Goal: Task Accomplishment & Management: Use online tool/utility

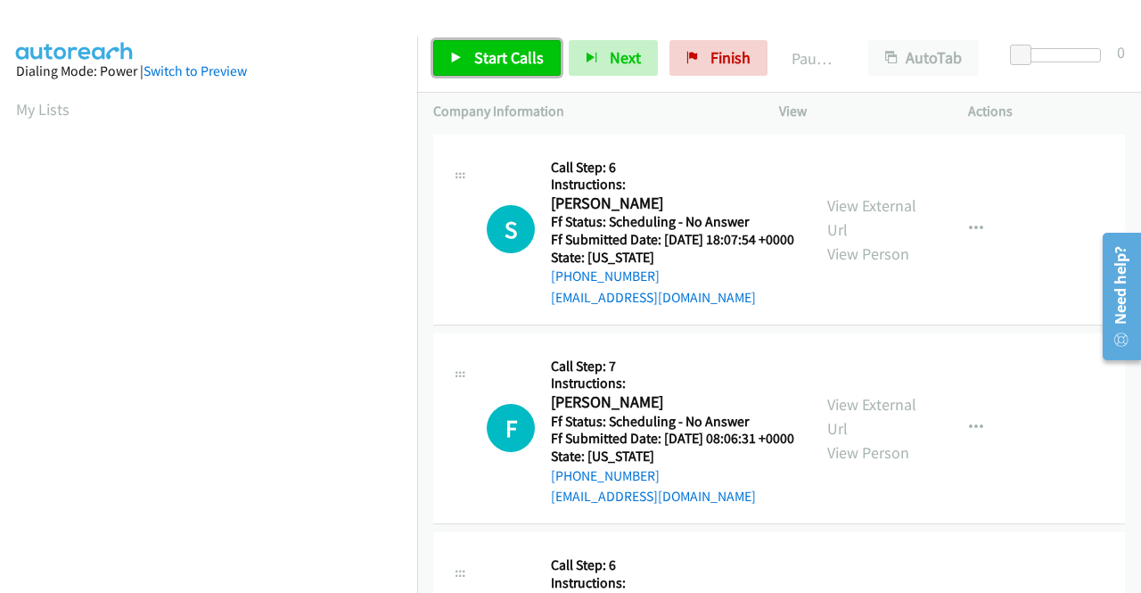
click at [487, 62] on span "Start Calls" at bounding box center [509, 57] width 70 height 20
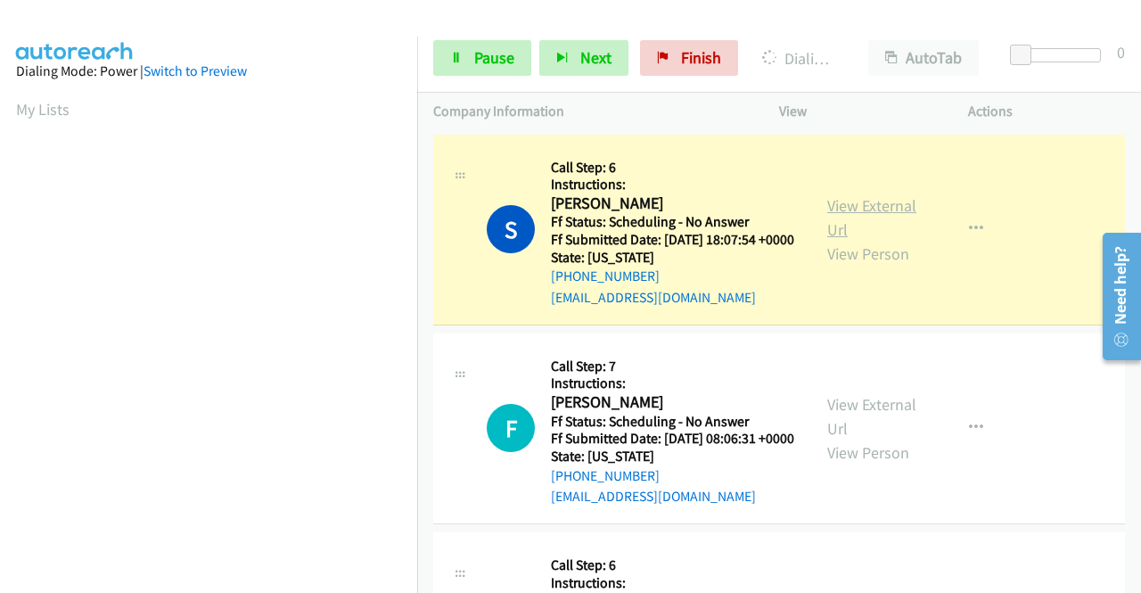
click at [880, 215] on link "View External Url" at bounding box center [871, 217] width 89 height 45
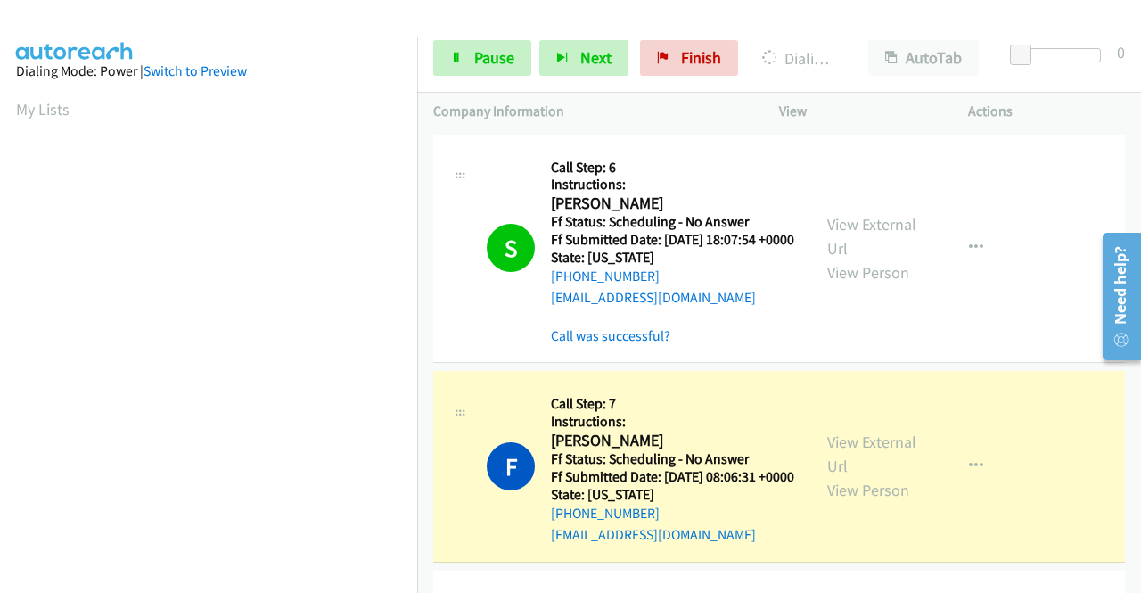
scroll to position [406, 0]
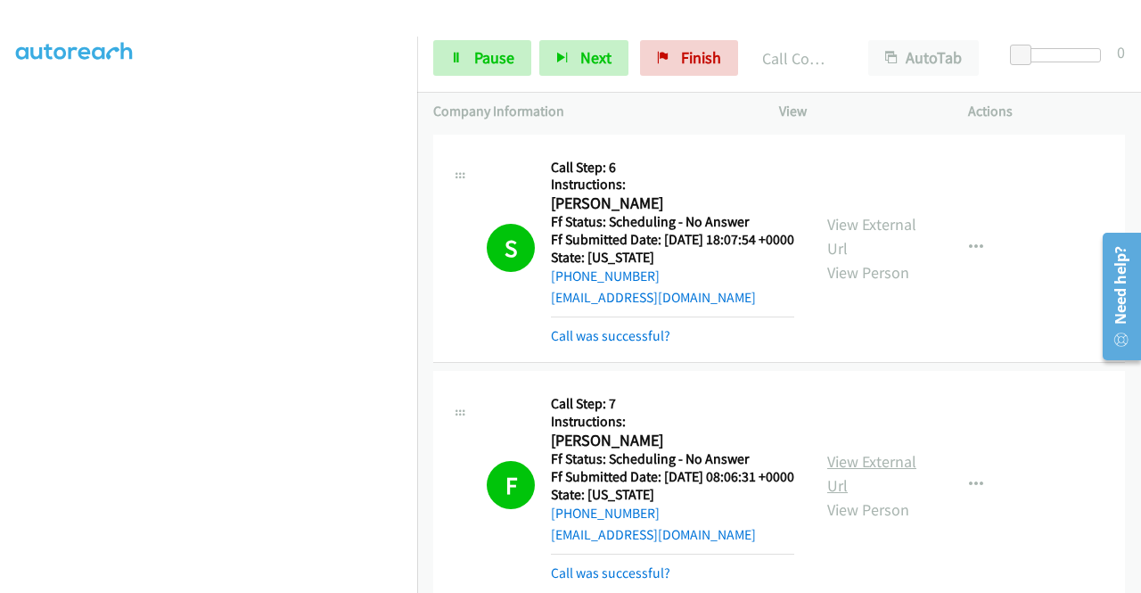
click at [884, 482] on link "View External Url" at bounding box center [871, 473] width 89 height 45
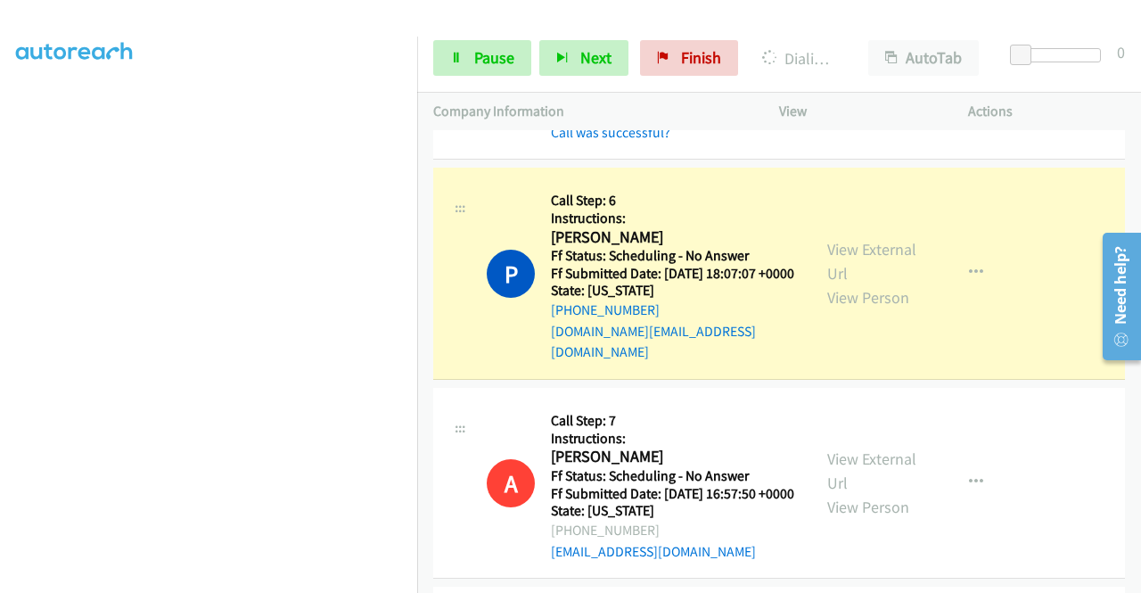
scroll to position [446, 0]
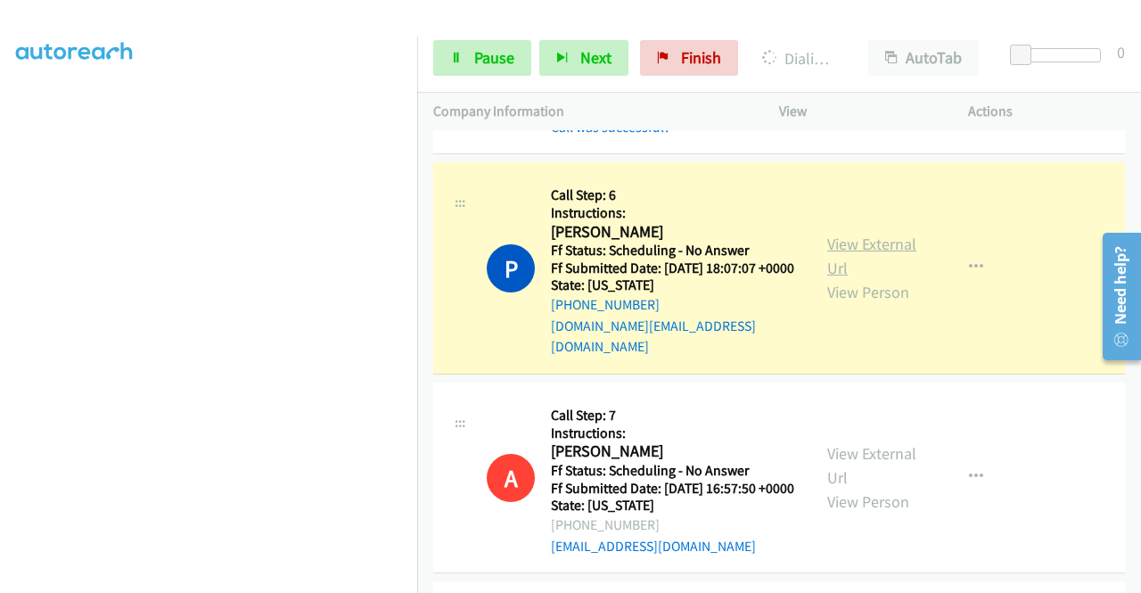
click at [865, 278] on link "View External Url" at bounding box center [871, 255] width 89 height 45
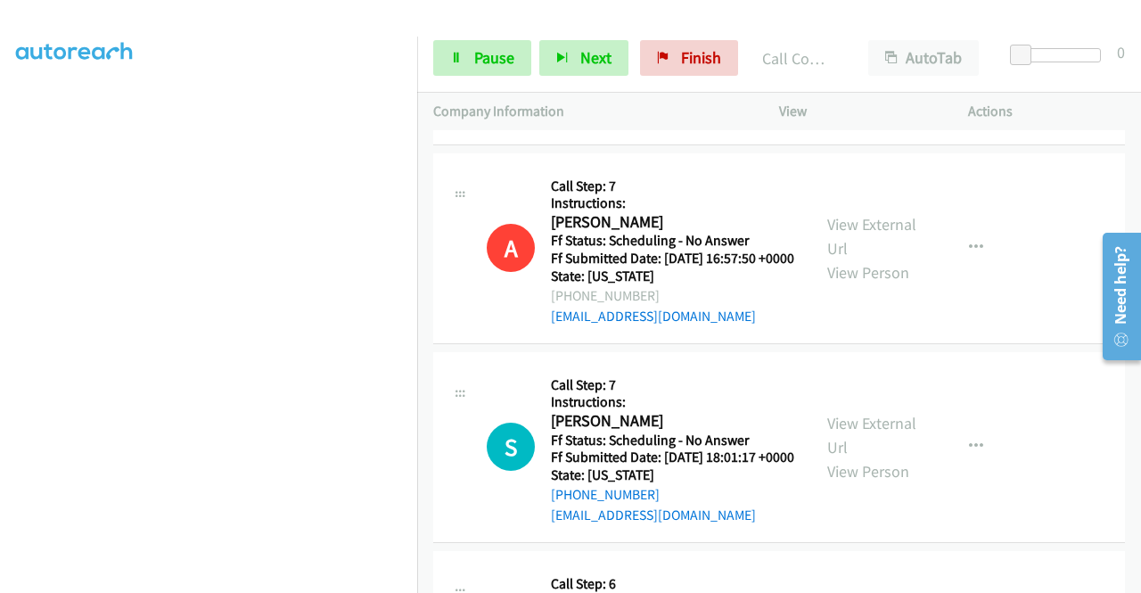
scroll to position [317, 0]
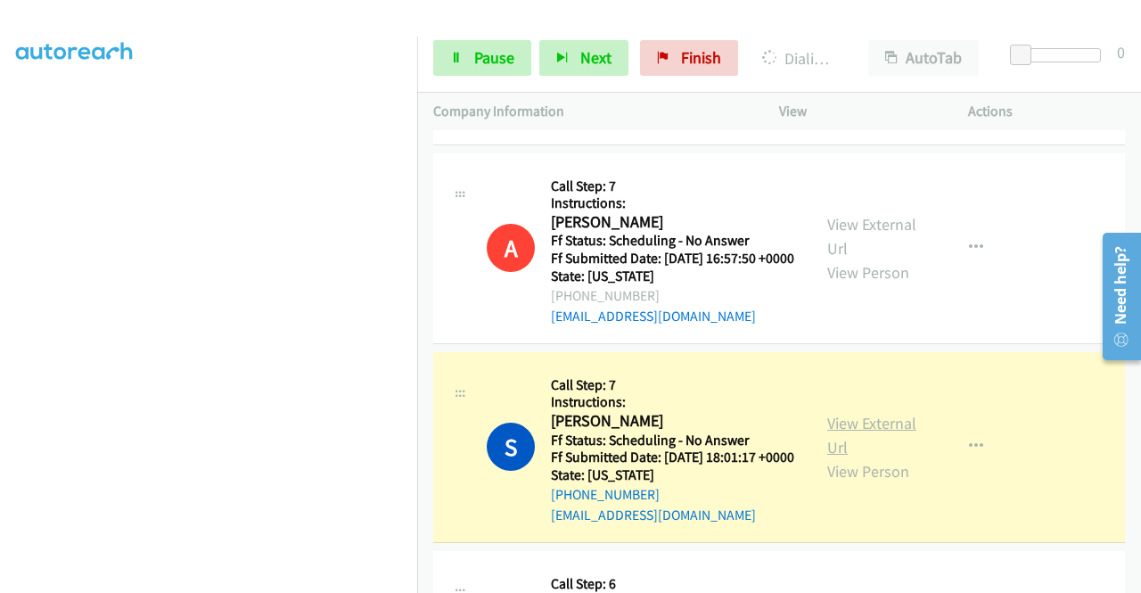
click at [874, 457] on link "View External Url" at bounding box center [871, 435] width 89 height 45
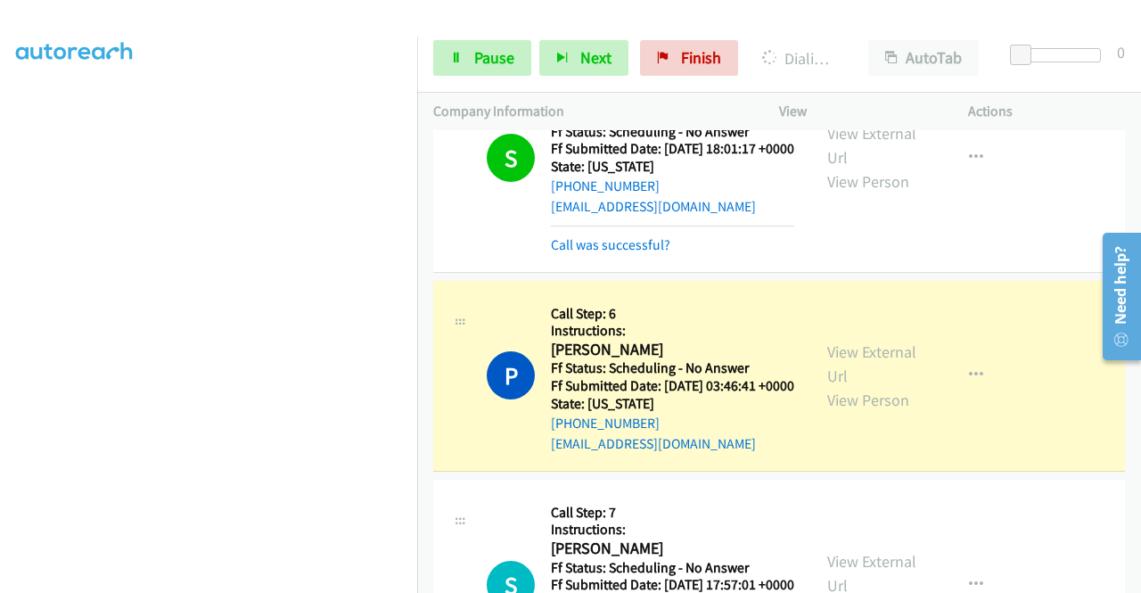
scroll to position [1069, 0]
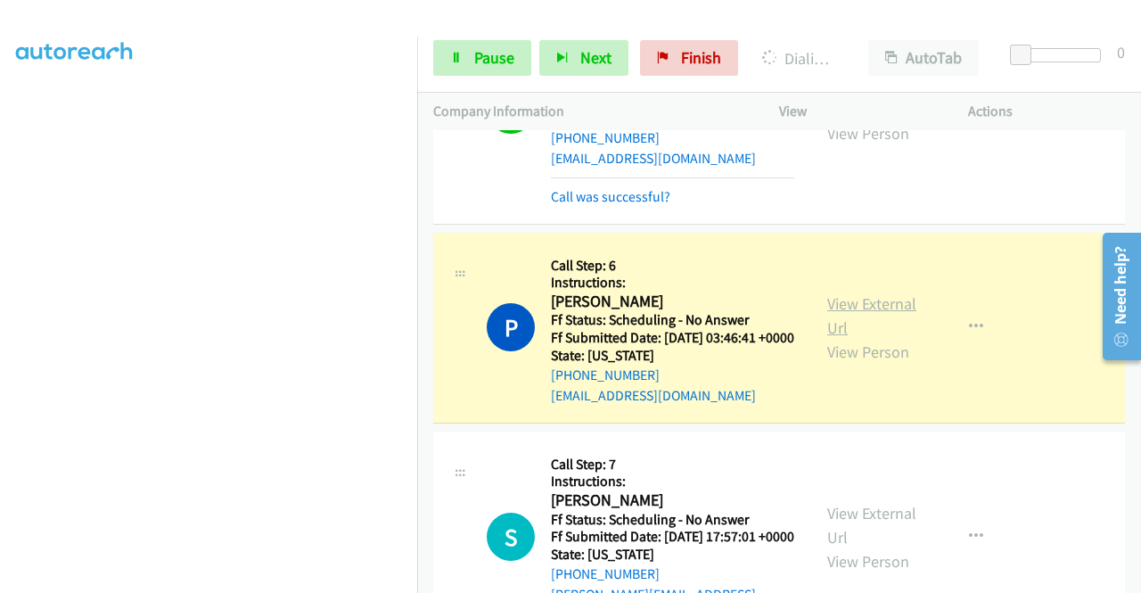
click at [877, 338] on link "View External Url" at bounding box center [871, 315] width 89 height 45
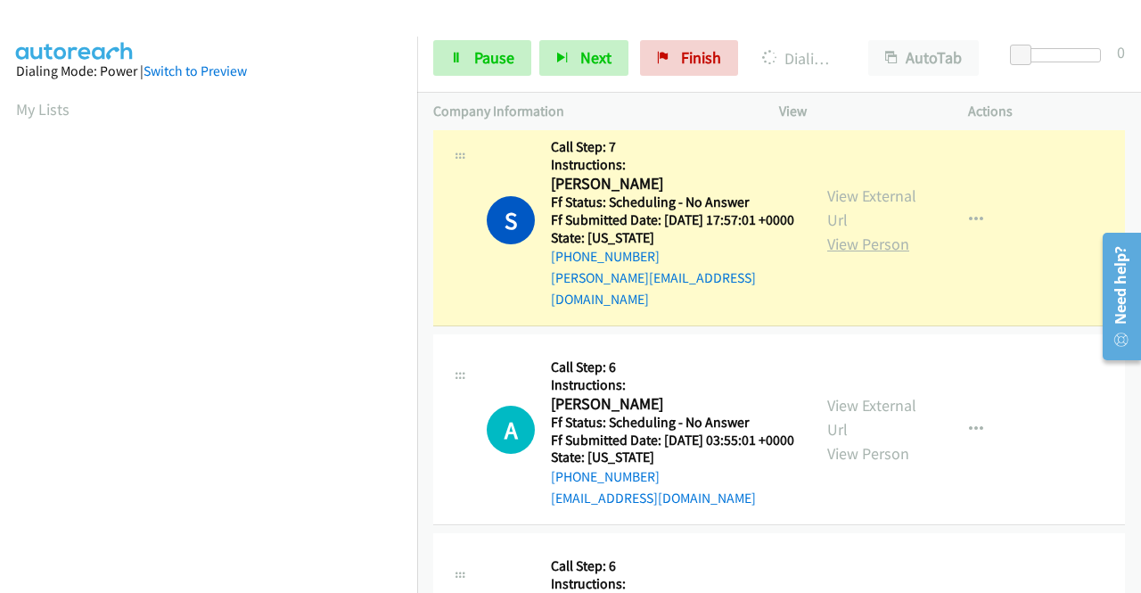
scroll to position [1426, 0]
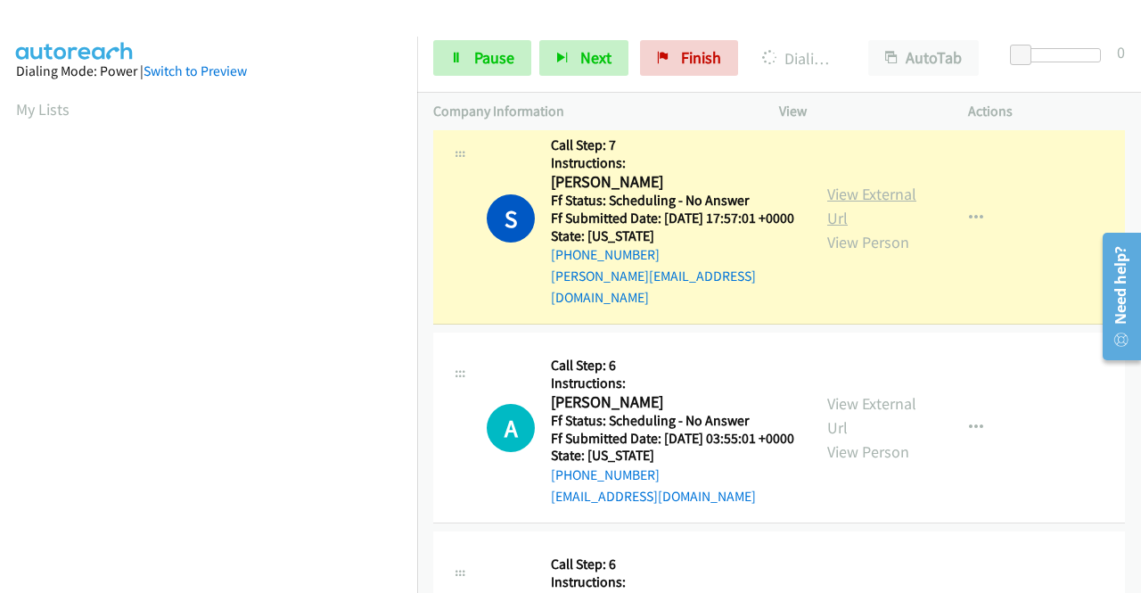
click at [853, 228] on link "View External Url" at bounding box center [871, 206] width 89 height 45
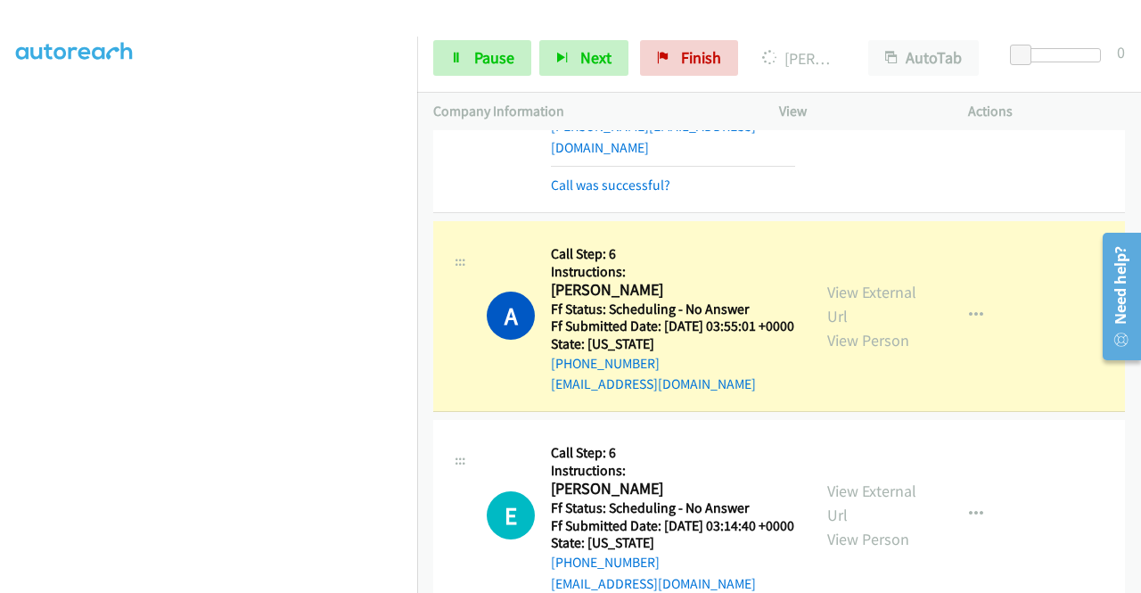
scroll to position [1604, 0]
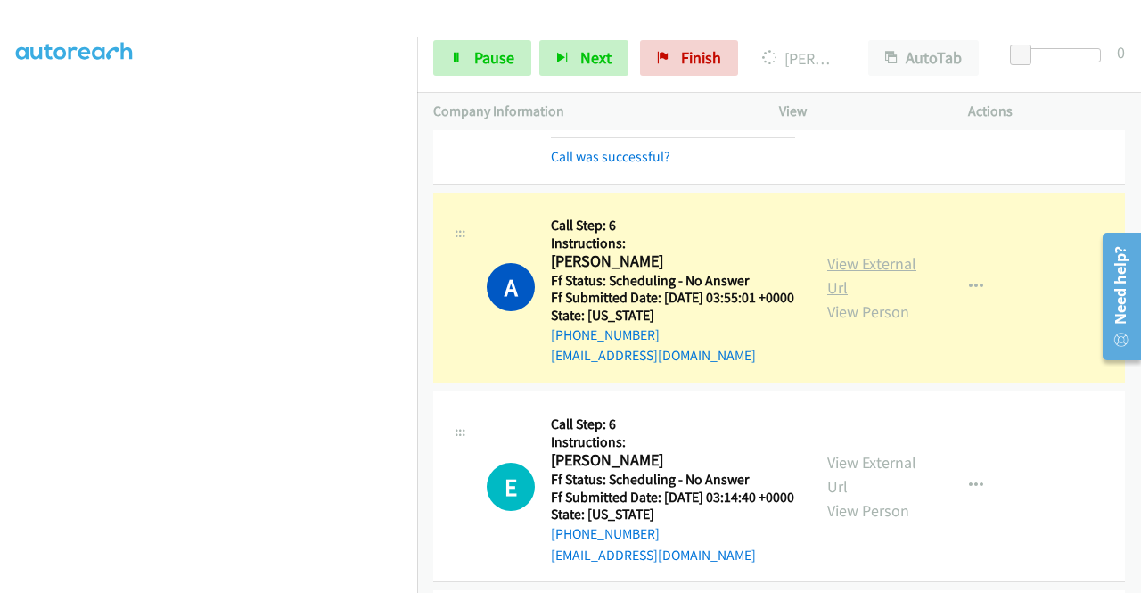
click at [841, 298] on link "View External Url" at bounding box center [871, 275] width 89 height 45
click at [508, 50] on span "Pause" at bounding box center [494, 57] width 40 height 20
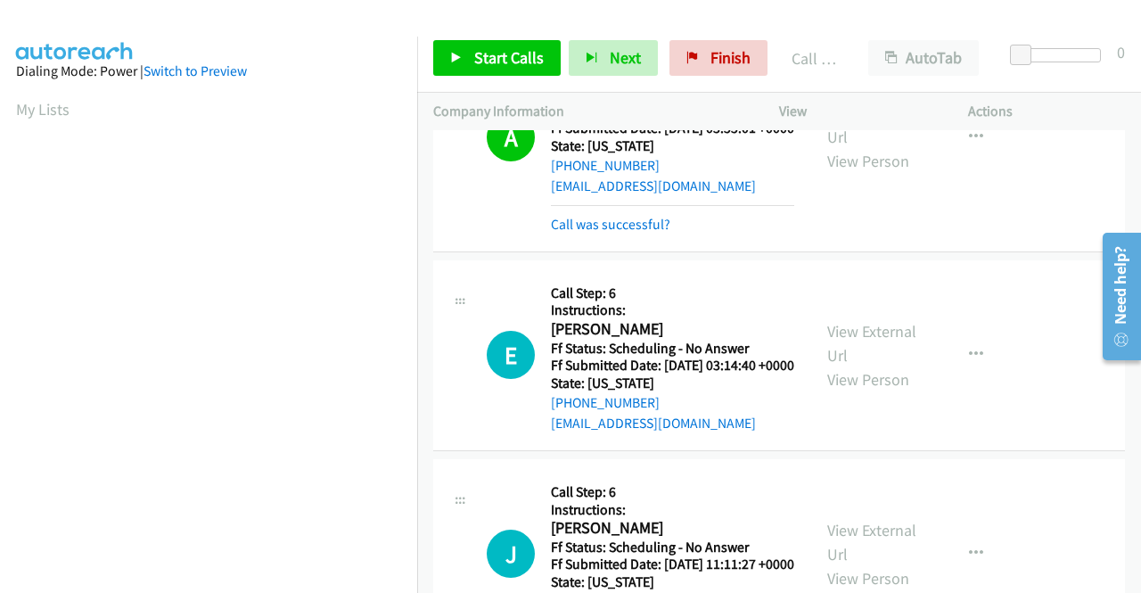
scroll to position [1871, 0]
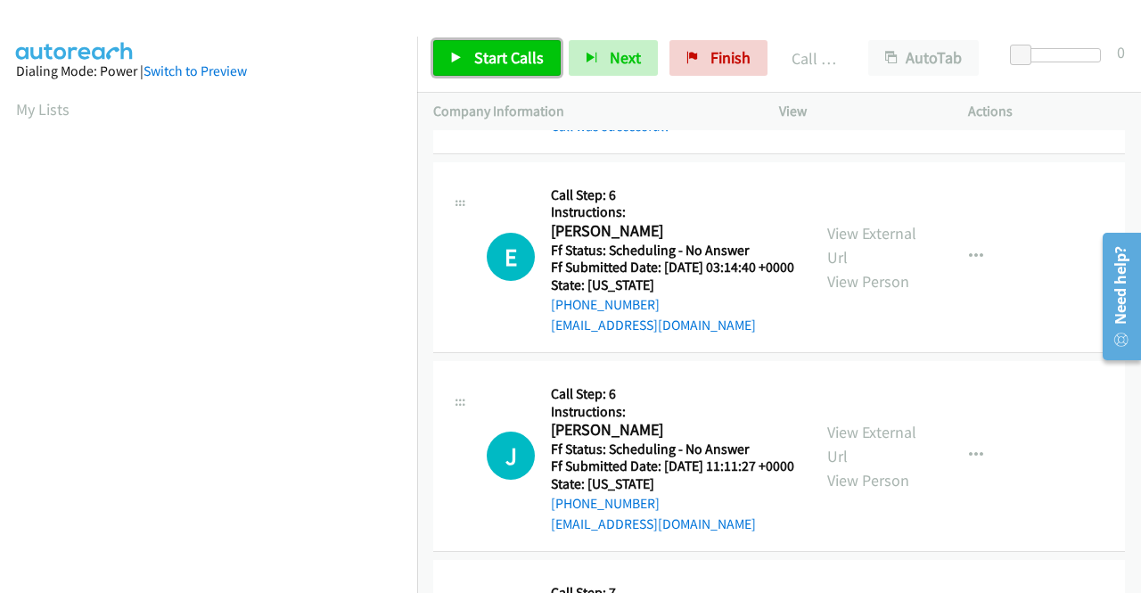
click at [477, 60] on span "Start Calls" at bounding box center [509, 57] width 70 height 20
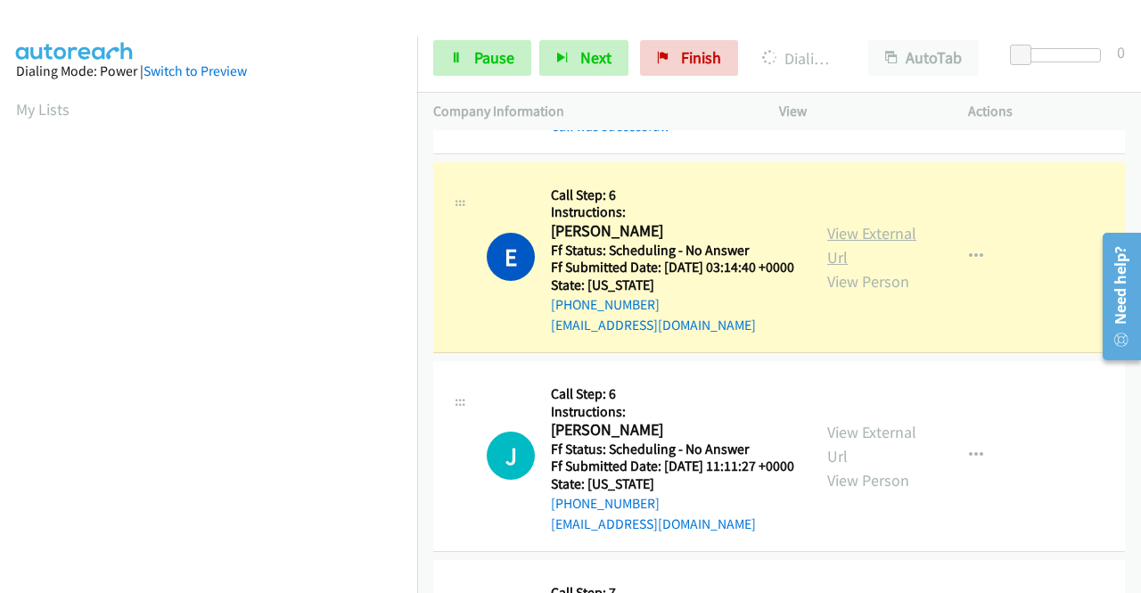
click at [872, 267] on link "View External Url" at bounding box center [871, 245] width 89 height 45
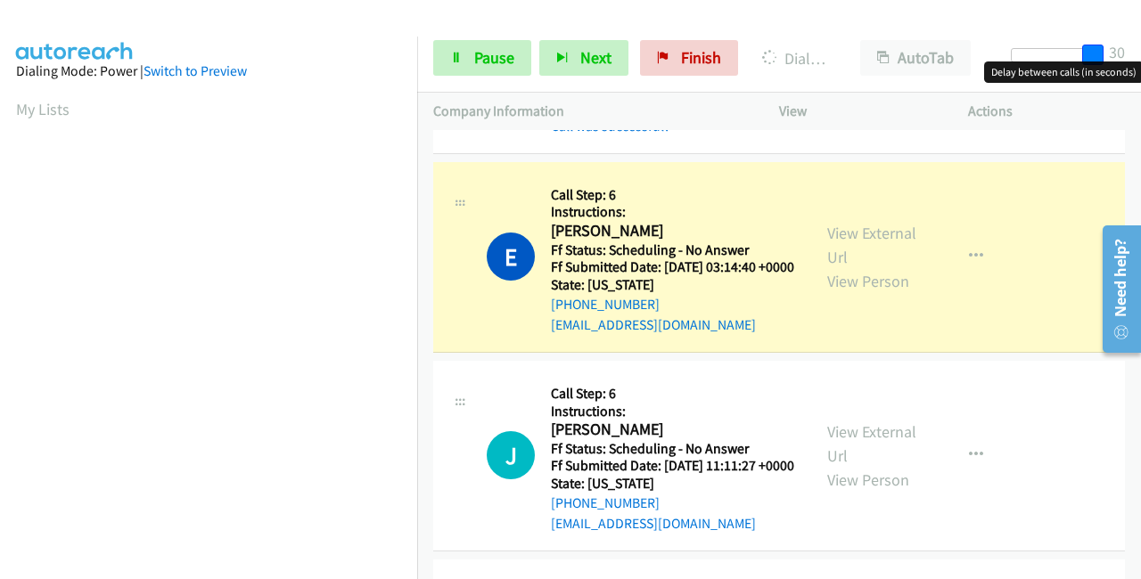
drag, startPoint x: 1019, startPoint y: 45, endPoint x: 1140, endPoint y: 57, distance: 121.0
click at [1140, 57] on div "Start Calls Pause Next Finish Dialing Emily Floyd AutoTab AutoTab 30" at bounding box center [779, 58] width 724 height 69
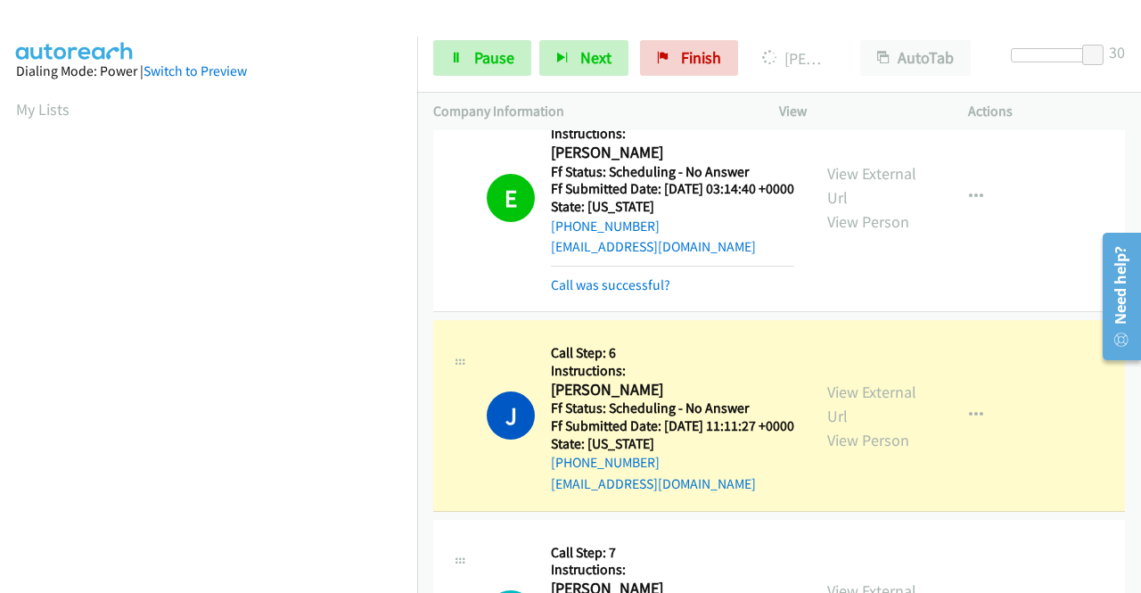
scroll to position [2228, 0]
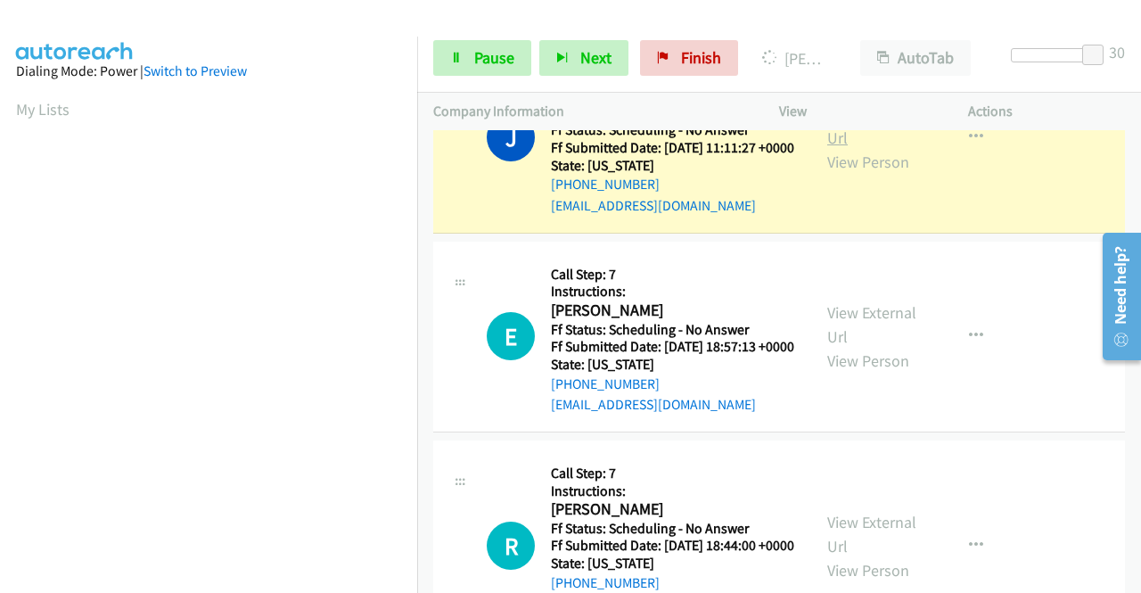
click at [882, 148] on link "View External Url" at bounding box center [871, 125] width 89 height 45
click at [460, 66] on link "Pause" at bounding box center [482, 58] width 98 height 36
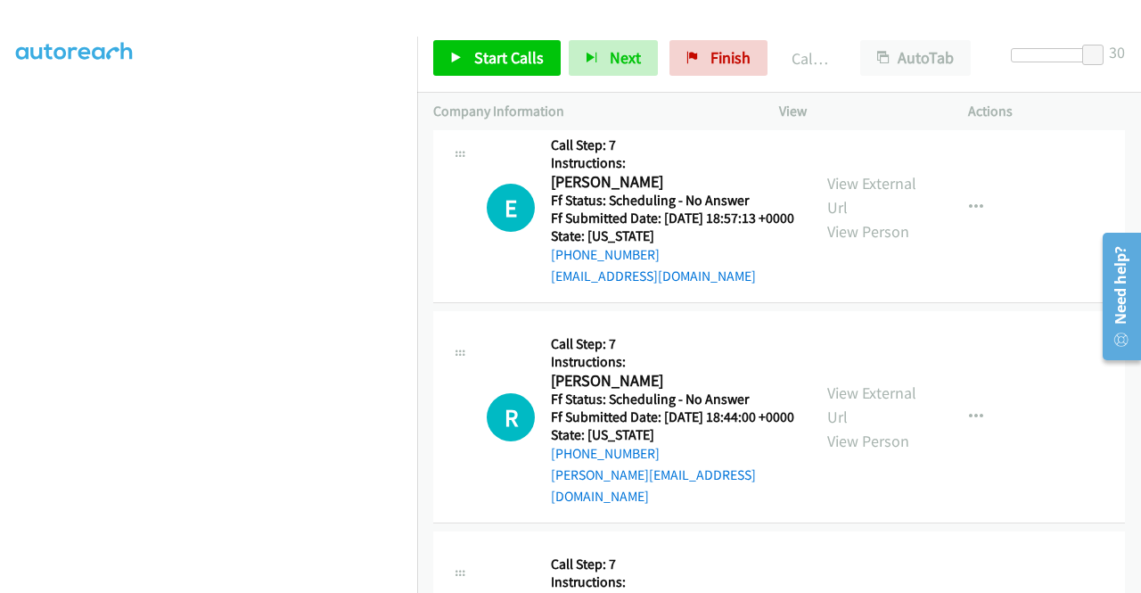
scroll to position [2495, 0]
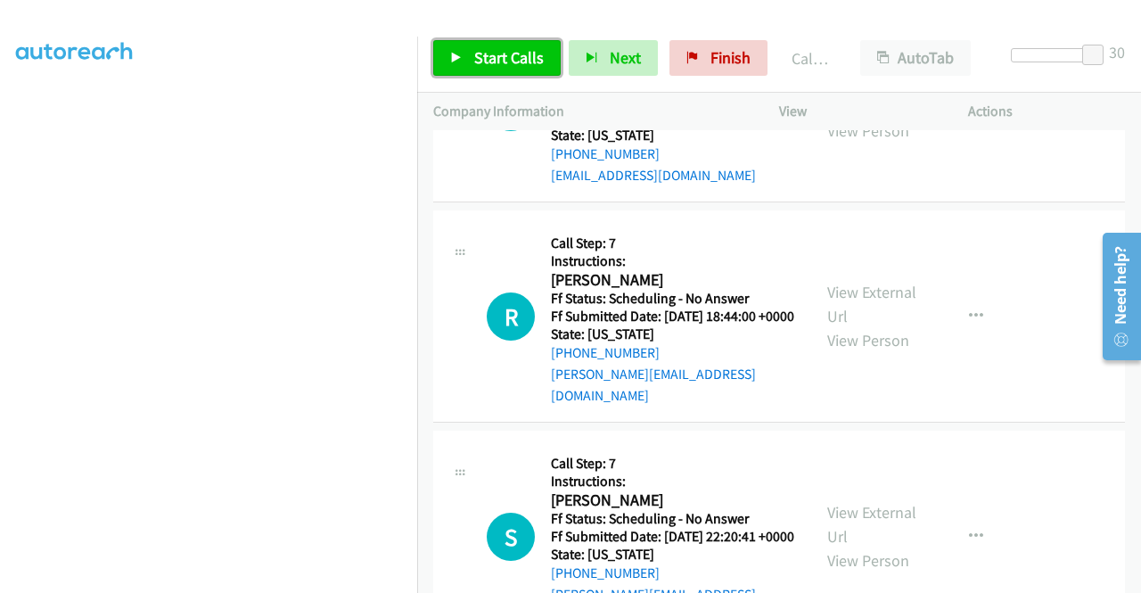
click at [510, 51] on span "Start Calls" at bounding box center [509, 57] width 70 height 20
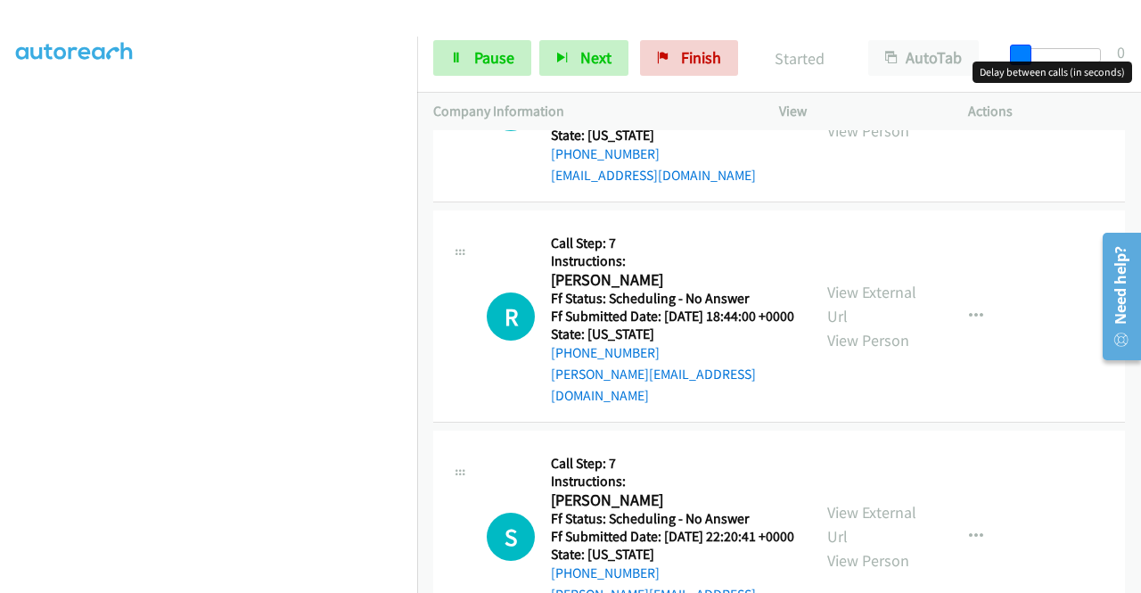
drag, startPoint x: 1094, startPoint y: 47, endPoint x: 984, endPoint y: 49, distance: 110.5
click at [984, 49] on div "Start Calls Pause Next Finish Started AutoTab AutoTab 0" at bounding box center [779, 58] width 724 height 69
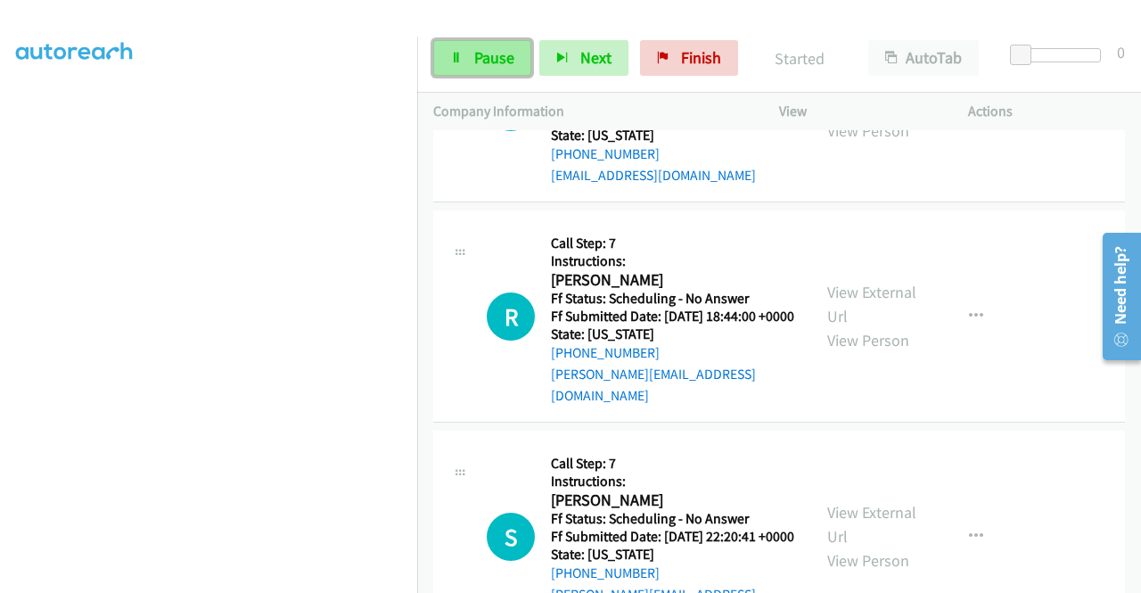
click at [486, 48] on span "Pause" at bounding box center [494, 57] width 40 height 20
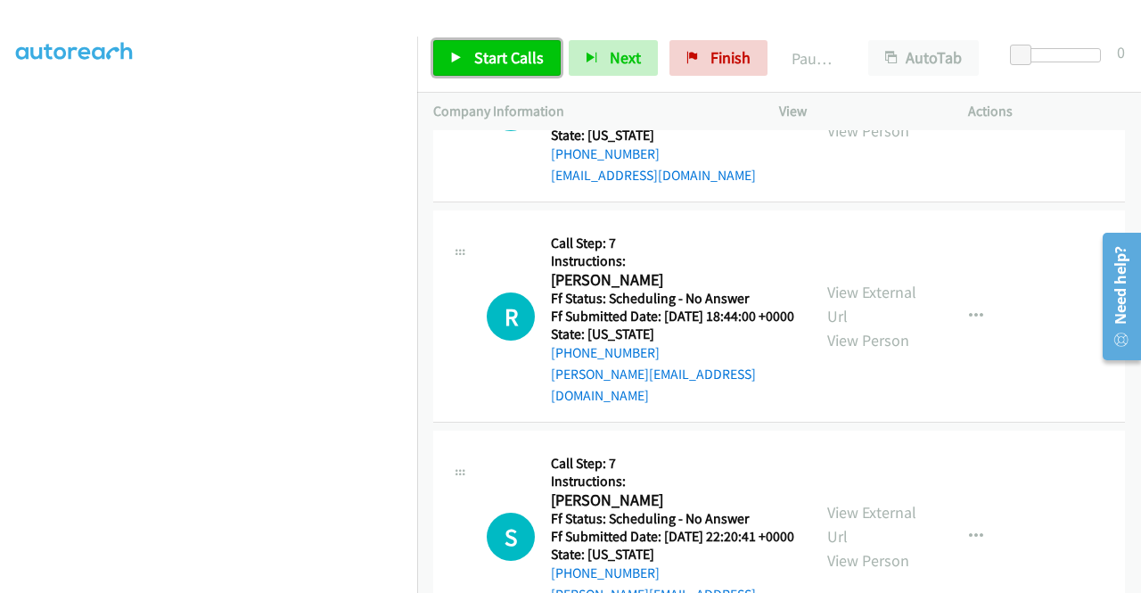
click at [486, 47] on span "Start Calls" at bounding box center [509, 57] width 70 height 20
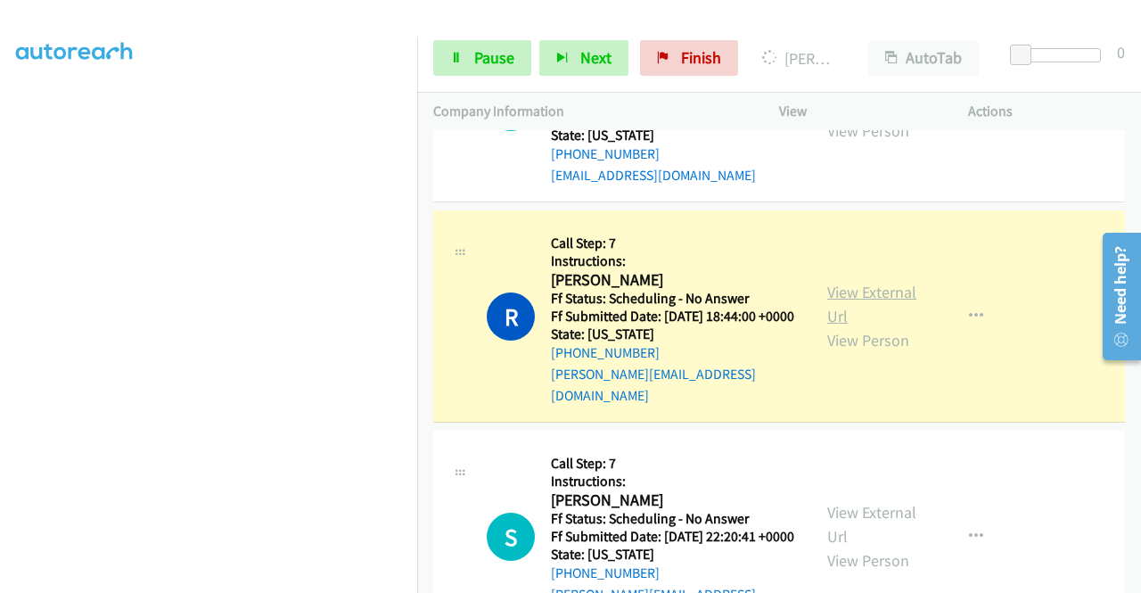
click at [861, 326] on link "View External Url" at bounding box center [871, 304] width 89 height 45
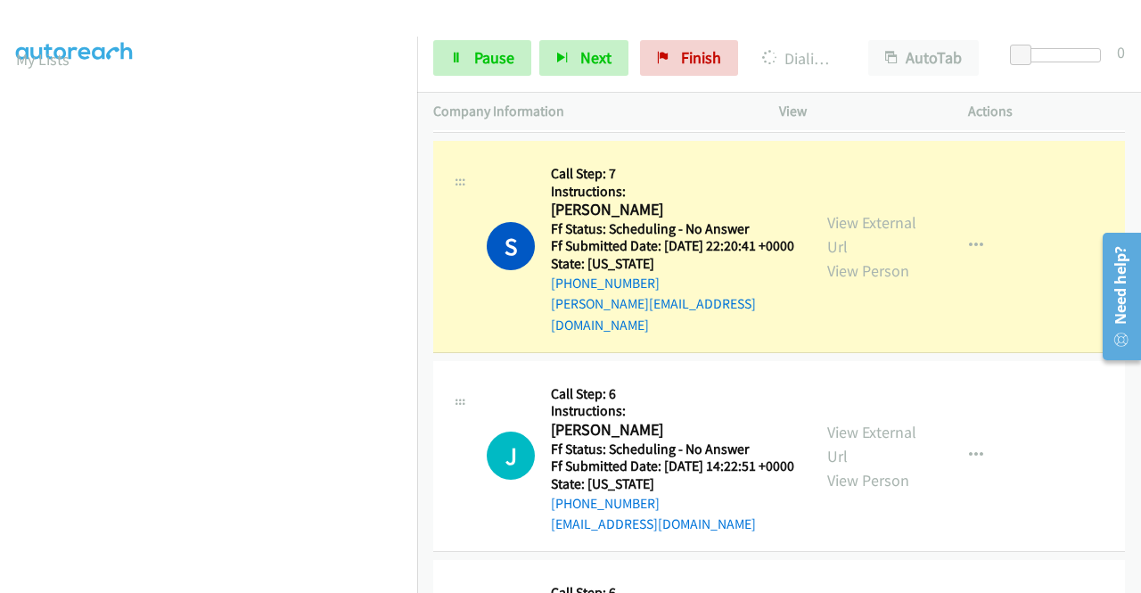
scroll to position [2852, 0]
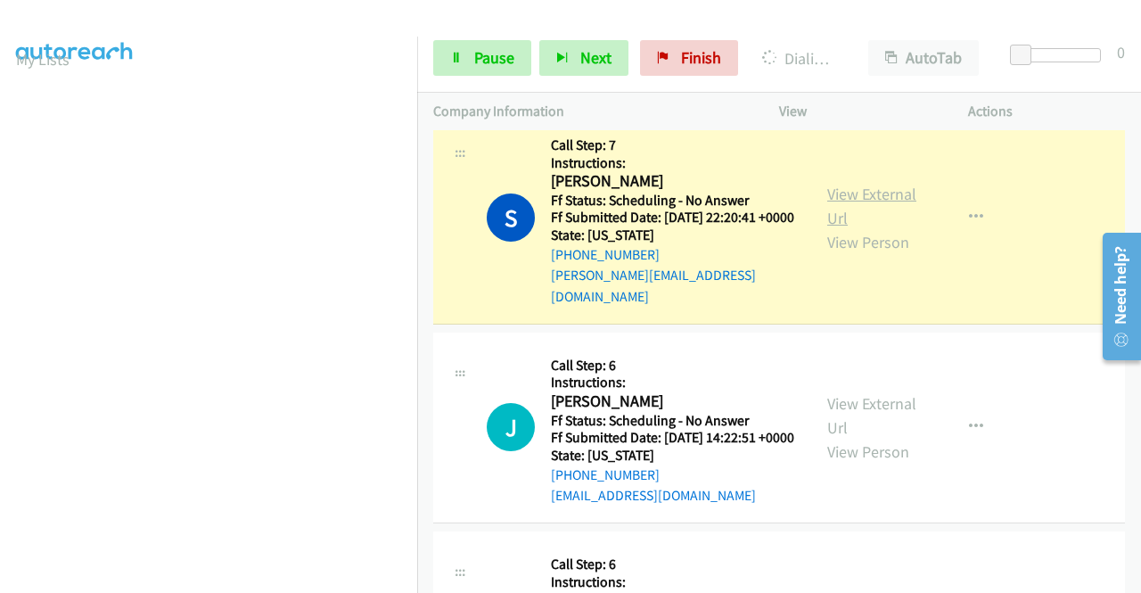
click at [863, 228] on link "View External Url" at bounding box center [871, 206] width 89 height 45
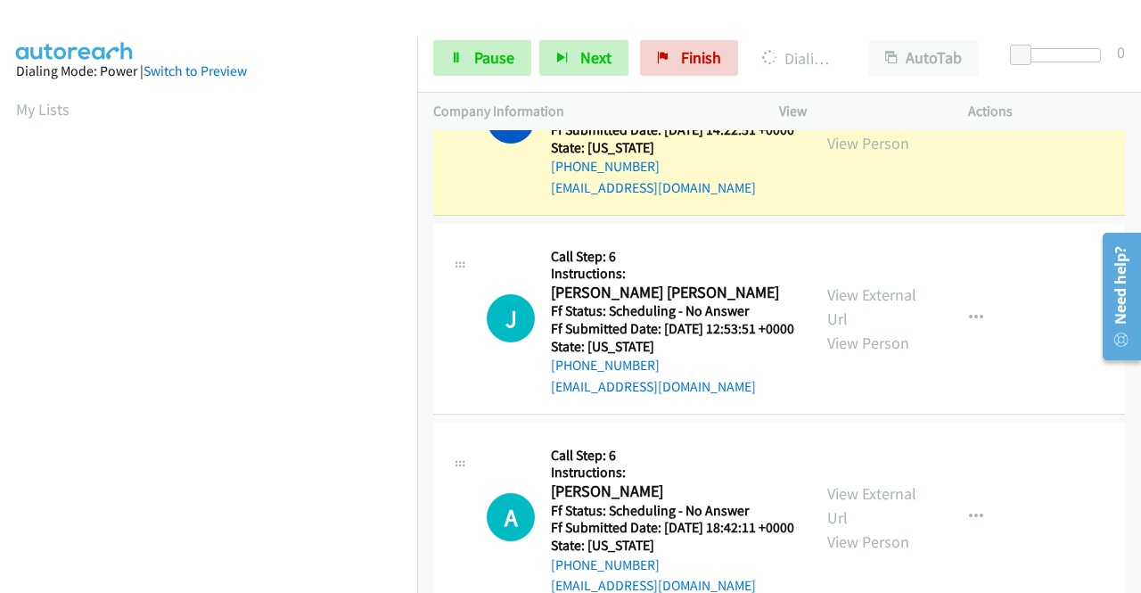
scroll to position [3208, 0]
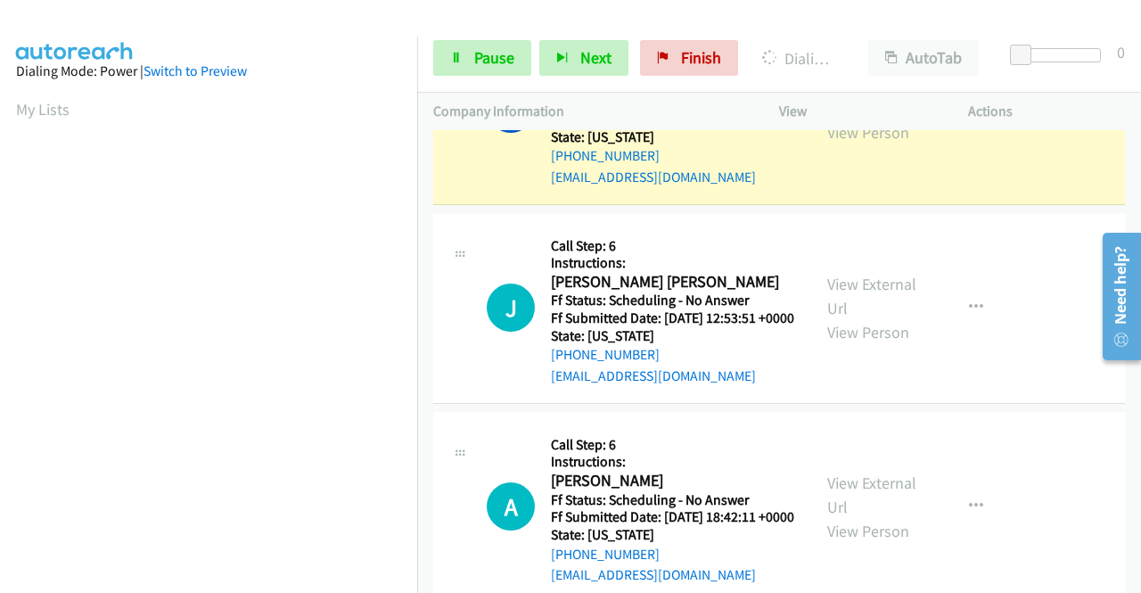
click at [839, 119] on link "View External Url" at bounding box center [871, 96] width 89 height 45
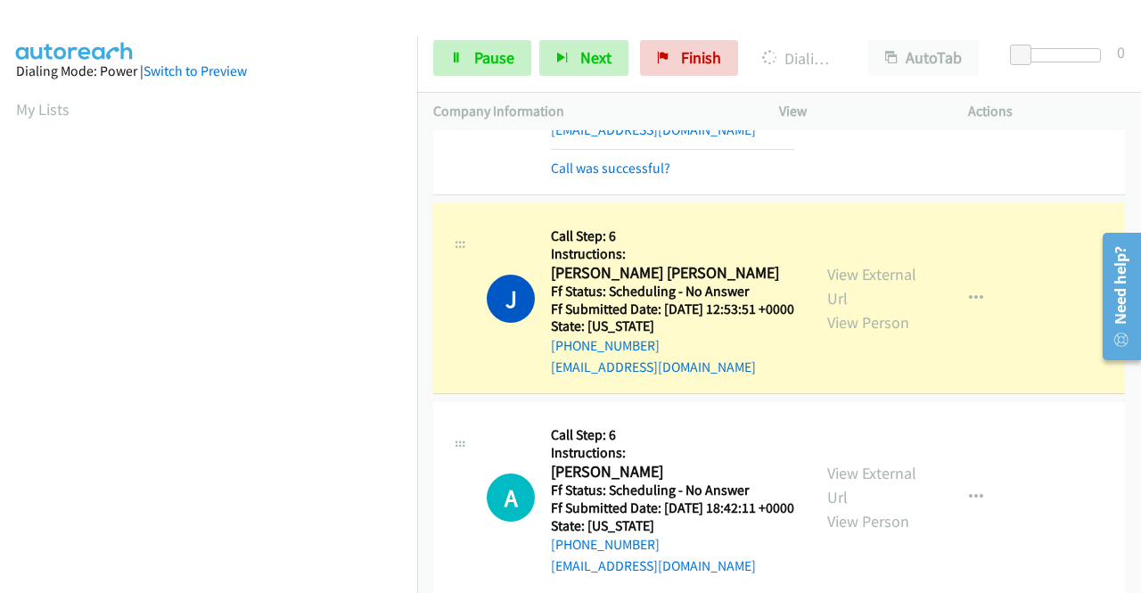
scroll to position [3475, 0]
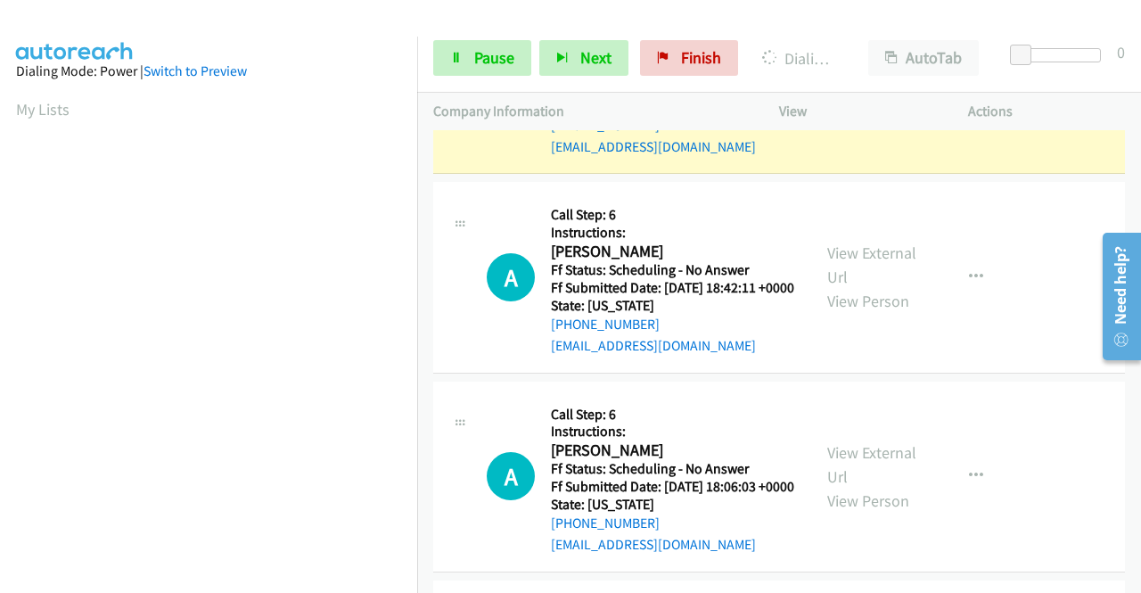
click at [837, 88] on link "View External Url" at bounding box center [871, 66] width 89 height 45
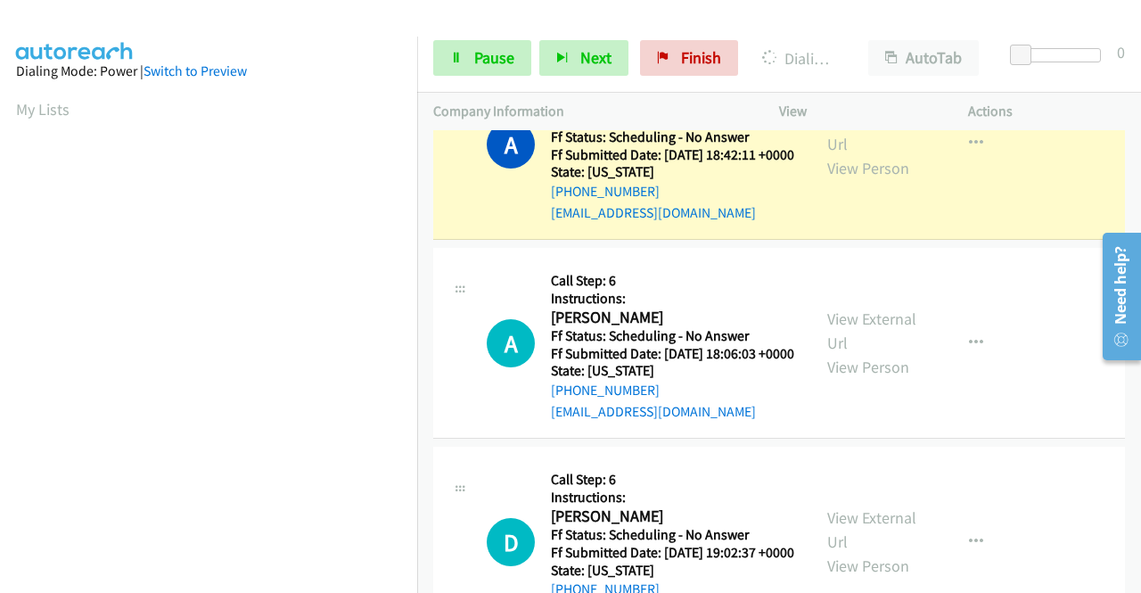
scroll to position [3654, 0]
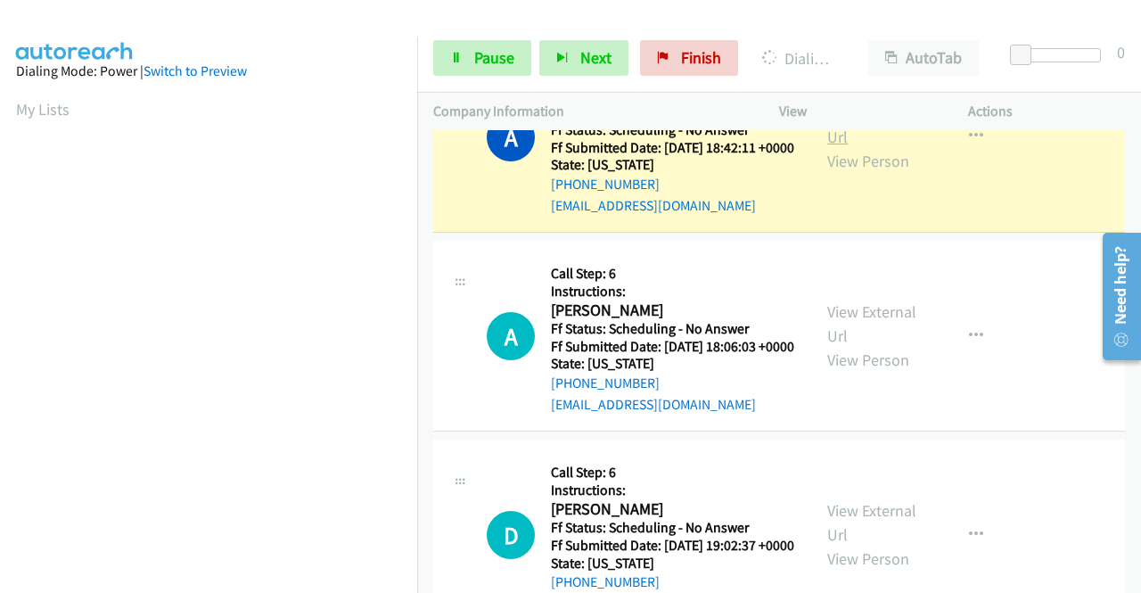
click at [881, 147] on link "View External Url" at bounding box center [871, 124] width 89 height 45
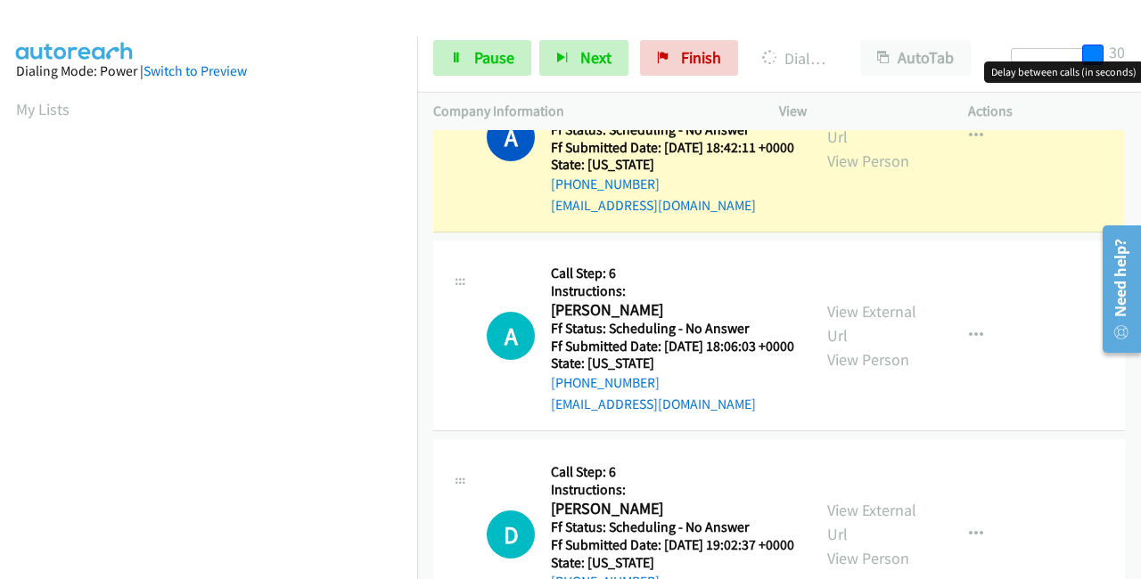
drag, startPoint x: 1016, startPoint y: 51, endPoint x: 1070, endPoint y: 51, distance: 54.4
click at [1139, 56] on div "Start Calls Pause Next Finish Dialing Amber Kish AutoTab AutoTab 30" at bounding box center [779, 58] width 724 height 69
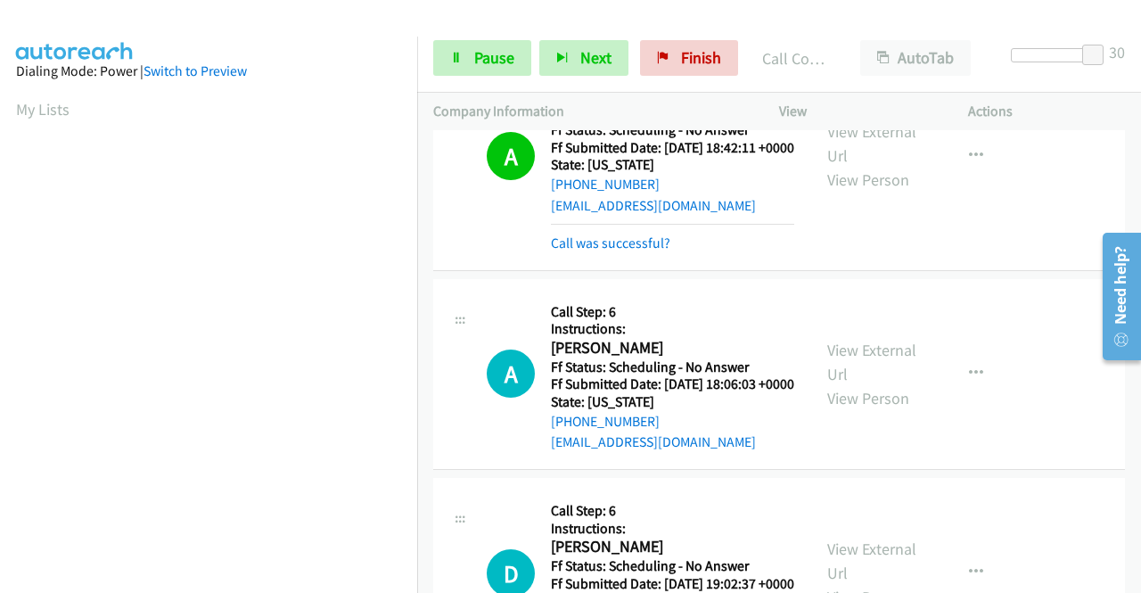
scroll to position [406, 0]
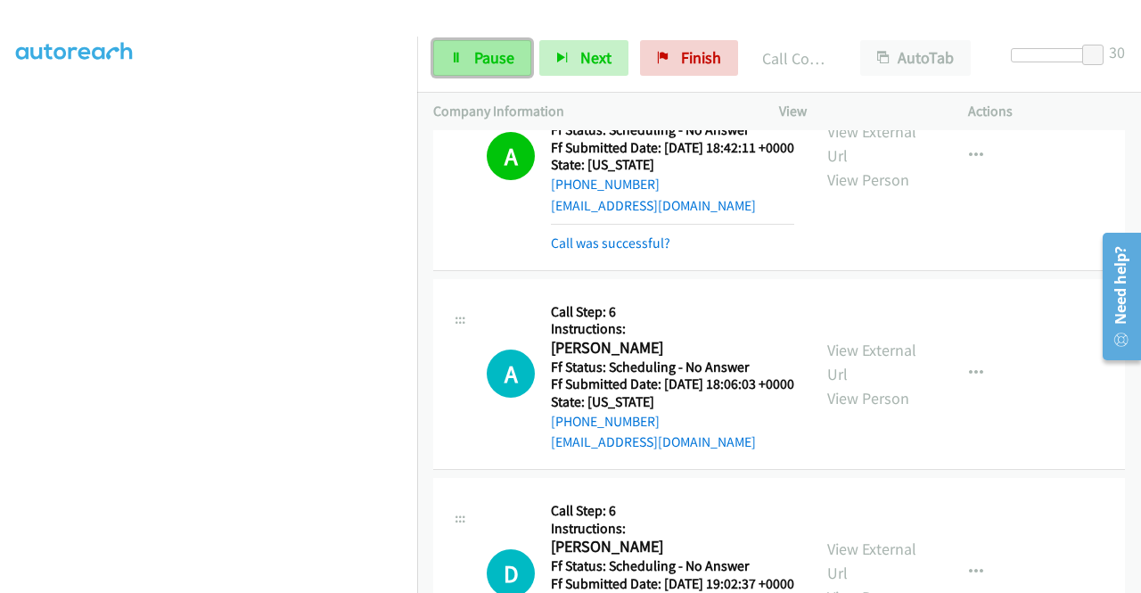
click at [499, 51] on span "Pause" at bounding box center [494, 57] width 40 height 20
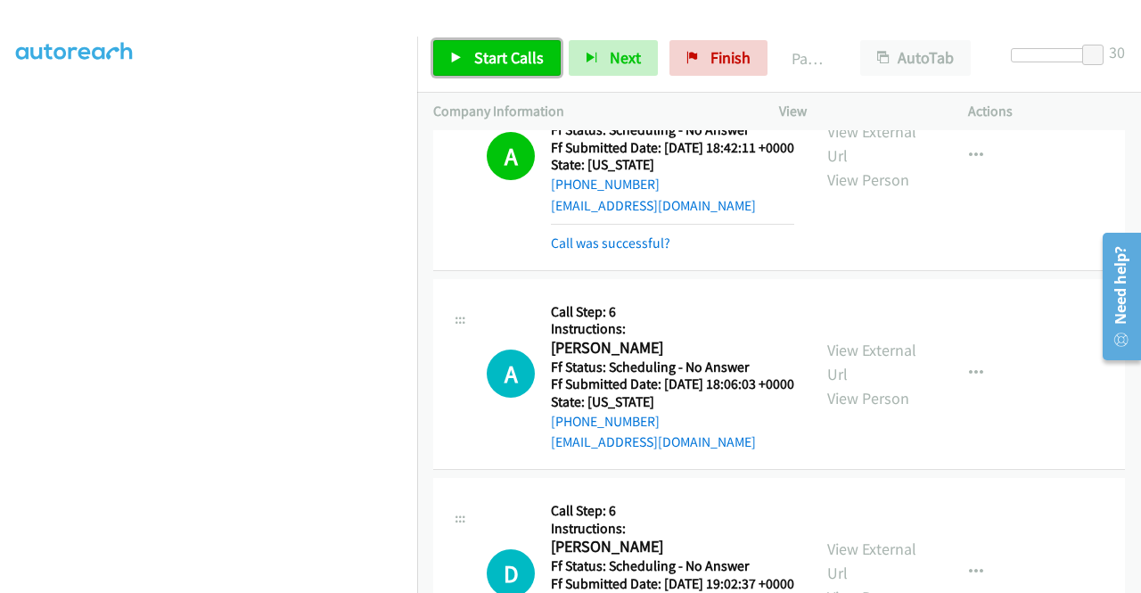
click at [499, 50] on span "Start Calls" at bounding box center [509, 57] width 70 height 20
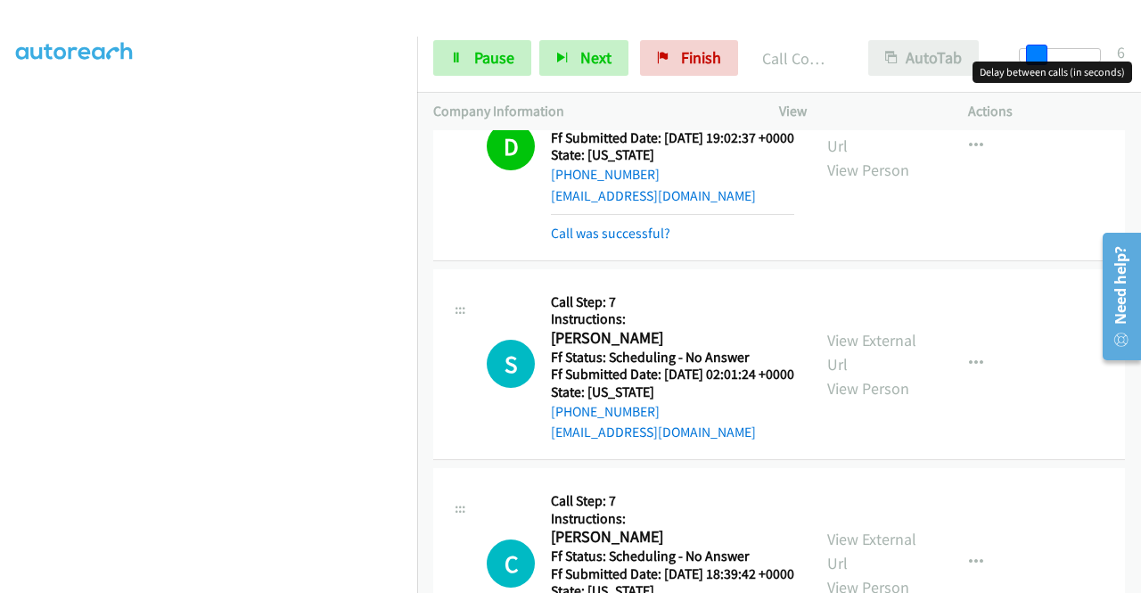
drag, startPoint x: 1094, startPoint y: 47, endPoint x: 884, endPoint y: 66, distance: 211.1
click at [895, 55] on div "Start Calls Pause Next Finish Call Completed AutoTab AutoTab 6" at bounding box center [779, 58] width 724 height 69
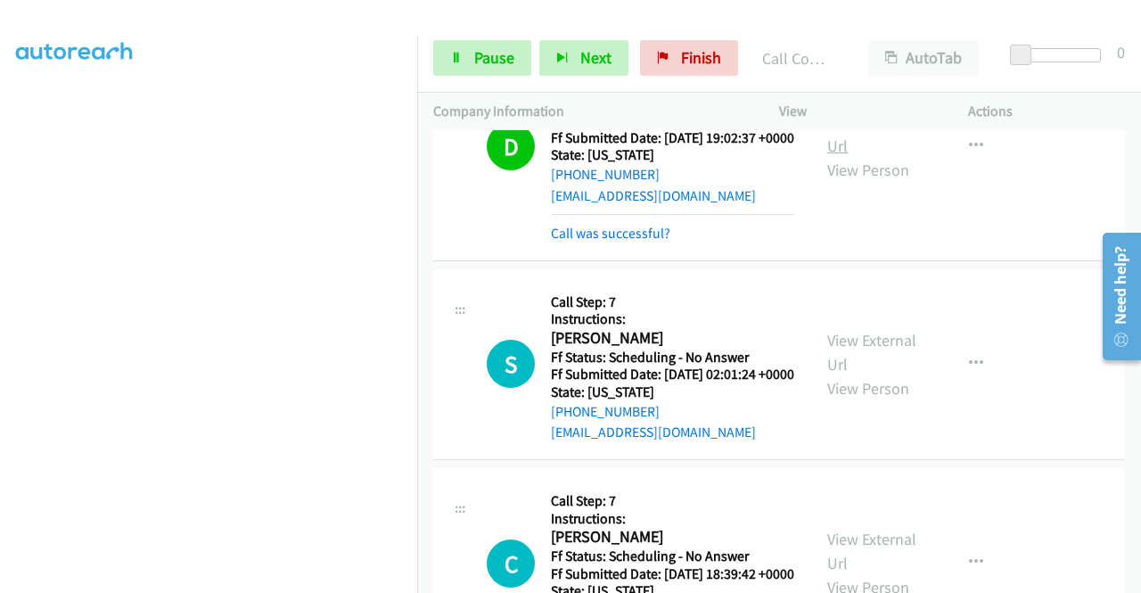
click at [872, 156] on link "View External Url" at bounding box center [871, 133] width 89 height 45
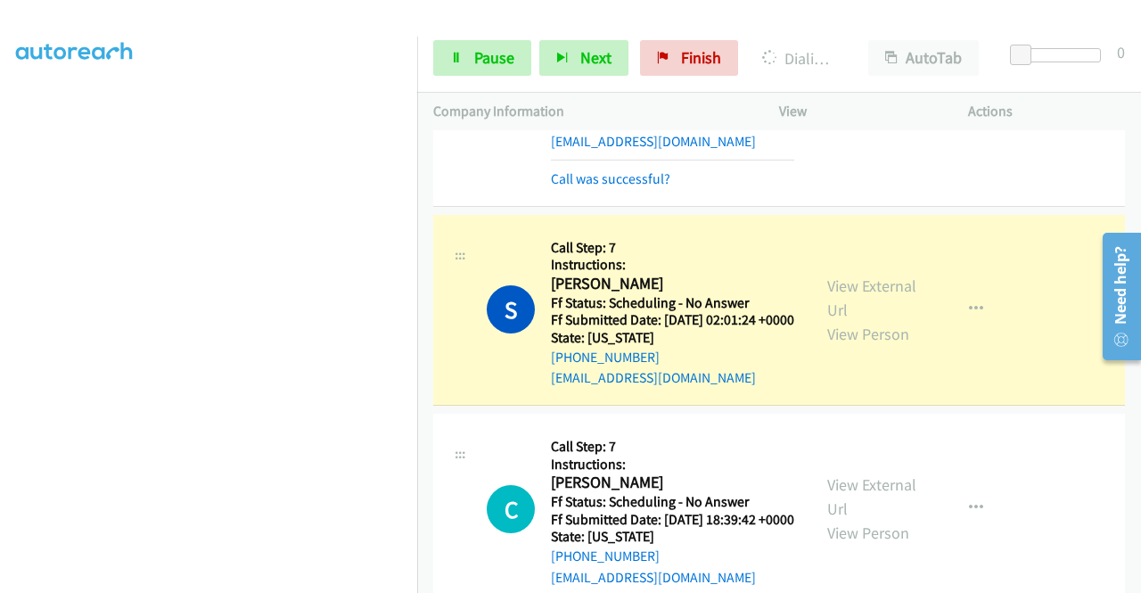
scroll to position [4278, 0]
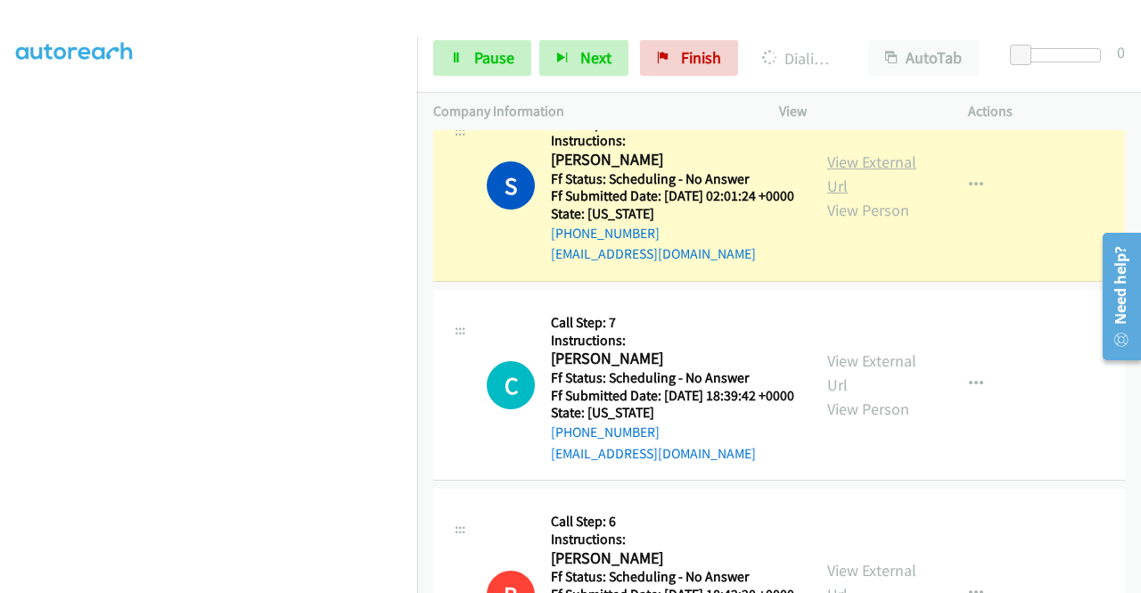
click at [863, 196] on link "View External Url" at bounding box center [871, 173] width 89 height 45
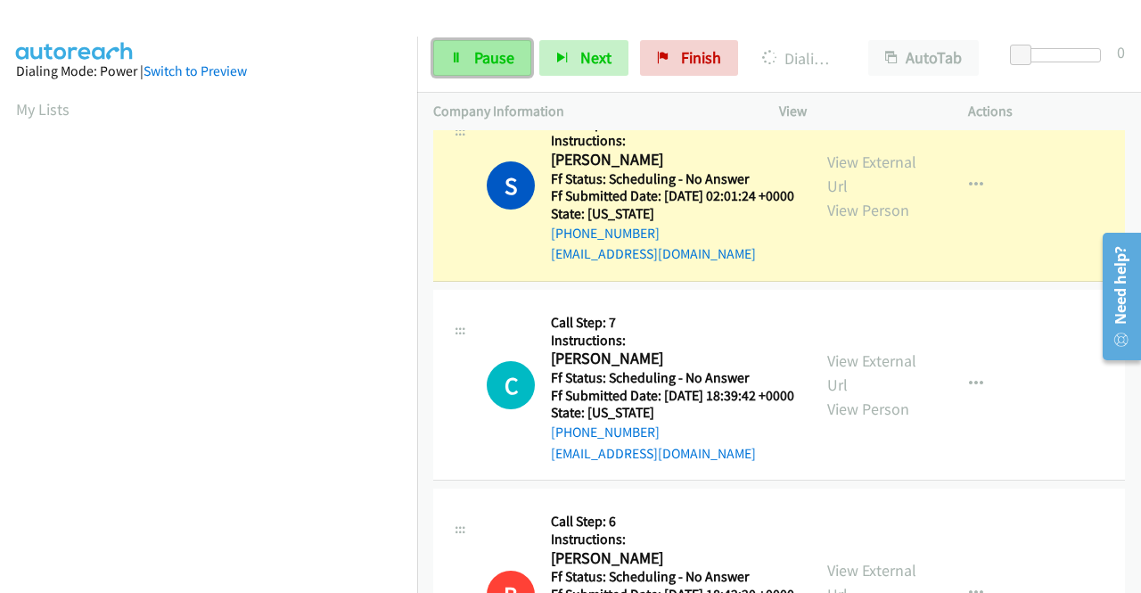
click at [492, 63] on span "Pause" at bounding box center [494, 57] width 40 height 20
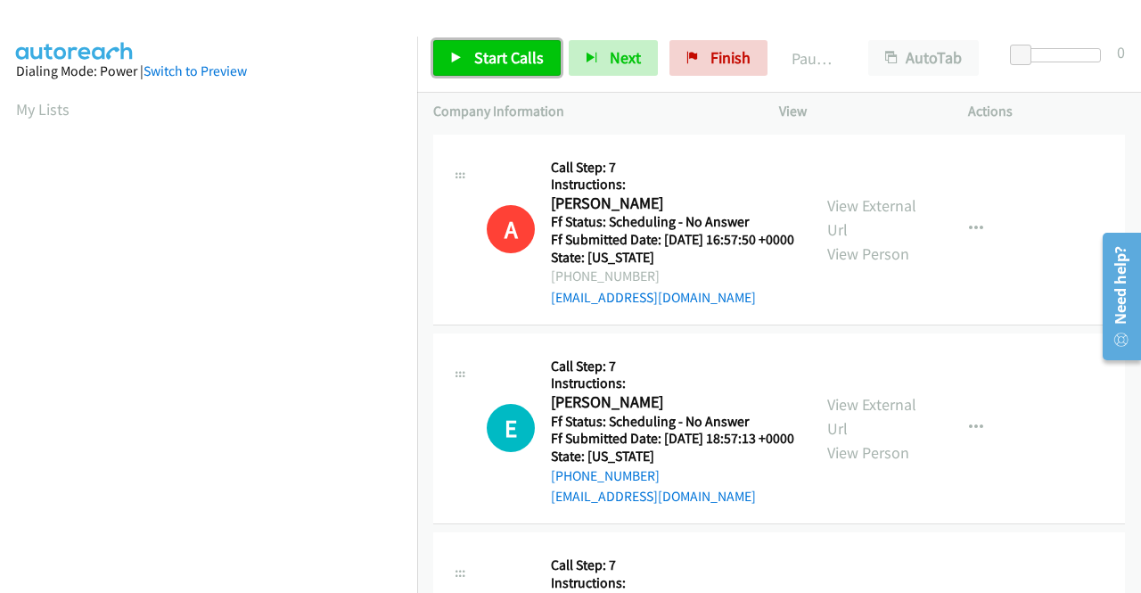
click at [482, 61] on span "Start Calls" at bounding box center [509, 57] width 70 height 20
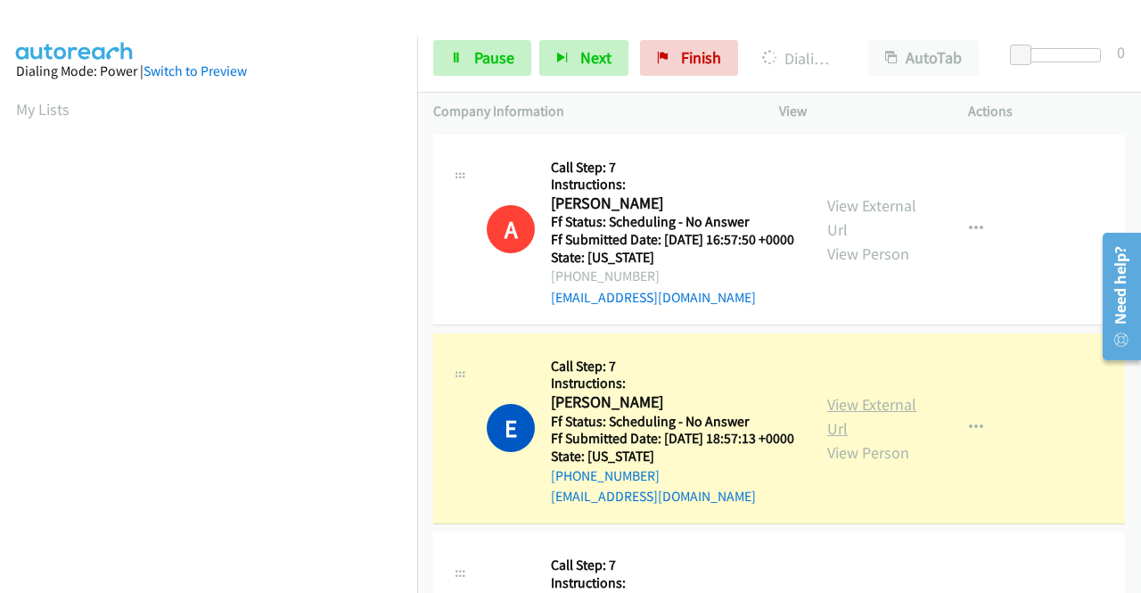
click at [881, 428] on link "View External Url" at bounding box center [871, 416] width 89 height 45
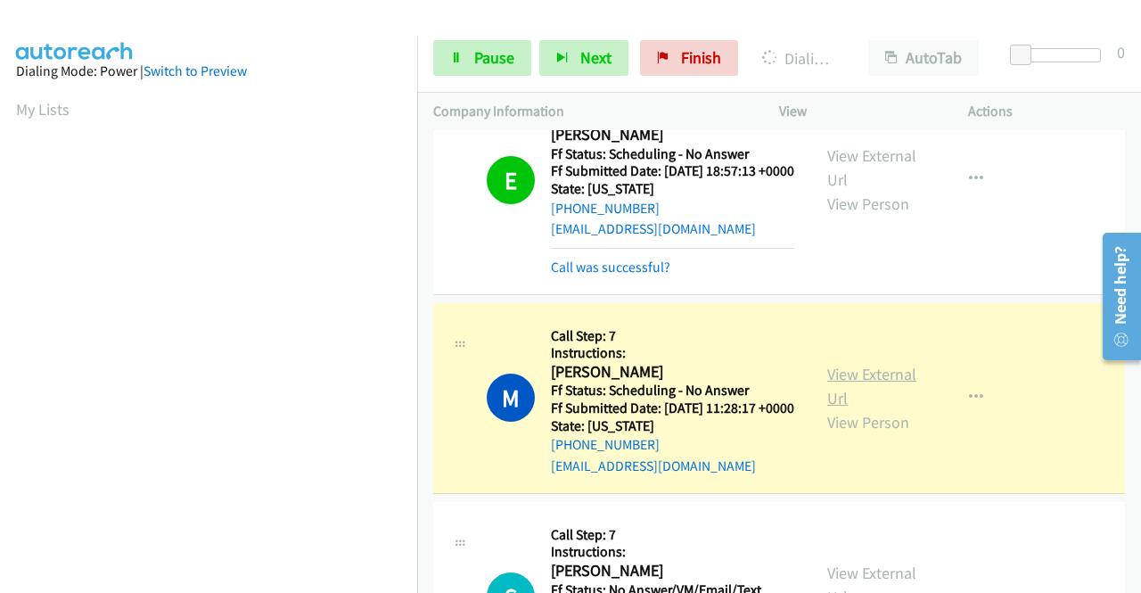
click at [860, 408] on link "View External Url" at bounding box center [871, 386] width 89 height 45
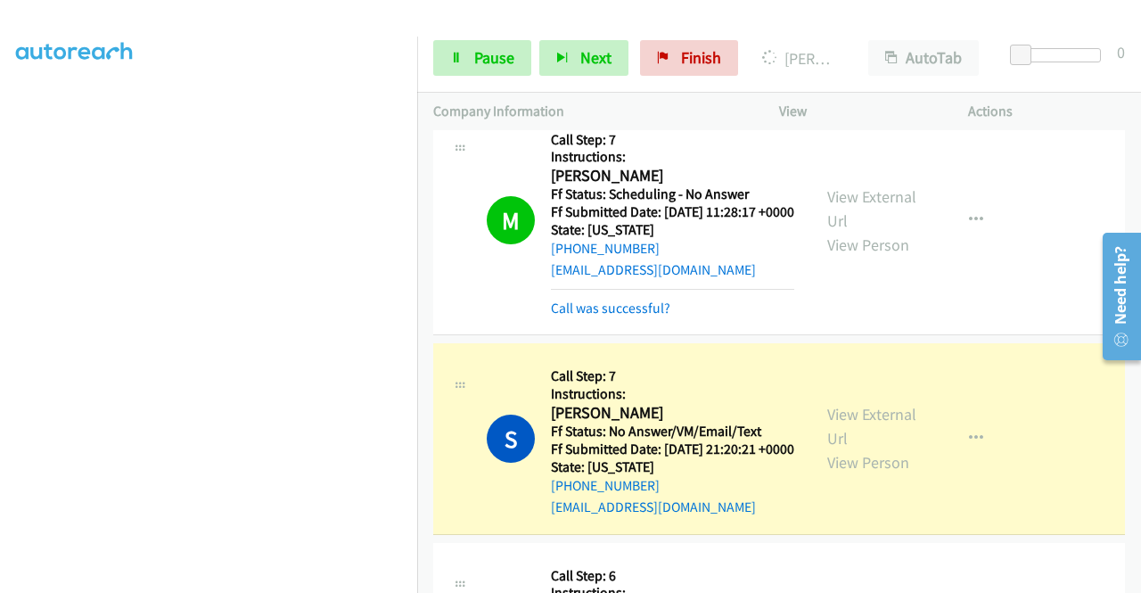
scroll to position [624, 0]
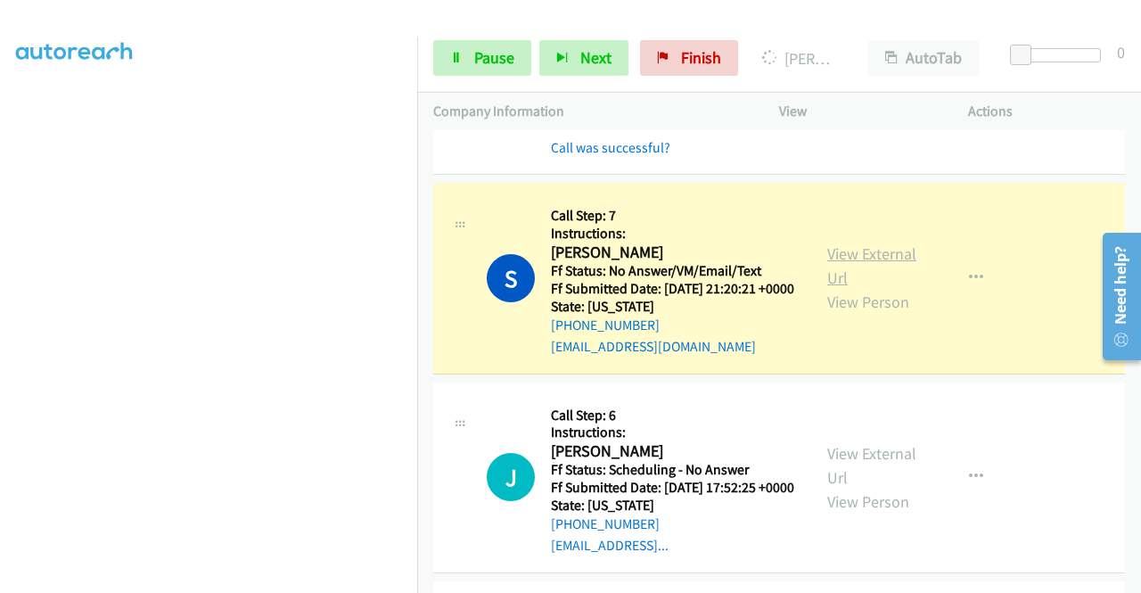
click at [829, 288] on link "View External Url" at bounding box center [871, 265] width 89 height 45
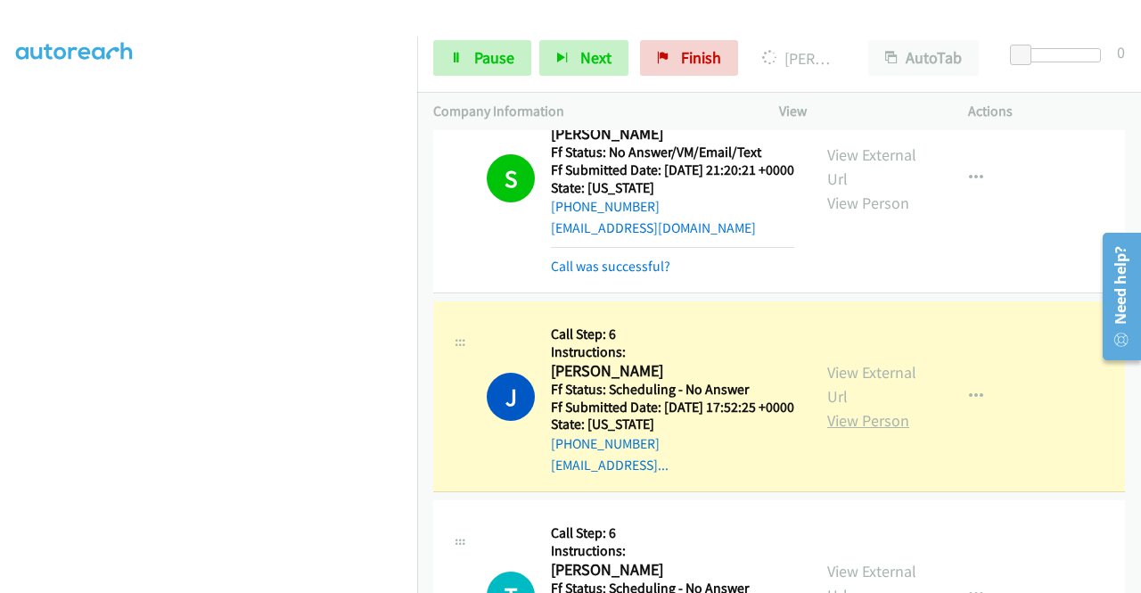
scroll to position [891, 0]
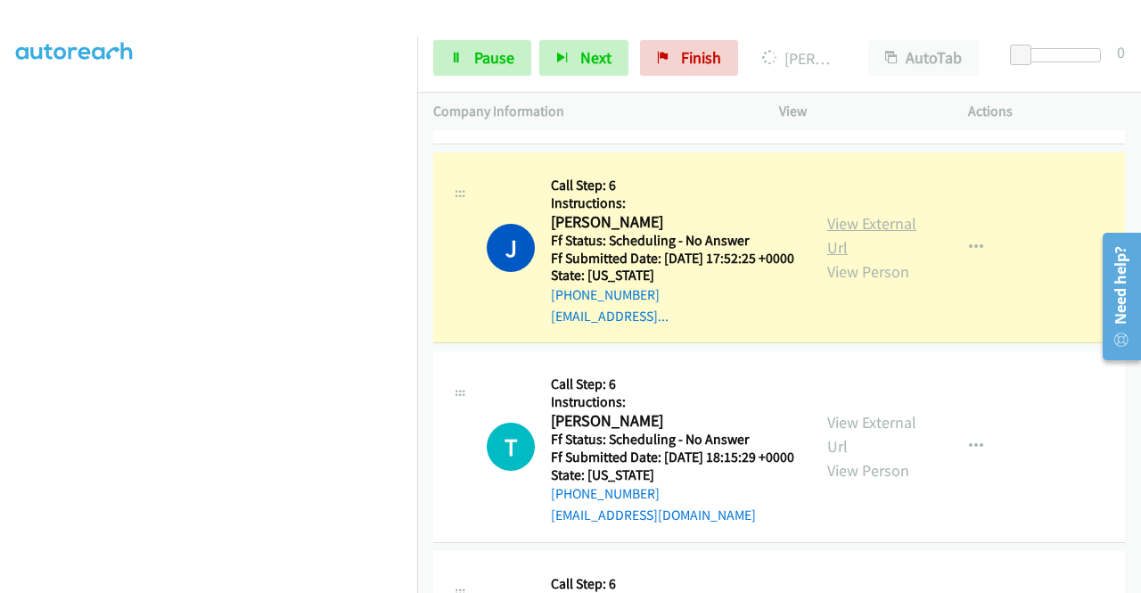
click at [848, 258] on link "View External Url" at bounding box center [871, 235] width 89 height 45
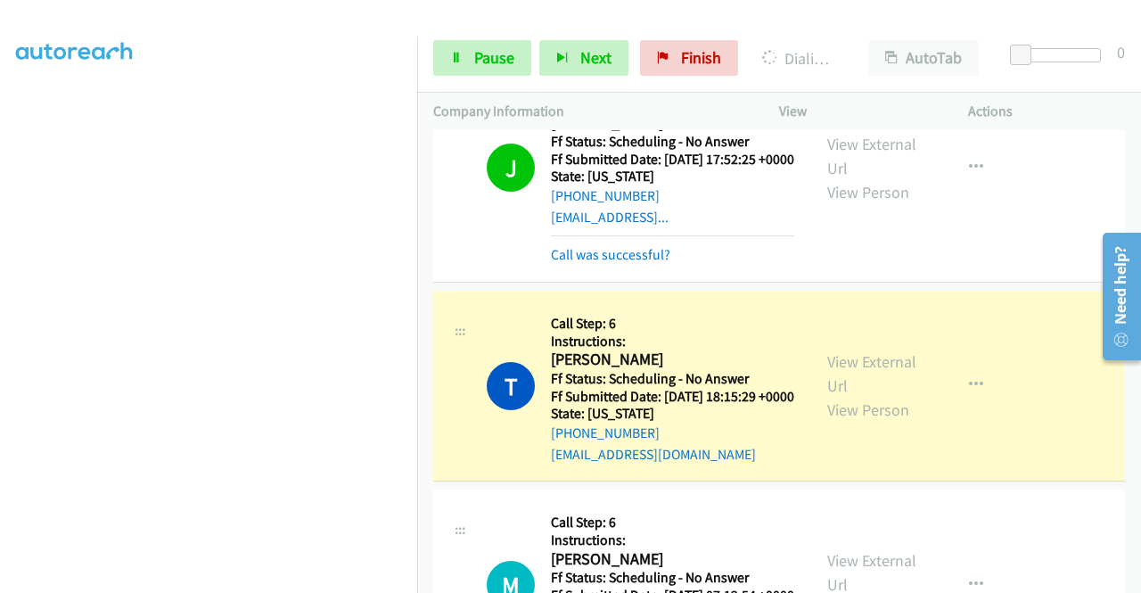
scroll to position [1158, 0]
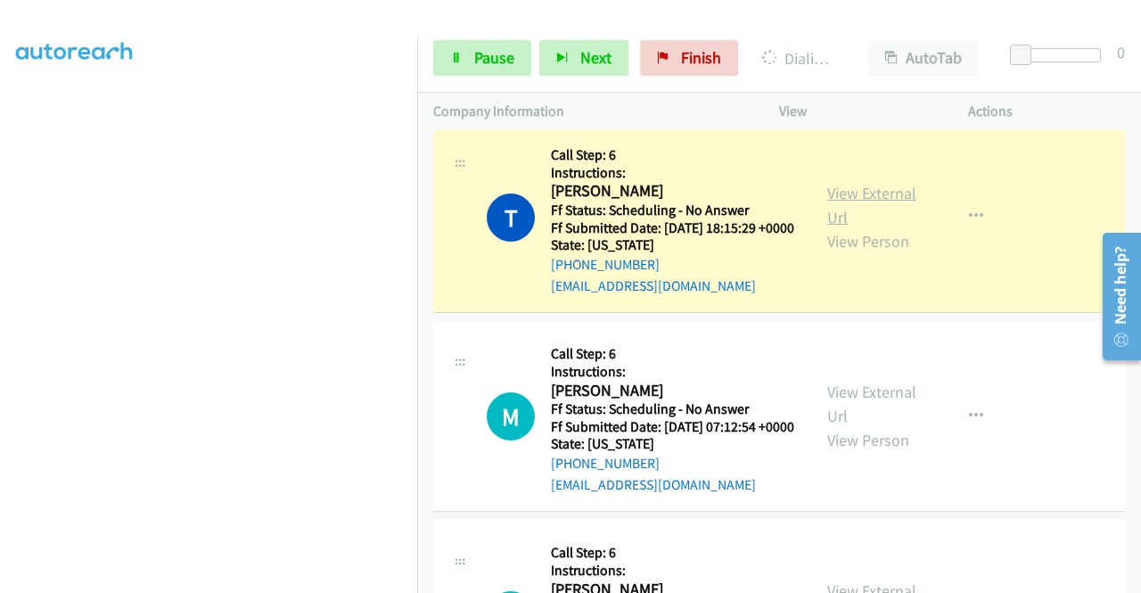
click at [863, 227] on link "View External Url" at bounding box center [871, 205] width 89 height 45
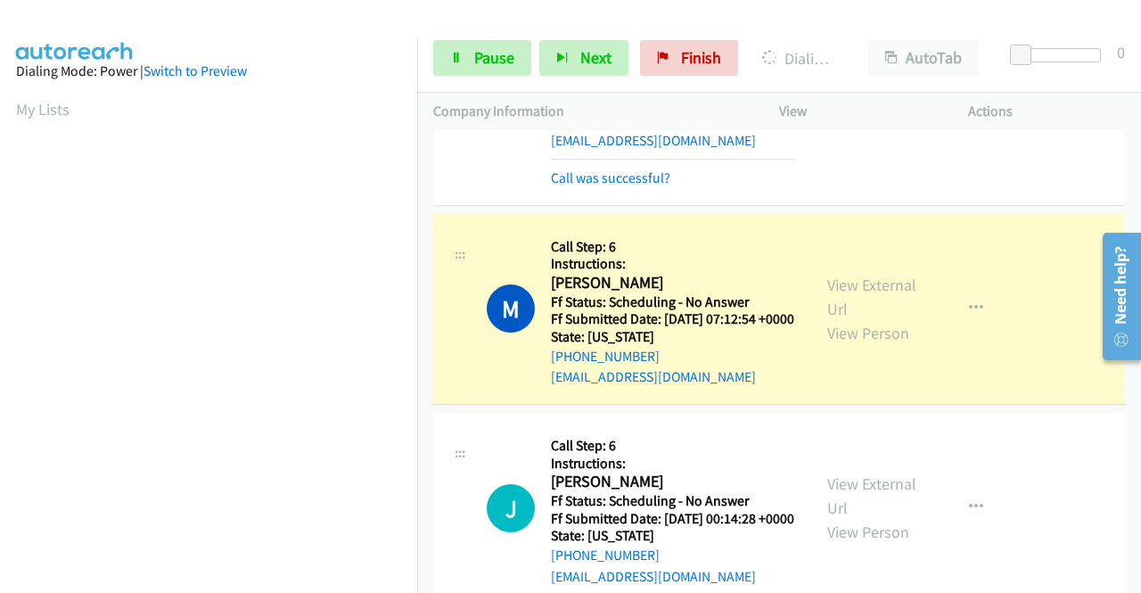
scroll to position [1515, 0]
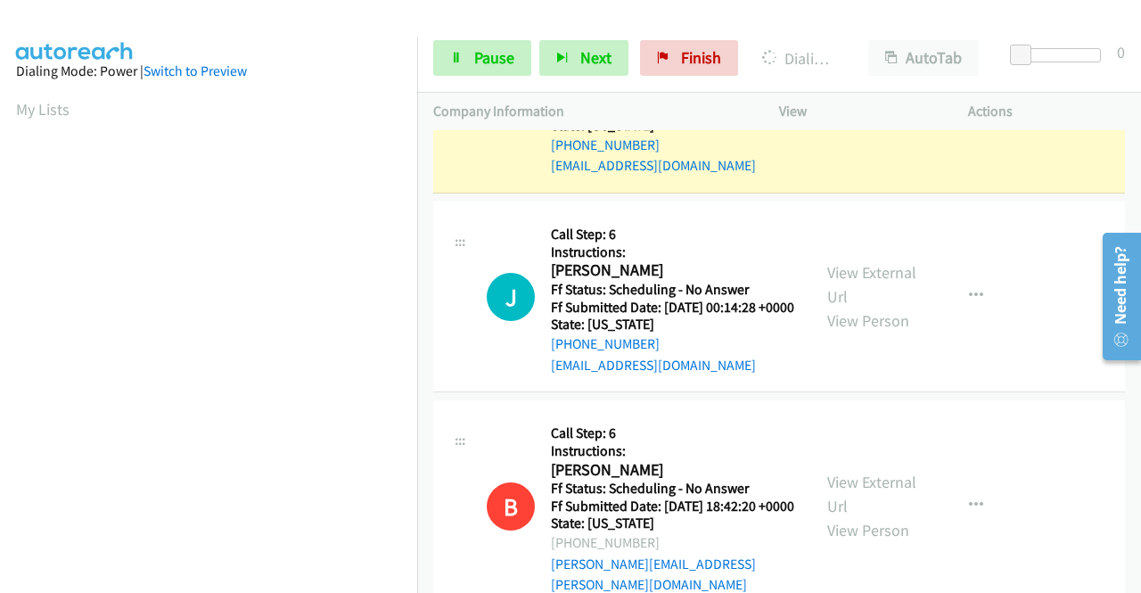
click at [860, 108] on link "View External Url" at bounding box center [871, 85] width 89 height 45
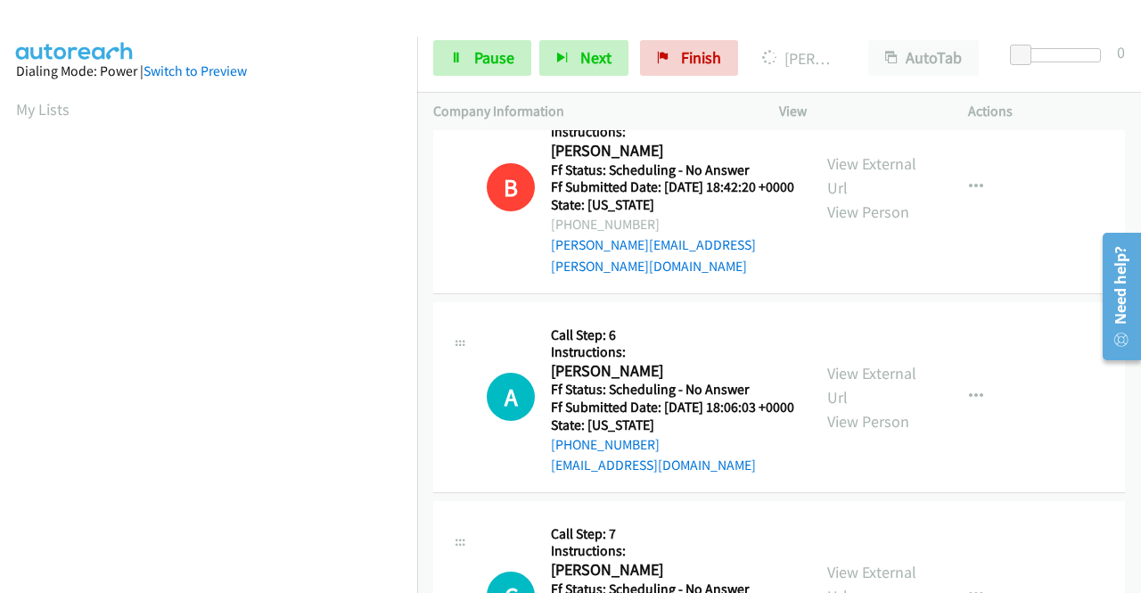
scroll to position [1693, 0]
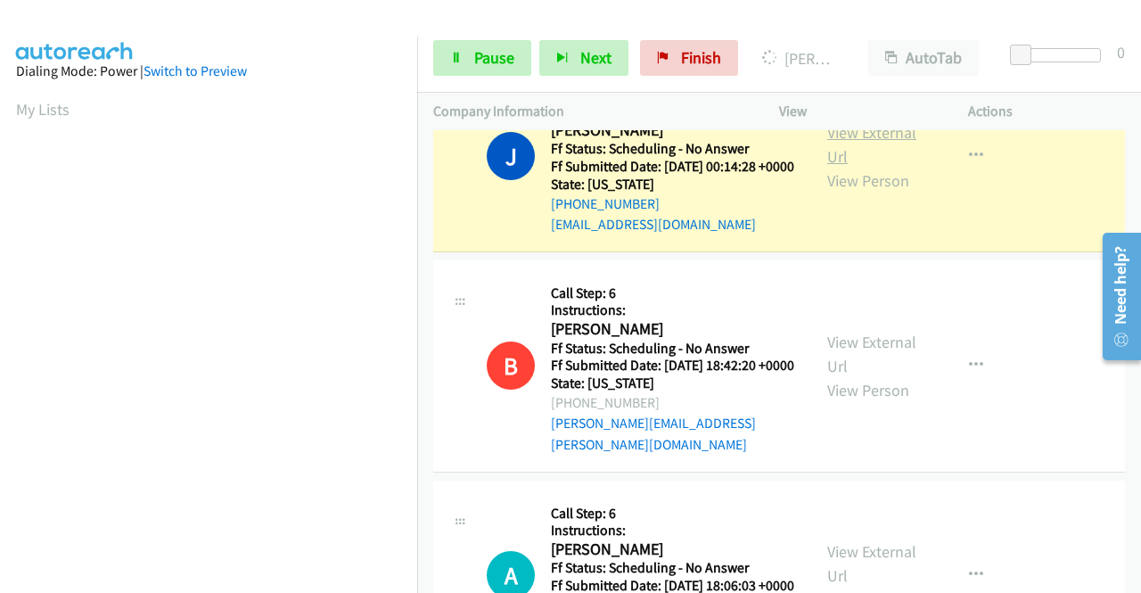
click at [829, 167] on link "View External Url" at bounding box center [871, 144] width 89 height 45
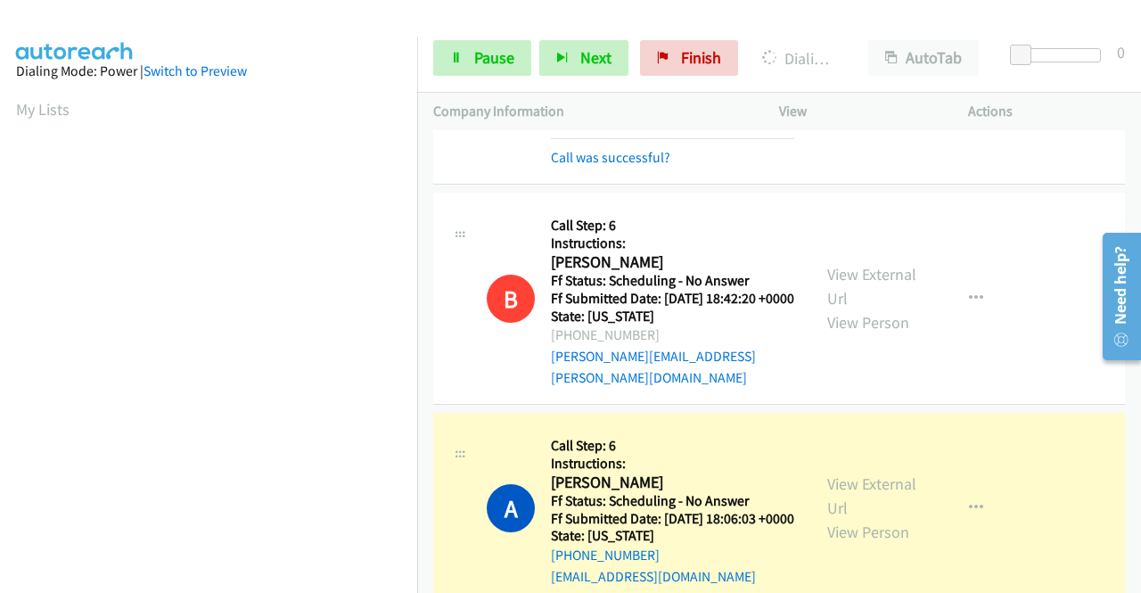
scroll to position [1961, 0]
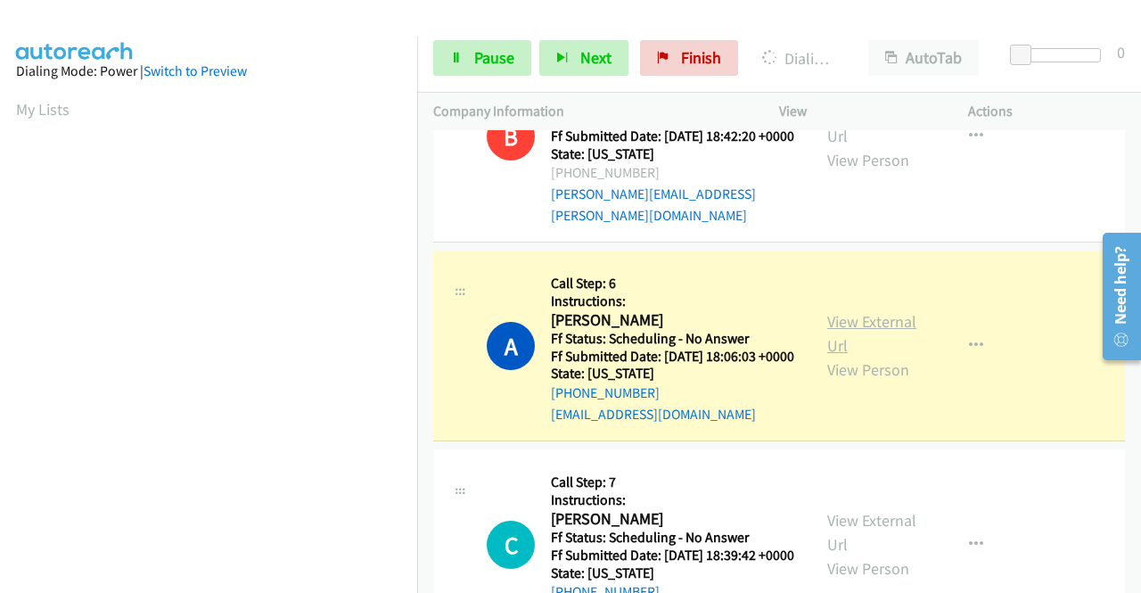
click at [831, 356] on link "View External Url" at bounding box center [871, 333] width 89 height 45
click at [839, 356] on link "View External Url" at bounding box center [871, 333] width 89 height 45
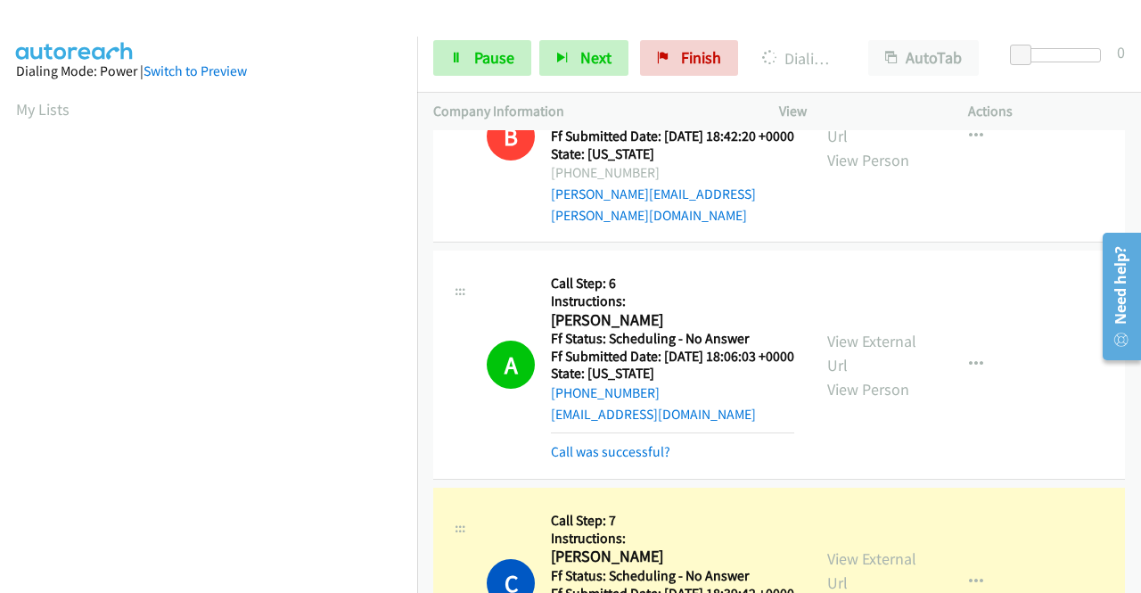
click at [666, 292] on h5 "Call Step: 6" at bounding box center [672, 283] width 243 height 18
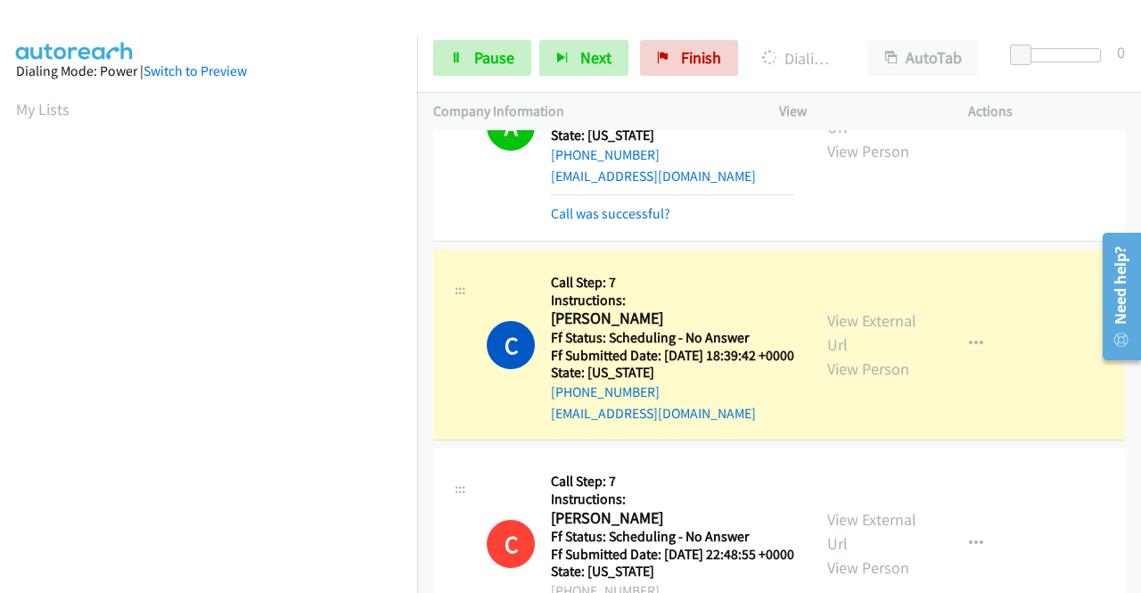
click at [665, 410] on tbody "A Callback Scheduled Call Step: 7 Instructions: Ana Sojo America/Chicago Ff Sta…" at bounding box center [779, 5] width 724 height 4146
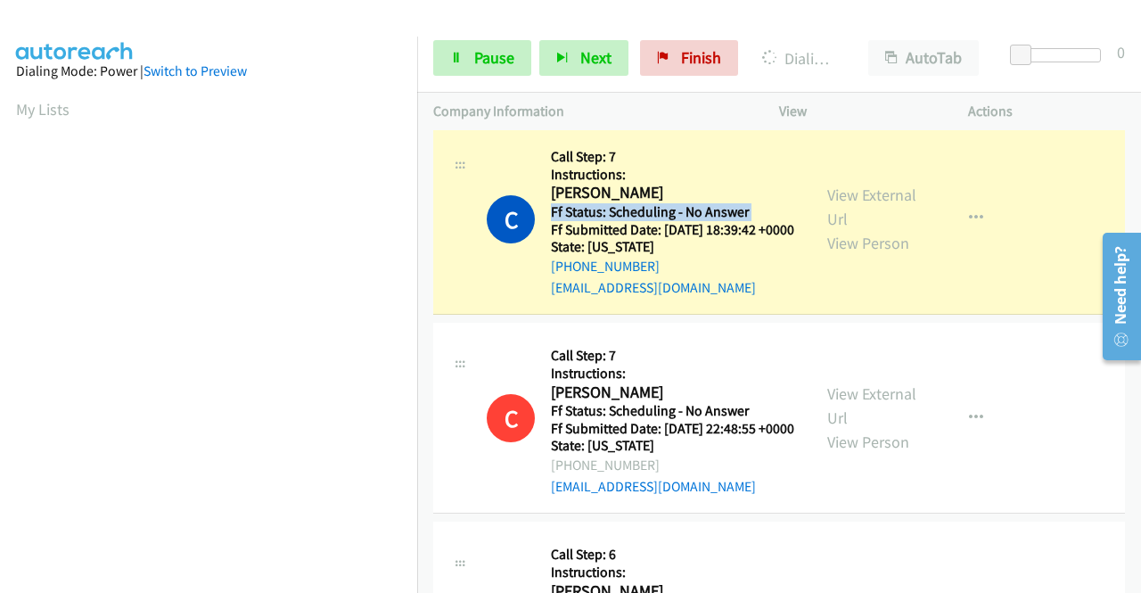
click at [665, 298] on div "Callback Scheduled Call Step: 7 Instructions: Cheryl Emery America/New_York Ff …" at bounding box center [672, 219] width 243 height 158
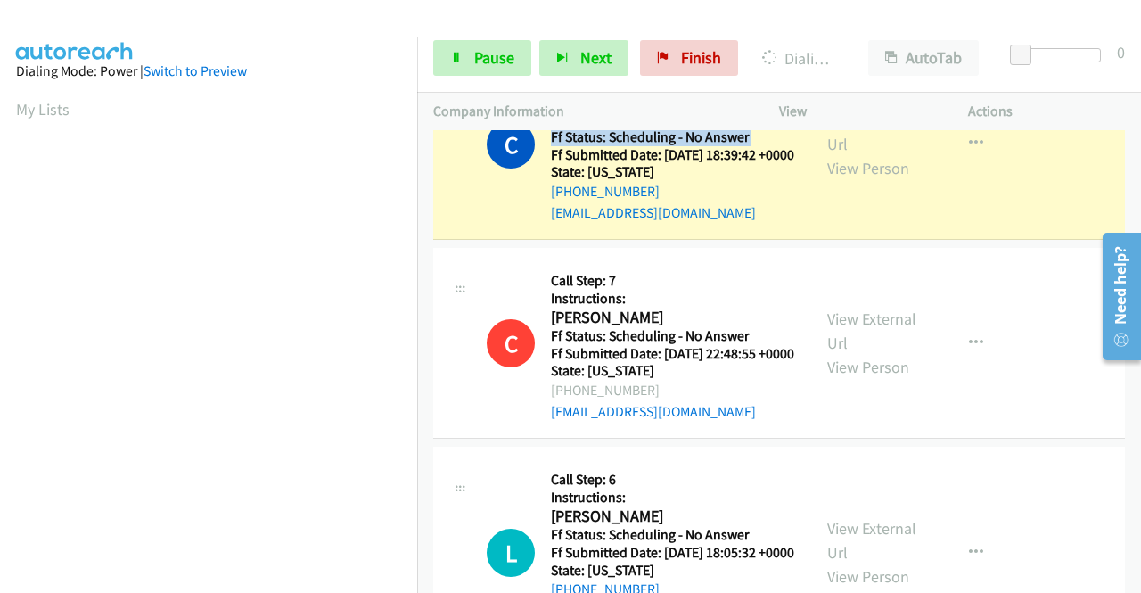
scroll to position [2406, 0]
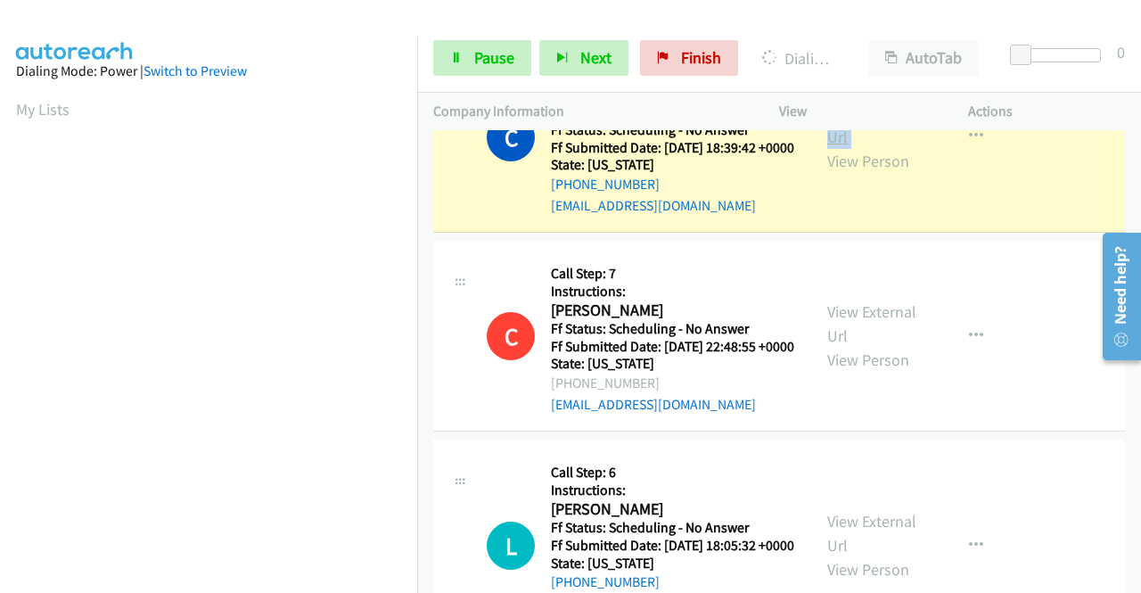
click at [823, 216] on div "View External Url View Person View External Url Email Schedule/Manage Callback …" at bounding box center [913, 137] width 205 height 158
click at [827, 147] on link "View External Url" at bounding box center [871, 124] width 89 height 45
click at [939, 216] on div "View External Url View Person View External Url Email Schedule/Manage Callback …" at bounding box center [913, 137] width 205 height 158
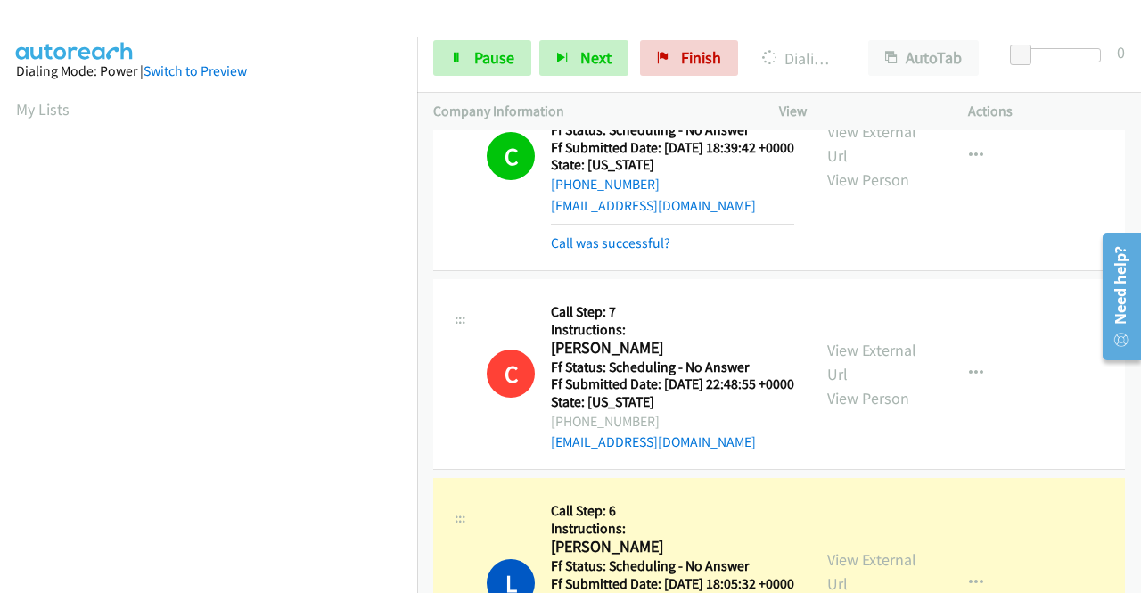
scroll to position [2673, 0]
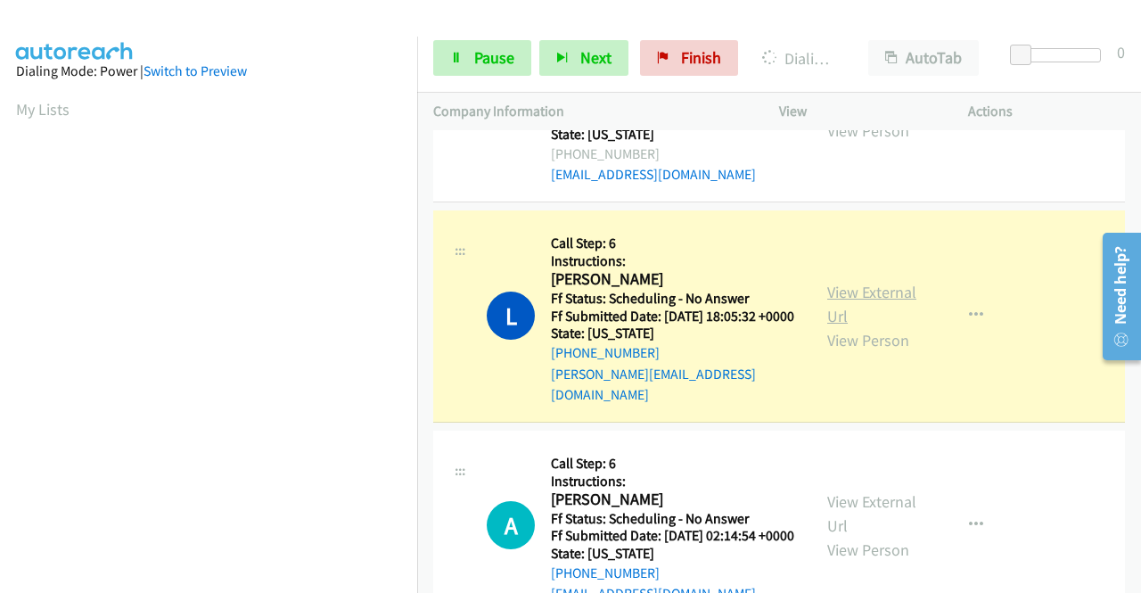
click at [867, 326] on link "View External Url" at bounding box center [871, 304] width 89 height 45
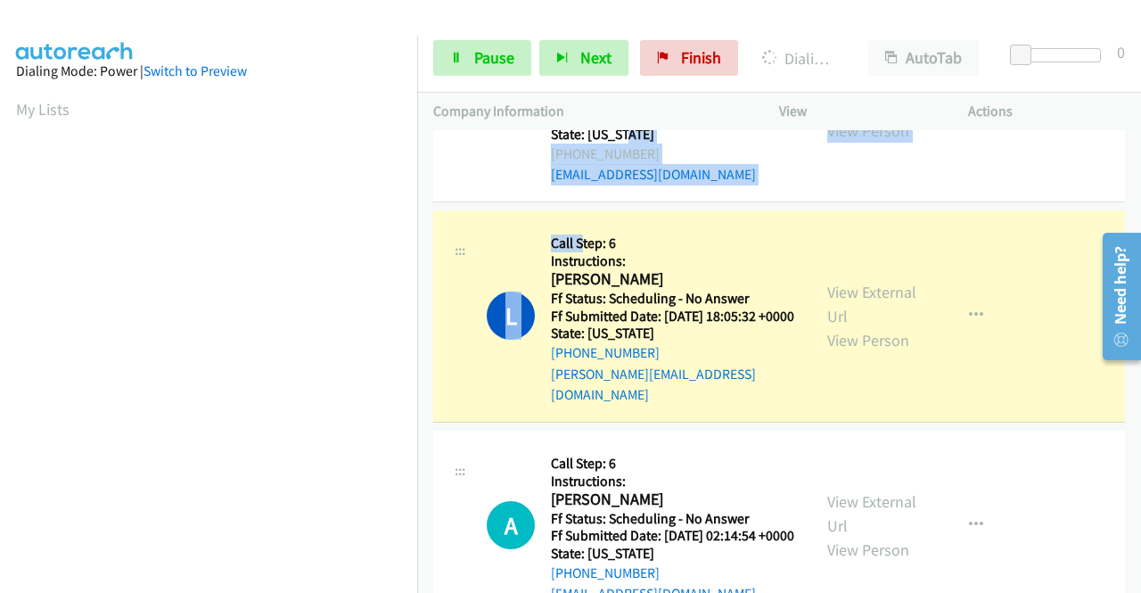
drag, startPoint x: 584, startPoint y: 397, endPoint x: 611, endPoint y: 494, distance: 101.0
click at [579, 413] on tbody "A Callback Scheduled Call Step: 7 Instructions: Ana Sojo America/Chicago Ff Sta…" at bounding box center [779, 177] width 724 height 5440
click at [723, 405] on div "Callback Scheduled Call Step: 6 Instructions: Larry Richards America/Los_Angele…" at bounding box center [673, 315] width 244 height 179
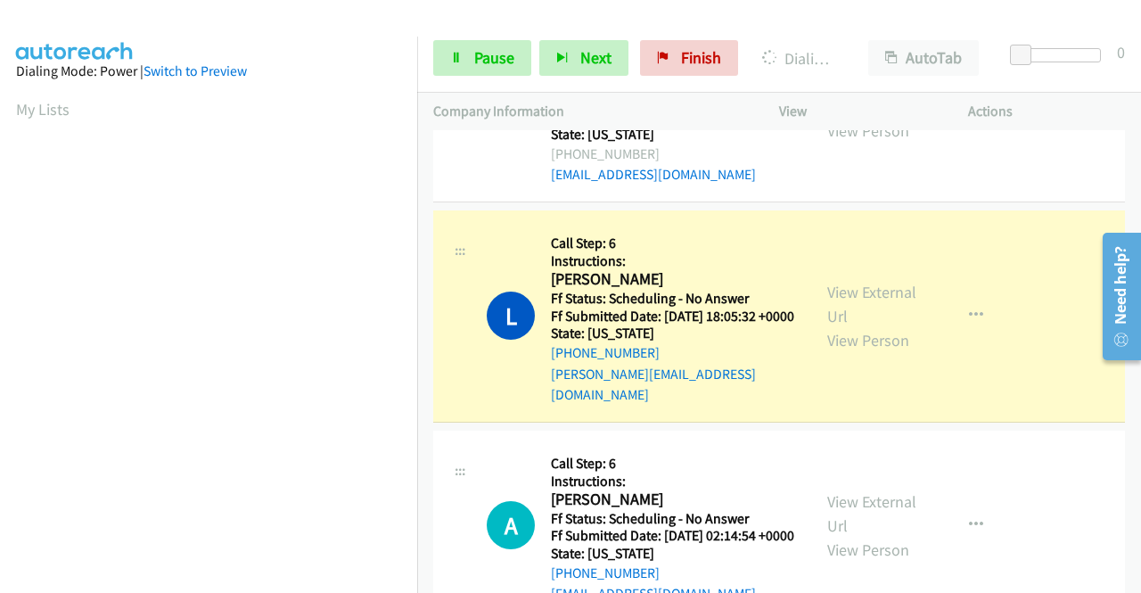
drag, startPoint x: 716, startPoint y: 418, endPoint x: 706, endPoint y: 420, distance: 10.0
click at [706, 252] on h5 "Call Step: 6" at bounding box center [673, 243] width 244 height 18
drag, startPoint x: 684, startPoint y: 459, endPoint x: 841, endPoint y: 209, distance: 295.2
click at [693, 405] on div "Callback Scheduled Call Step: 6 Instructions: Larry Richards America/Los_Angele…" at bounding box center [673, 315] width 244 height 179
drag, startPoint x: 841, startPoint y: 209, endPoint x: 779, endPoint y: 5, distance: 213.4
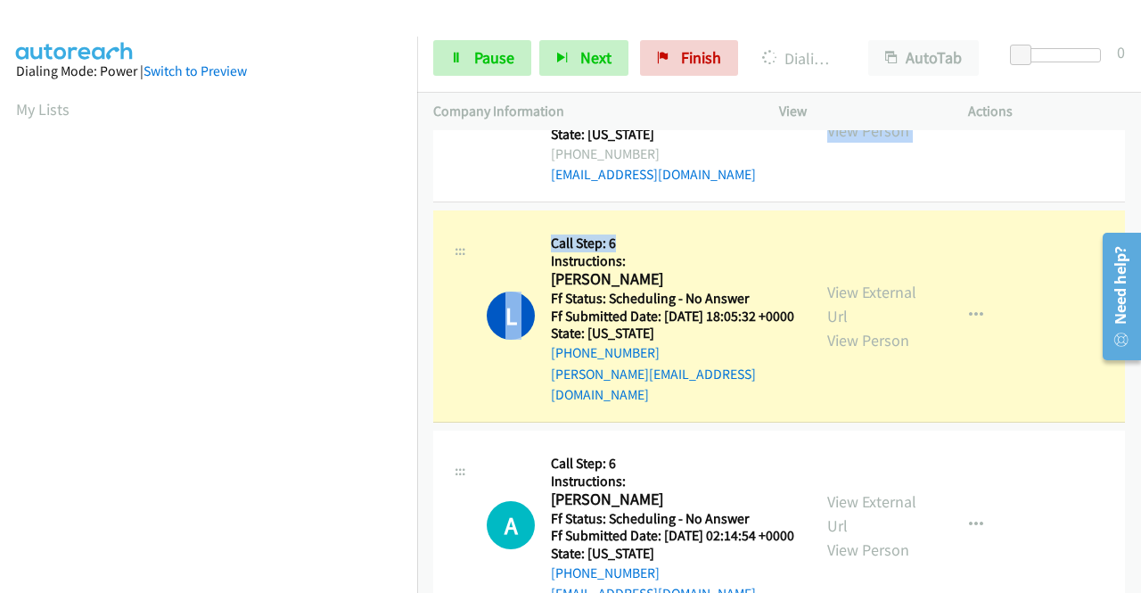
click at [804, 0] on div "Start Calls Pause Next Finish Dialing Larry Richards AutoTab AutoTab 0 Company …" at bounding box center [570, 0] width 1141 height 0
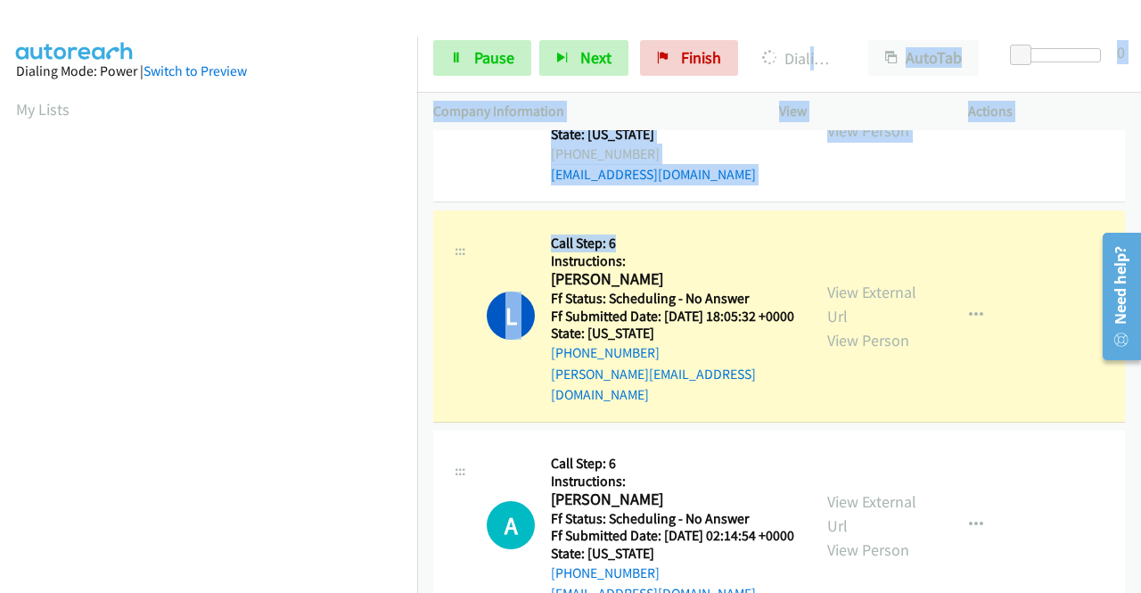
scroll to position [2664, 0]
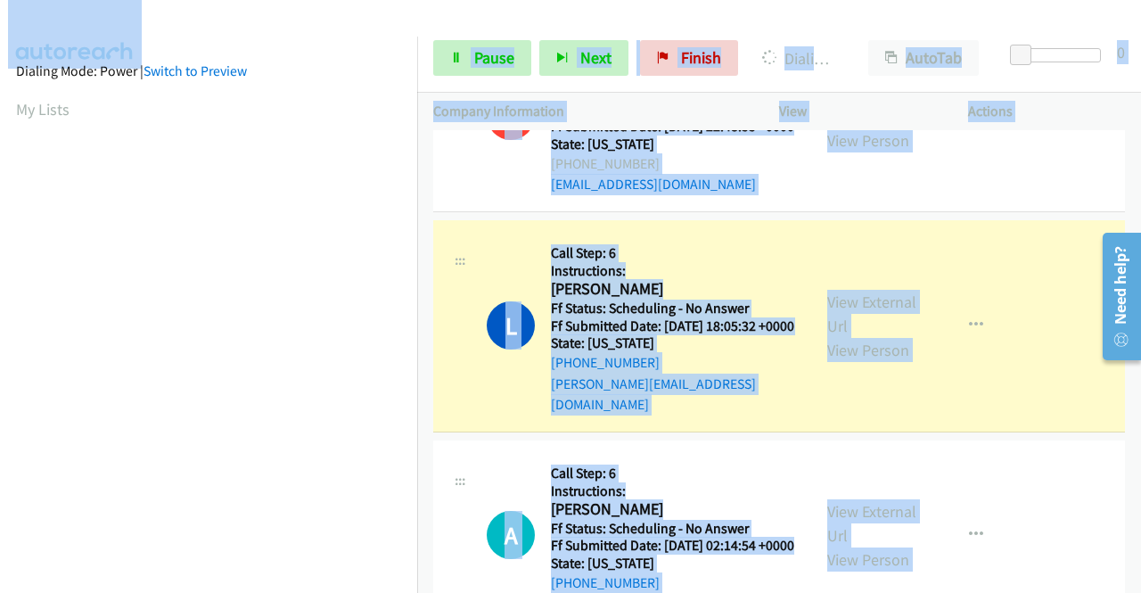
drag, startPoint x: 779, startPoint y: 5, endPoint x: 822, endPoint y: -58, distance: 76.4
click at [822, 0] on html "Start Calls Pause Next Finish Dialing Larry Richards AutoTab AutoTab 0 Company …" at bounding box center [570, 42] width 1141 height 85
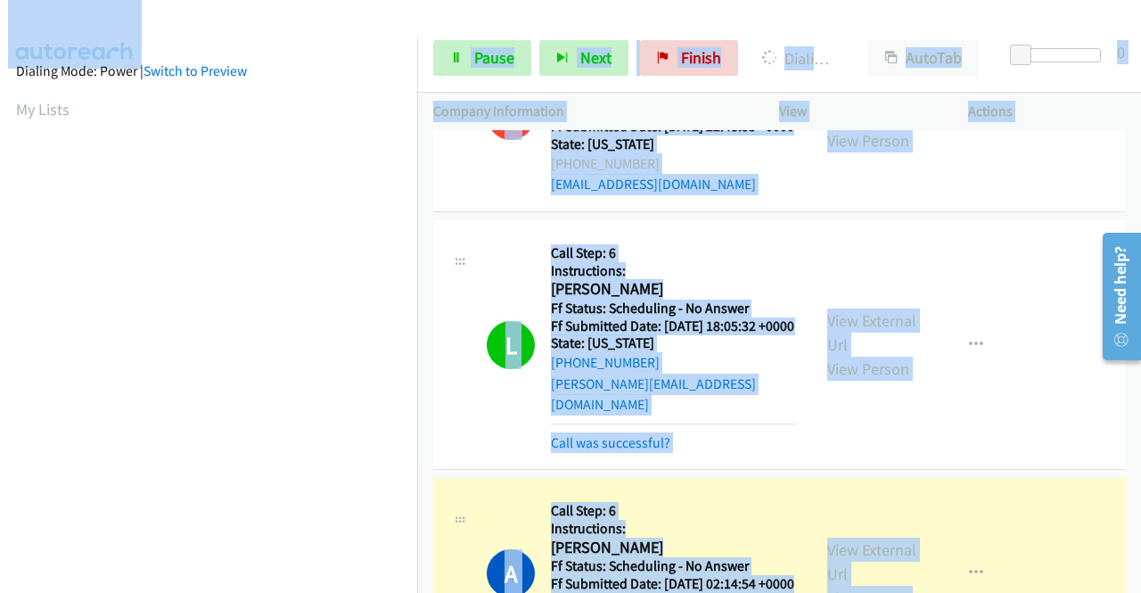
click at [987, 195] on div "View External Url View Person View External Url Email Schedule/Manage Callback …" at bounding box center [913, 116] width 205 height 158
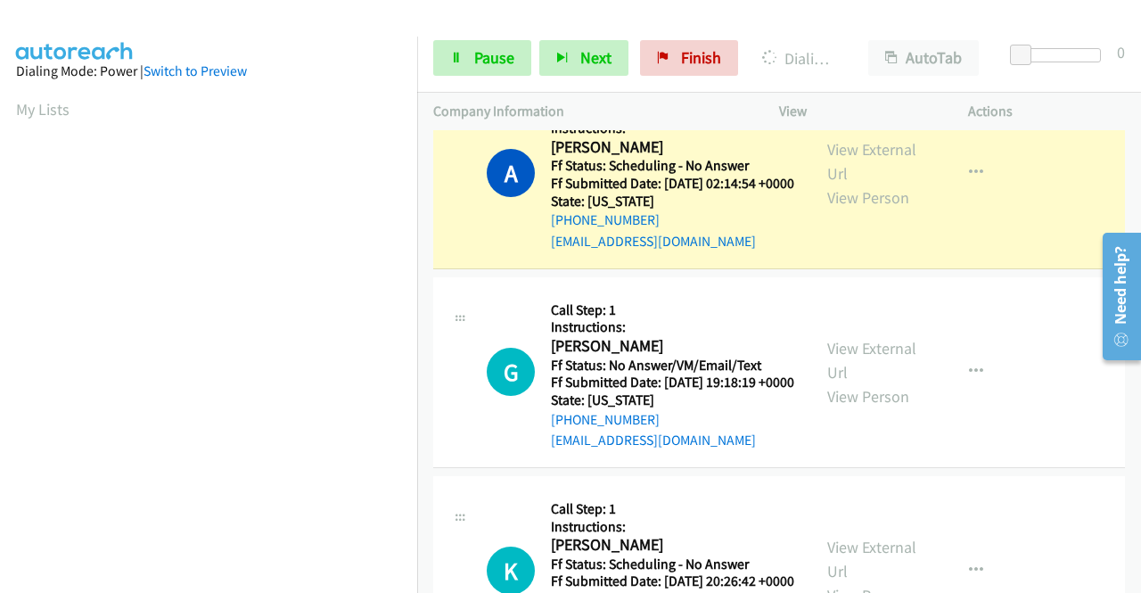
scroll to position [3198, 0]
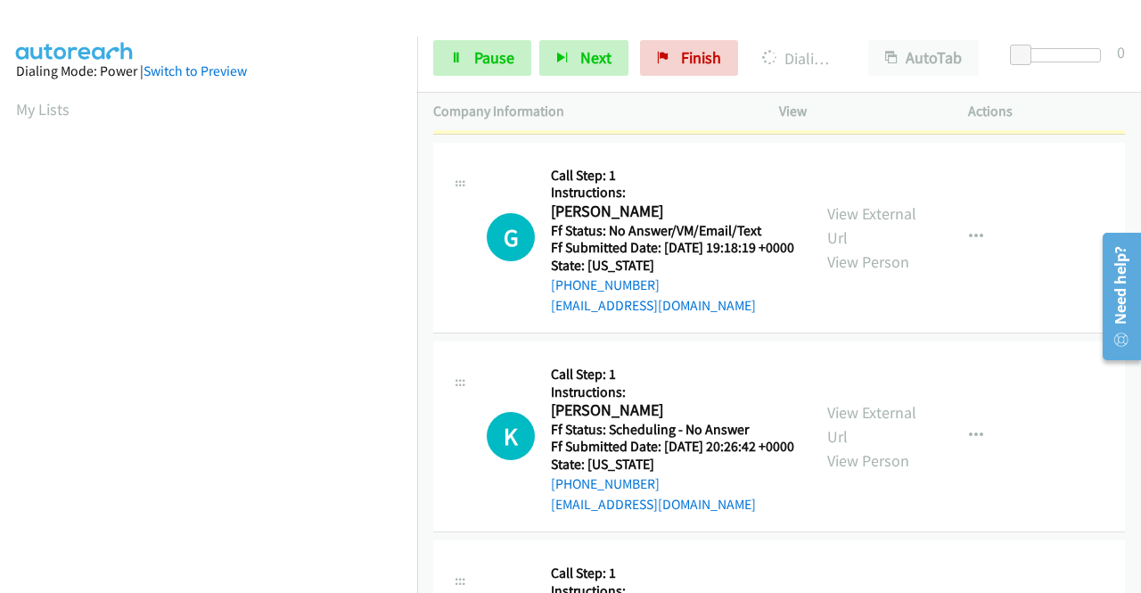
click at [831, 49] on link "View External Url" at bounding box center [871, 26] width 89 height 45
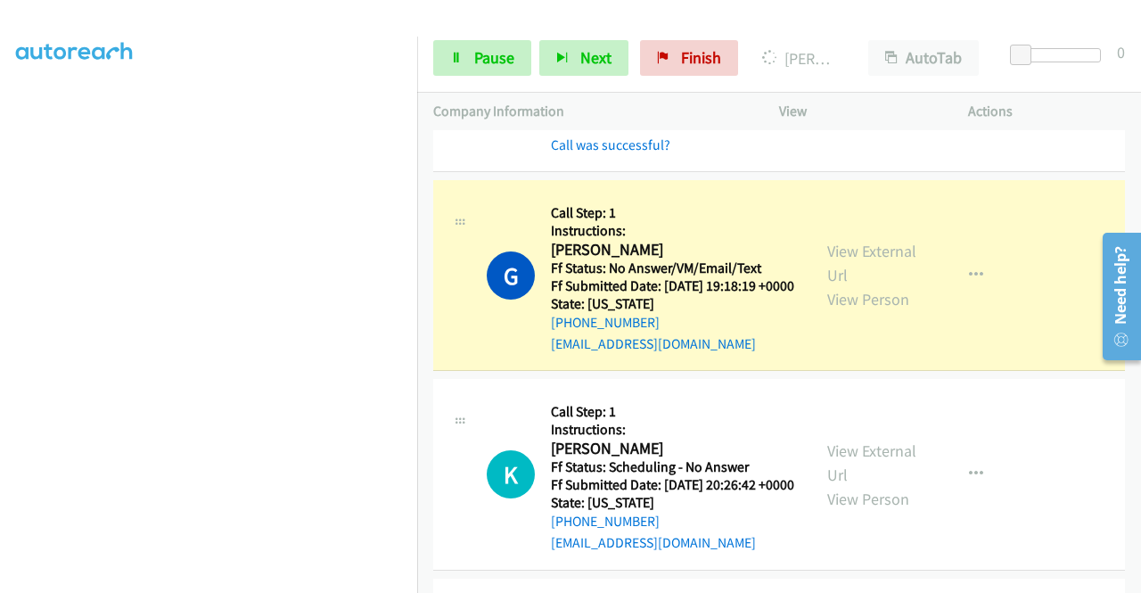
scroll to position [3377, 0]
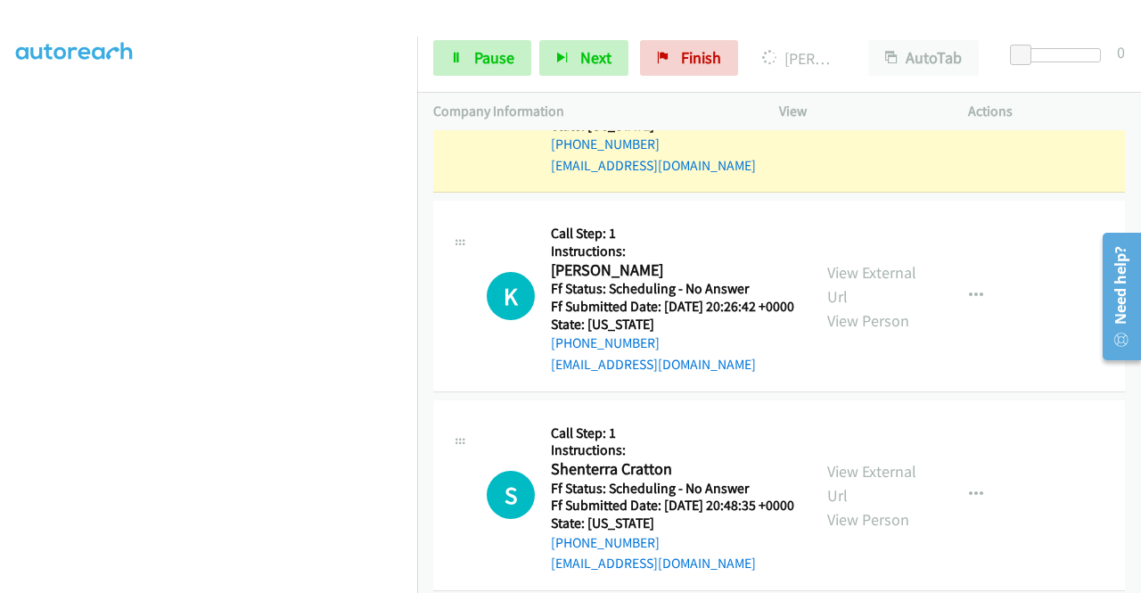
click at [857, 107] on link "View External Url" at bounding box center [871, 84] width 89 height 45
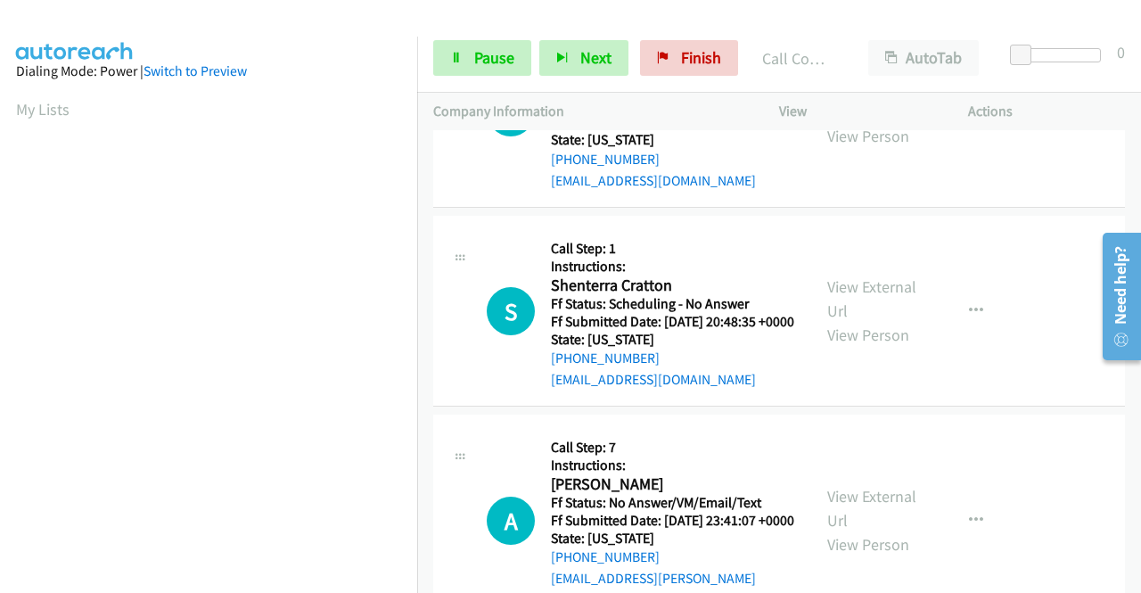
scroll to position [3644, 0]
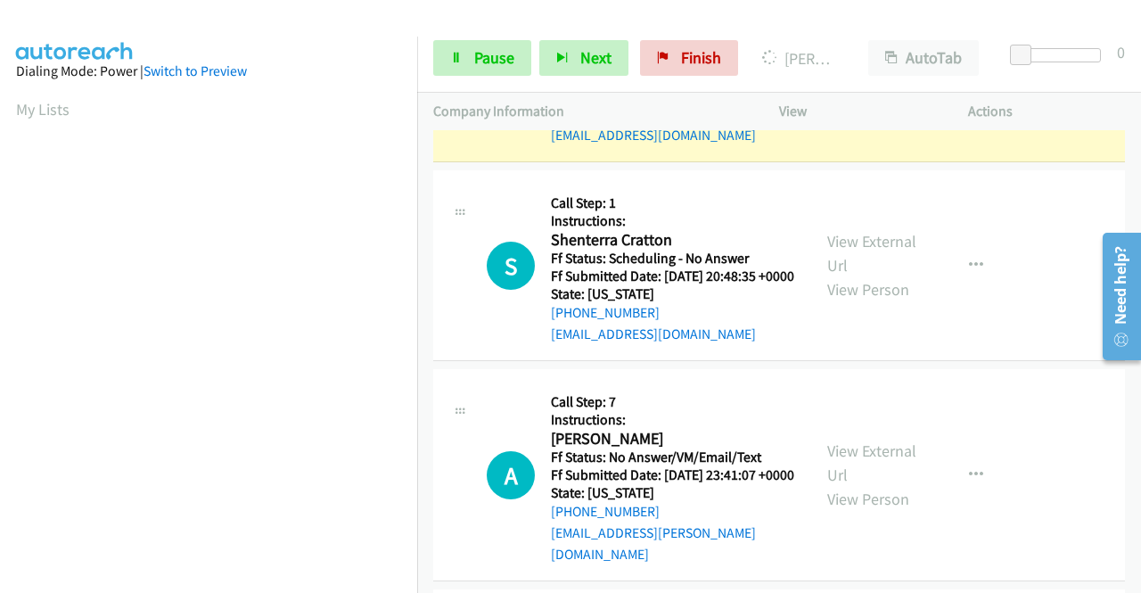
click at [847, 77] on link "View External Url" at bounding box center [871, 54] width 89 height 45
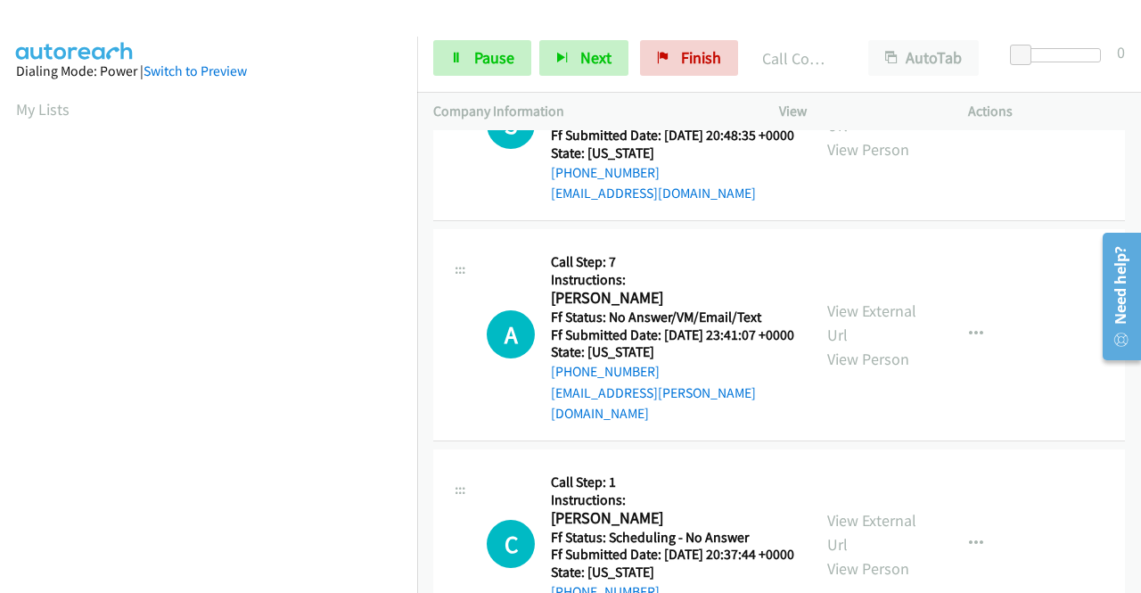
scroll to position [3841, 0]
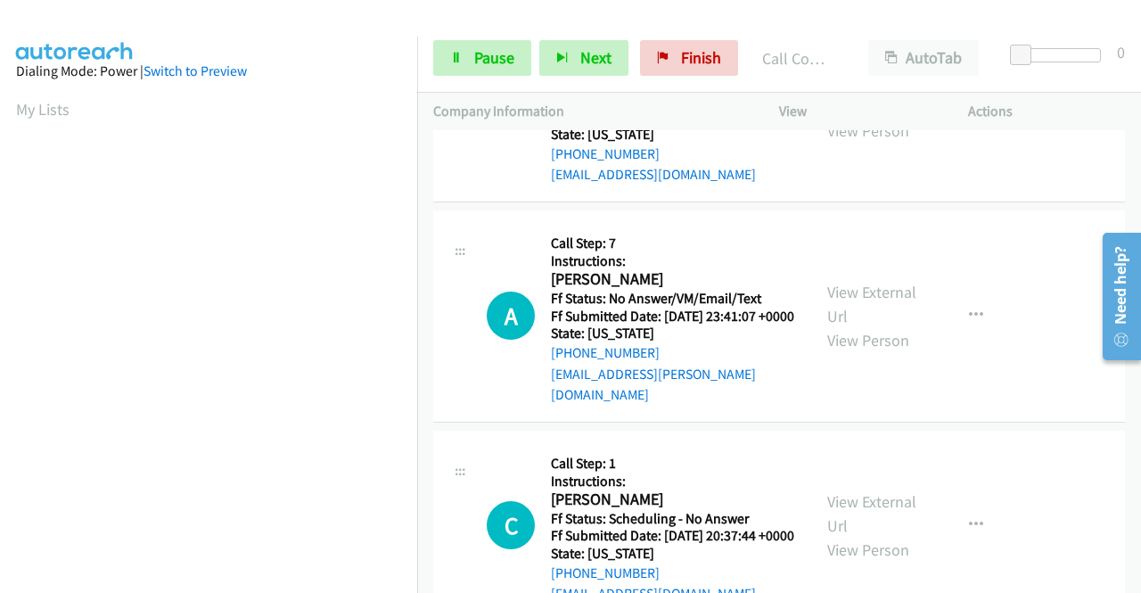
click at [845, 117] on link "View External Url" at bounding box center [871, 94] width 89 height 45
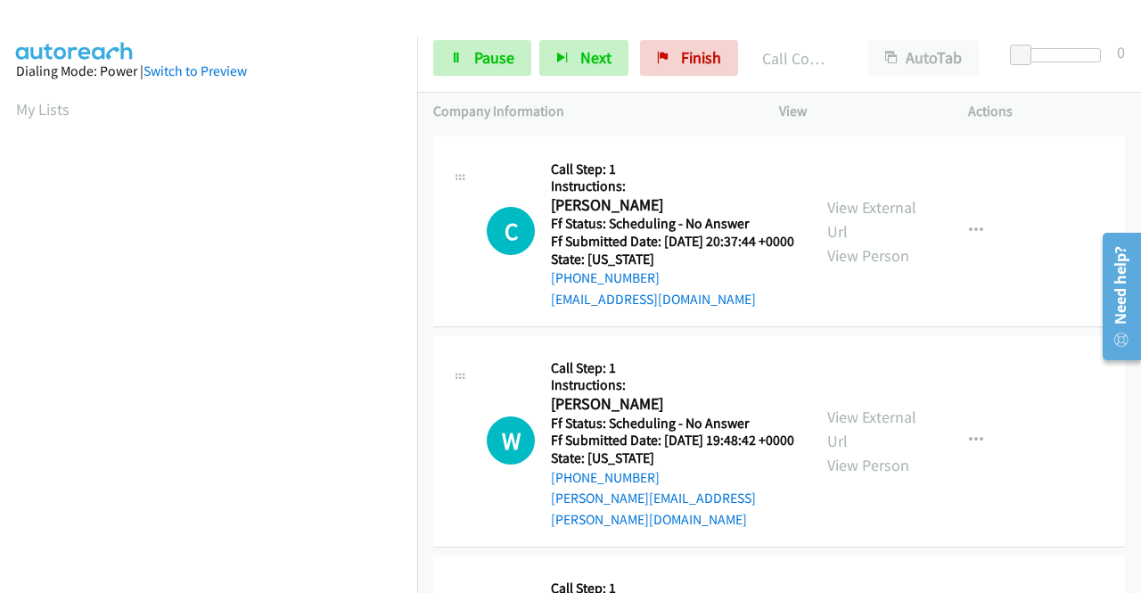
scroll to position [4197, 0]
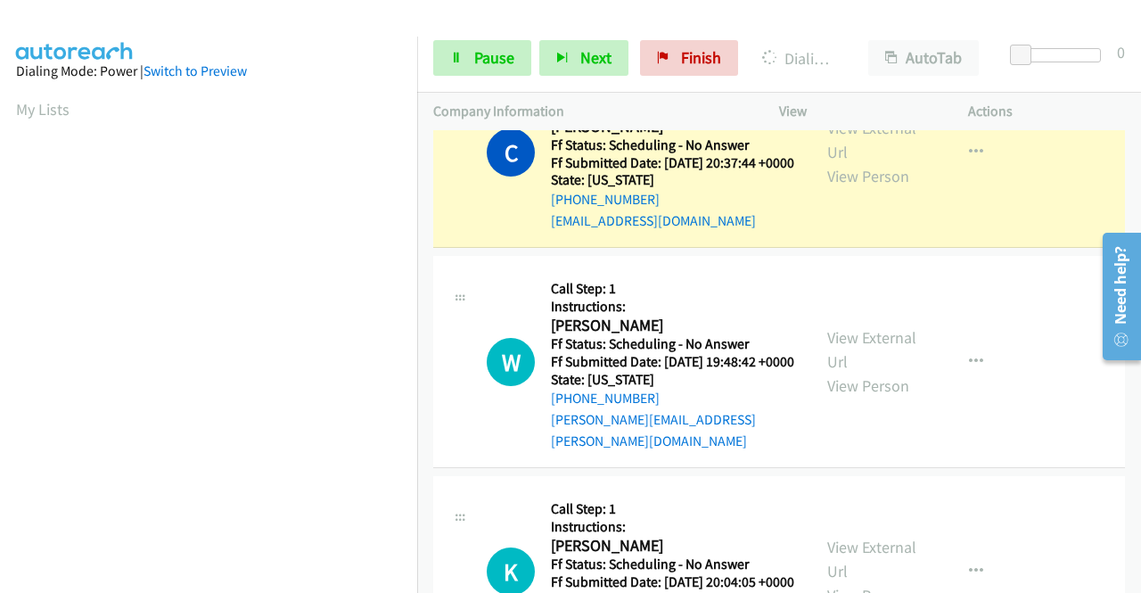
scroll to position [4376, 0]
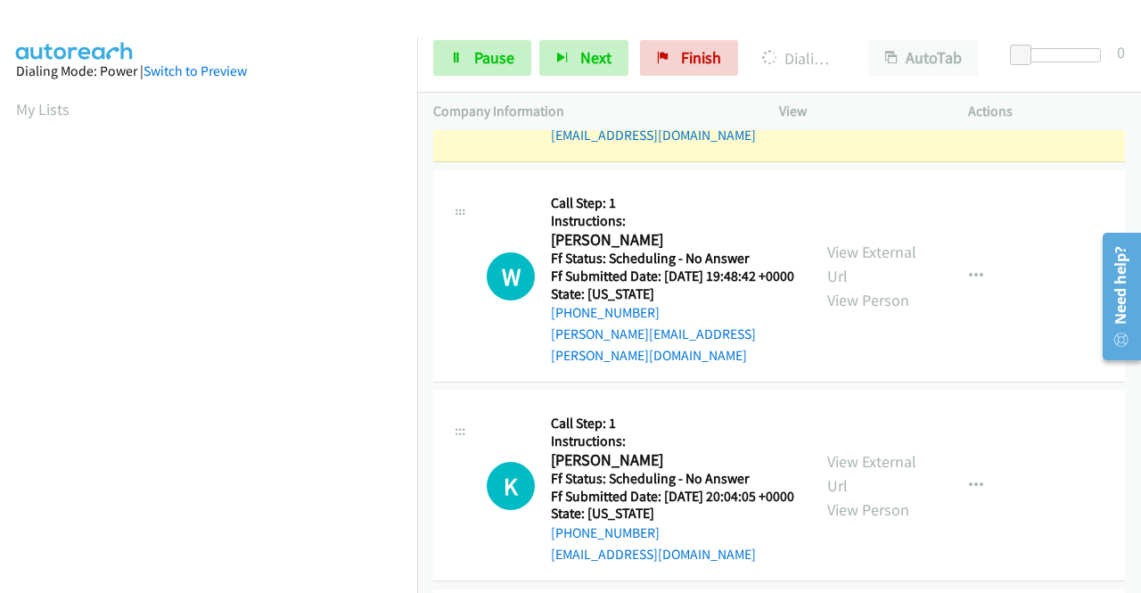
click at [888, 77] on link "View External Url" at bounding box center [871, 54] width 89 height 45
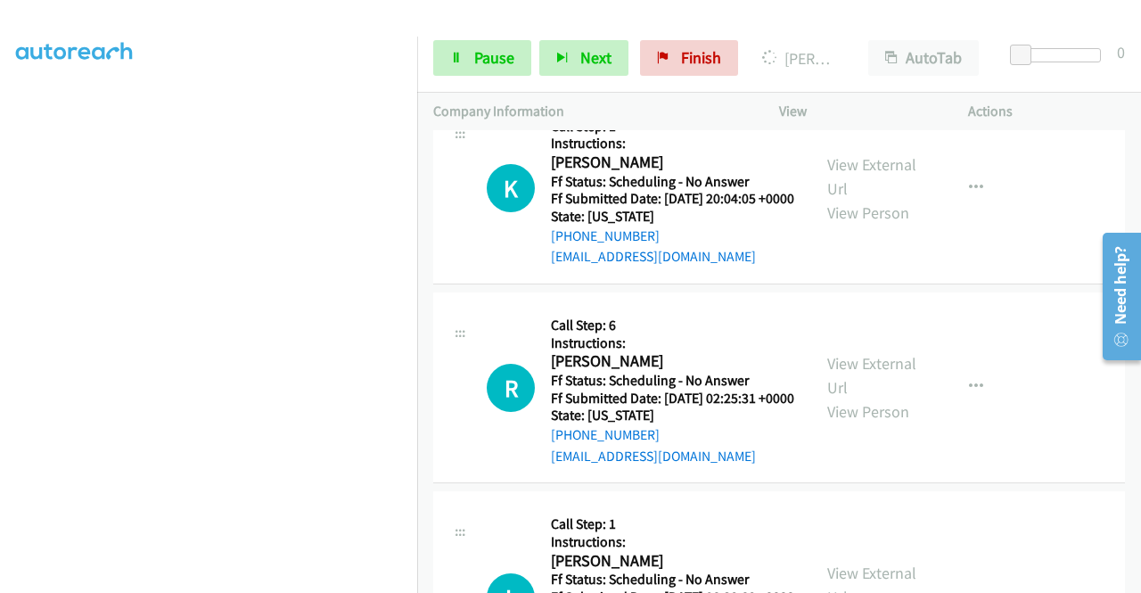
scroll to position [4732, 0]
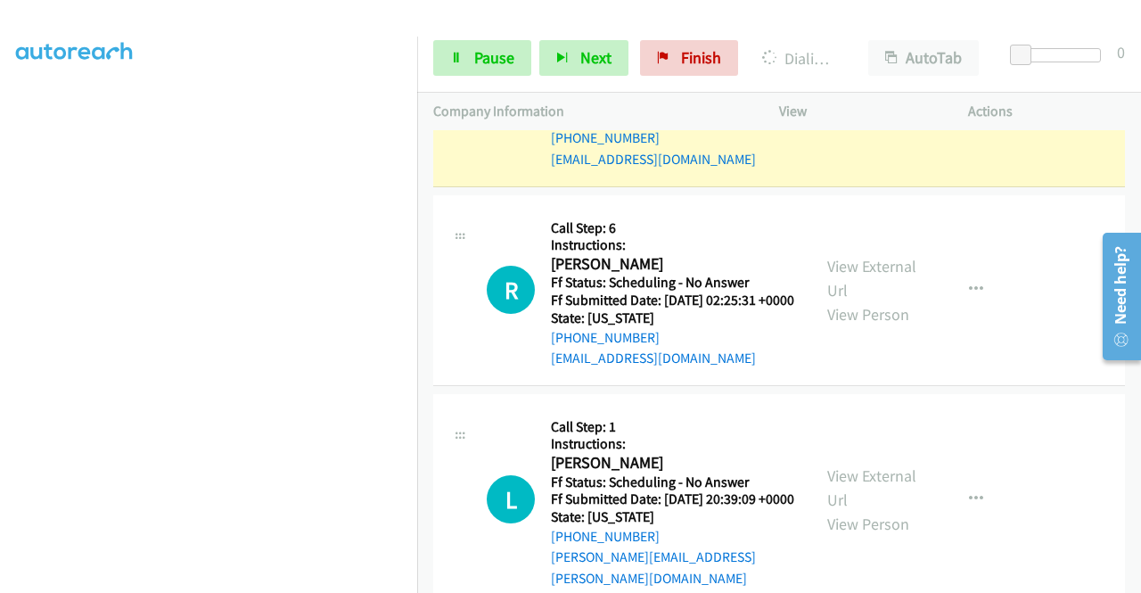
scroll to position [4910, 0]
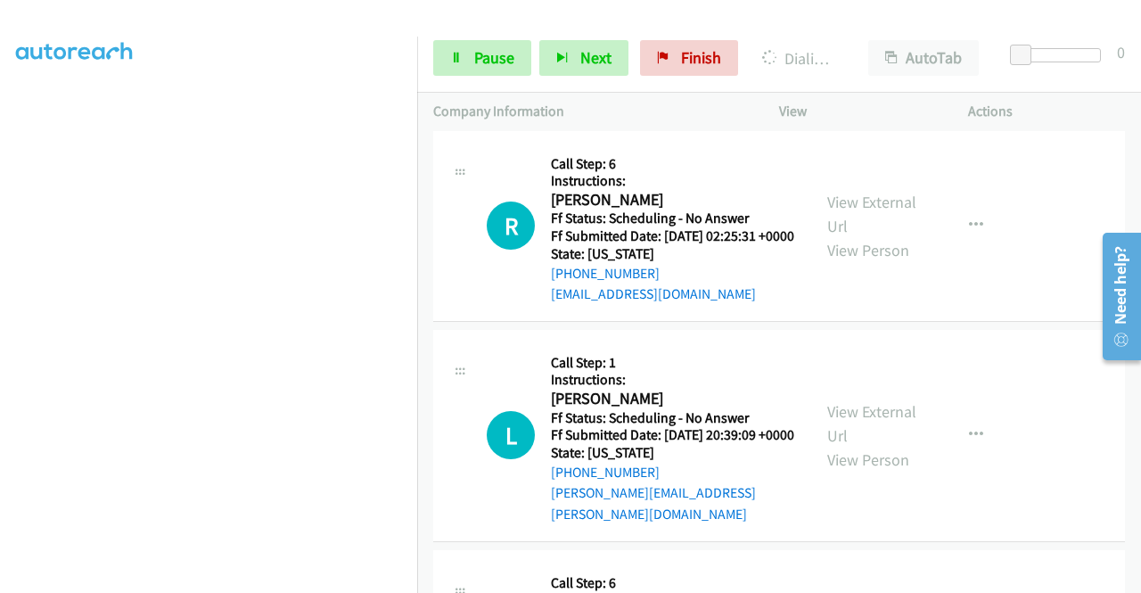
click at [862, 37] on link "View External Url" at bounding box center [871, 14] width 89 height 45
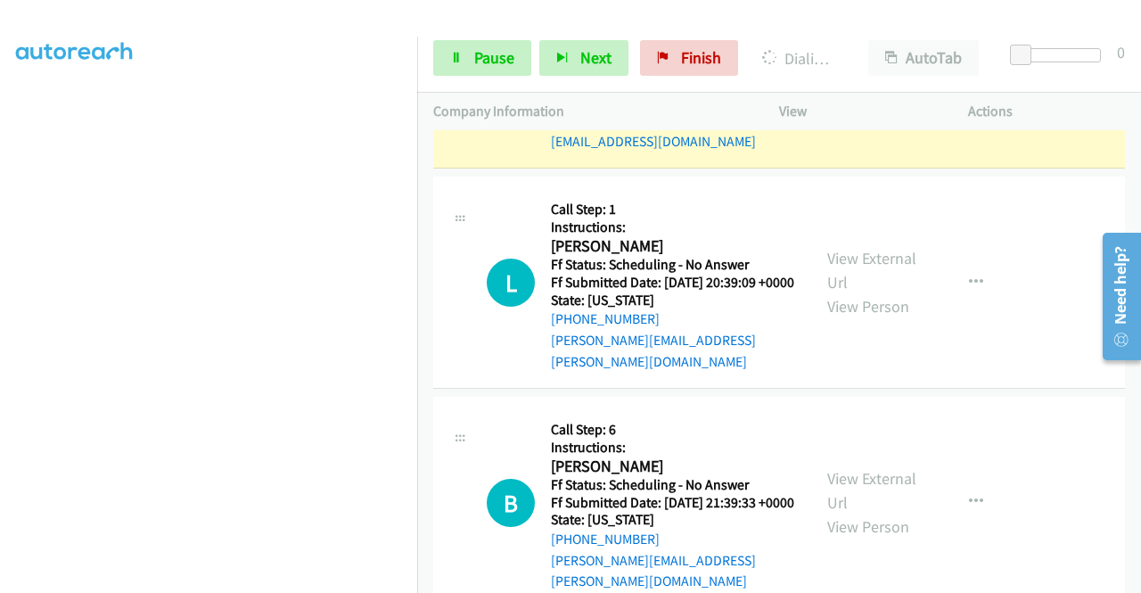
scroll to position [5178, 0]
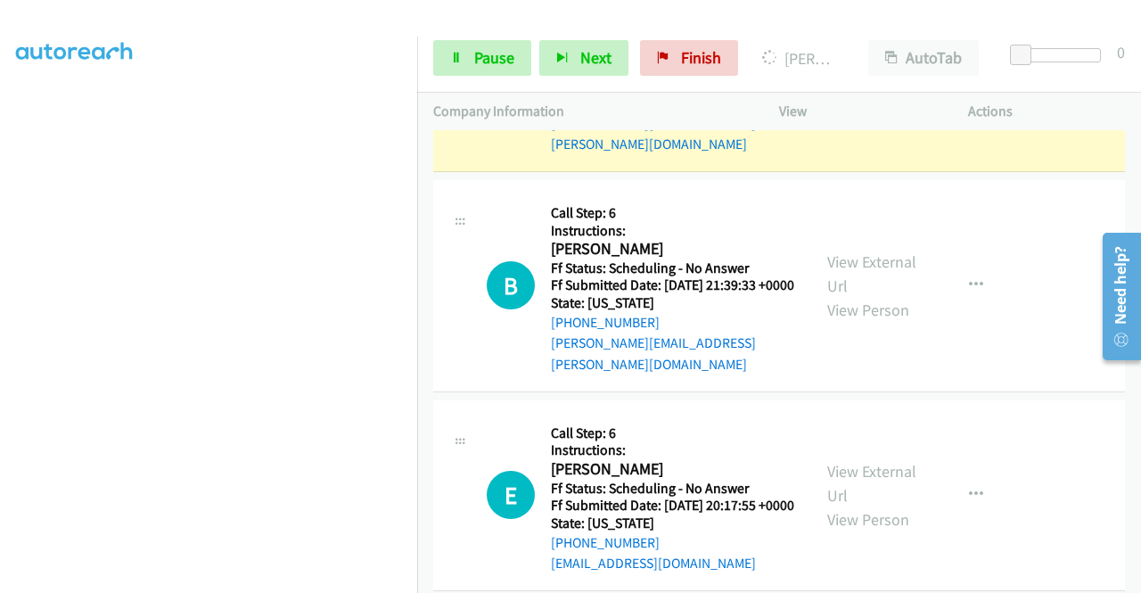
scroll to position [0, 1]
click at [827, 76] on link "View External Url" at bounding box center [871, 53] width 89 height 45
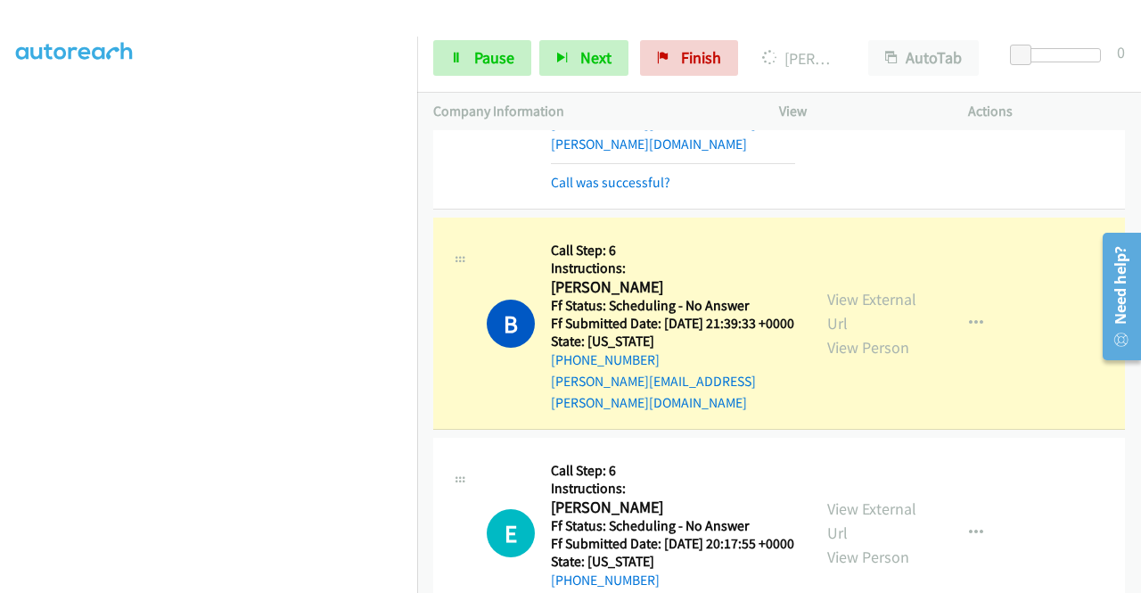
scroll to position [5623, 0]
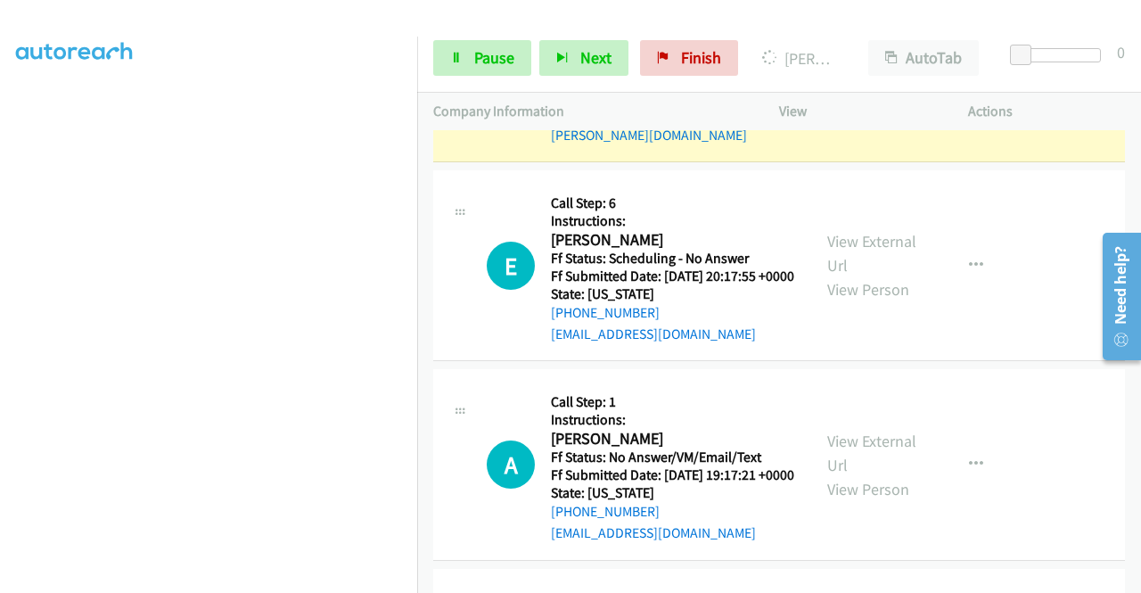
click at [831, 66] on link "View External Url" at bounding box center [871, 43] width 89 height 45
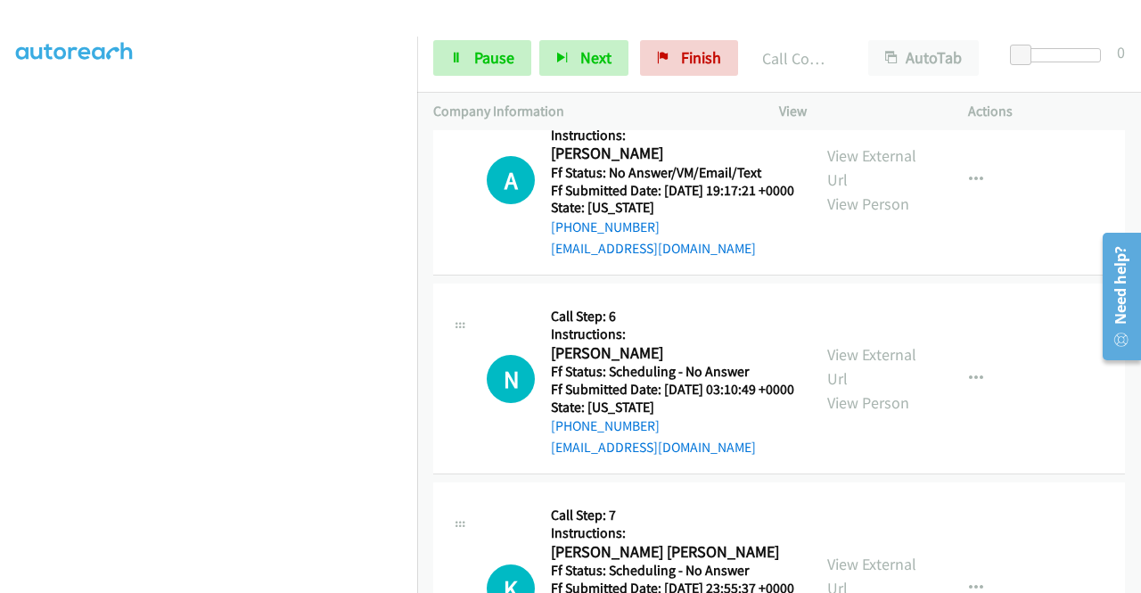
scroll to position [5980, 0]
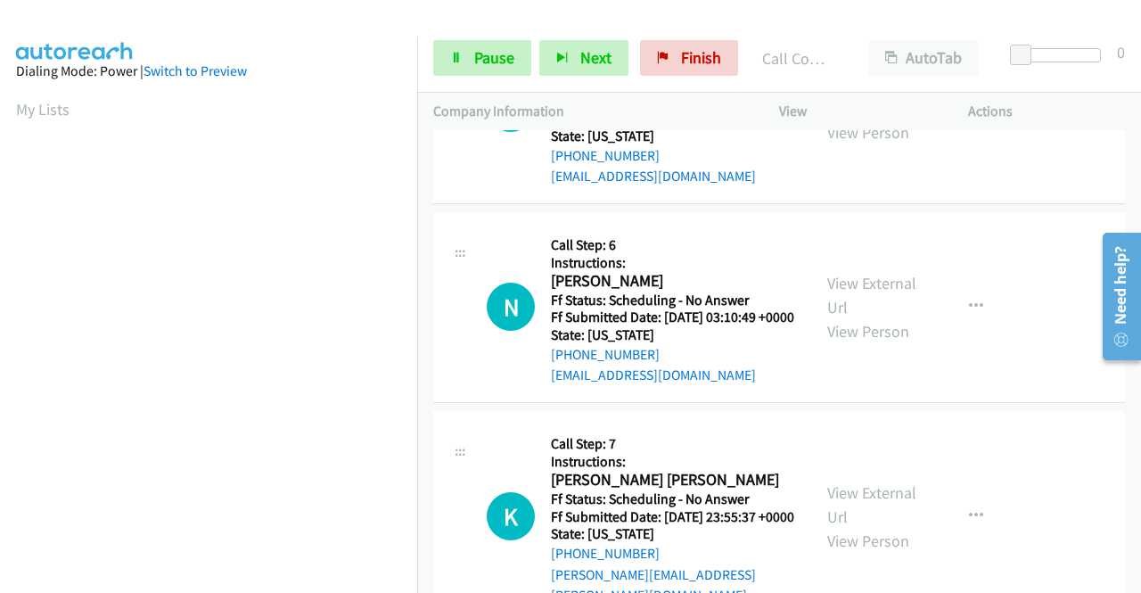
scroll to position [6158, 0]
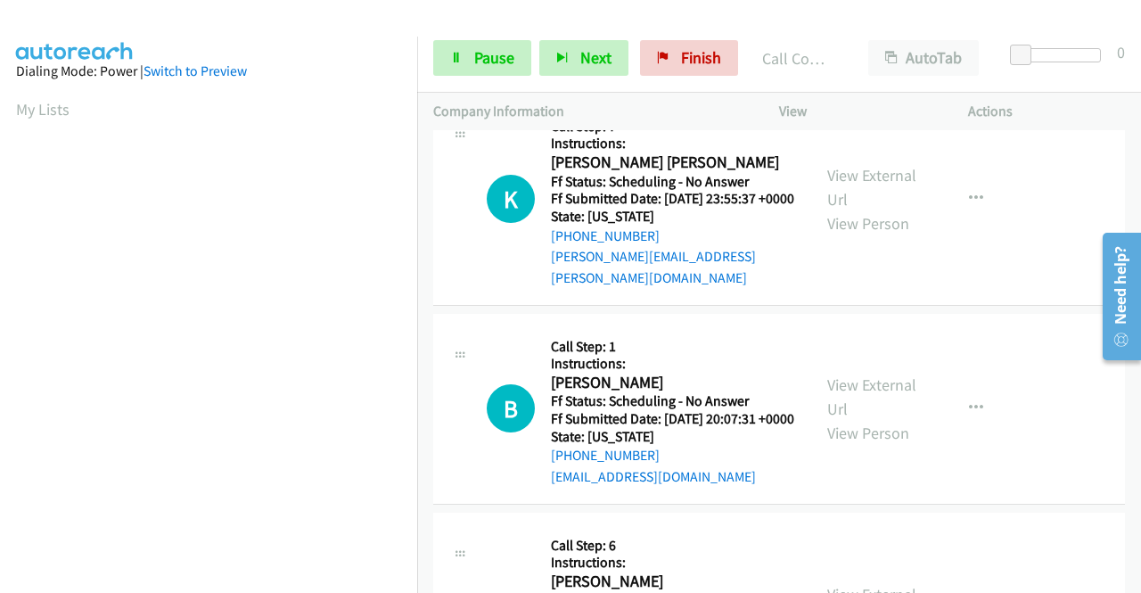
scroll to position [6425, 0]
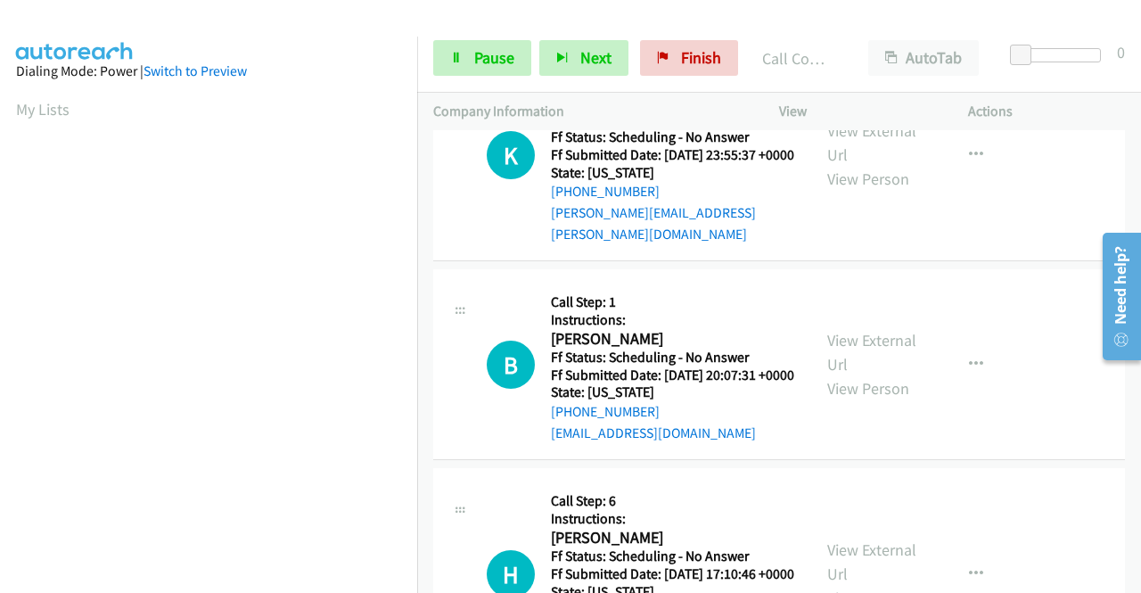
scroll to position [6693, 0]
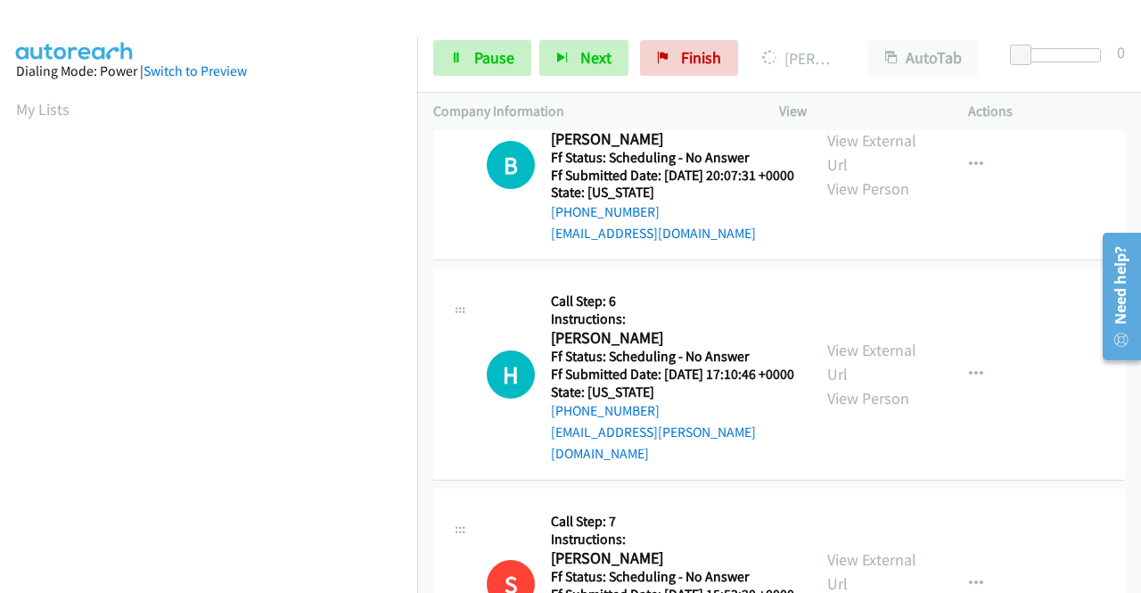
click at [469, 61] on link "Pause" at bounding box center [482, 58] width 98 height 36
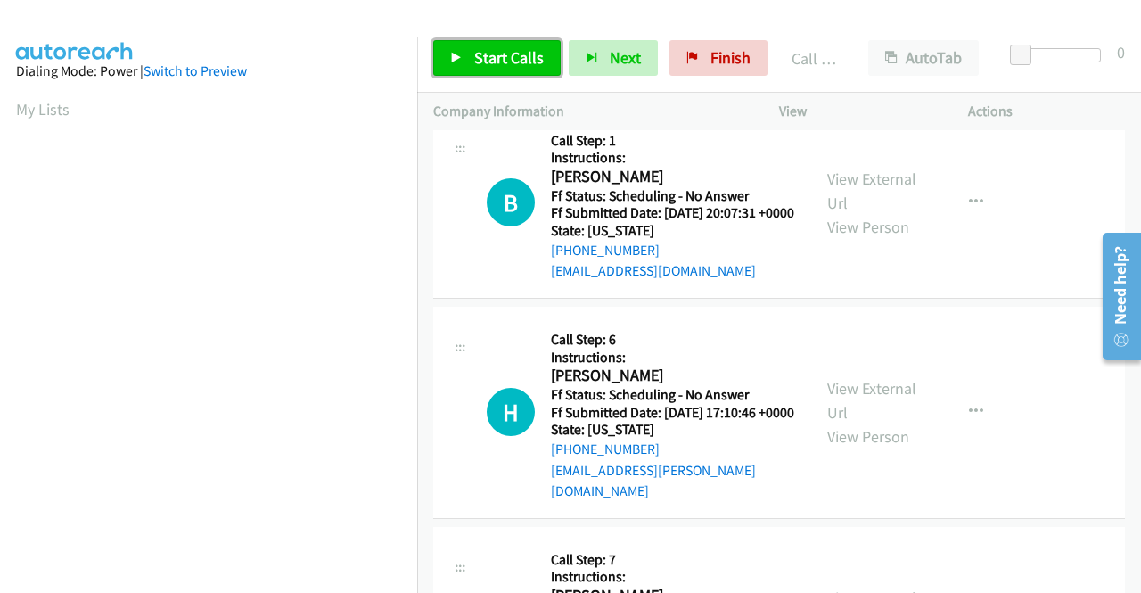
click at [487, 56] on span "Start Calls" at bounding box center [509, 57] width 70 height 20
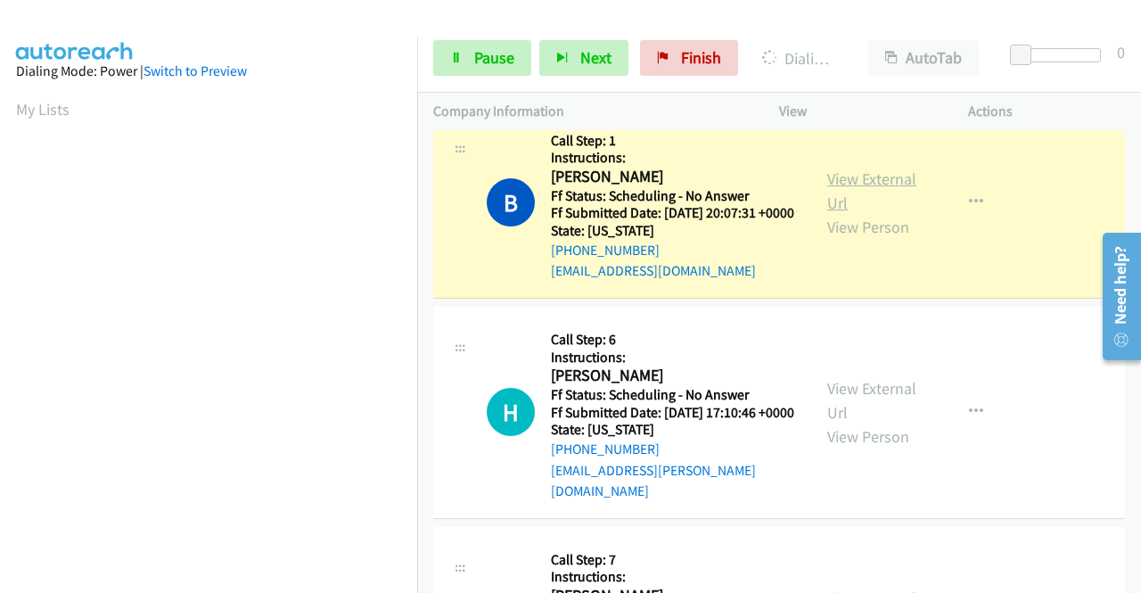
click at [829, 213] on link "View External Url" at bounding box center [871, 190] width 89 height 45
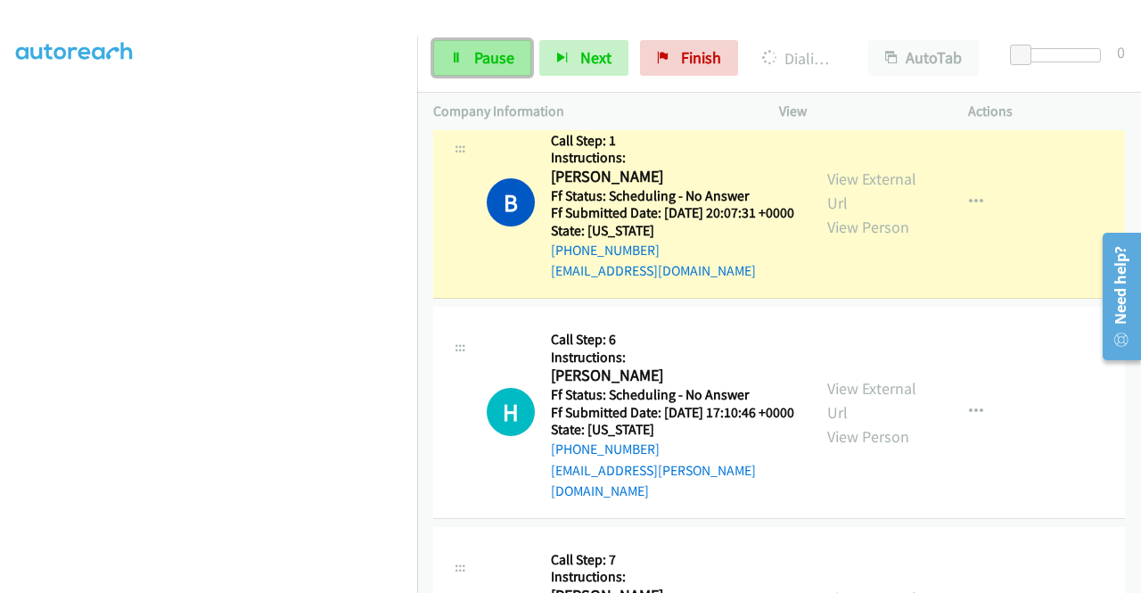
click at [494, 43] on link "Pause" at bounding box center [482, 58] width 98 height 36
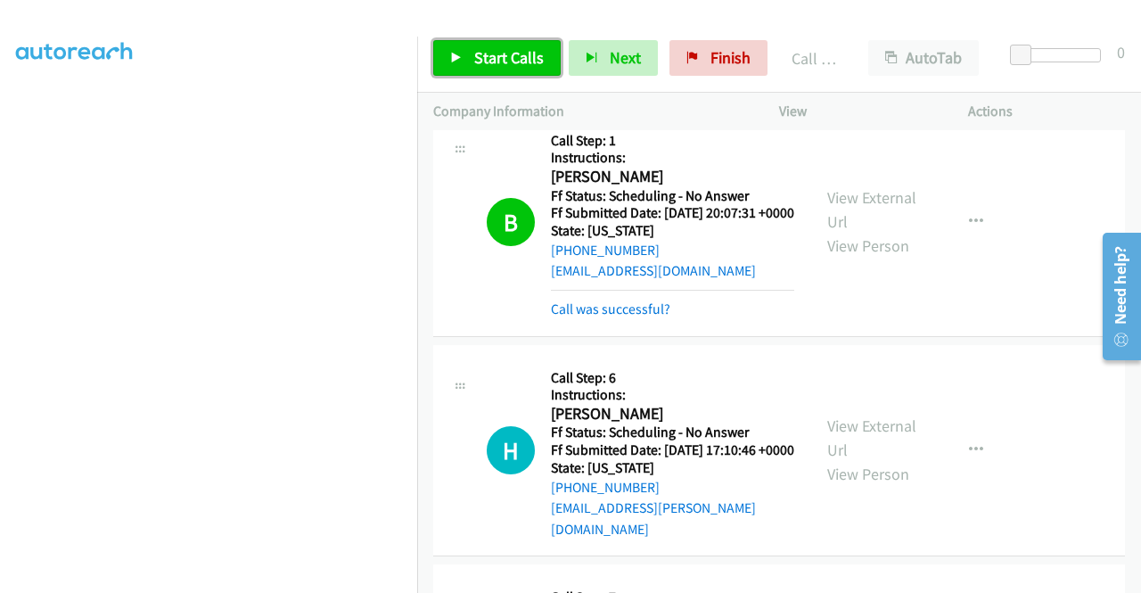
click at [474, 63] on span "Start Calls" at bounding box center [509, 57] width 70 height 20
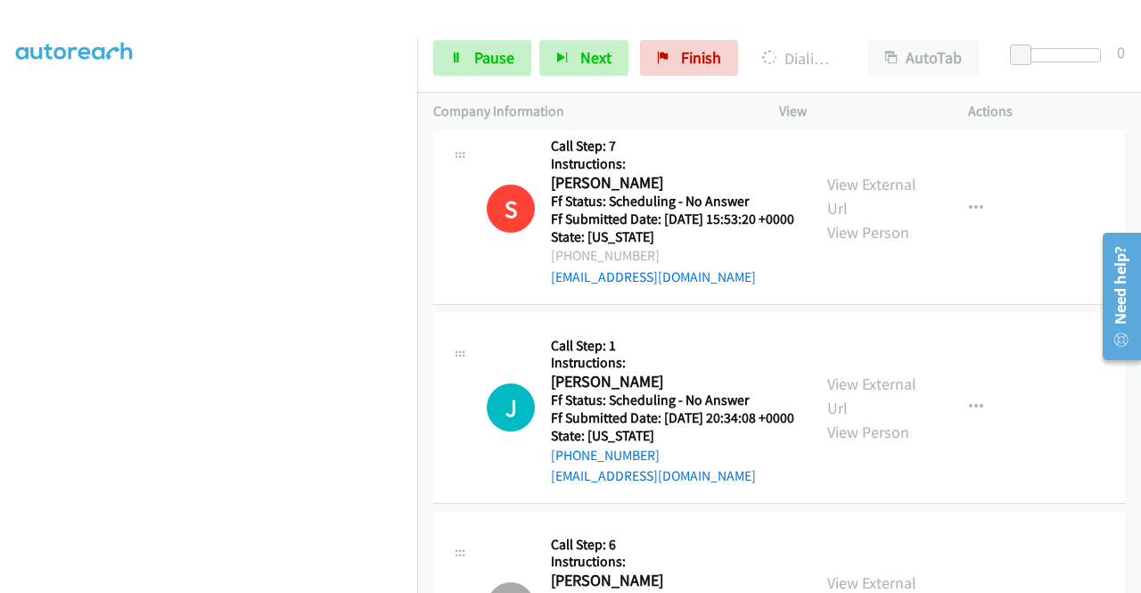
scroll to position [7227, 0]
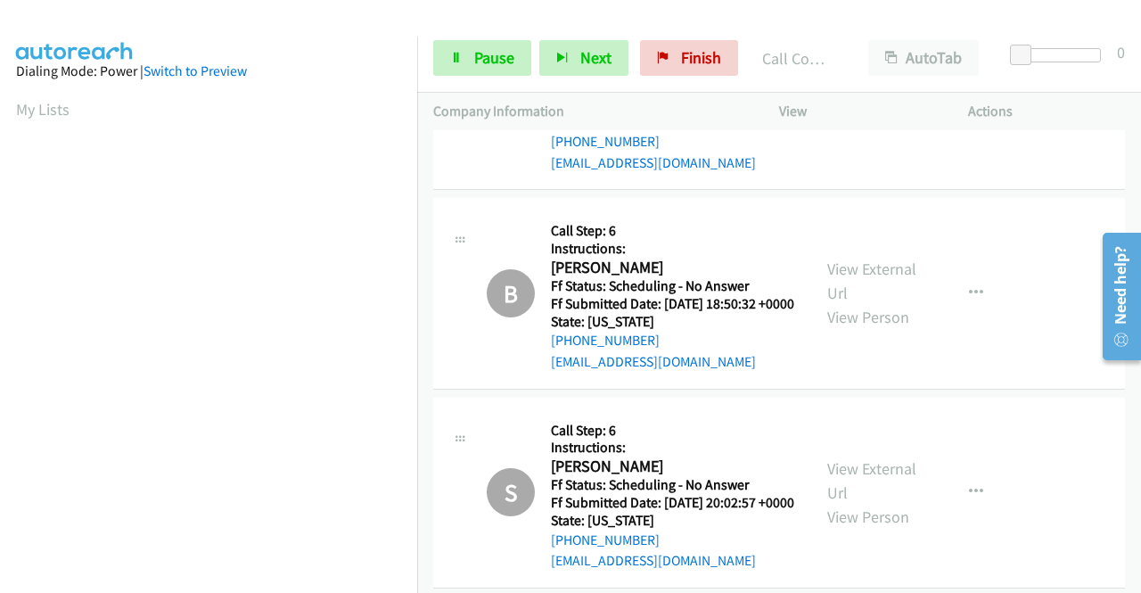
scroll to position [7673, 0]
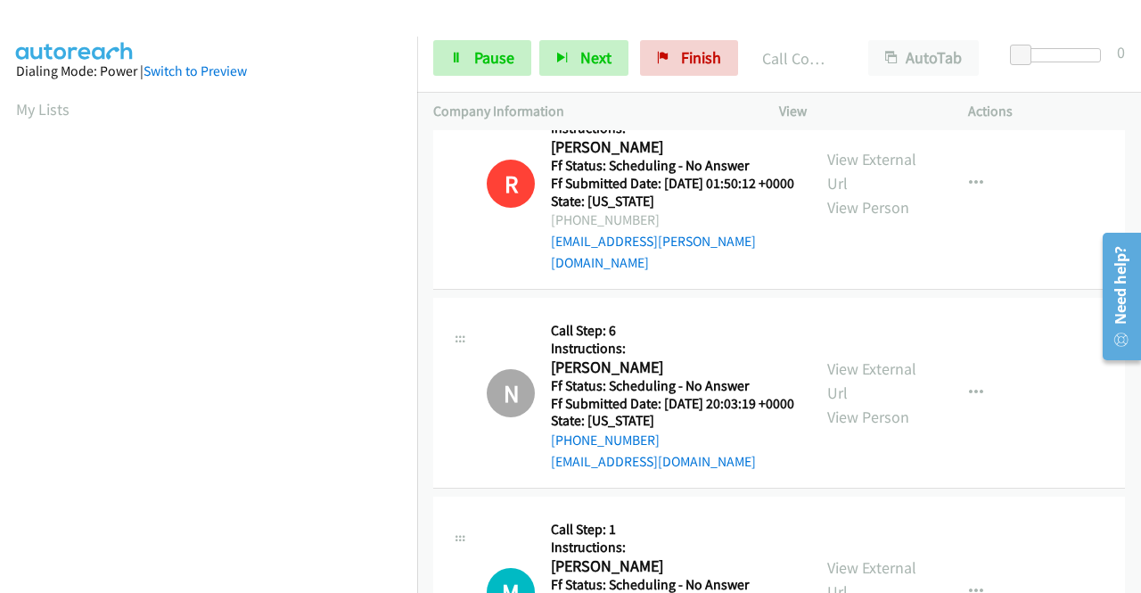
scroll to position [9188, 0]
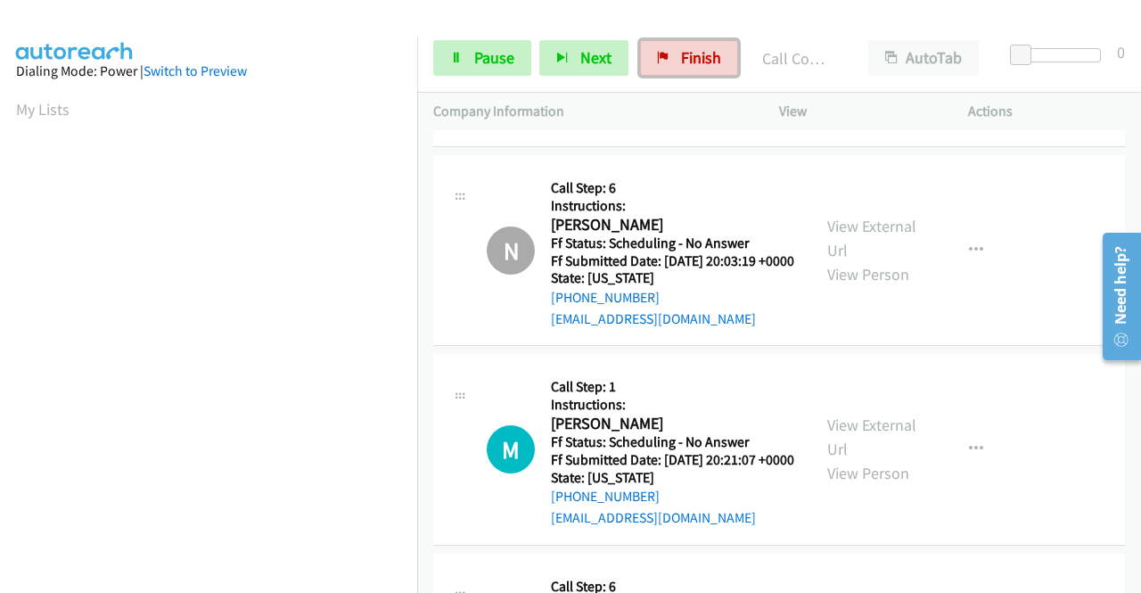
drag, startPoint x: 661, startPoint y: 47, endPoint x: 702, endPoint y: 88, distance: 58.0
click at [661, 47] on link "Finish" at bounding box center [689, 58] width 98 height 36
click at [474, 58] on span "Pause" at bounding box center [494, 57] width 40 height 20
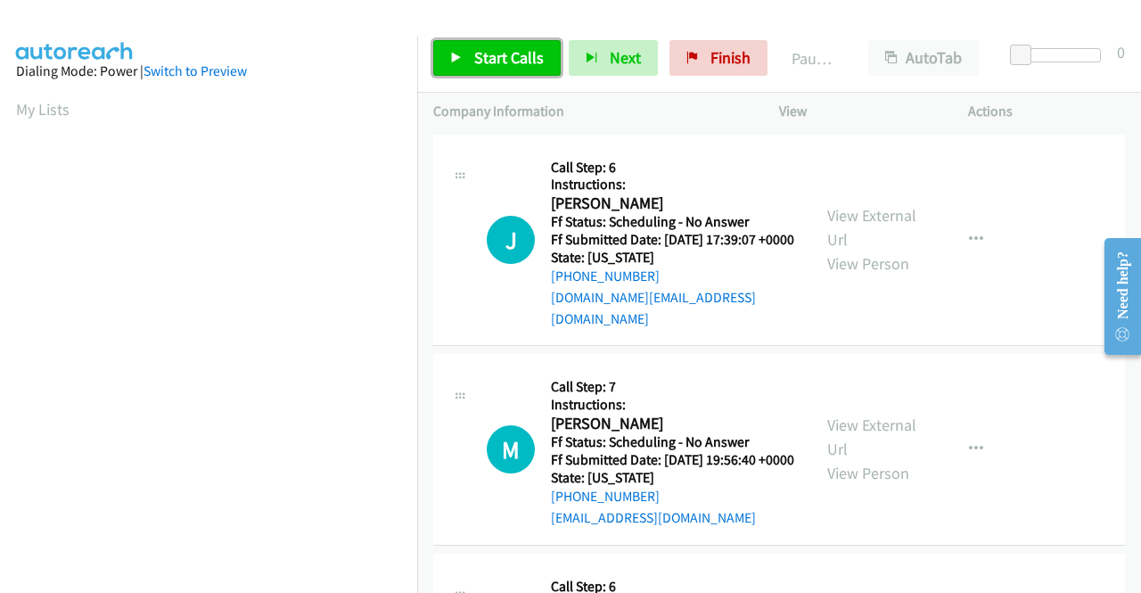
click at [529, 61] on span "Start Calls" at bounding box center [509, 57] width 70 height 20
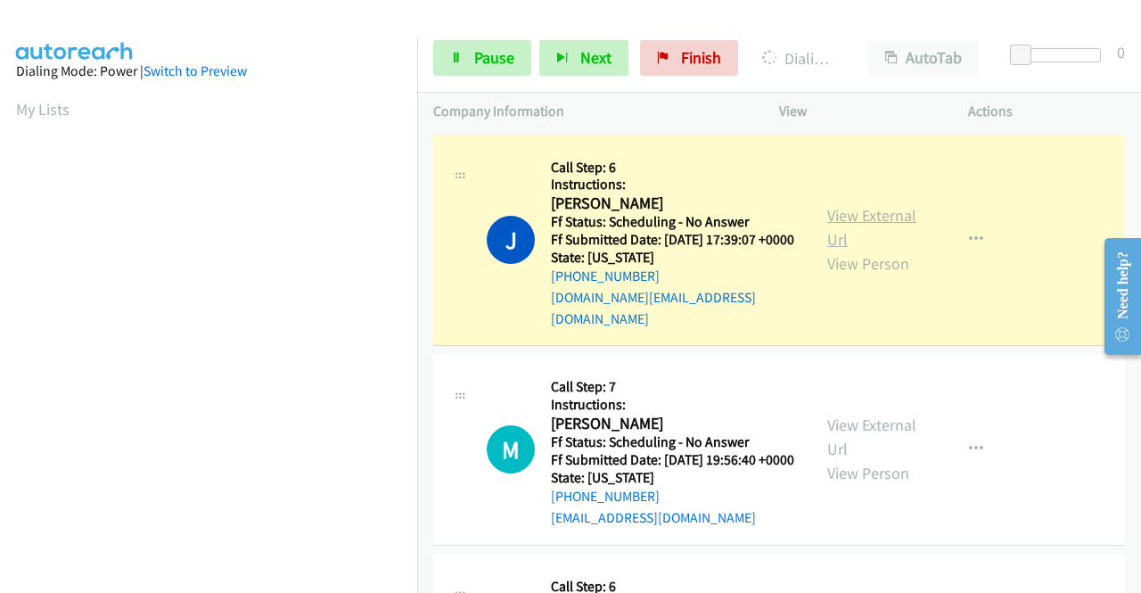
click at [895, 215] on link "View External Url" at bounding box center [871, 227] width 89 height 45
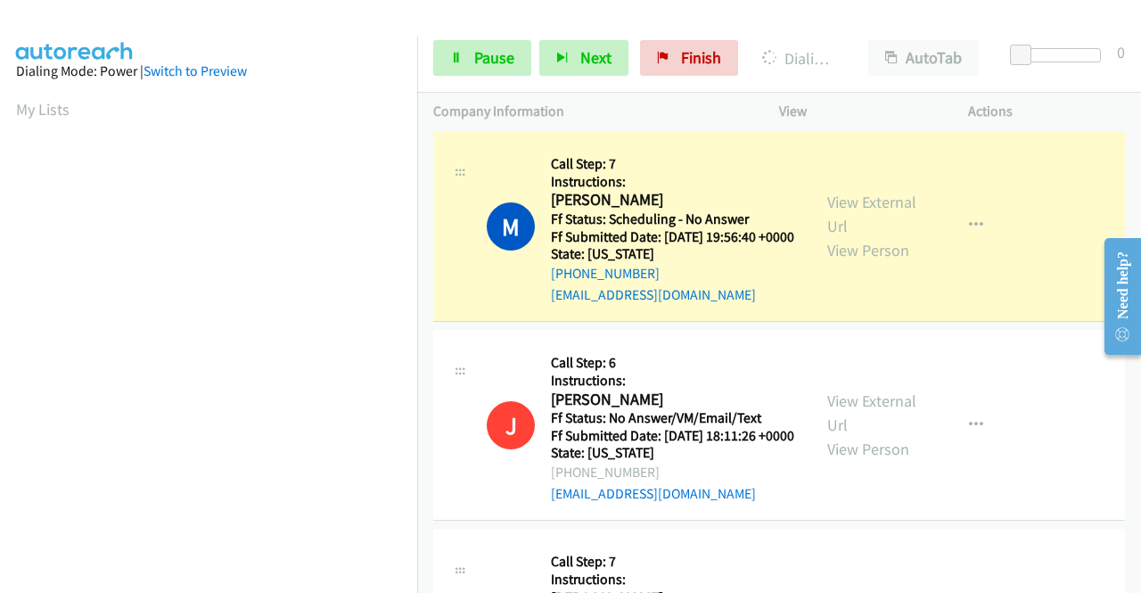
scroll to position [178, 0]
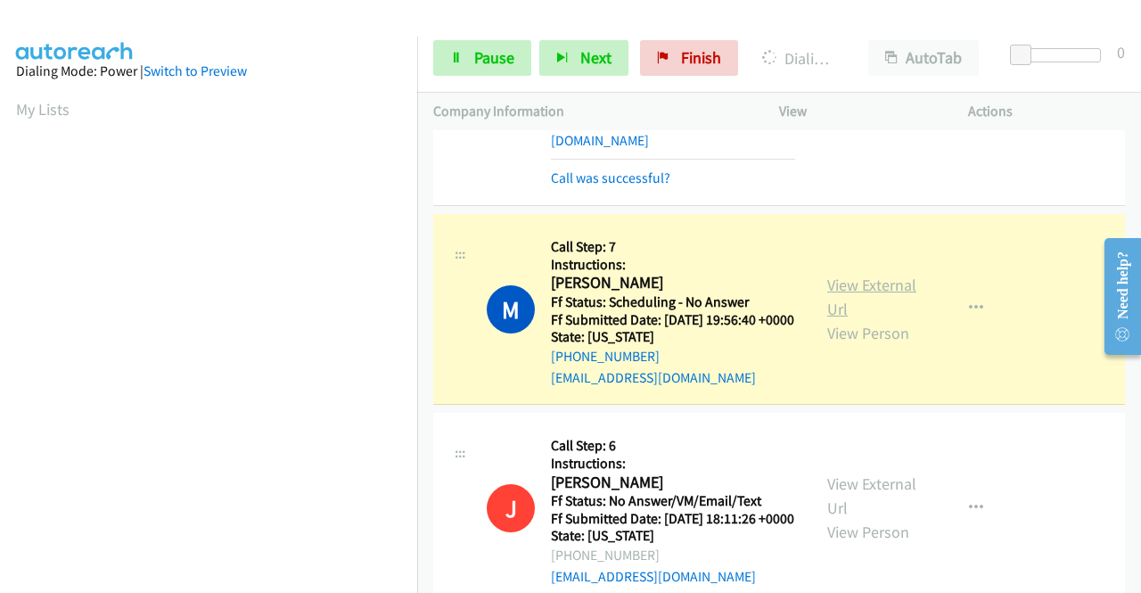
click at [836, 286] on link "View External Url" at bounding box center [871, 296] width 89 height 45
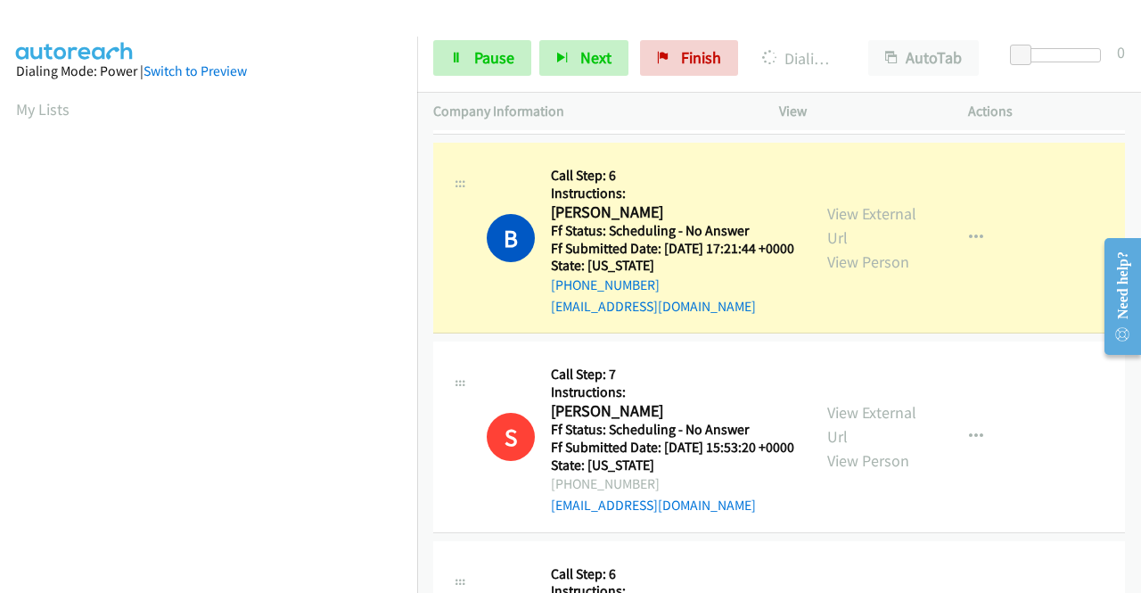
scroll to position [891, 0]
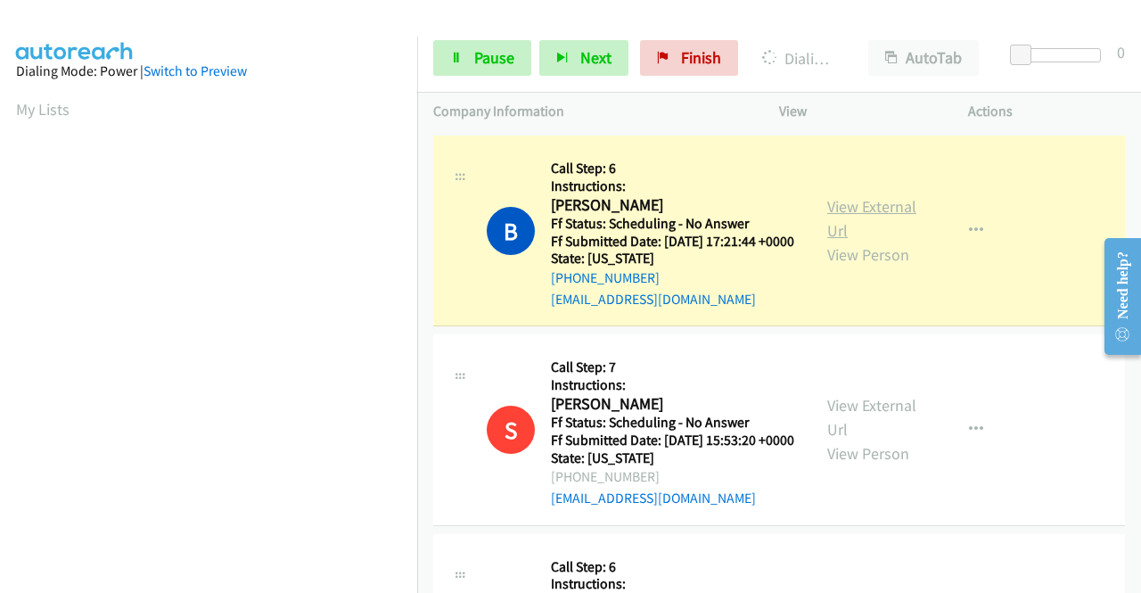
click at [837, 241] on link "View External Url" at bounding box center [871, 218] width 89 height 45
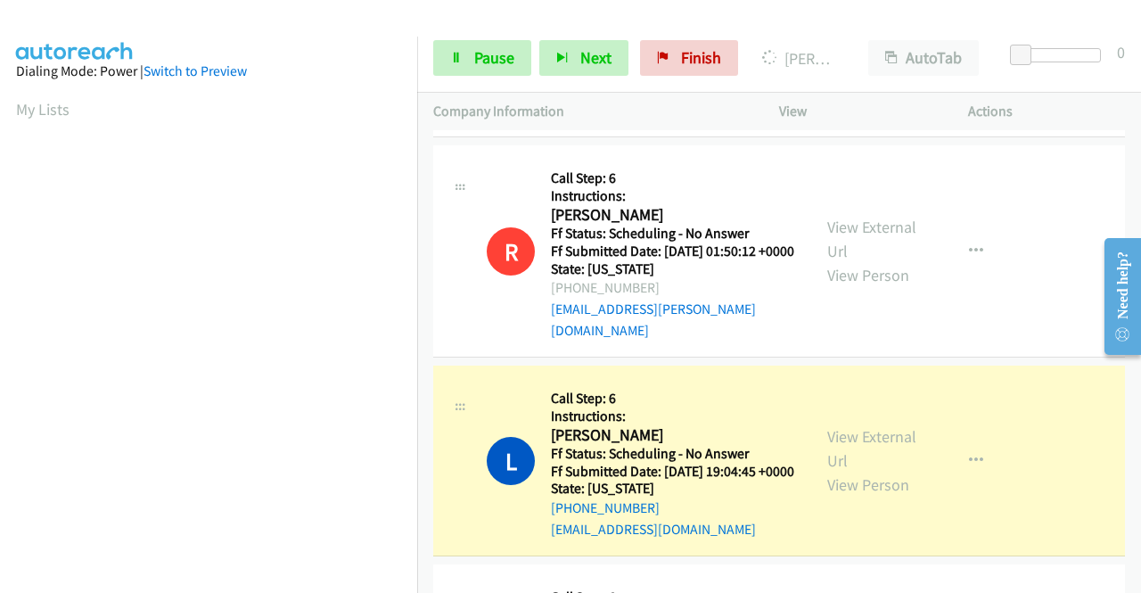
scroll to position [2050, 0]
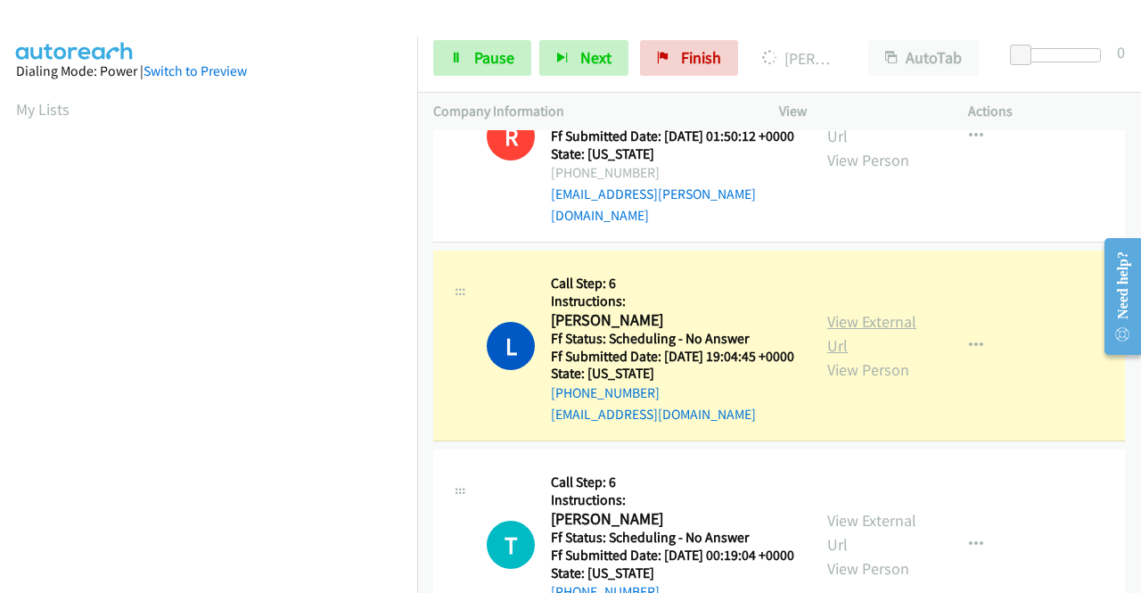
click at [833, 356] on link "View External Url" at bounding box center [871, 333] width 89 height 45
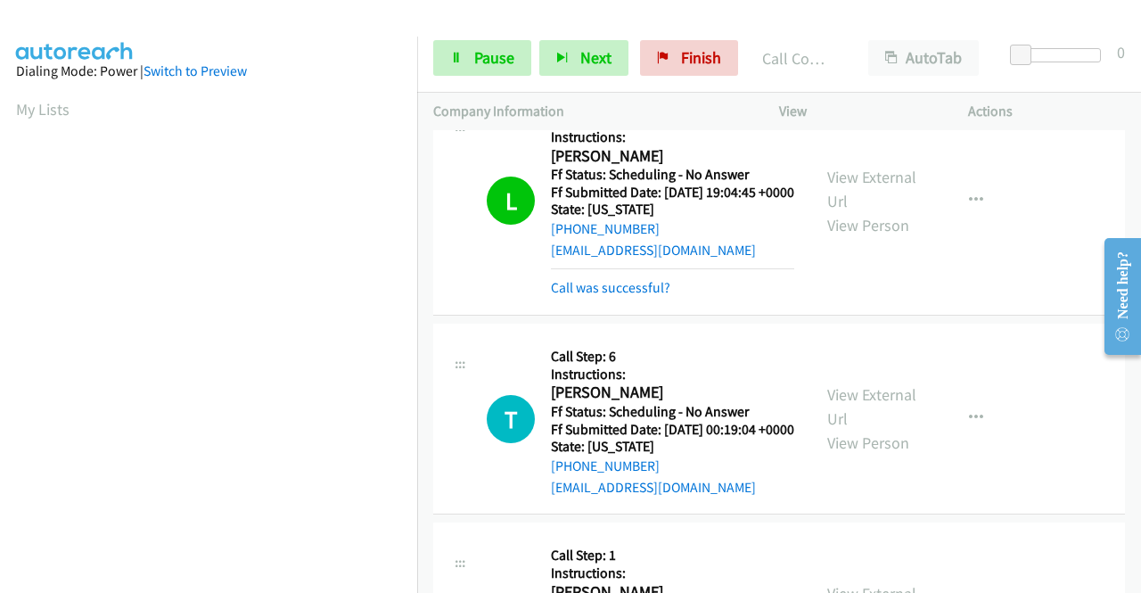
scroll to position [2406, 0]
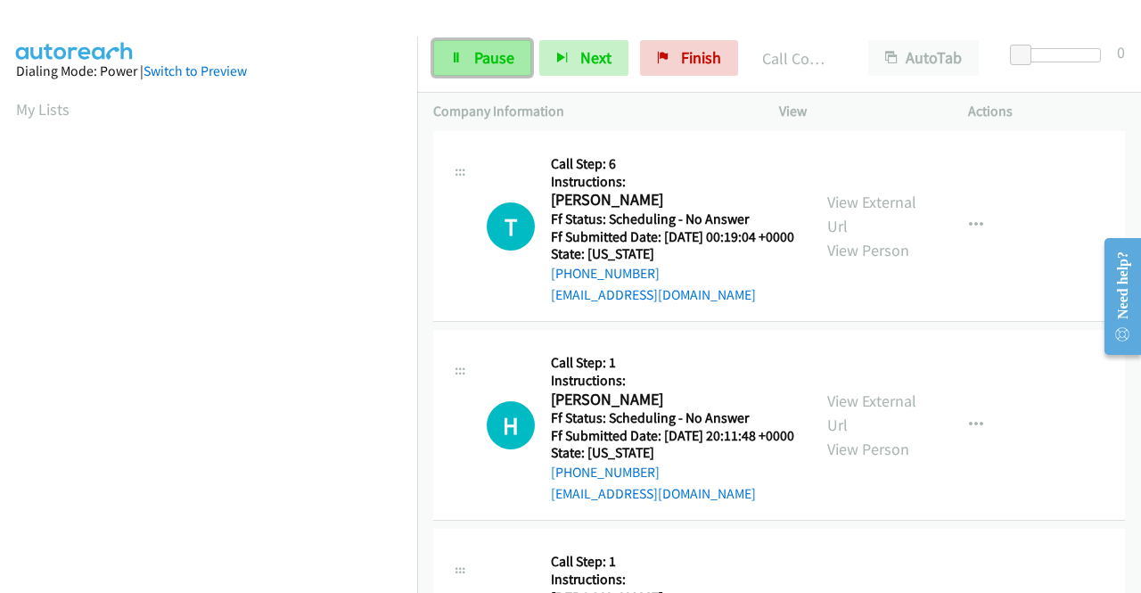
click at [466, 55] on link "Pause" at bounding box center [482, 58] width 98 height 36
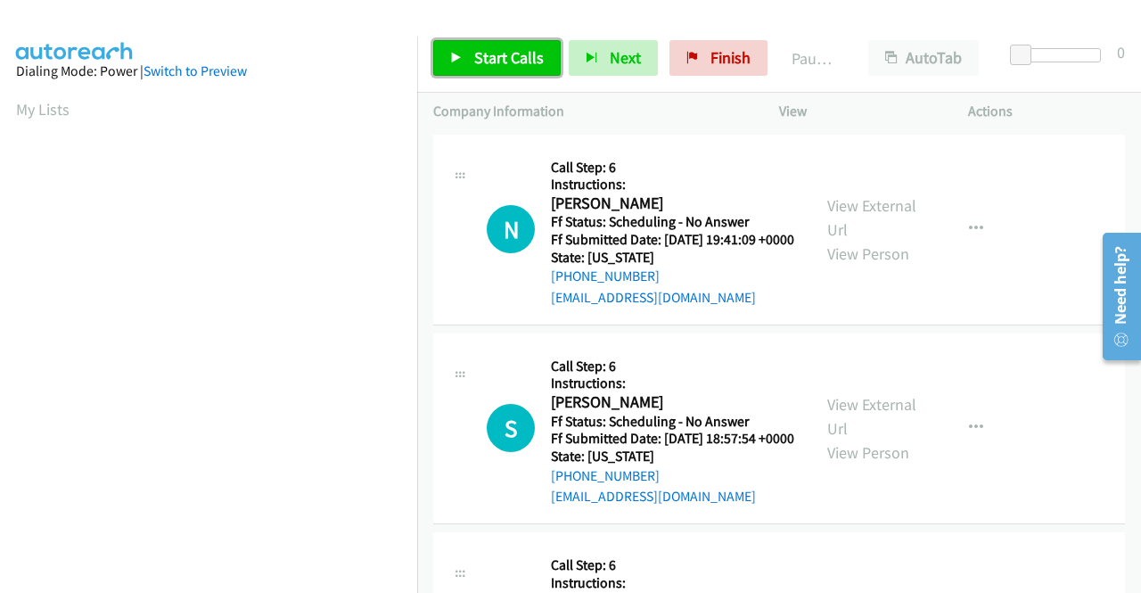
click at [499, 49] on span "Start Calls" at bounding box center [509, 57] width 70 height 20
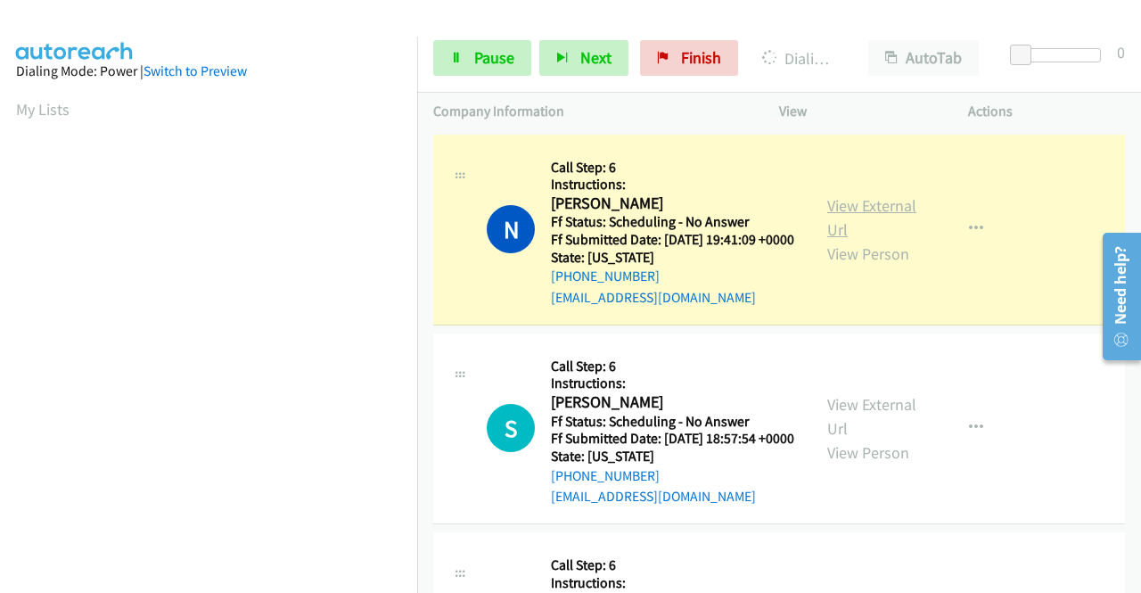
scroll to position [406, 0]
click at [864, 212] on link "View External Url" at bounding box center [871, 217] width 89 height 45
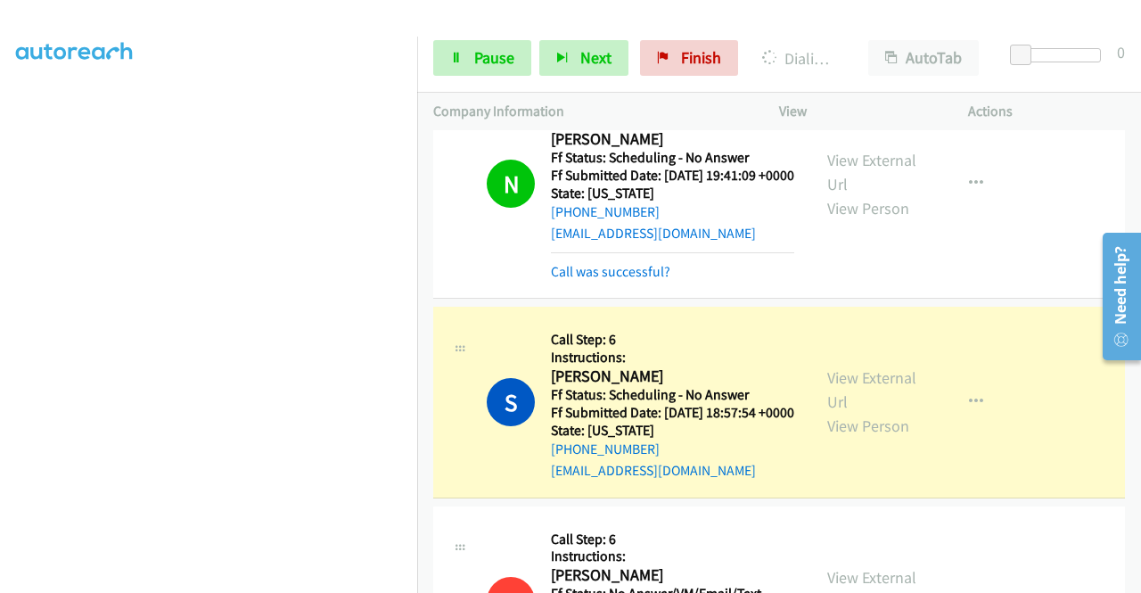
scroll to position [267, 0]
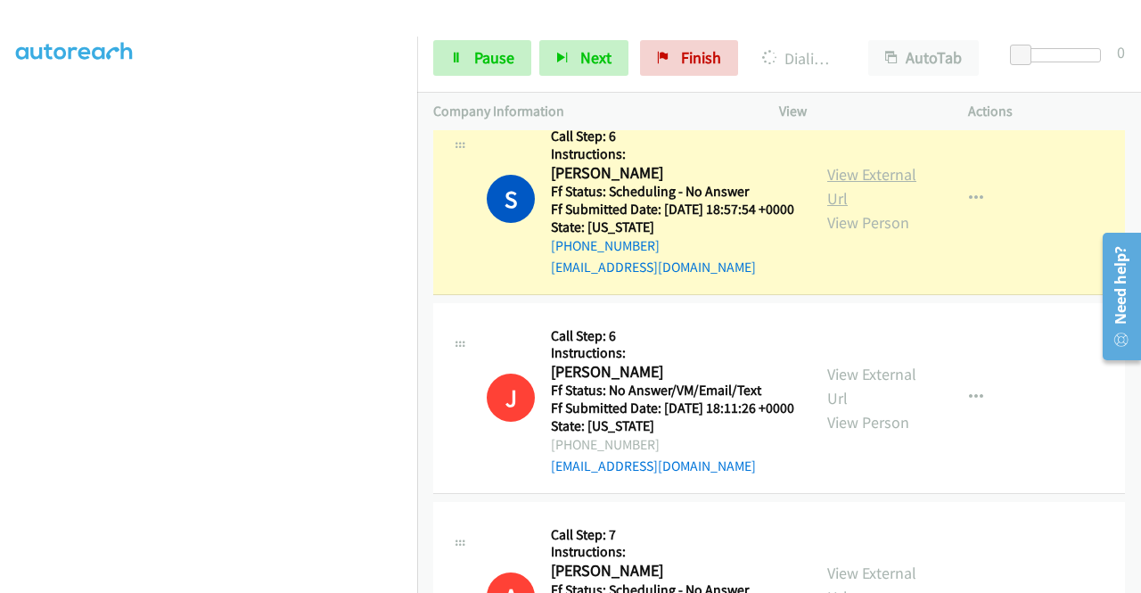
click at [851, 204] on link "View External Url" at bounding box center [871, 186] width 89 height 45
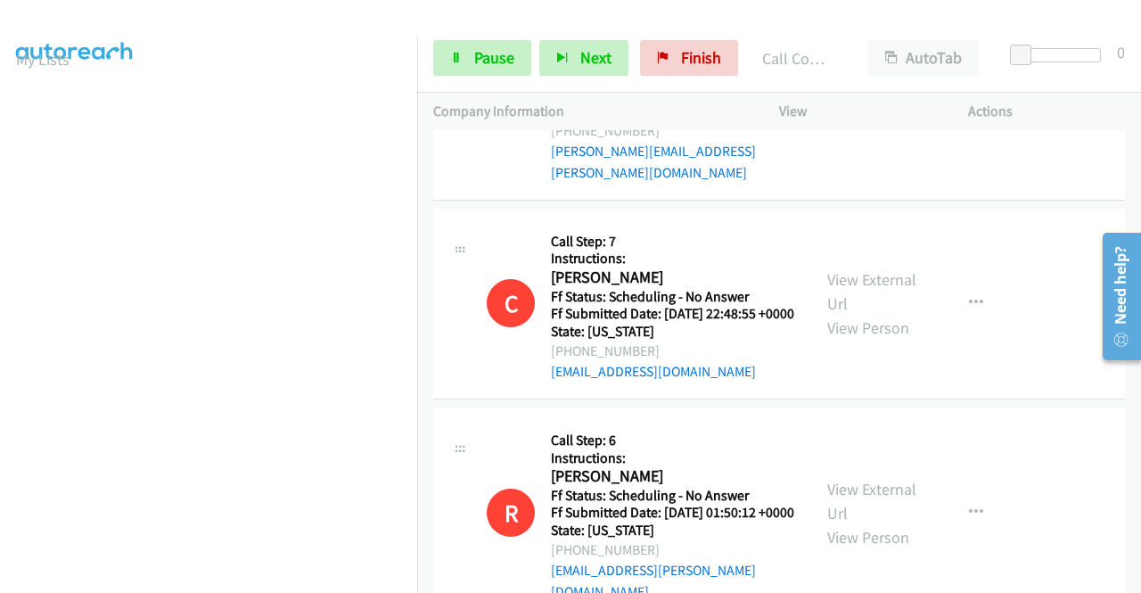
scroll to position [1426, 0]
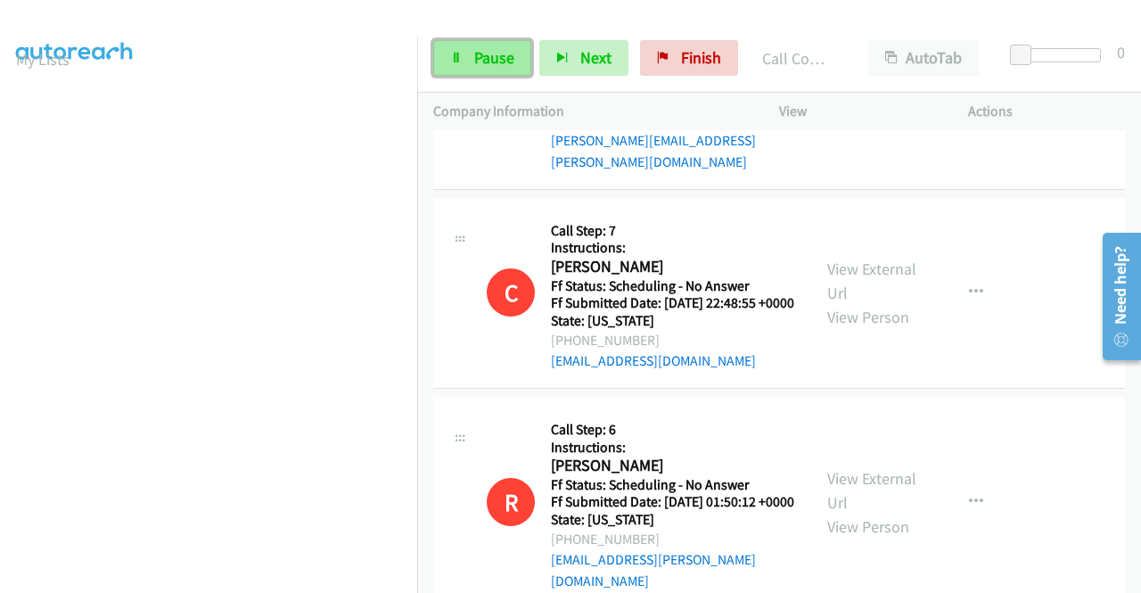
click at [487, 50] on span "Pause" at bounding box center [494, 57] width 40 height 20
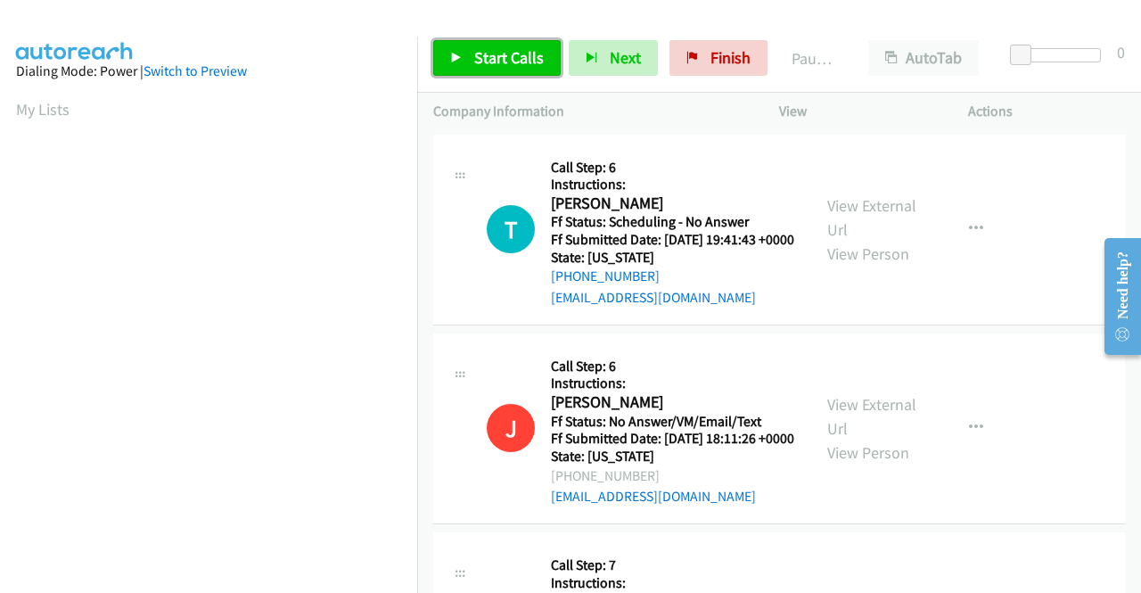
click at [524, 53] on span "Start Calls" at bounding box center [509, 57] width 70 height 20
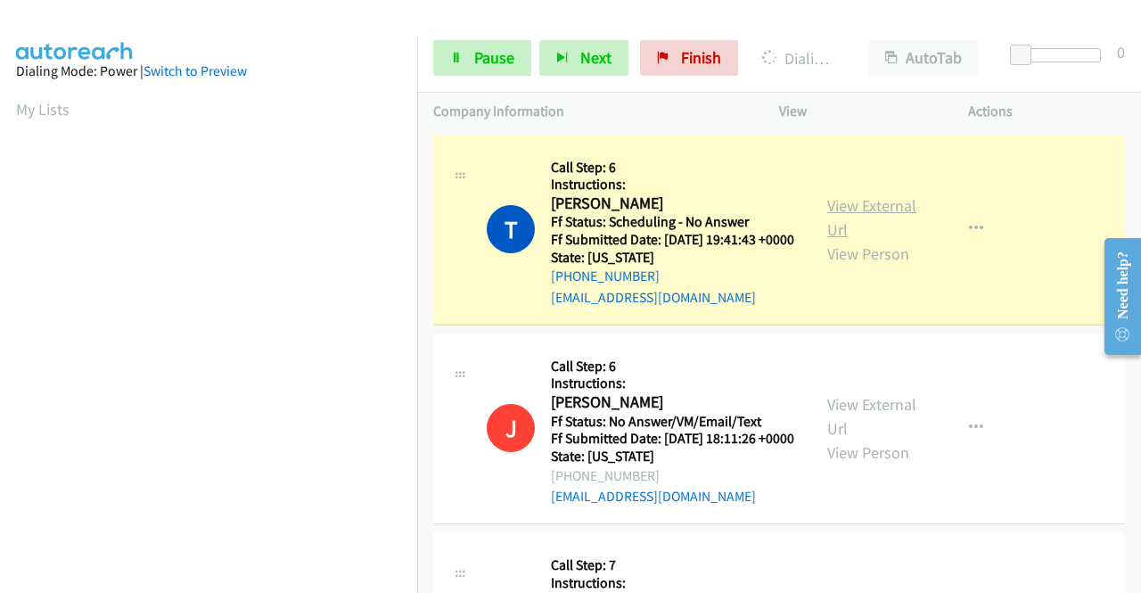
click at [890, 213] on link "View External Url" at bounding box center [871, 217] width 89 height 45
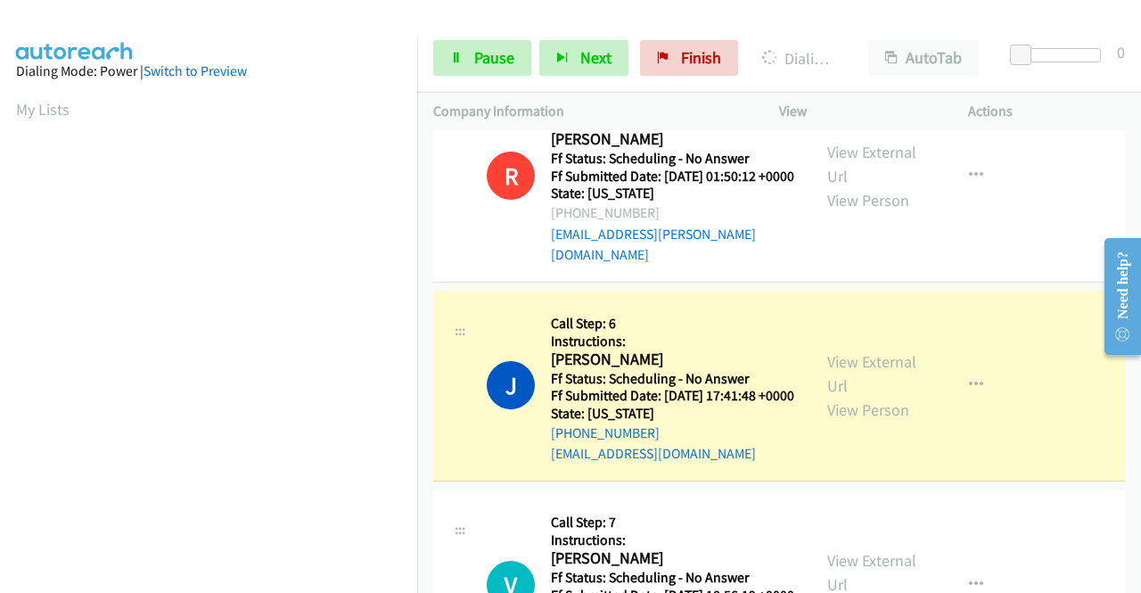
scroll to position [1515, 0]
click at [882, 396] on link "View External Url" at bounding box center [871, 373] width 89 height 45
click at [469, 54] on link "Pause" at bounding box center [482, 58] width 98 height 36
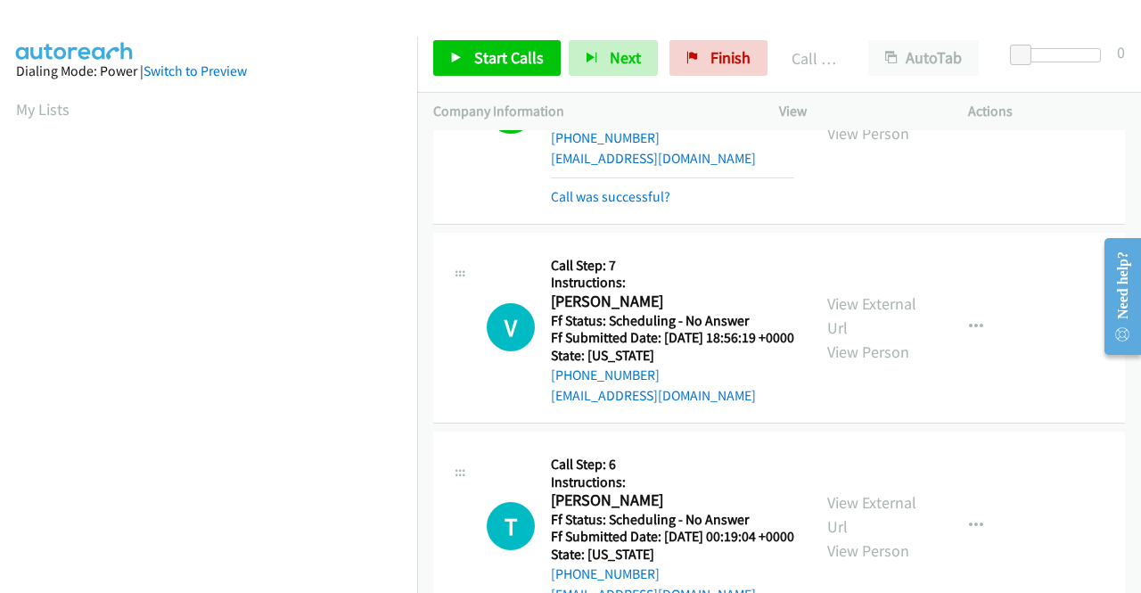
scroll to position [1782, 0]
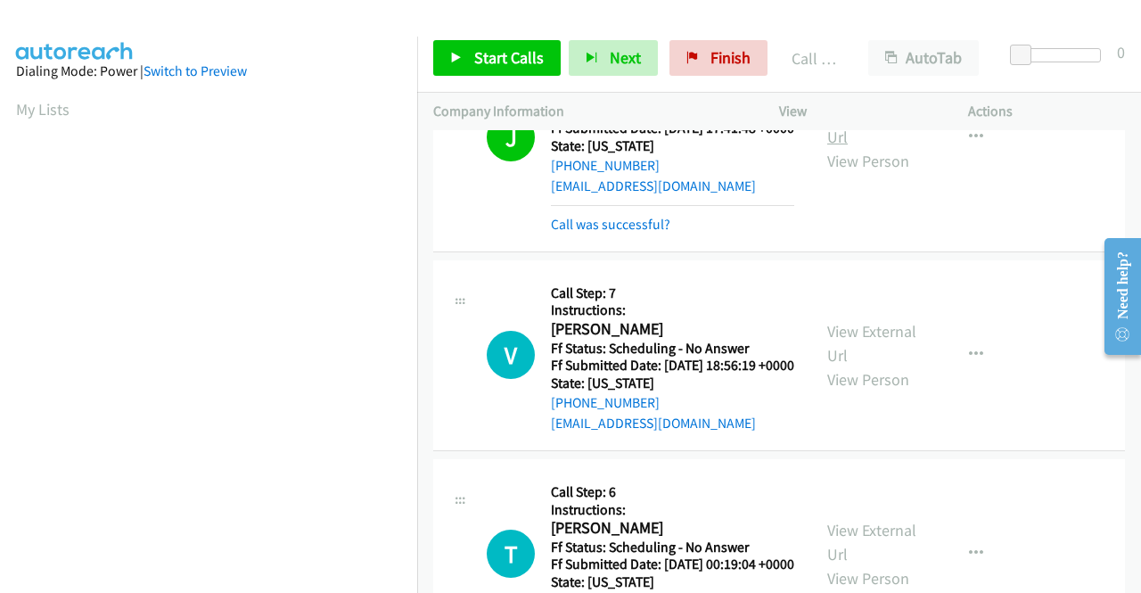
click at [873, 147] on link "View External Url" at bounding box center [871, 124] width 89 height 45
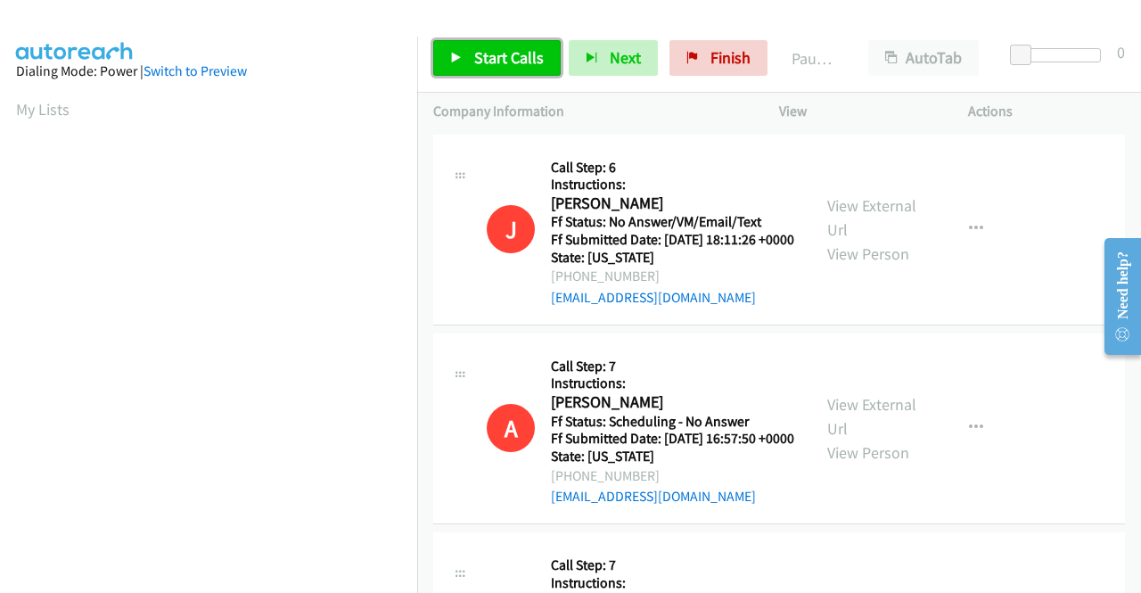
click at [520, 61] on span "Start Calls" at bounding box center [509, 57] width 70 height 20
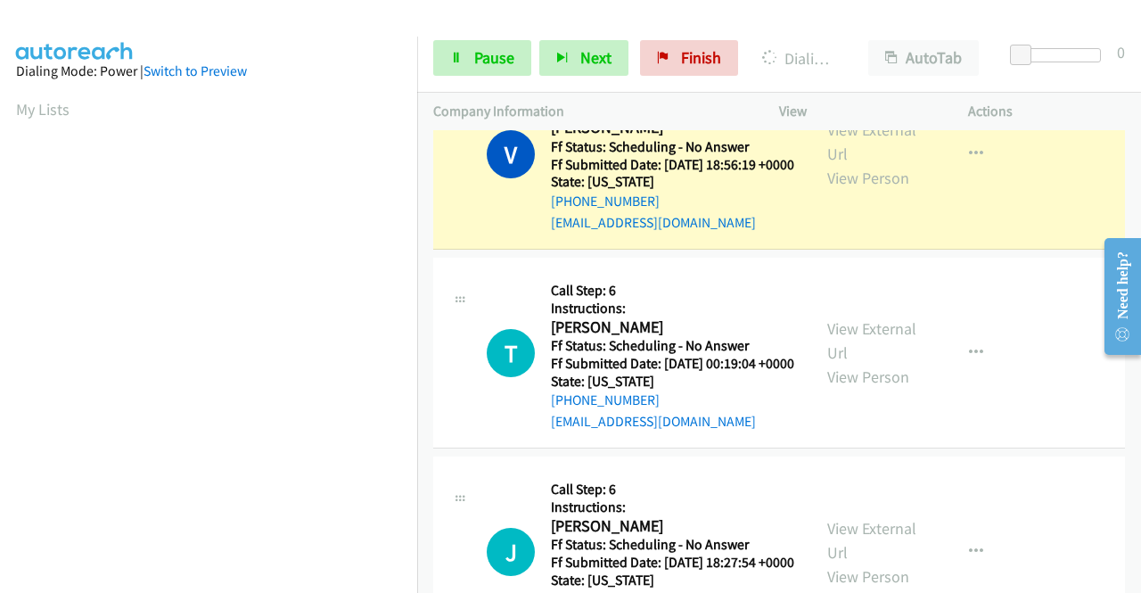
scroll to position [1515, 0]
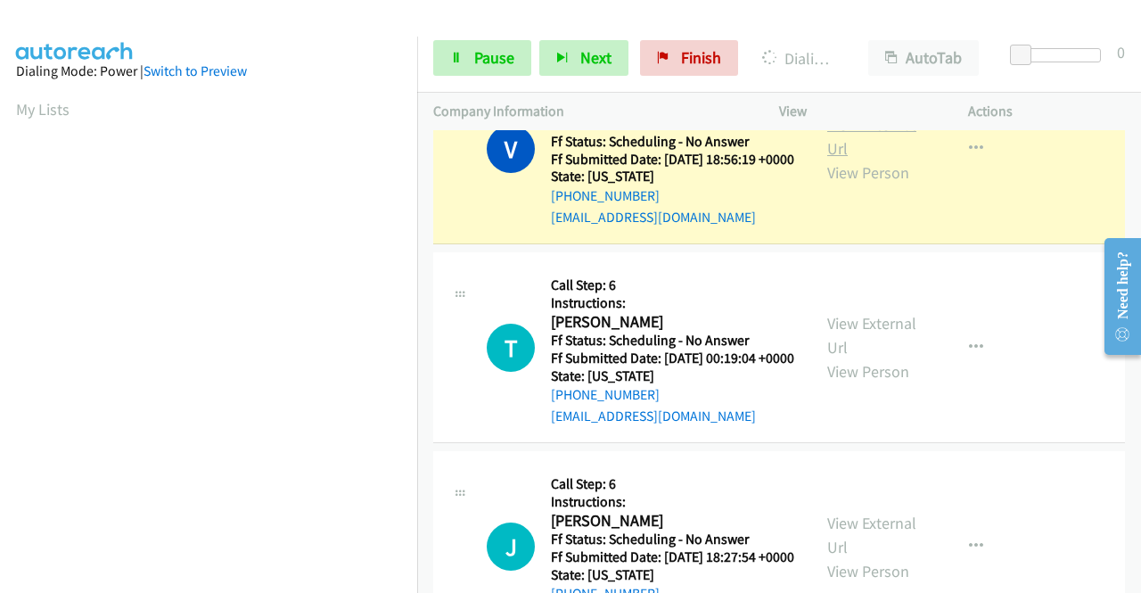
click at [888, 159] on link "View External Url" at bounding box center [871, 136] width 89 height 45
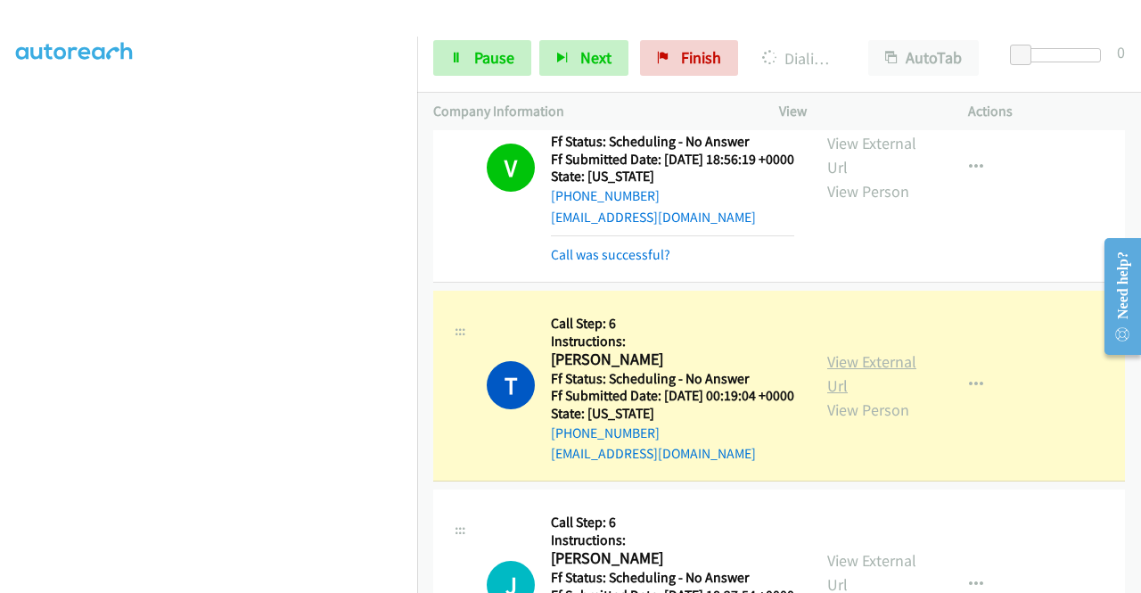
click at [882, 396] on link "View External Url" at bounding box center [871, 373] width 89 height 45
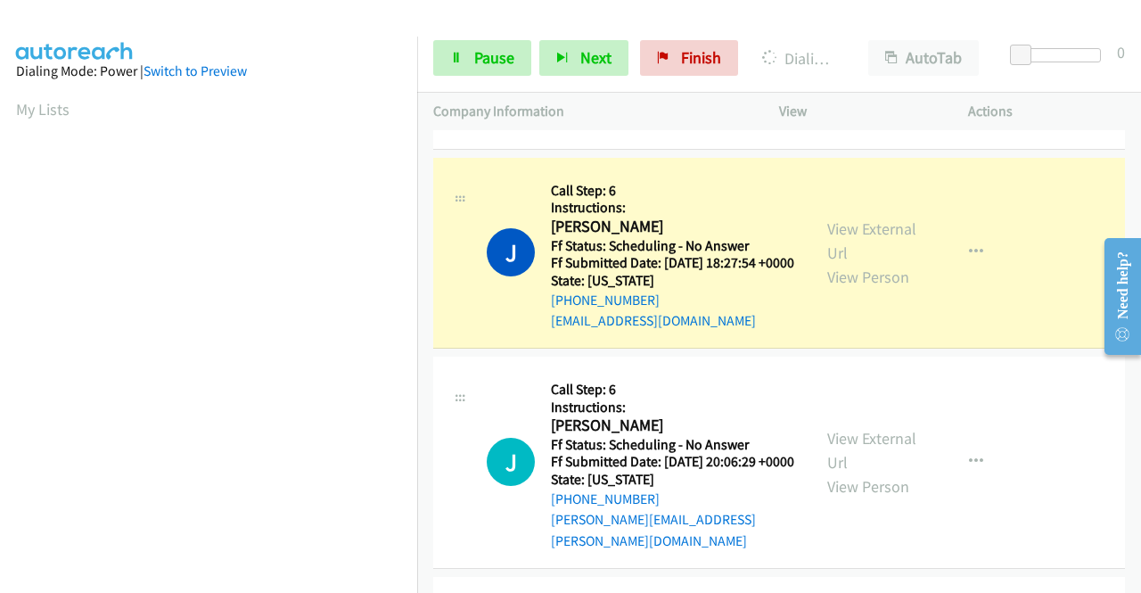
scroll to position [2050, 0]
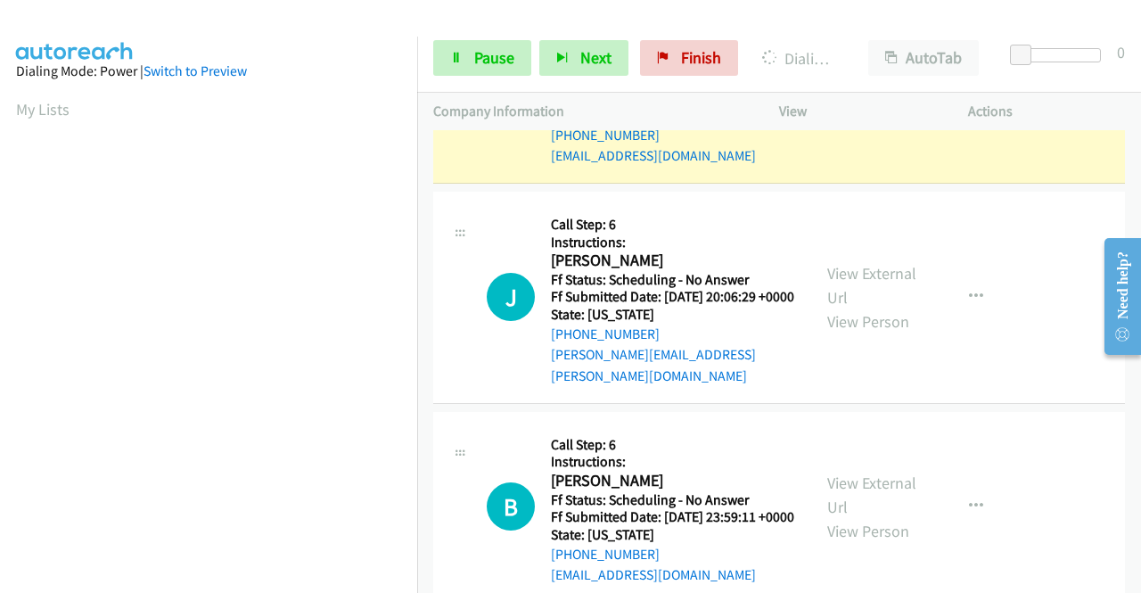
click at [841, 98] on link "View External Url" at bounding box center [871, 75] width 89 height 45
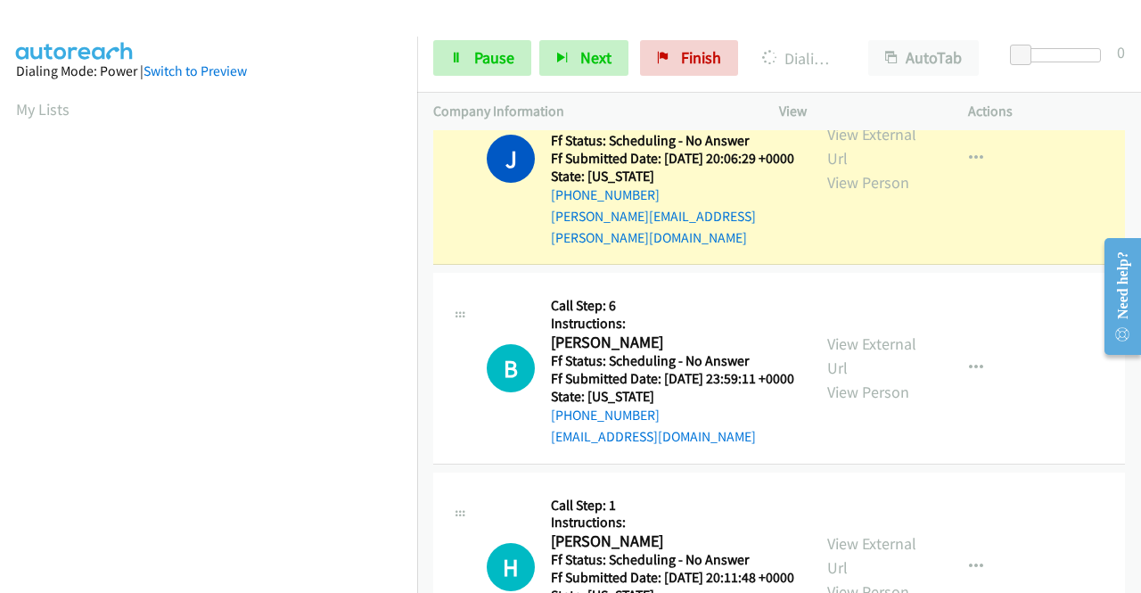
scroll to position [2228, 0]
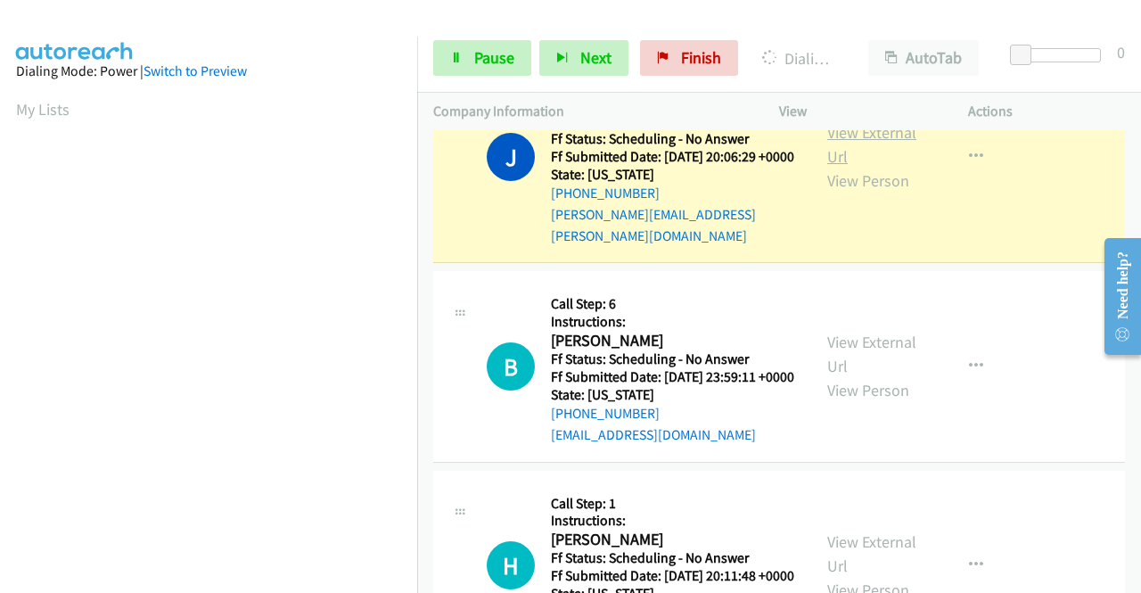
click at [845, 167] on link "View External Url" at bounding box center [871, 144] width 89 height 45
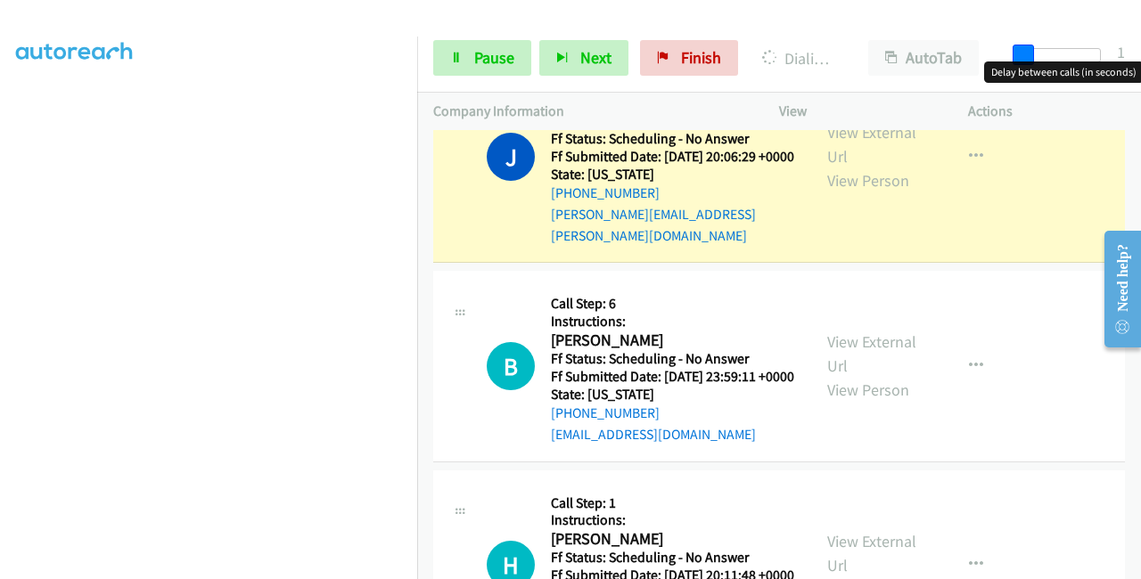
drag, startPoint x: 1023, startPoint y: 49, endPoint x: 1114, endPoint y: 51, distance: 90.9
click at [1118, 52] on div "Start Calls Pause Next Finish Dialing Jamie Lemieux AutoTab AutoTab 1" at bounding box center [779, 58] width 724 height 69
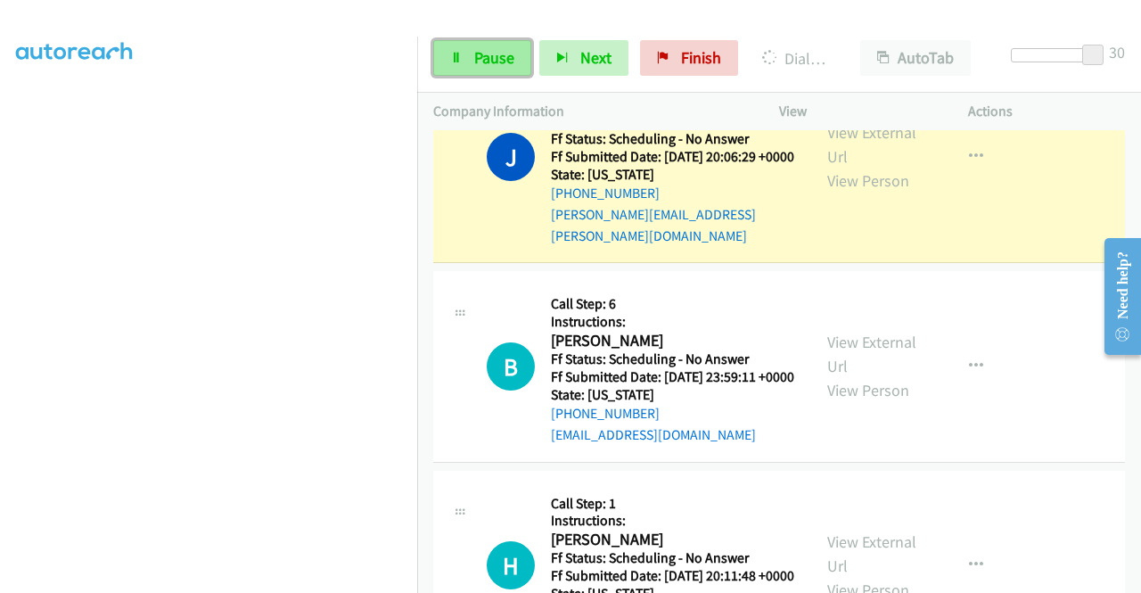
click at [472, 41] on link "Pause" at bounding box center [482, 58] width 98 height 36
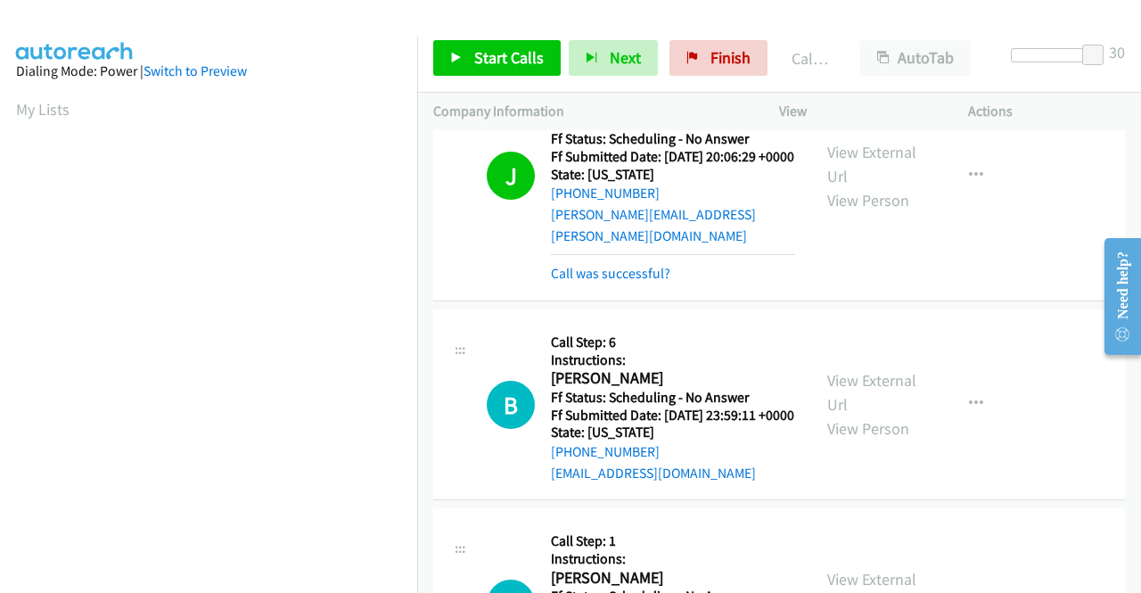
scroll to position [101, 0]
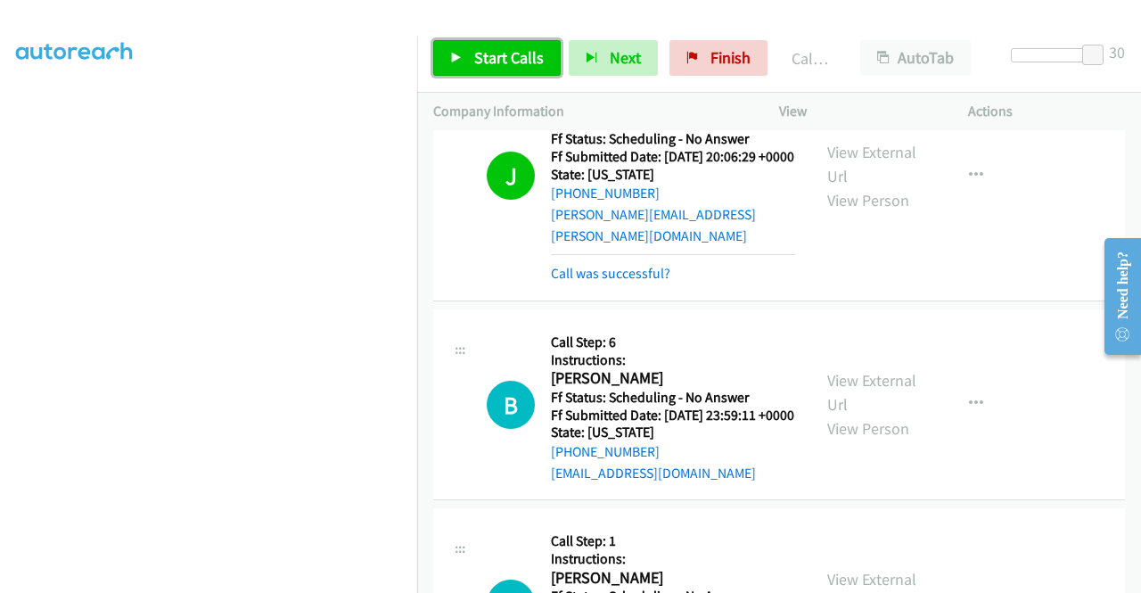
click at [449, 51] on link "Start Calls" at bounding box center [496, 58] width 127 height 36
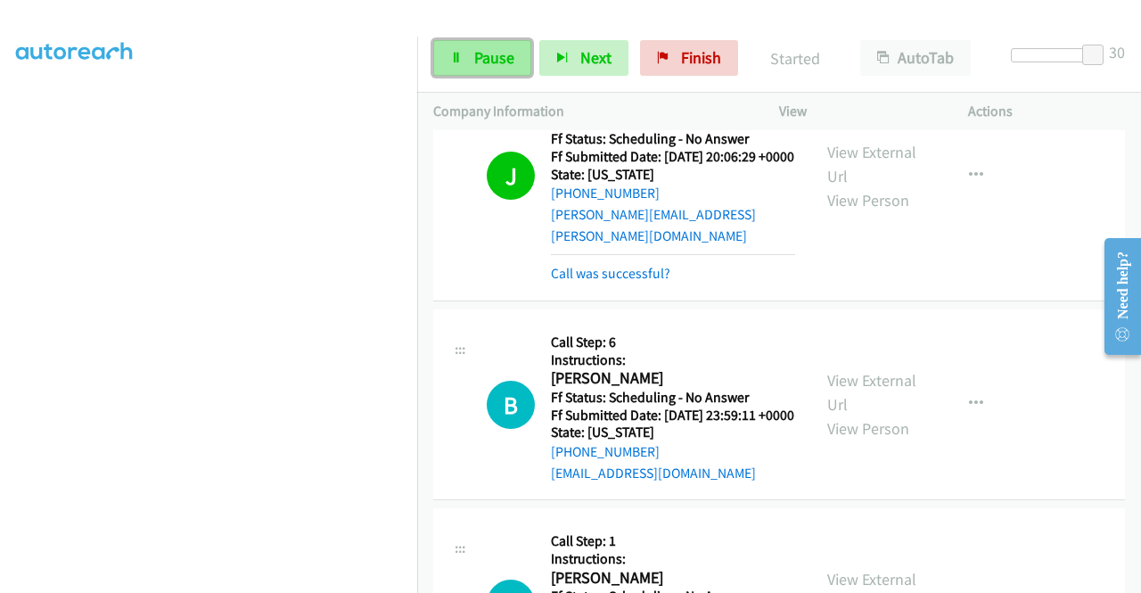
click at [451, 53] on icon at bounding box center [456, 59] width 12 height 12
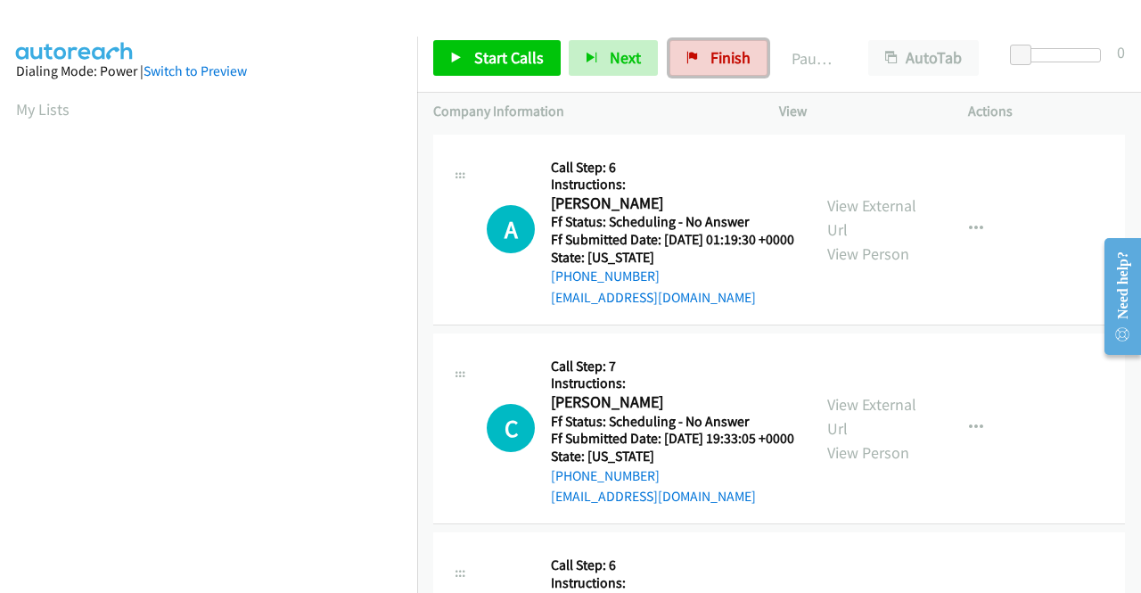
drag, startPoint x: 750, startPoint y: 60, endPoint x: 620, endPoint y: 92, distance: 134.0
click at [750, 60] on link "Finish" at bounding box center [718, 58] width 98 height 36
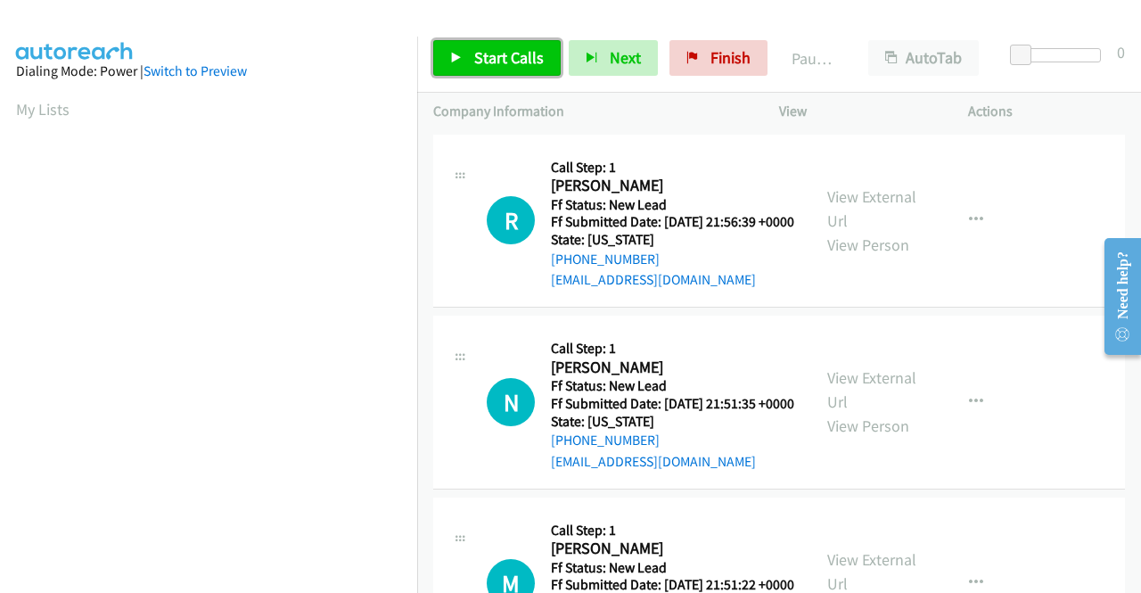
click at [480, 49] on span "Start Calls" at bounding box center [509, 57] width 70 height 20
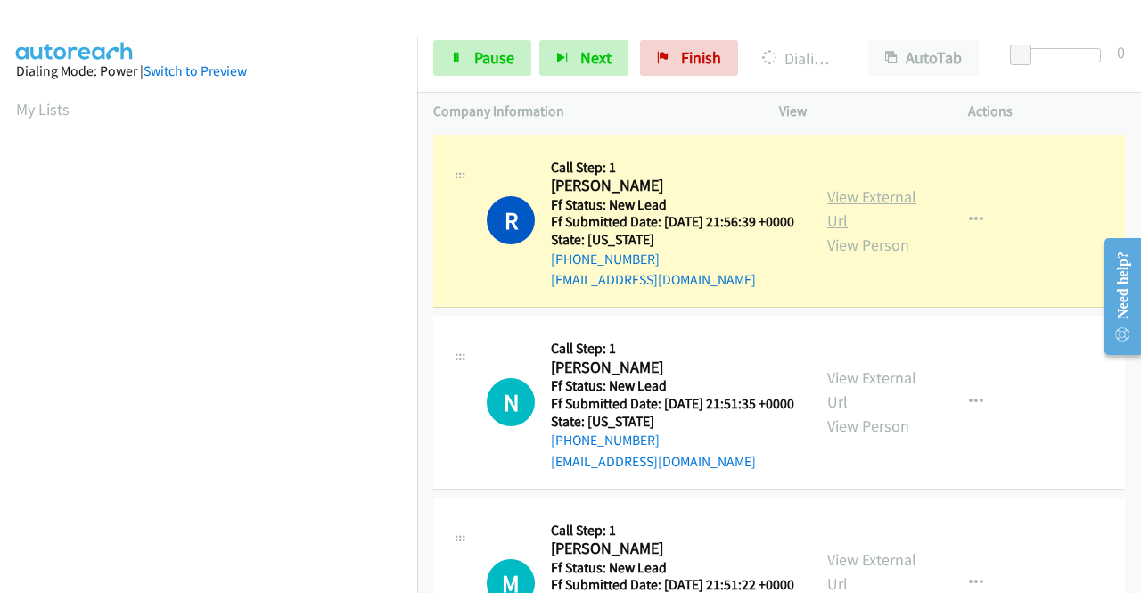
click at [861, 202] on link "View External Url" at bounding box center [871, 208] width 89 height 45
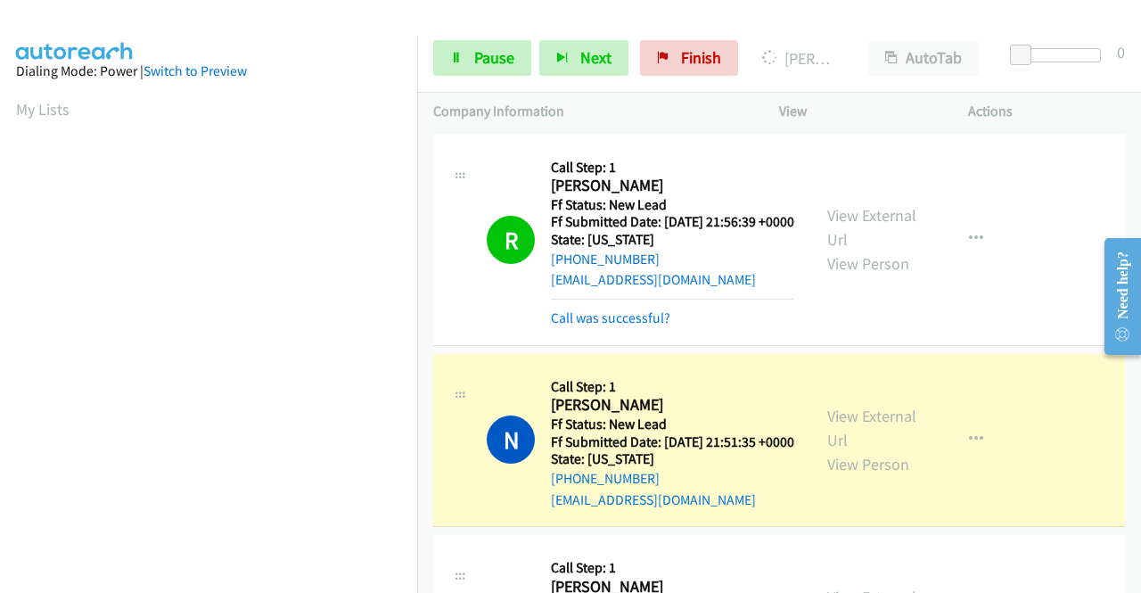
scroll to position [406, 0]
click at [875, 441] on link "View External Url" at bounding box center [871, 427] width 89 height 45
click at [465, 61] on link "Pause" at bounding box center [482, 58] width 98 height 36
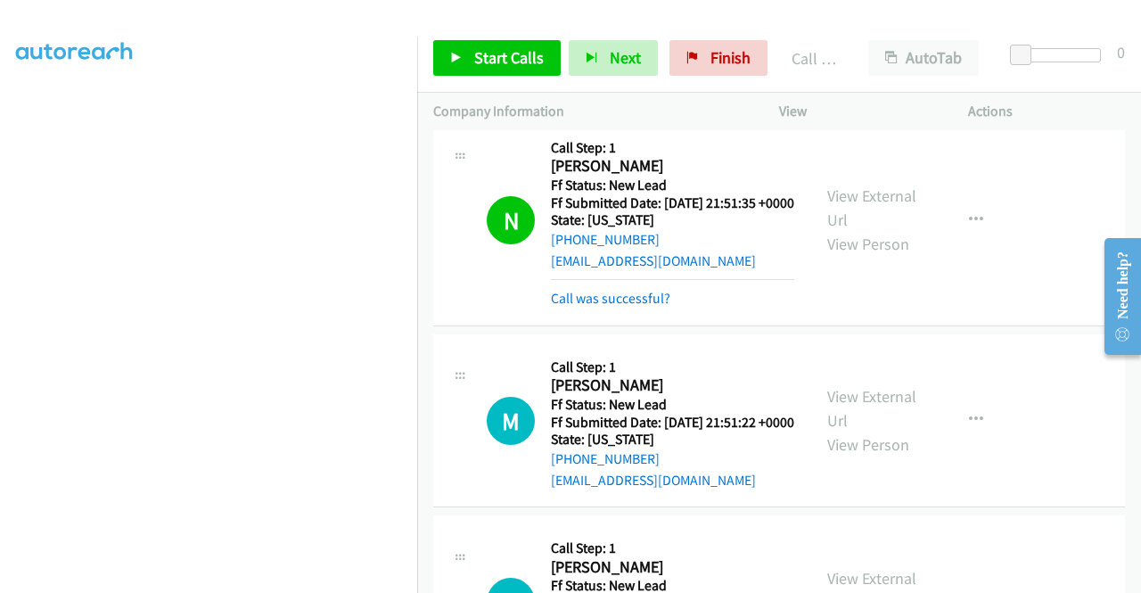
scroll to position [267, 0]
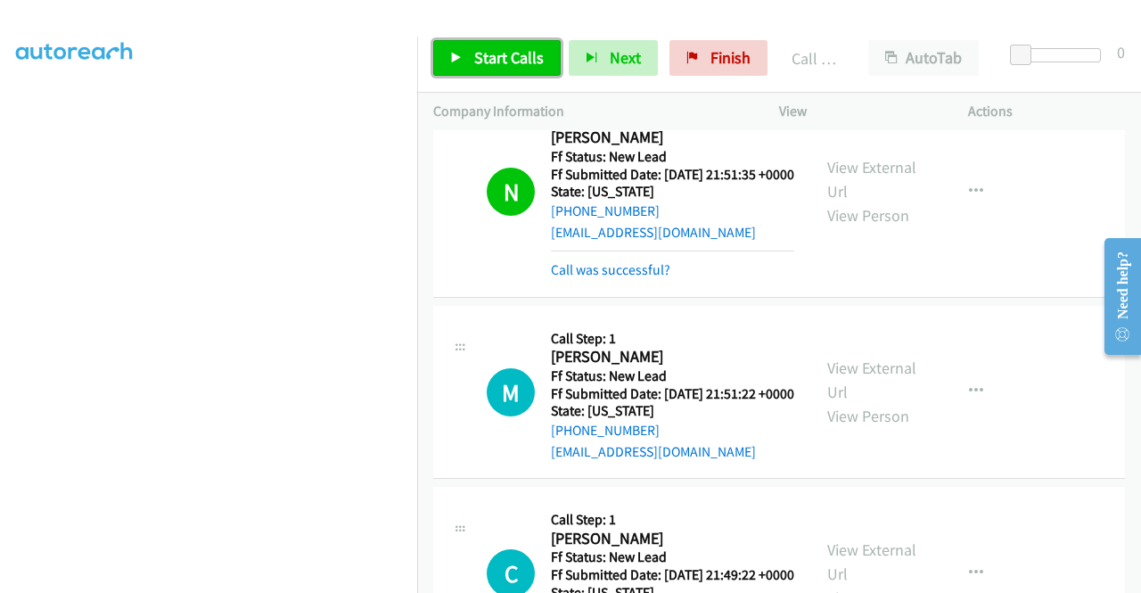
click at [475, 57] on span "Start Calls" at bounding box center [509, 57] width 70 height 20
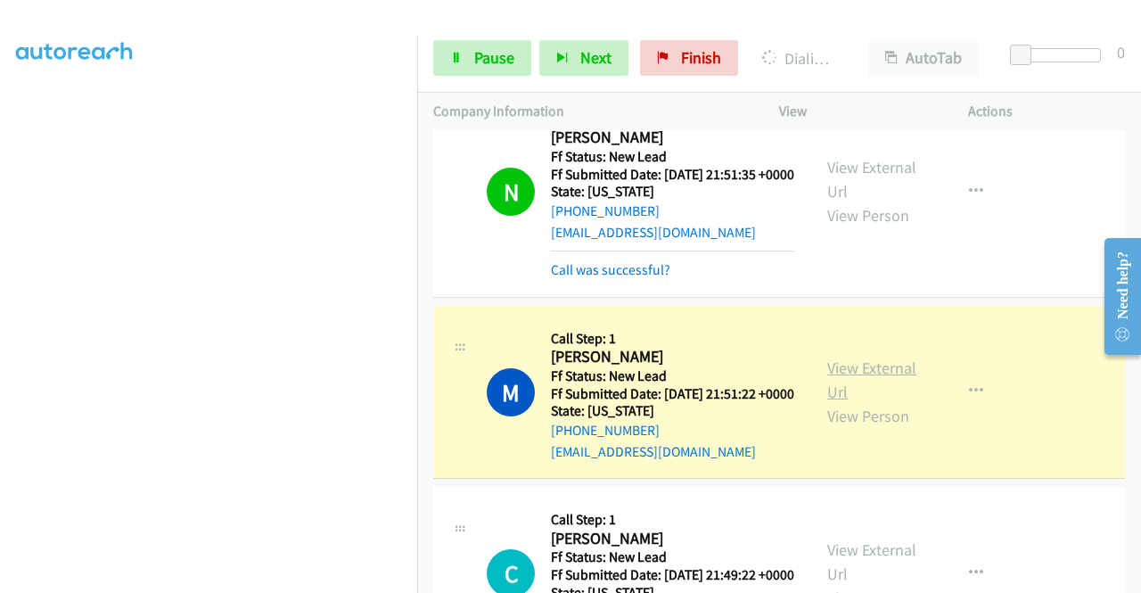
click at [863, 402] on link "View External Url" at bounding box center [871, 379] width 89 height 45
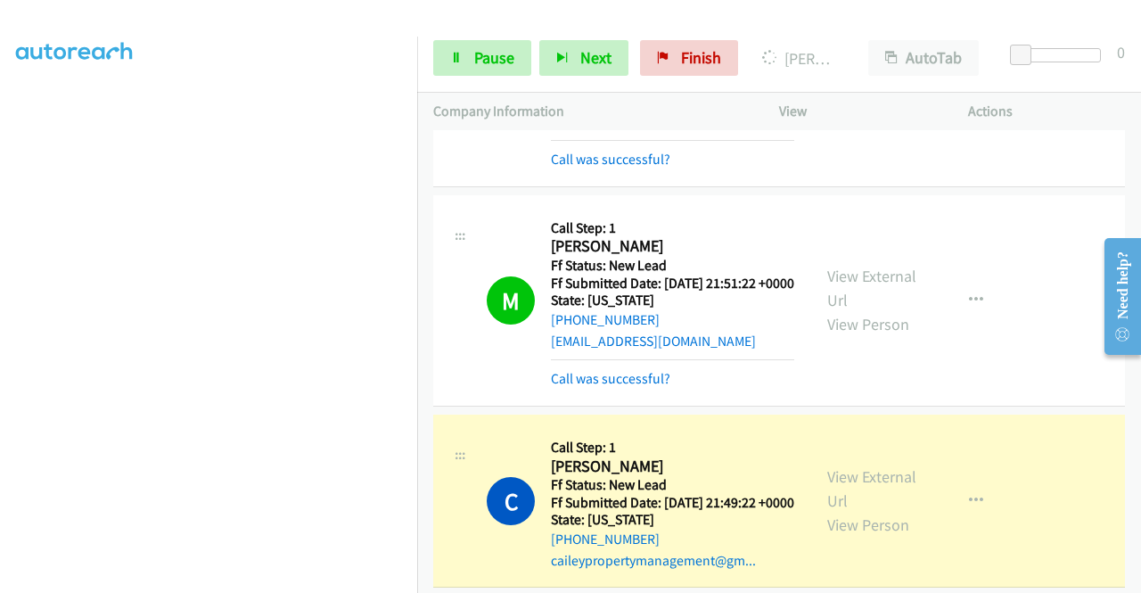
scroll to position [535, 0]
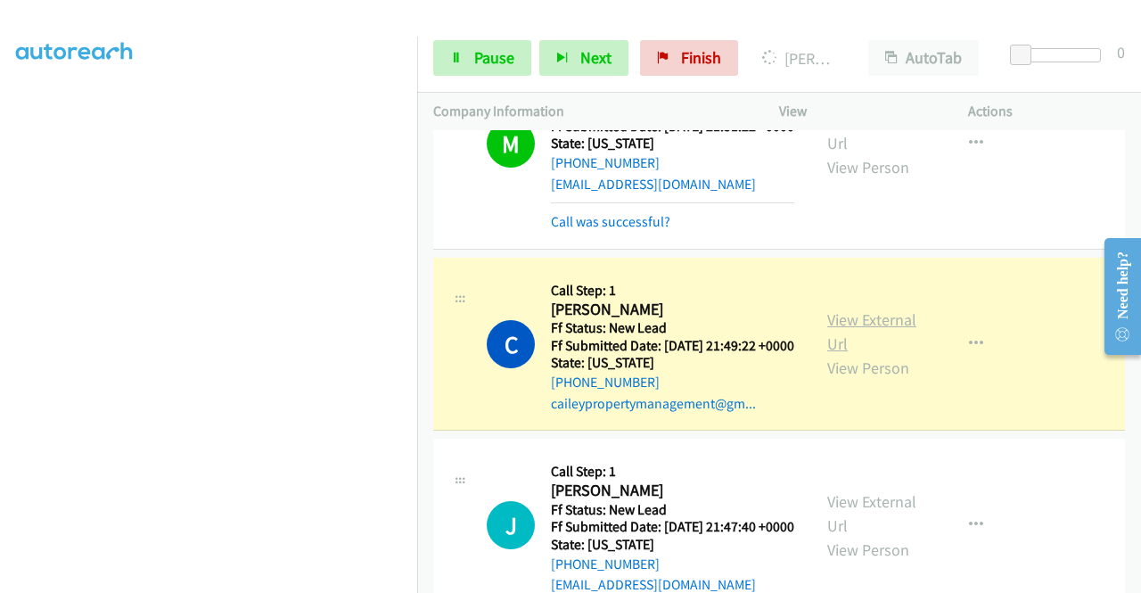
click at [889, 354] on link "View External Url" at bounding box center [871, 331] width 89 height 45
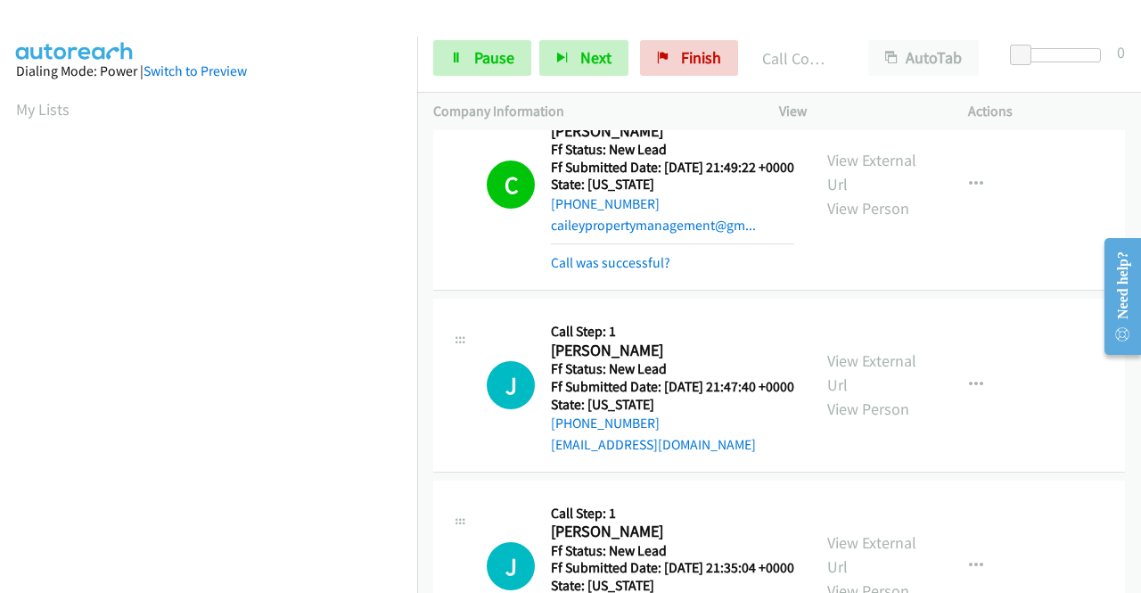
scroll to position [802, 0]
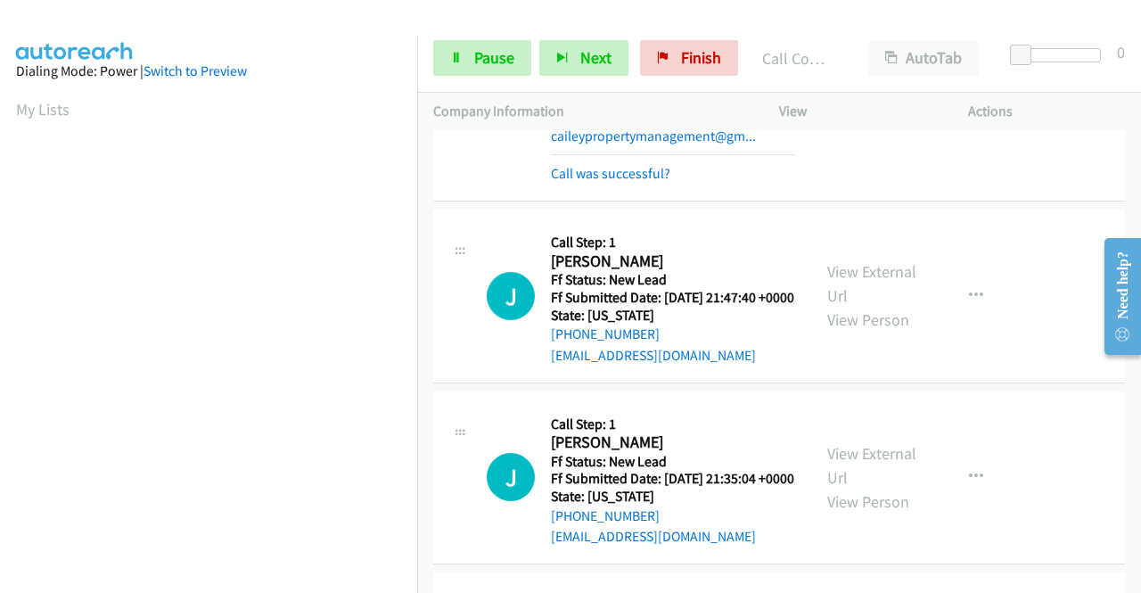
click at [451, 37] on div "Start Calls Pause Next Finish Call Completed AutoTab AutoTab 0" at bounding box center [779, 58] width 724 height 69
click at [457, 48] on link "Pause" at bounding box center [482, 58] width 98 height 36
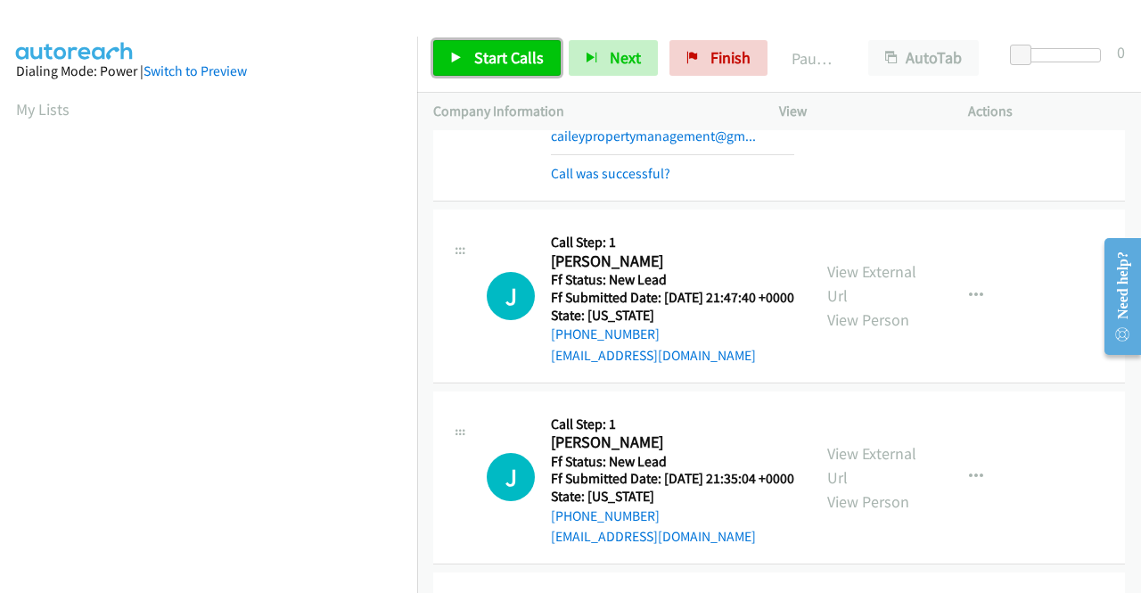
click at [457, 48] on link "Start Calls" at bounding box center [496, 58] width 127 height 36
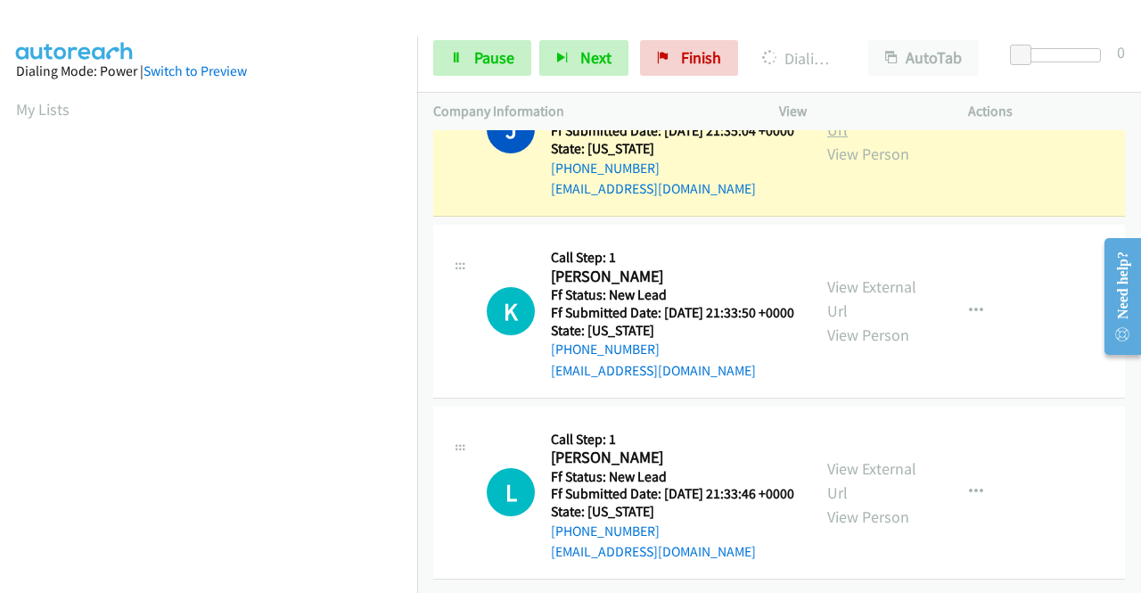
scroll to position [1158, 0]
click at [841, 140] on link "View External Url" at bounding box center [871, 117] width 89 height 45
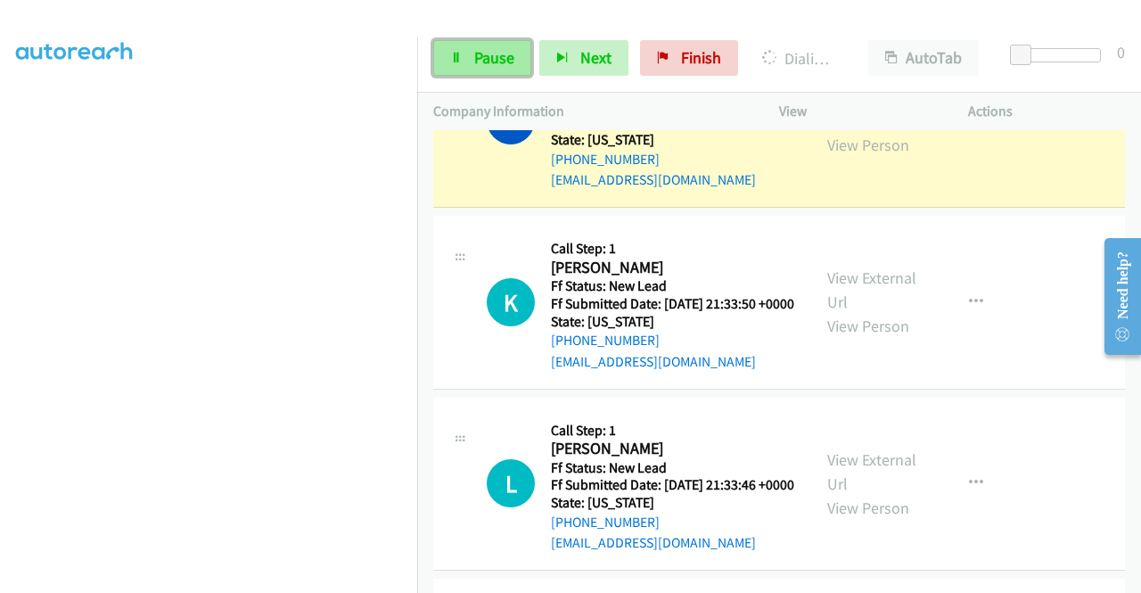
click at [497, 54] on span "Pause" at bounding box center [494, 57] width 40 height 20
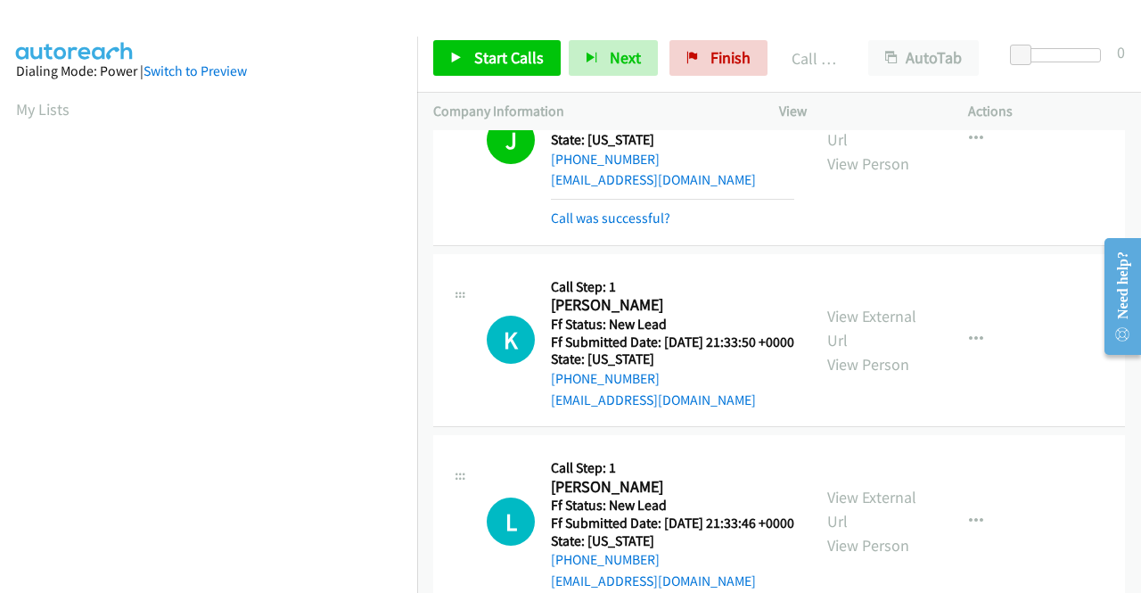
scroll to position [1196, 0]
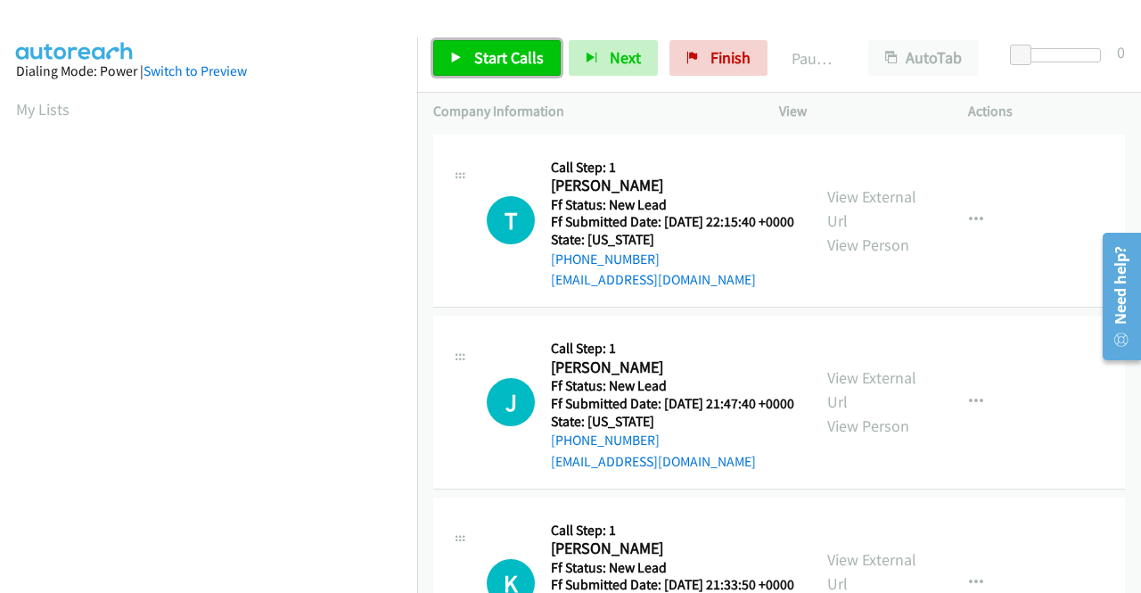
click at [495, 53] on span "Start Calls" at bounding box center [509, 57] width 70 height 20
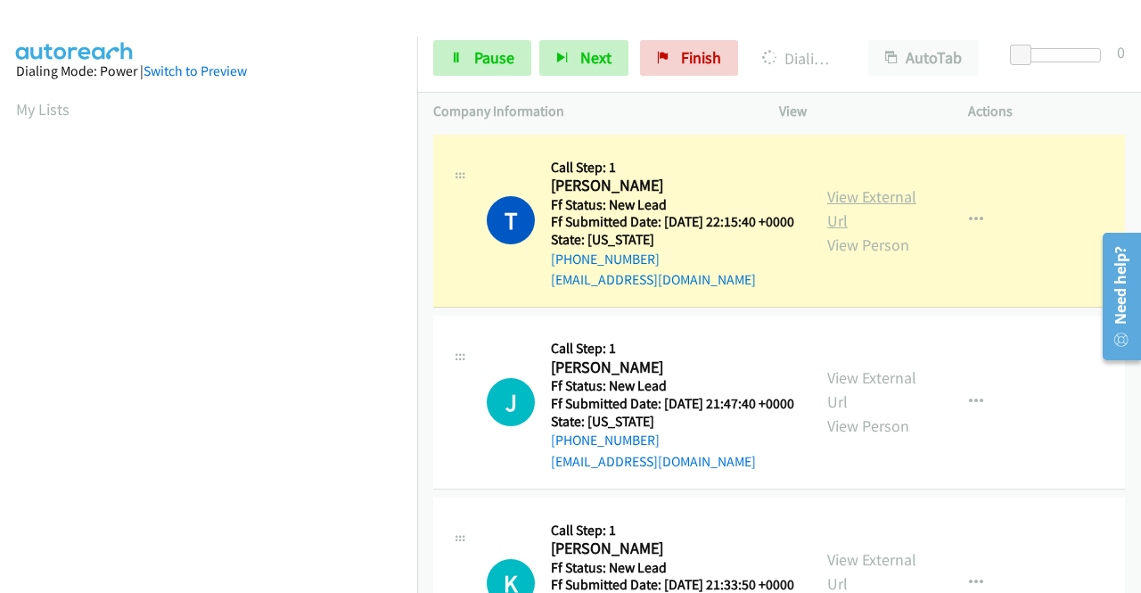
click at [856, 201] on link "View External Url" at bounding box center [871, 208] width 89 height 45
click at [508, 17] on div at bounding box center [562, 34] width 1125 height 69
click at [489, 51] on span "Pause" at bounding box center [494, 57] width 40 height 20
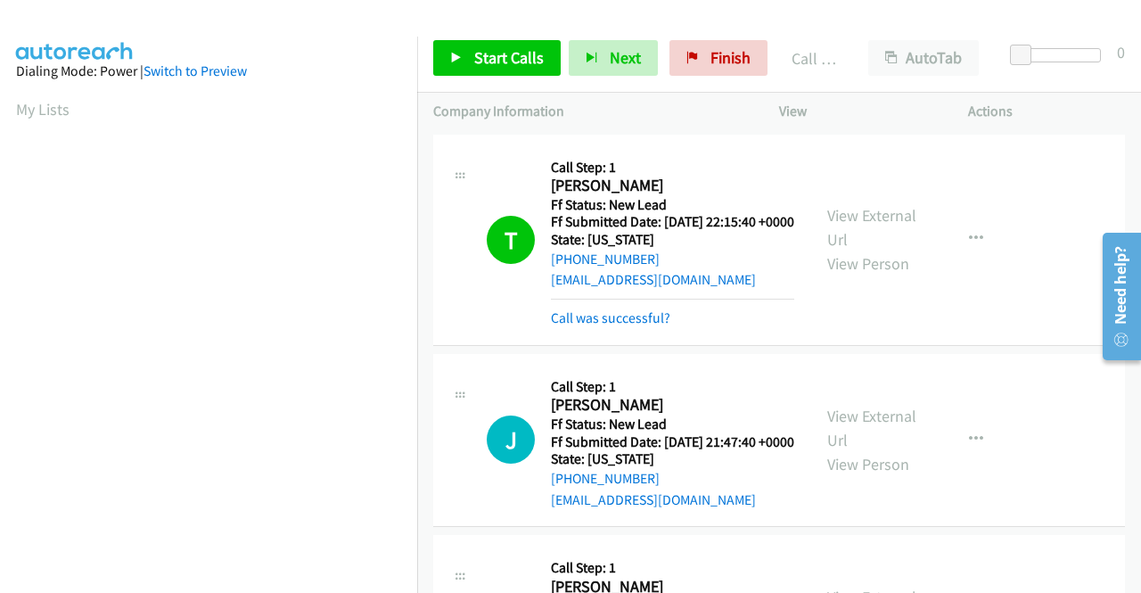
scroll to position [406, 0]
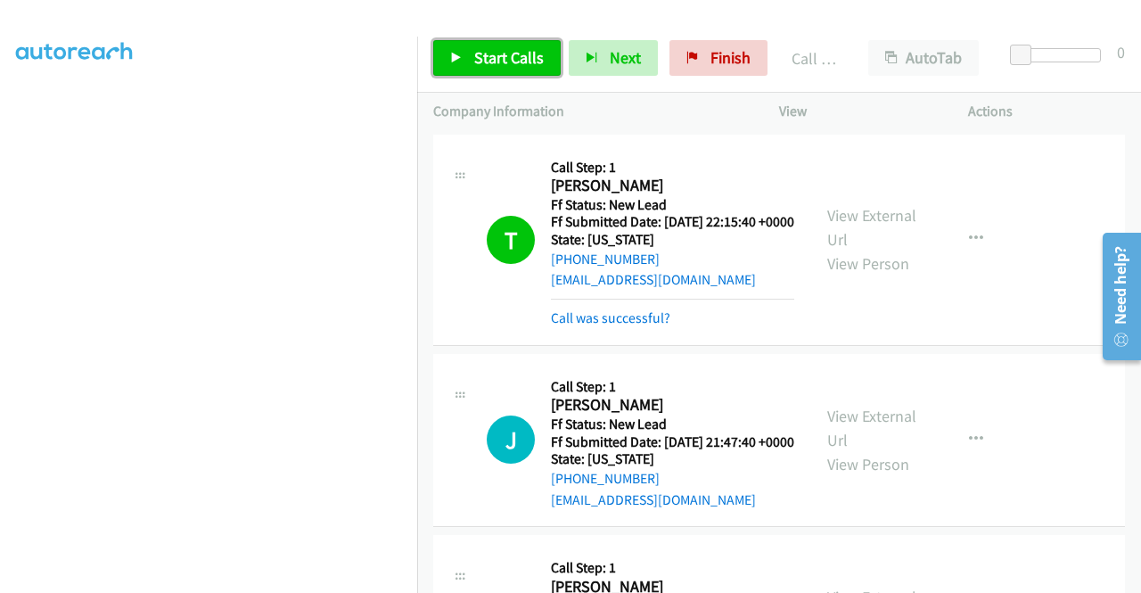
click at [597, 13] on div at bounding box center [562, 34] width 1125 height 69
click at [522, 53] on span "Start Calls" at bounding box center [509, 57] width 70 height 20
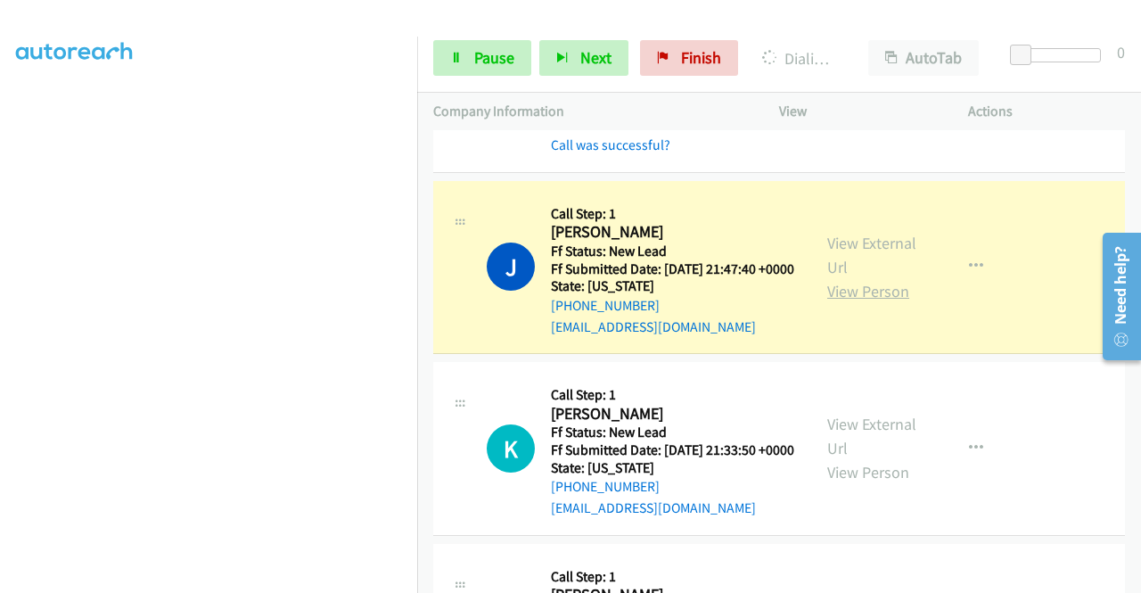
scroll to position [178, 0]
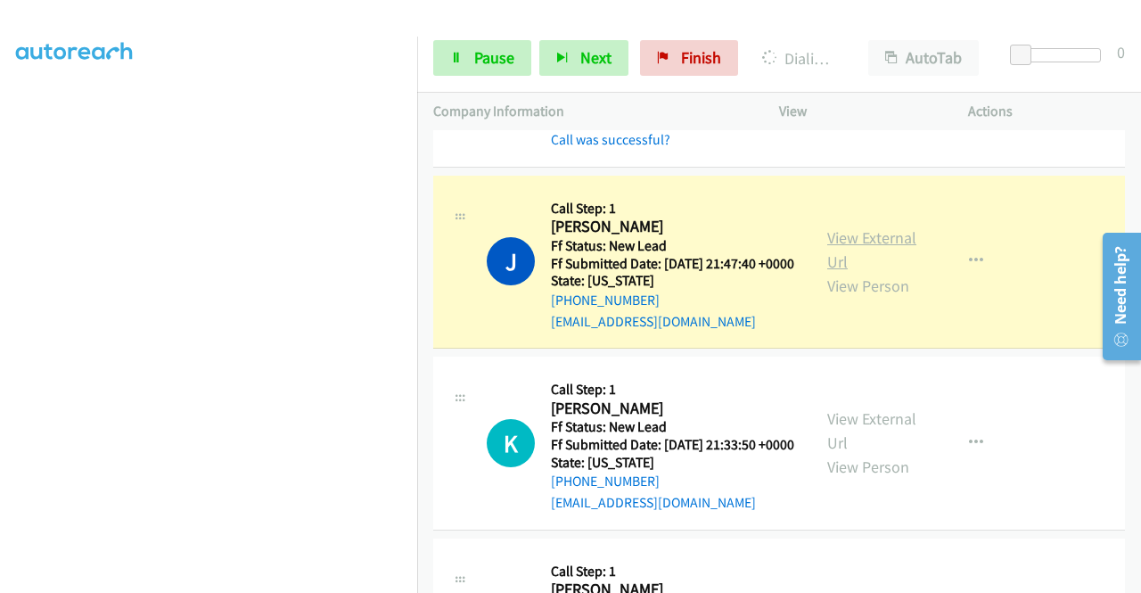
click at [871, 259] on link "View External Url" at bounding box center [871, 249] width 89 height 45
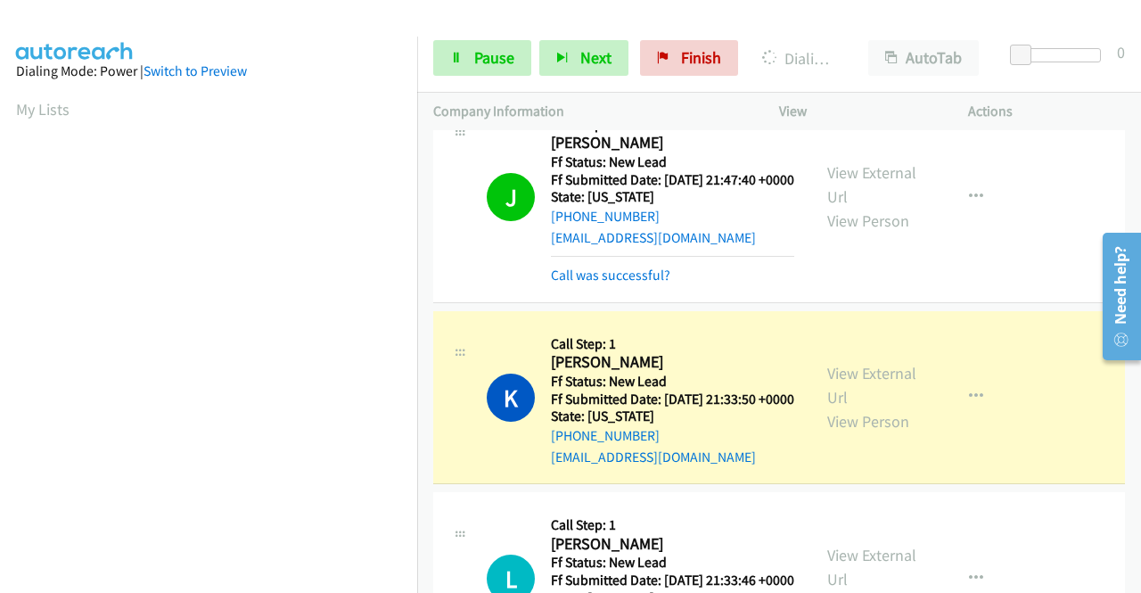
scroll to position [446, 0]
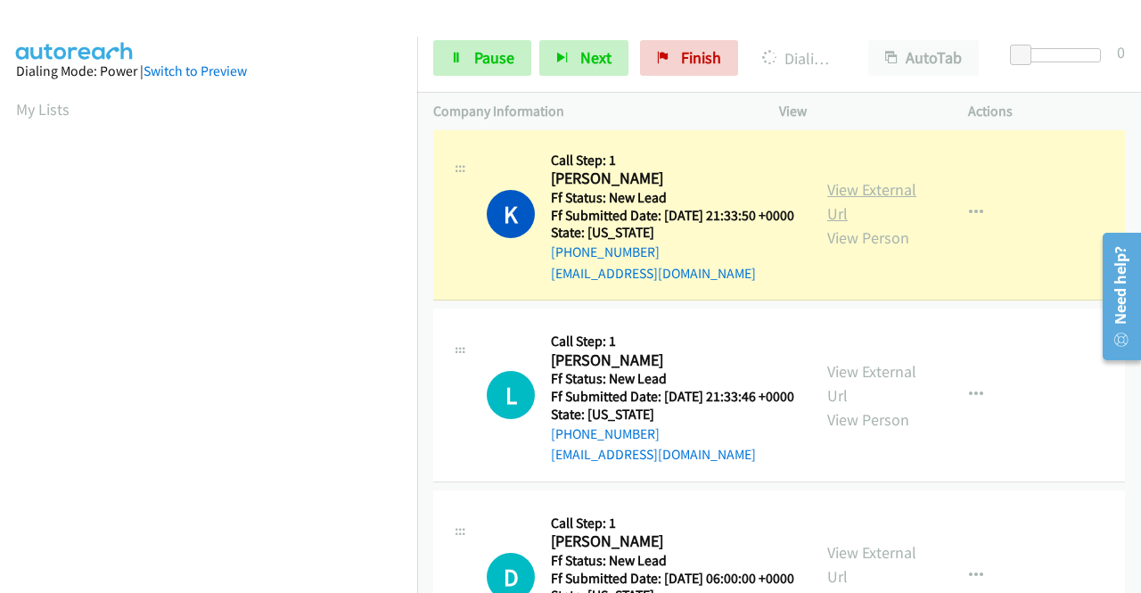
click at [840, 224] on link "View External Url" at bounding box center [871, 201] width 89 height 45
click at [481, 46] on link "Pause" at bounding box center [482, 58] width 98 height 36
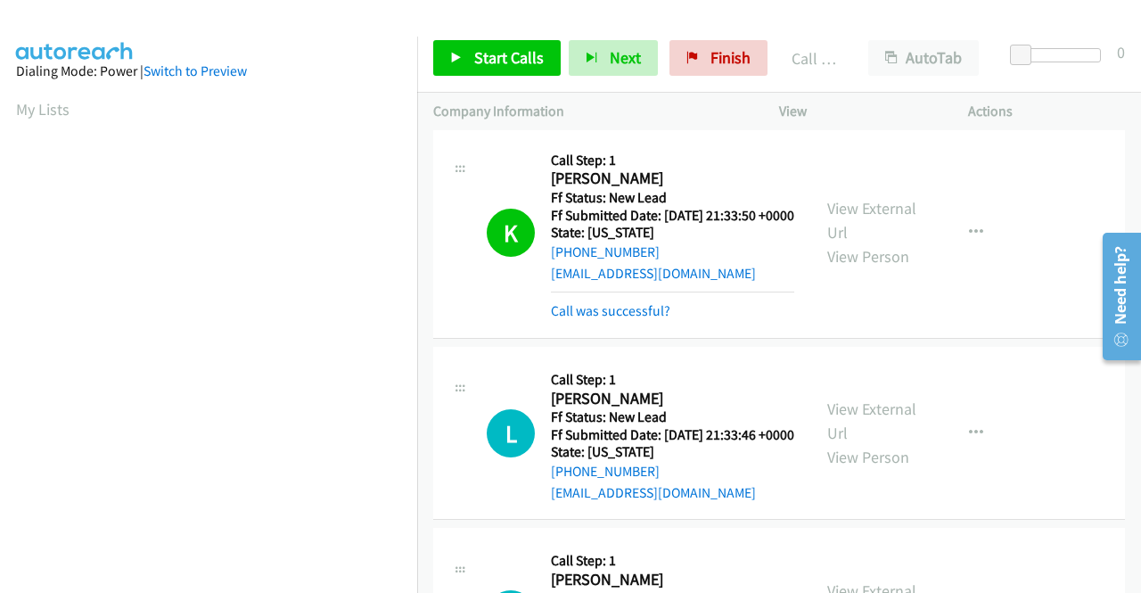
scroll to position [406, 0]
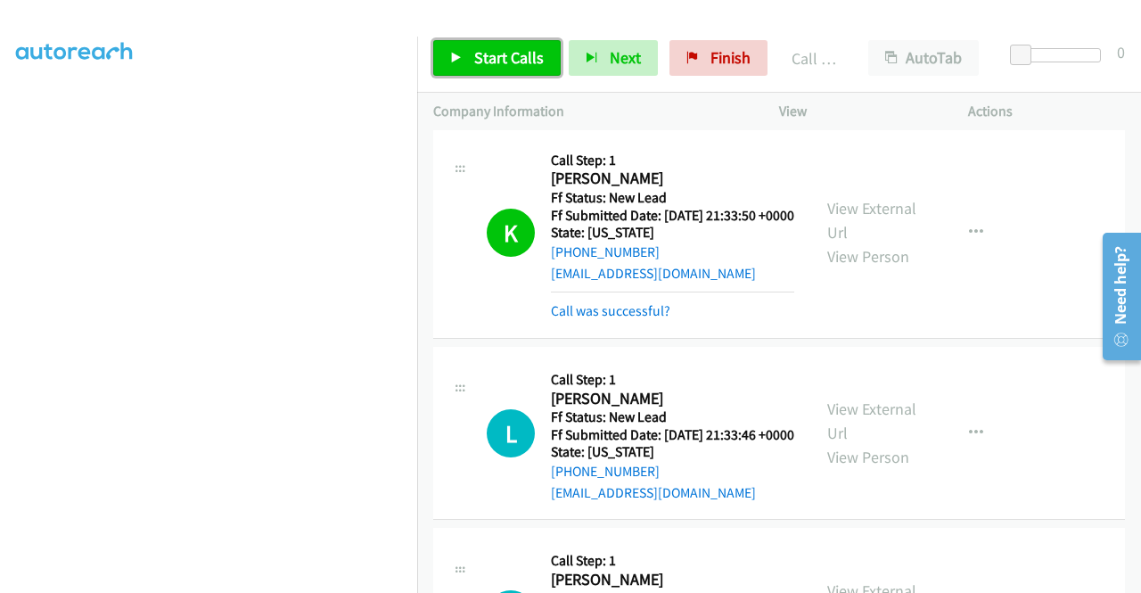
click at [478, 53] on span "Start Calls" at bounding box center [509, 57] width 70 height 20
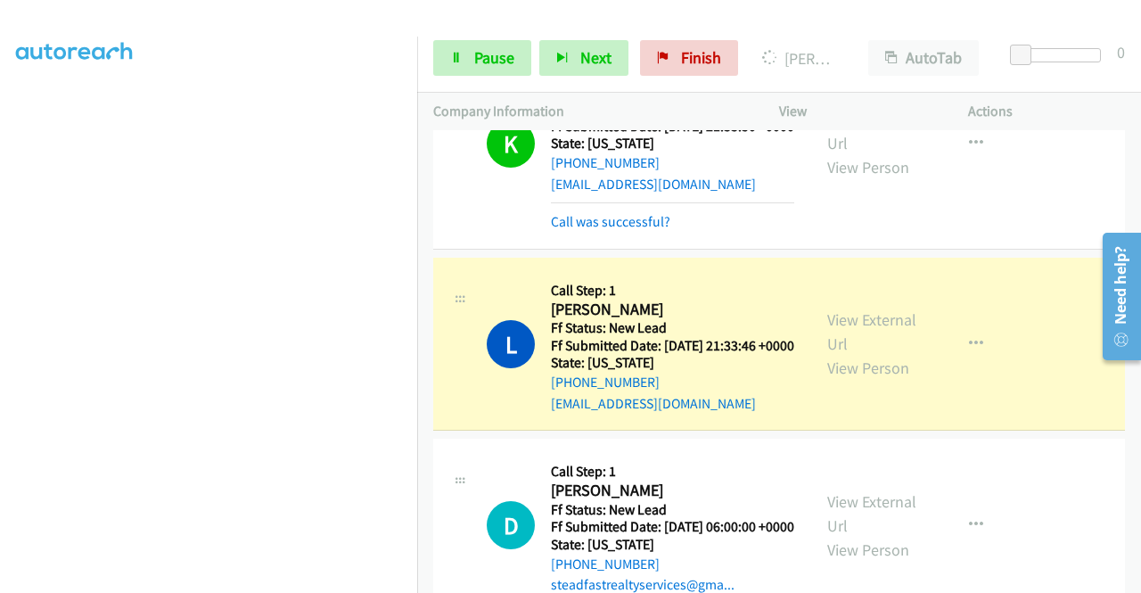
scroll to position [317, 0]
click at [838, 354] on link "View External Url" at bounding box center [871, 331] width 89 height 45
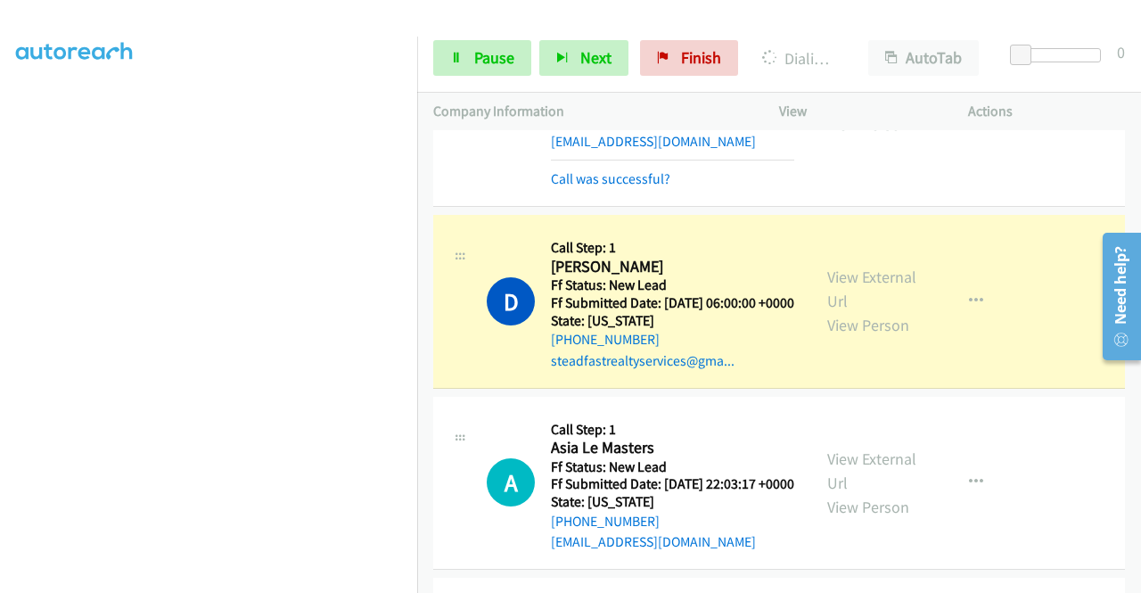
scroll to position [802, 0]
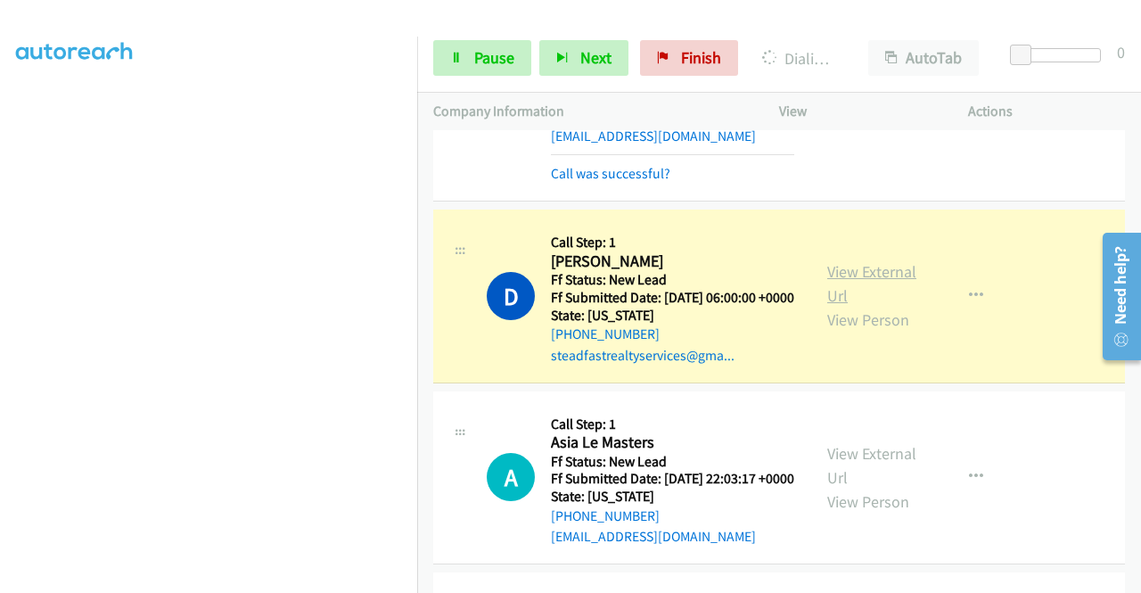
click at [833, 306] on link "View External Url" at bounding box center [871, 283] width 89 height 45
click at [460, 50] on link "Pause" at bounding box center [482, 58] width 98 height 36
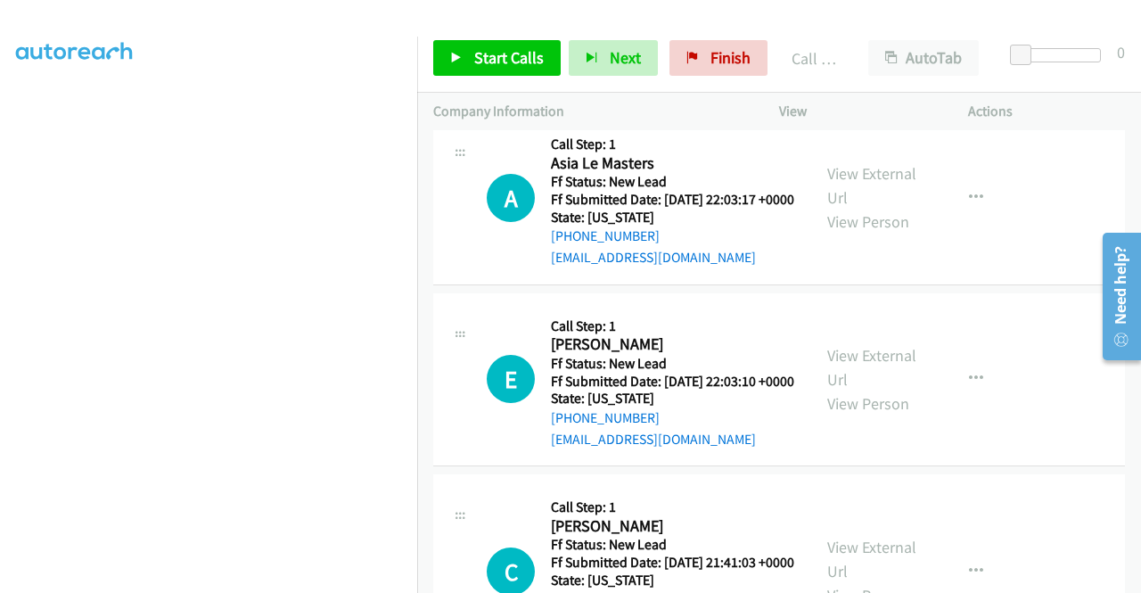
scroll to position [1158, 0]
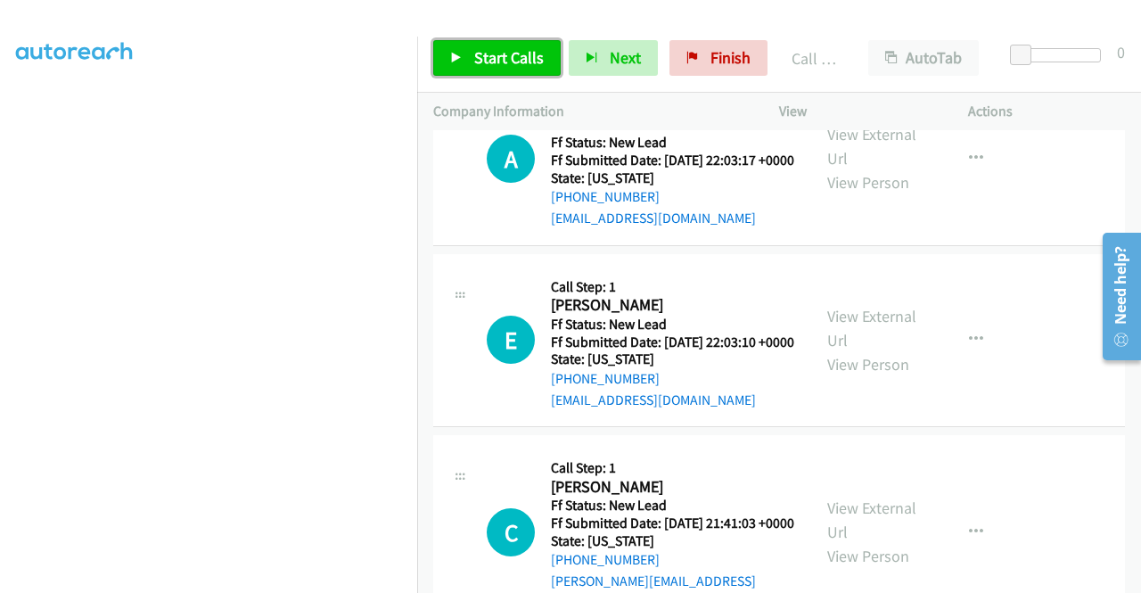
click at [487, 63] on span "Start Calls" at bounding box center [509, 57] width 70 height 20
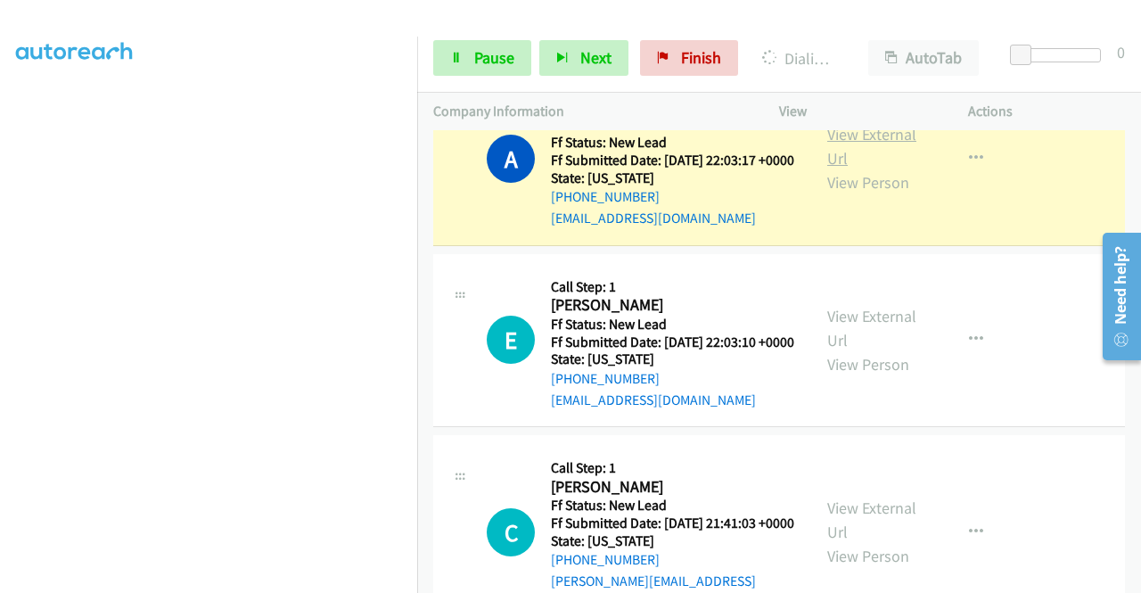
click at [881, 168] on link "View External Url" at bounding box center [871, 146] width 89 height 45
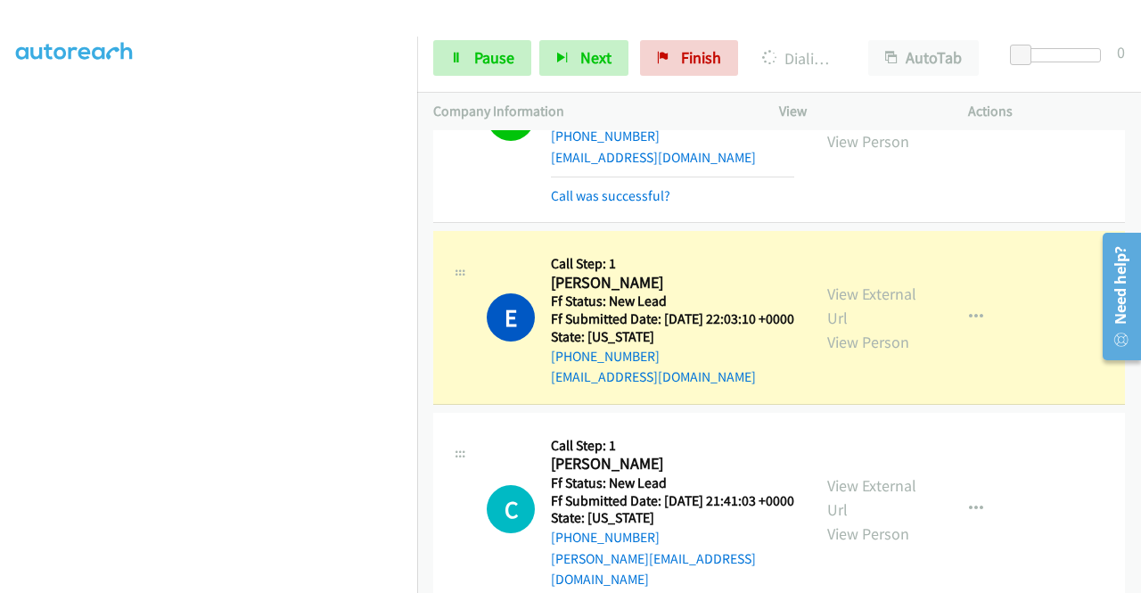
scroll to position [1248, 0]
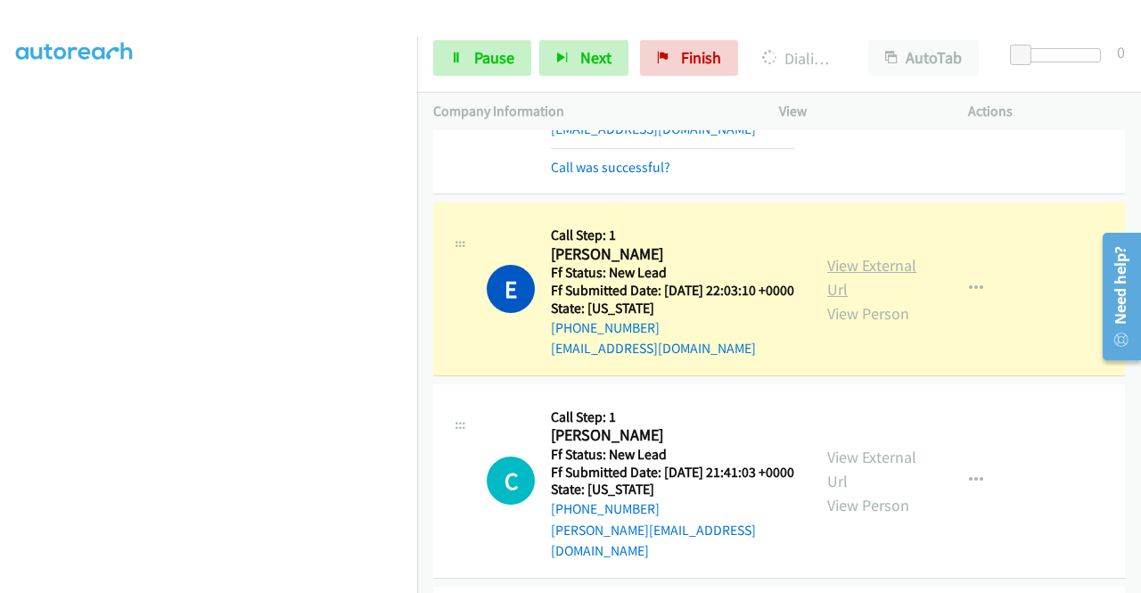
click at [880, 299] on link "View External Url" at bounding box center [871, 277] width 89 height 45
click at [463, 58] on link "Pause" at bounding box center [482, 58] width 98 height 36
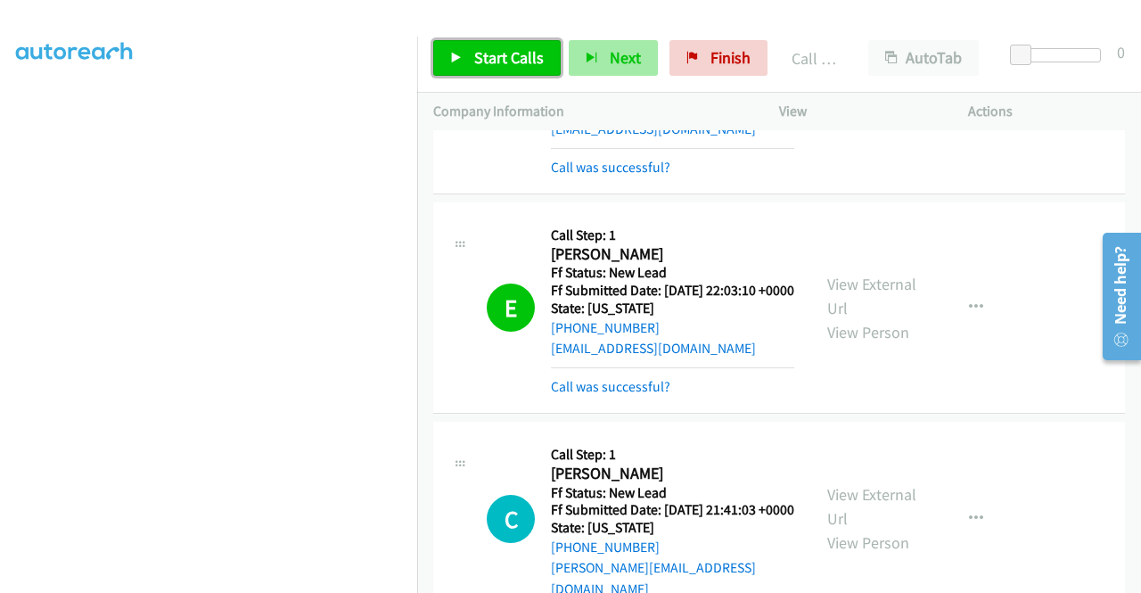
drag, startPoint x: 523, startPoint y: 59, endPoint x: 575, endPoint y: 60, distance: 51.7
click at [523, 60] on span "Start Calls" at bounding box center [509, 57] width 70 height 20
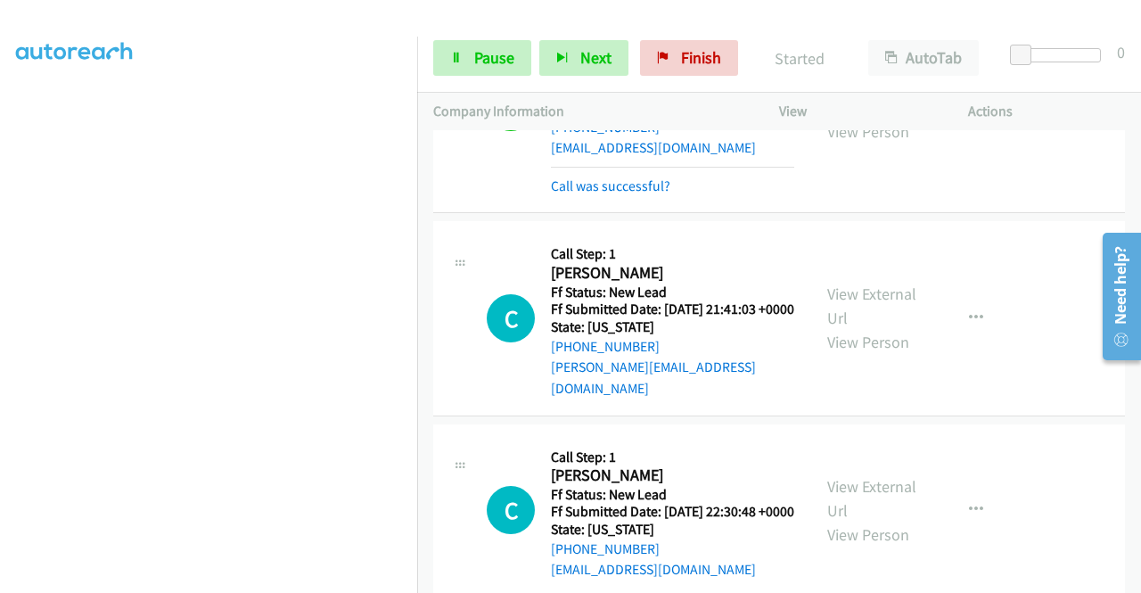
scroll to position [1515, 0]
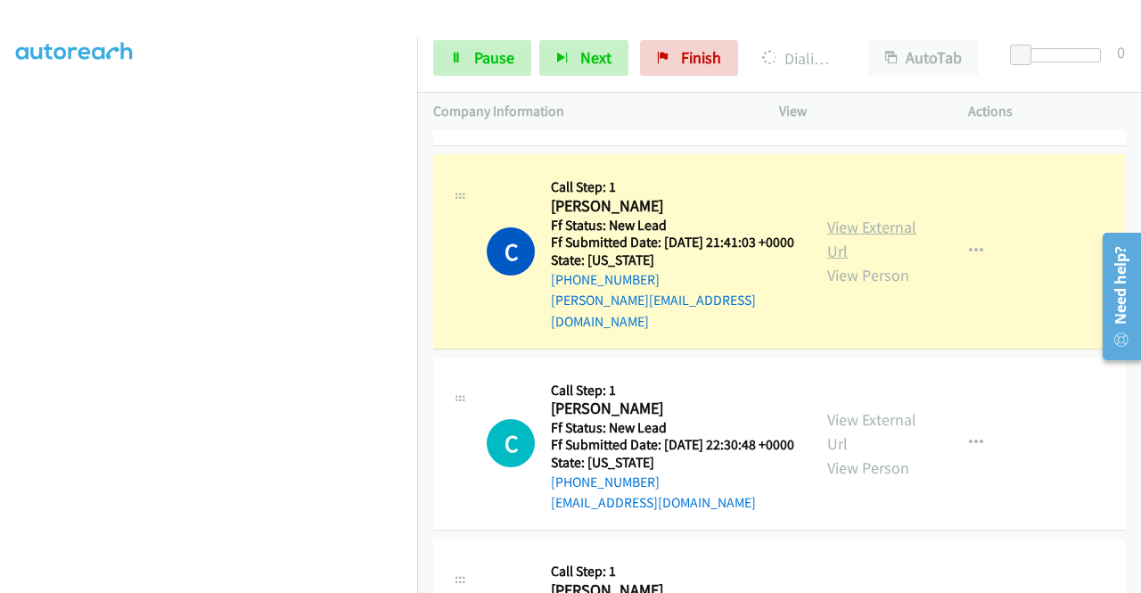
click at [841, 261] on link "View External Url" at bounding box center [871, 239] width 89 height 45
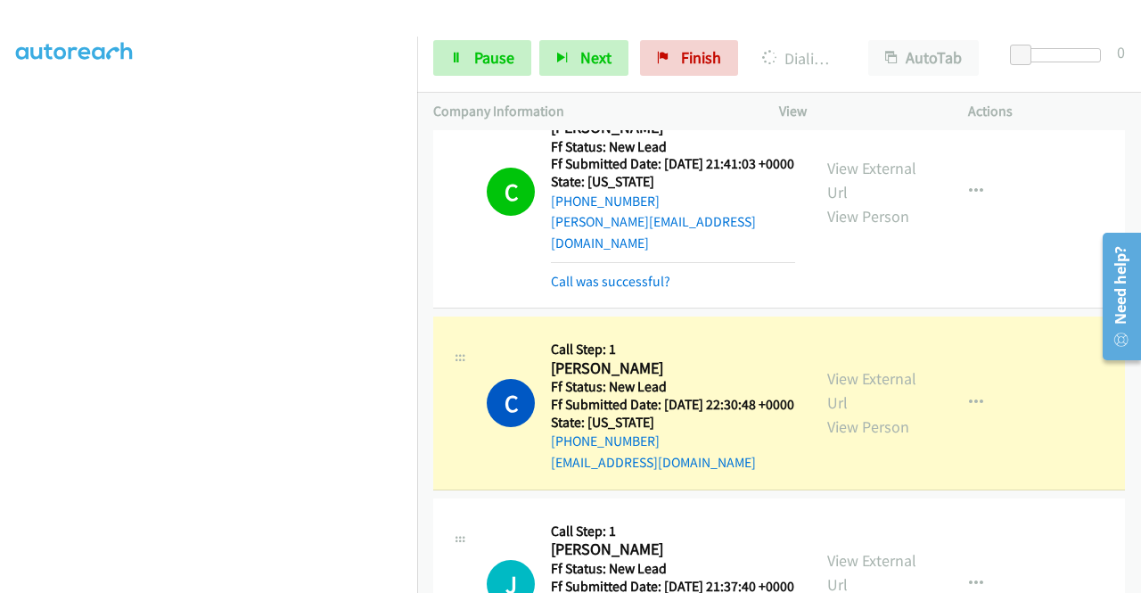
scroll to position [1782, 0]
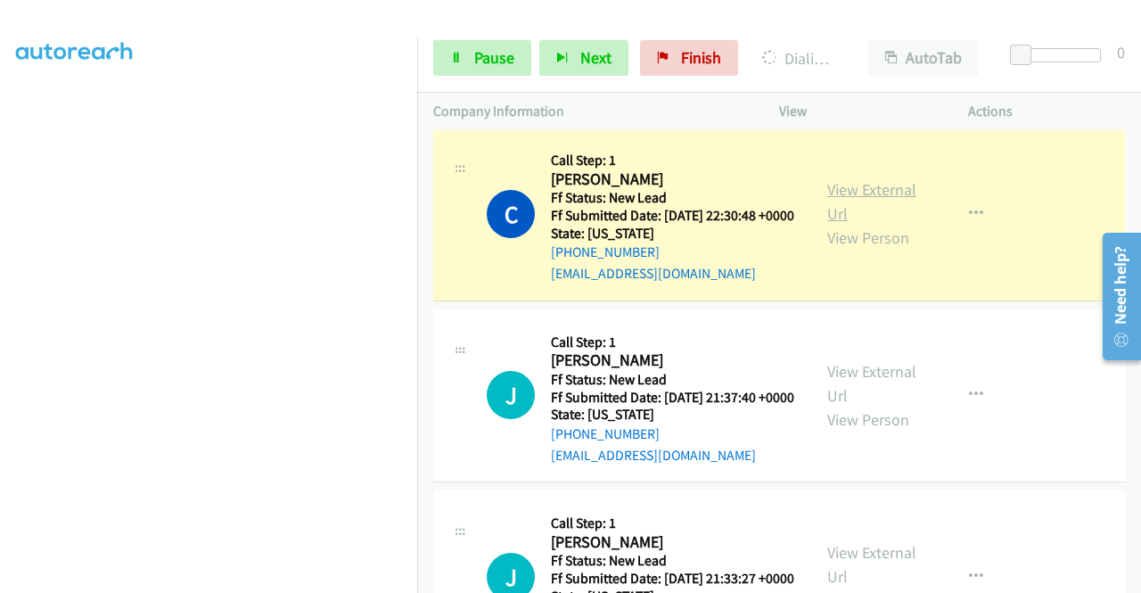
click at [841, 224] on link "View External Url" at bounding box center [871, 201] width 89 height 45
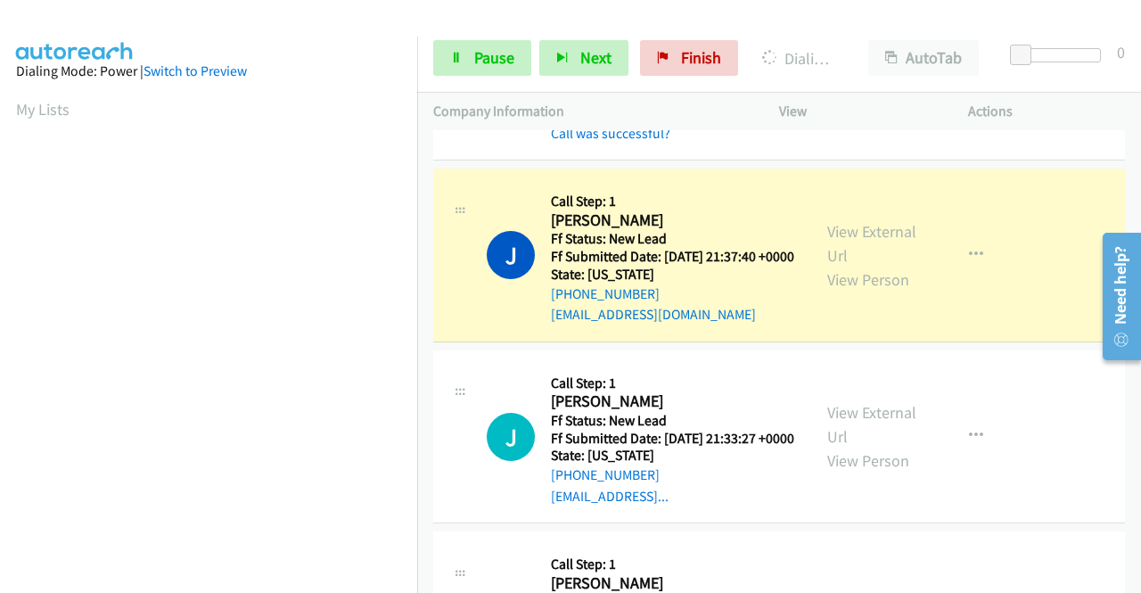
scroll to position [1979, 0]
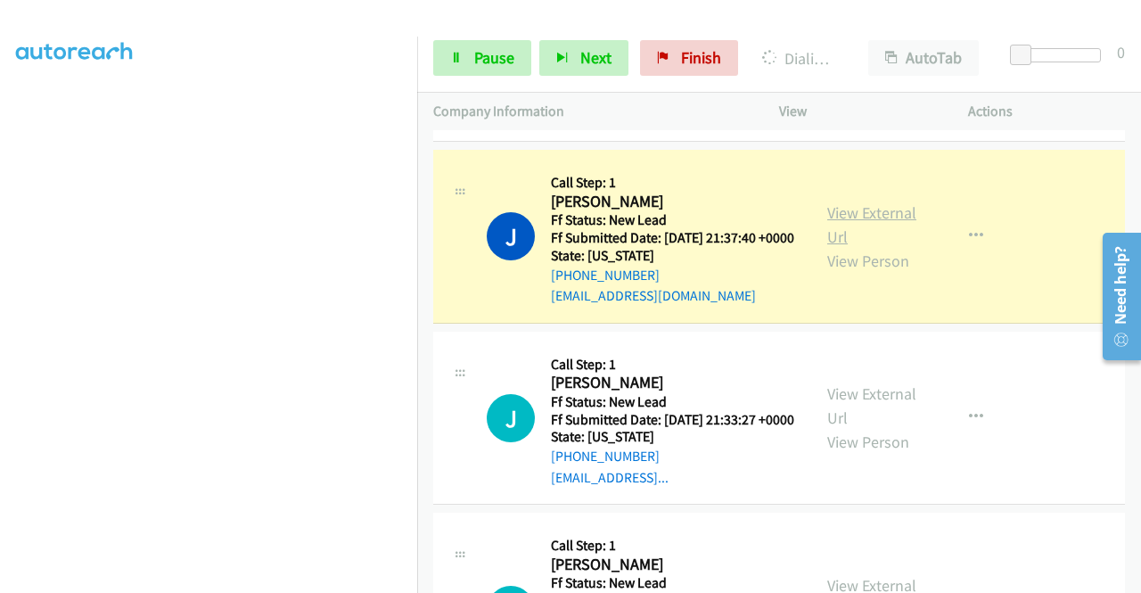
click at [863, 247] on link "View External Url" at bounding box center [871, 224] width 89 height 45
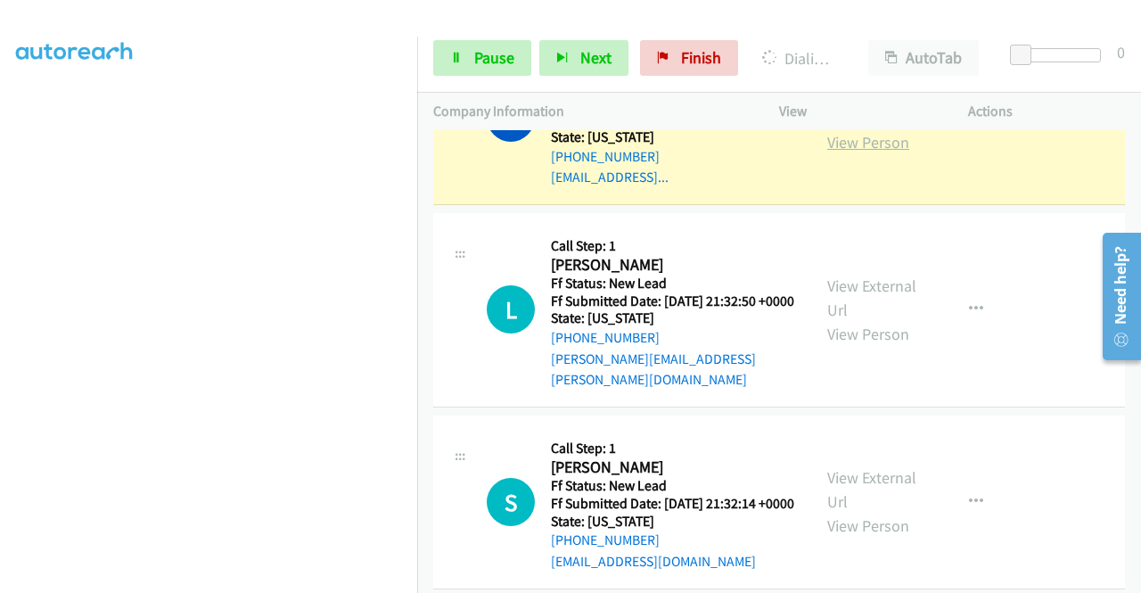
scroll to position [2336, 0]
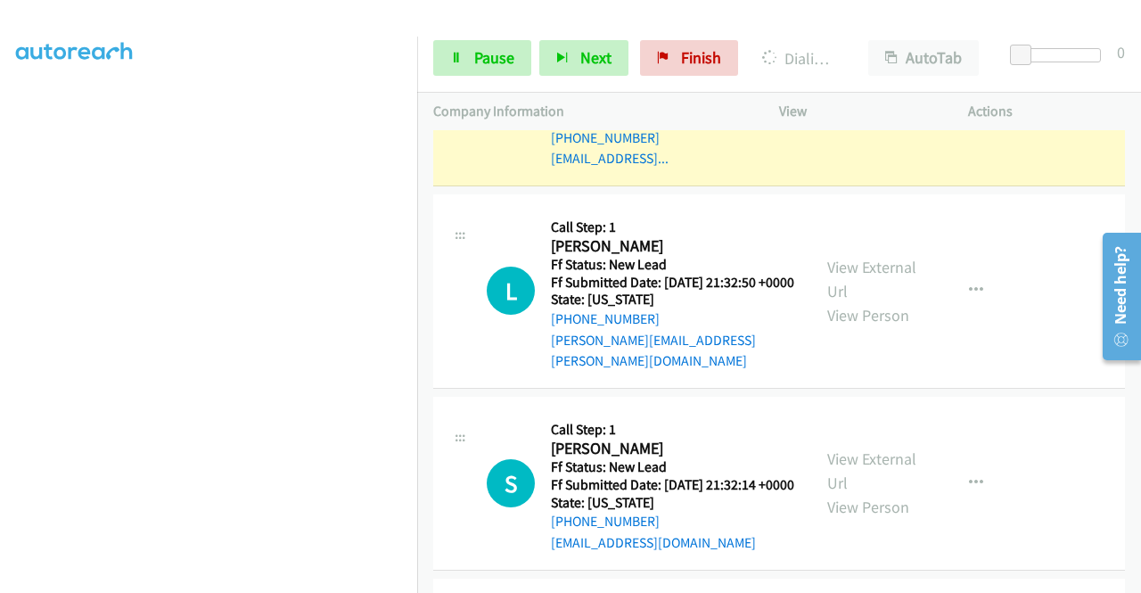
click at [867, 110] on link "View External Url" at bounding box center [871, 87] width 89 height 45
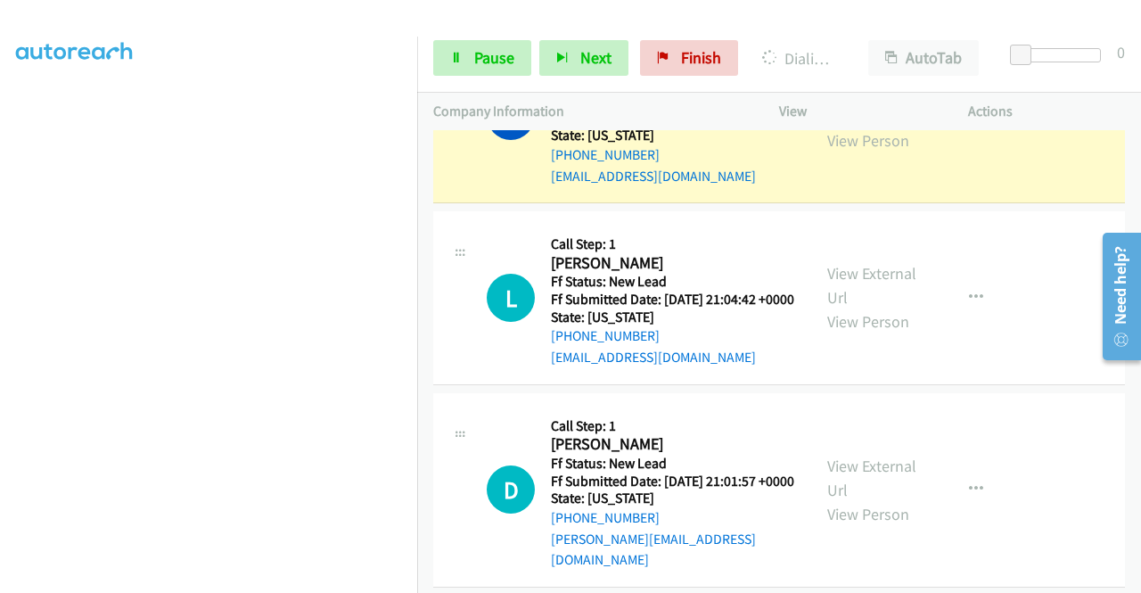
scroll to position [2781, 0]
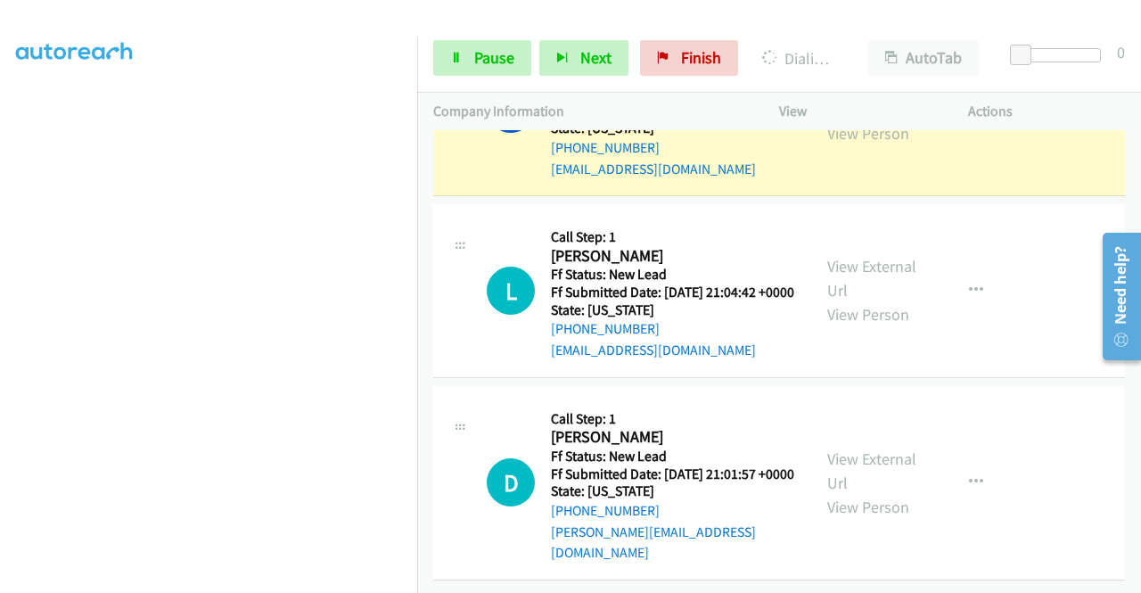
click at [856, 119] on link "View External Url" at bounding box center [871, 97] width 89 height 45
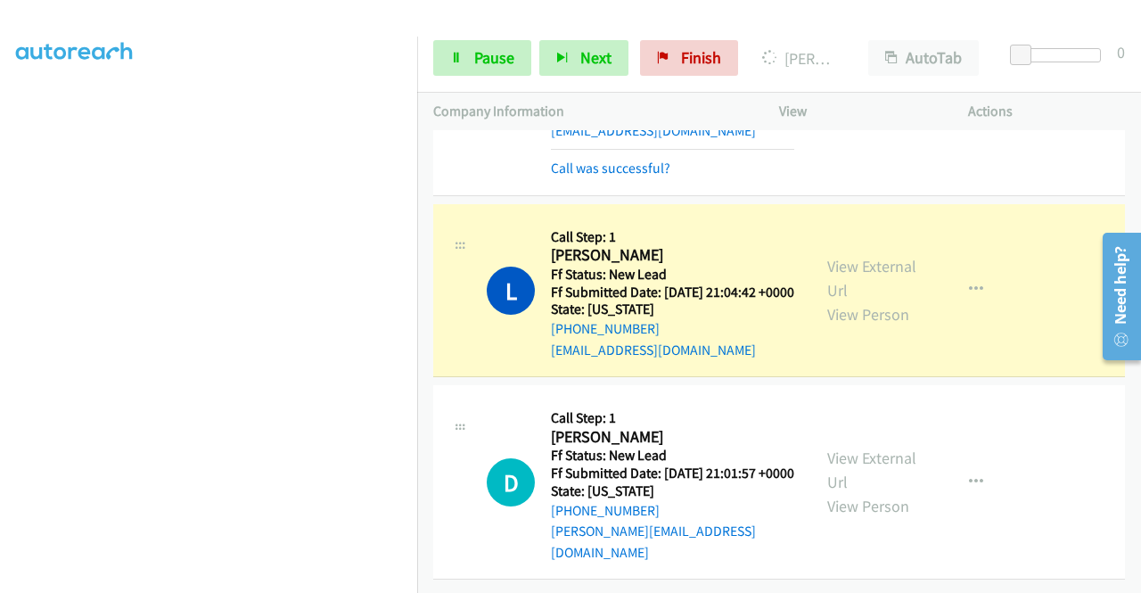
drag, startPoint x: 880, startPoint y: 249, endPoint x: 879, endPoint y: 266, distance: 17.9
click at [860, 256] on link "View External Url" at bounding box center [871, 278] width 89 height 45
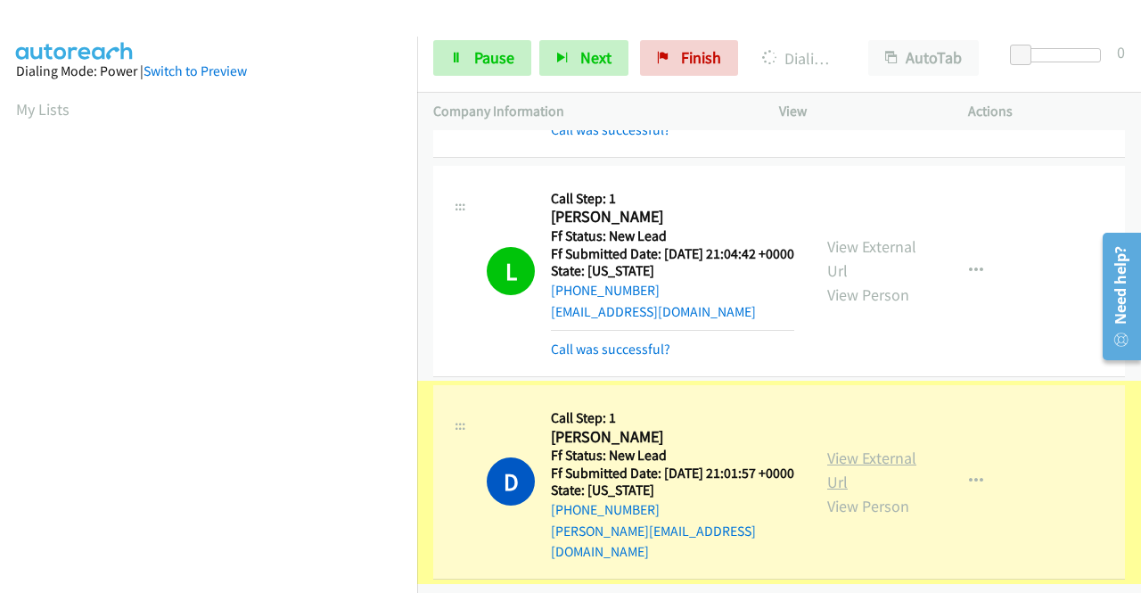
scroll to position [3028, 0]
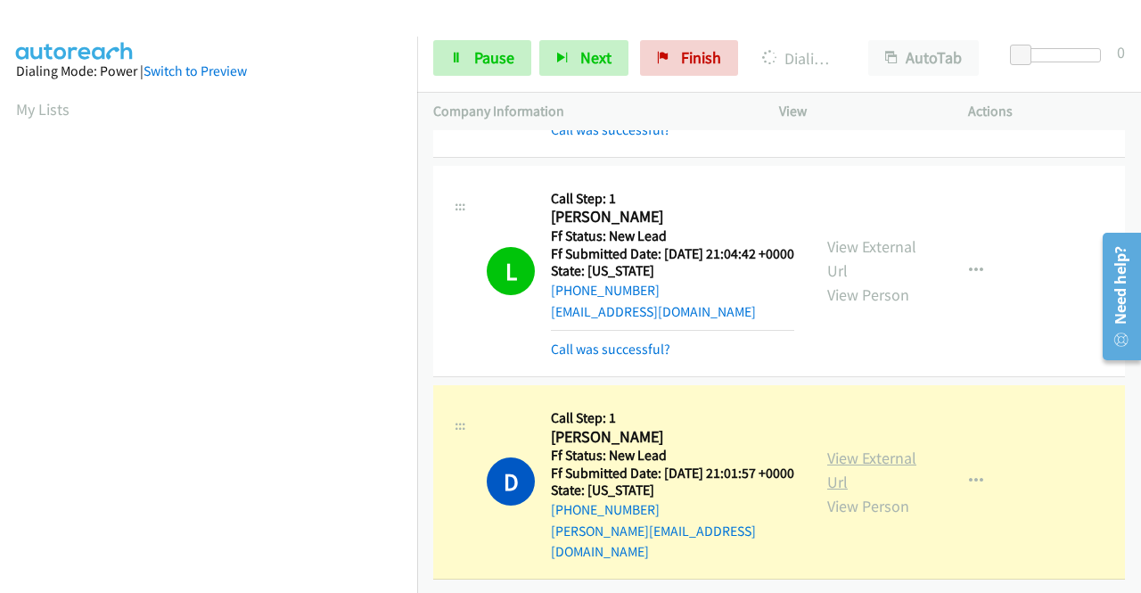
click at [848, 447] on link "View External Url" at bounding box center [871, 469] width 89 height 45
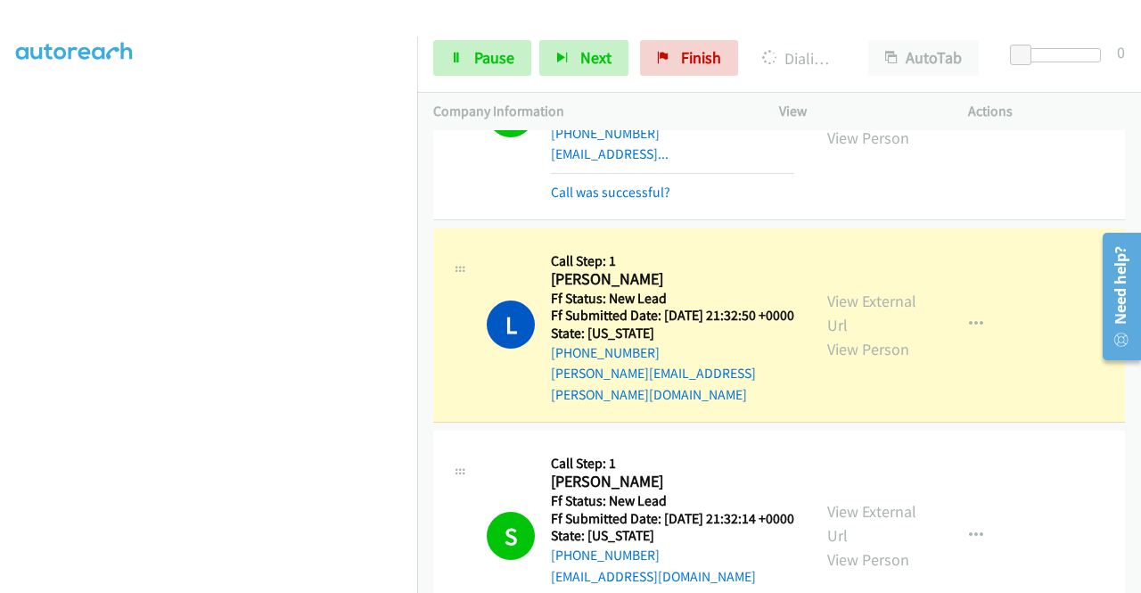
scroll to position [2442, 0]
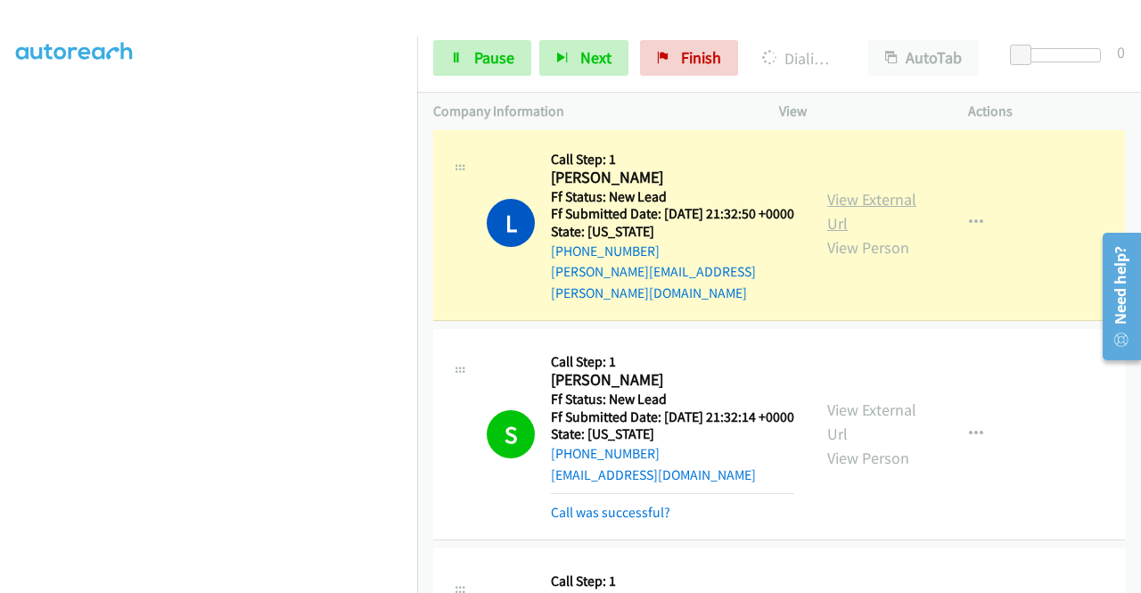
click at [832, 233] on link "View External Url" at bounding box center [871, 211] width 89 height 45
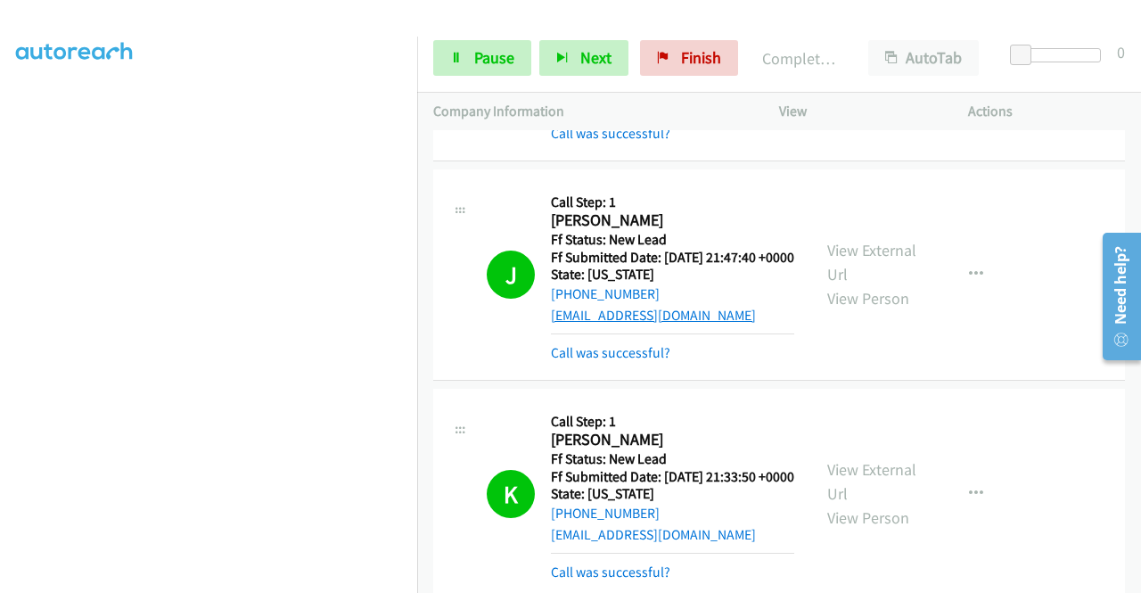
scroll to position [0, 0]
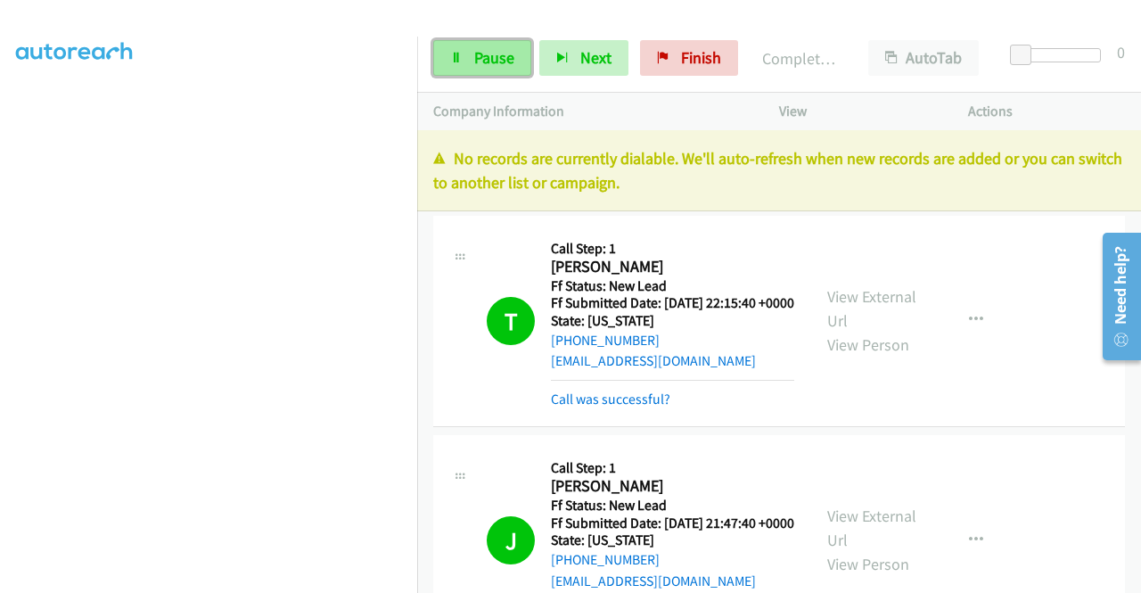
click at [453, 42] on link "Pause" at bounding box center [482, 58] width 98 height 36
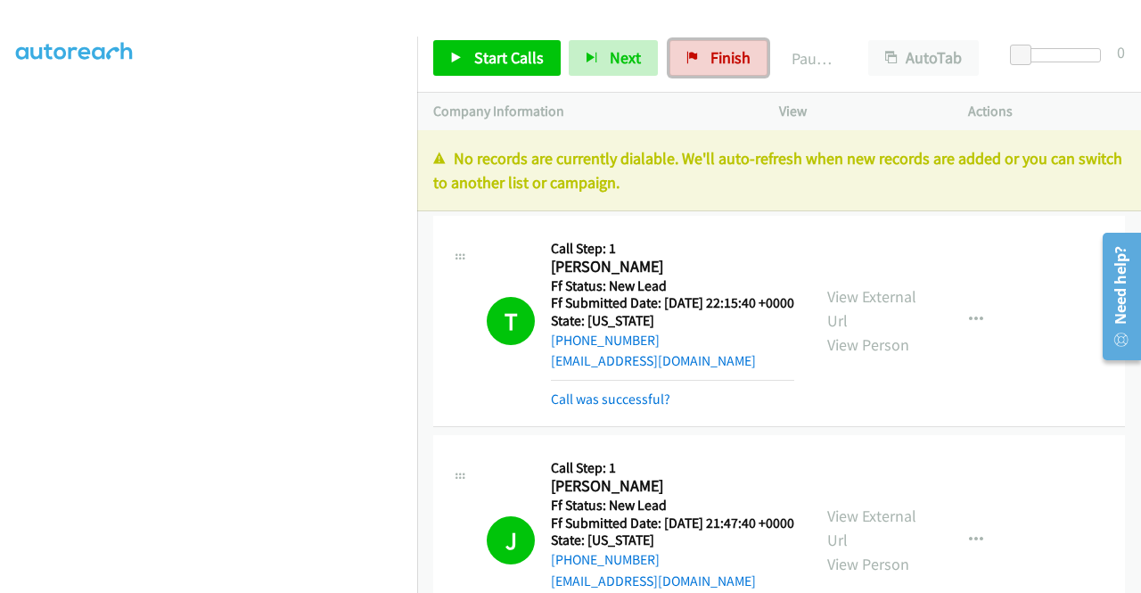
click at [686, 53] on icon at bounding box center [692, 59] width 12 height 12
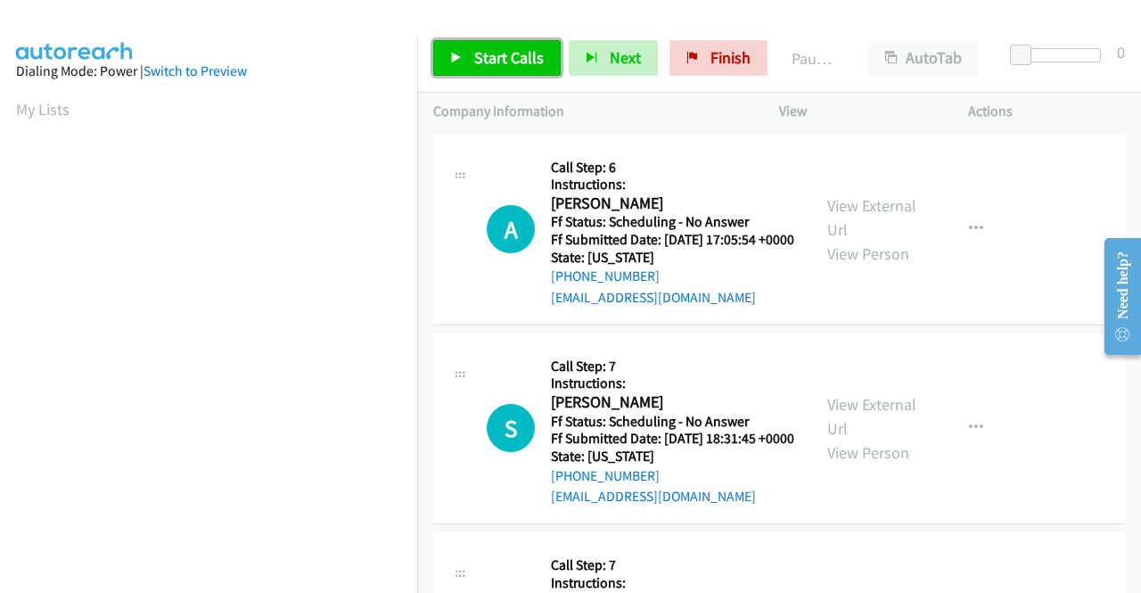
click at [518, 58] on span "Start Calls" at bounding box center [509, 57] width 70 height 20
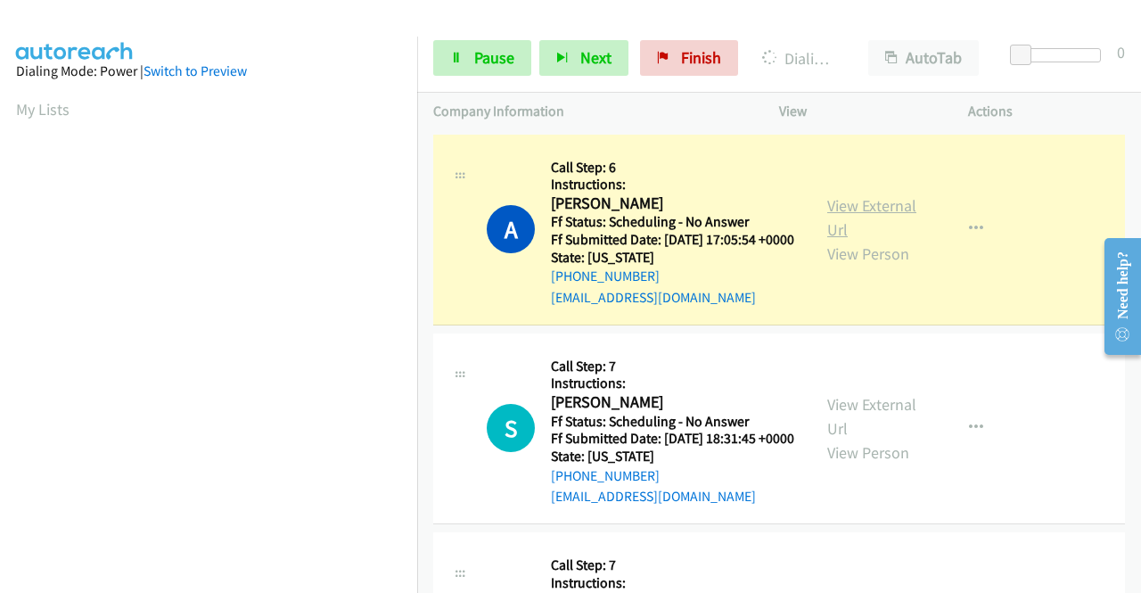
click at [827, 215] on link "View External Url" at bounding box center [871, 217] width 89 height 45
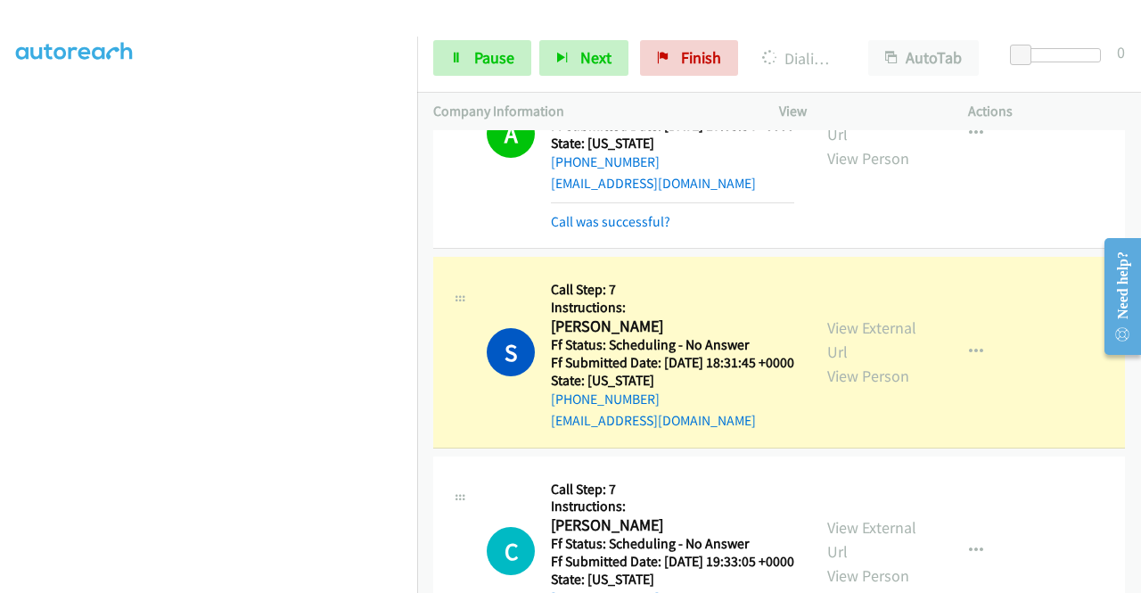
scroll to position [267, 0]
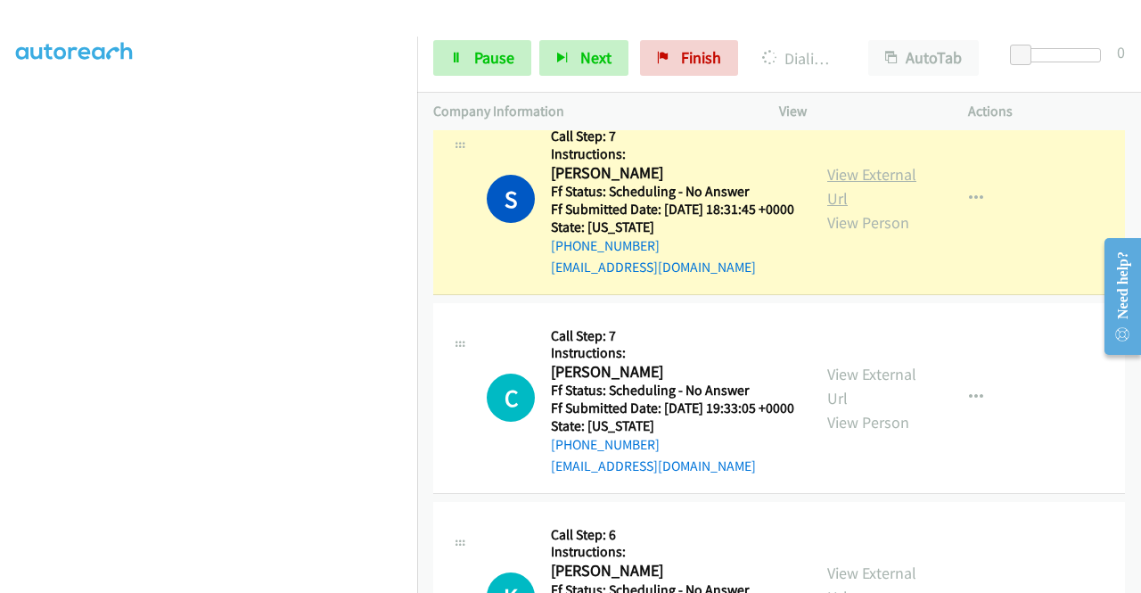
click at [836, 202] on link "View External Url" at bounding box center [871, 186] width 89 height 45
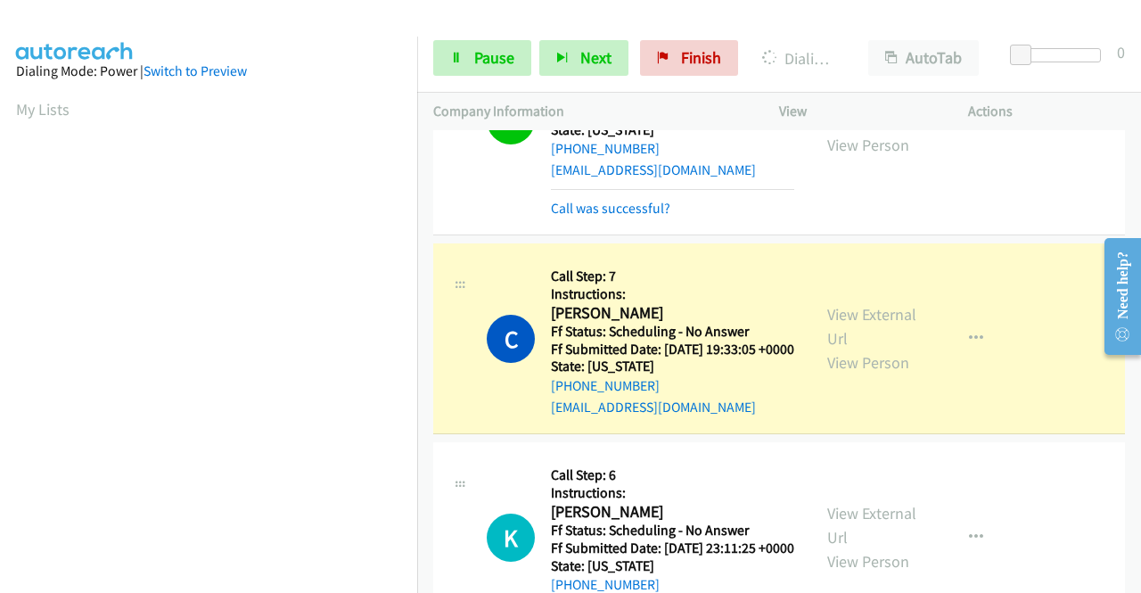
scroll to position [446, 0]
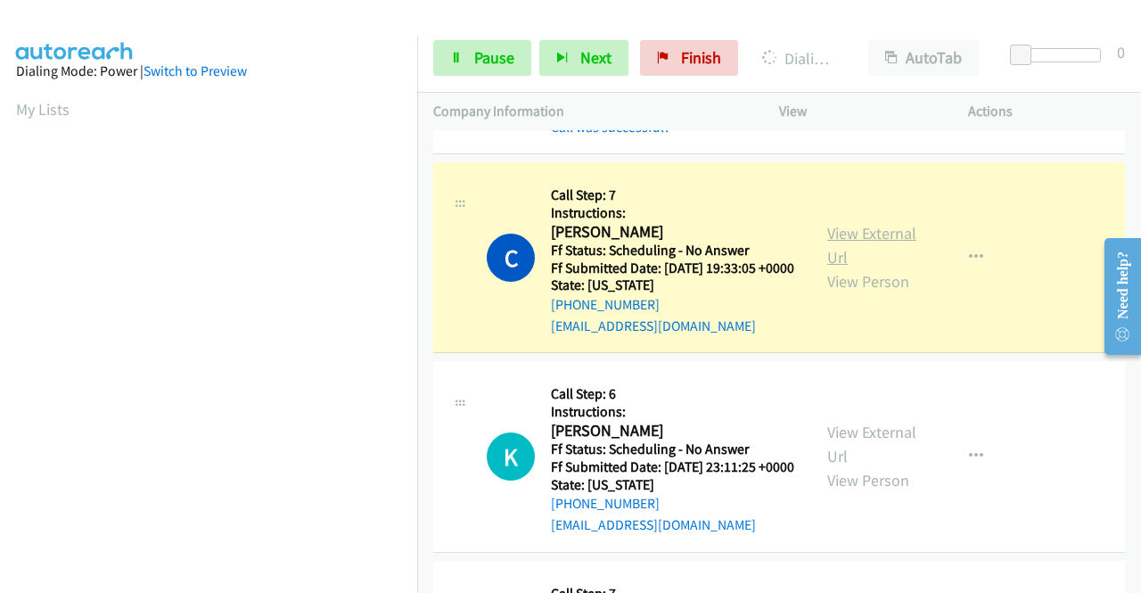
click at [839, 267] on link "View External Url" at bounding box center [871, 245] width 89 height 45
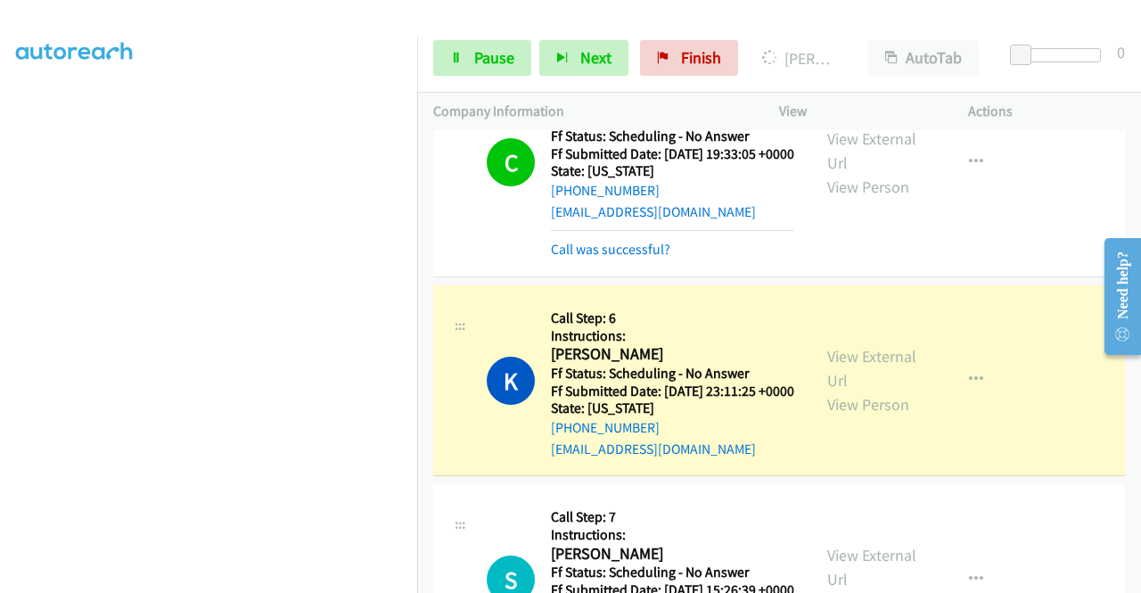
scroll to position [713, 0]
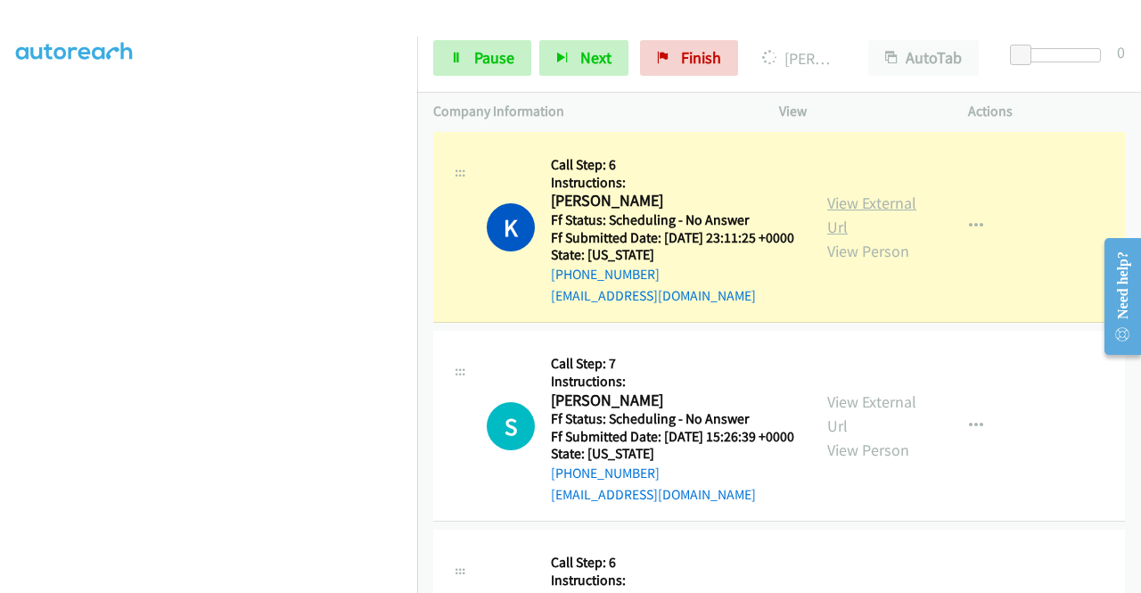
click at [835, 237] on link "View External Url" at bounding box center [871, 214] width 89 height 45
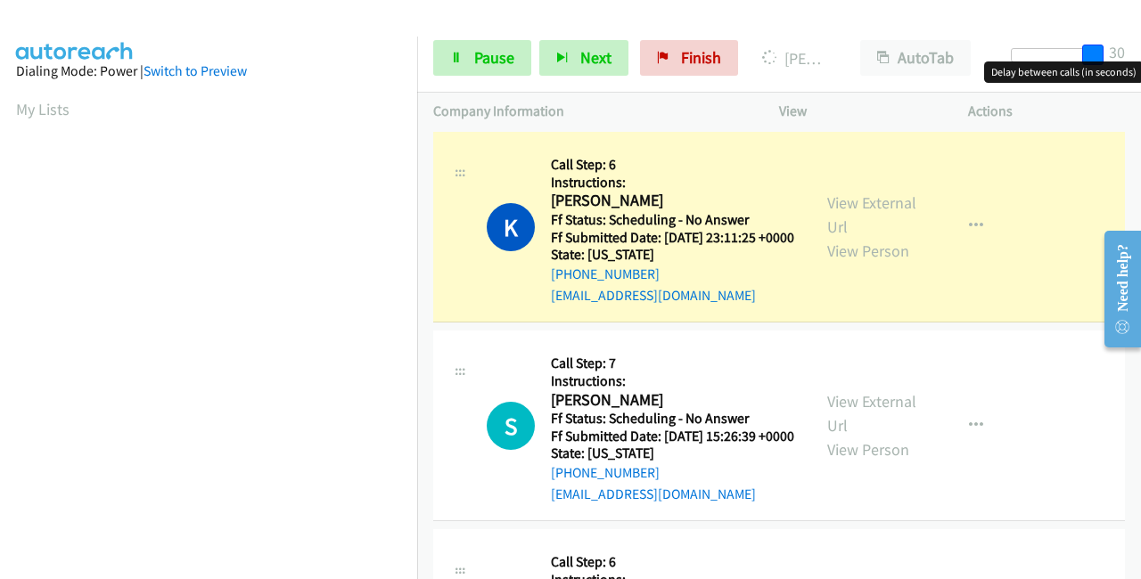
drag, startPoint x: 1061, startPoint y: 49, endPoint x: 1100, endPoint y: 45, distance: 38.6
click at [1100, 45] on span at bounding box center [1092, 55] width 21 height 21
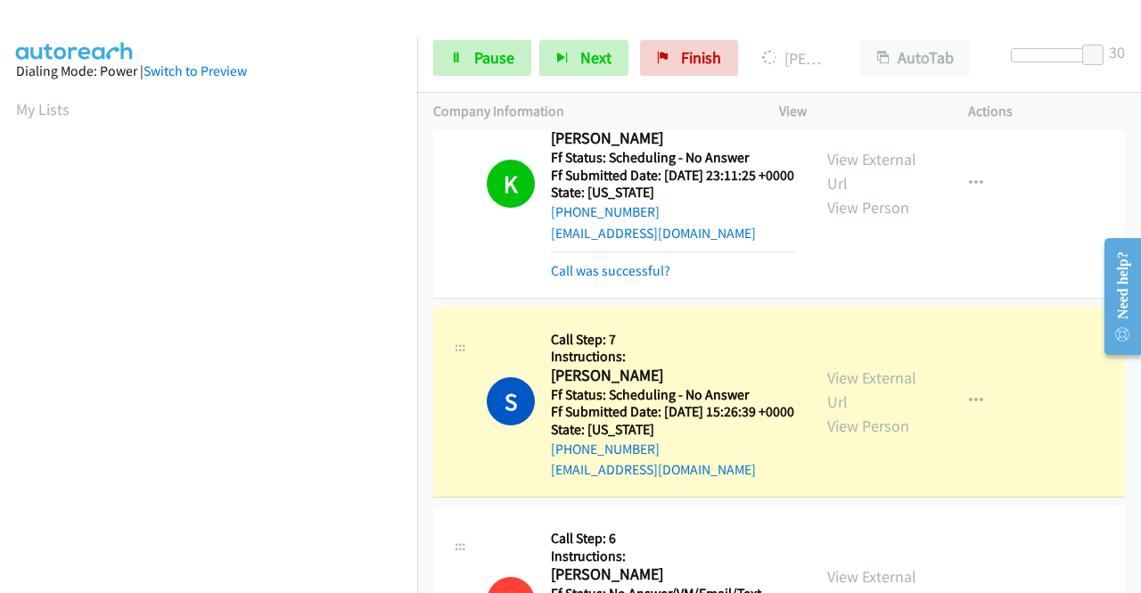
scroll to position [980, 0]
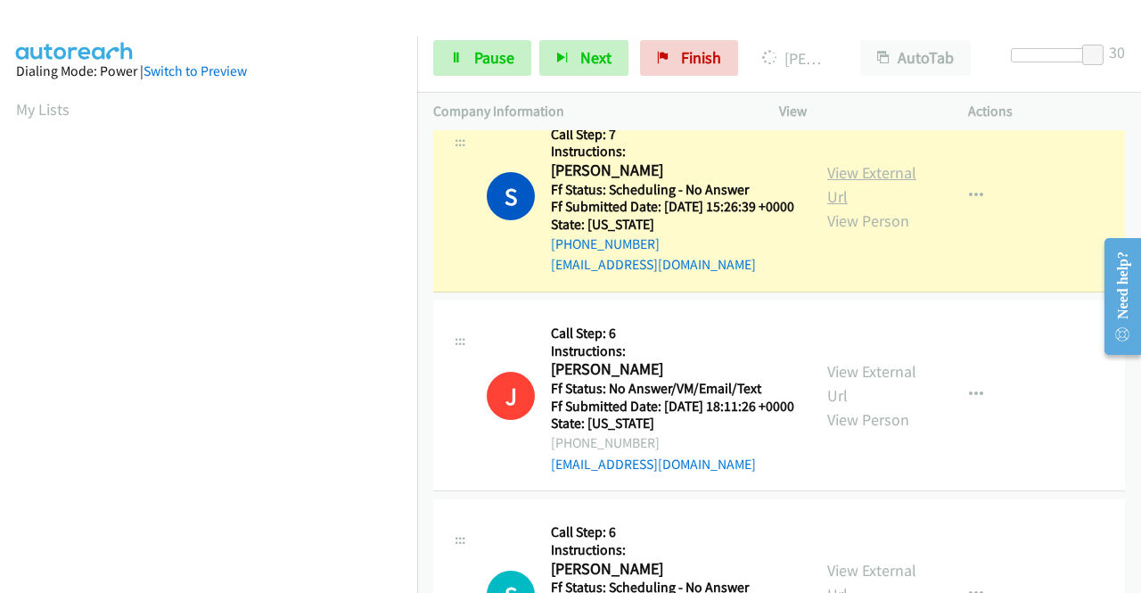
click at [841, 207] on link "View External Url" at bounding box center [871, 184] width 89 height 45
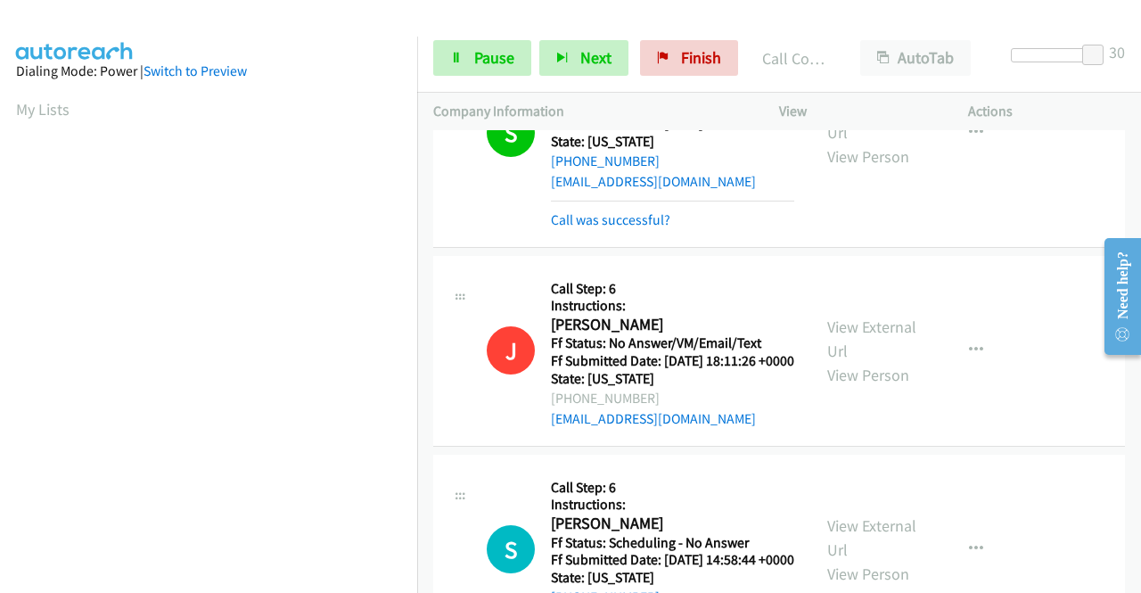
scroll to position [1158, 0]
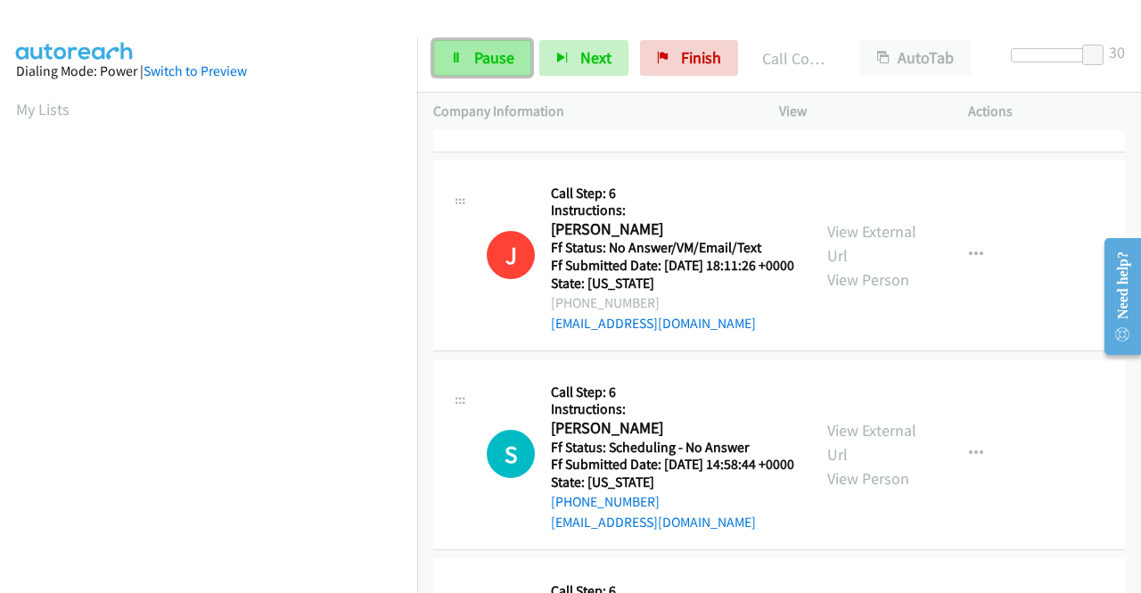
click at [464, 51] on link "Pause" at bounding box center [482, 58] width 98 height 36
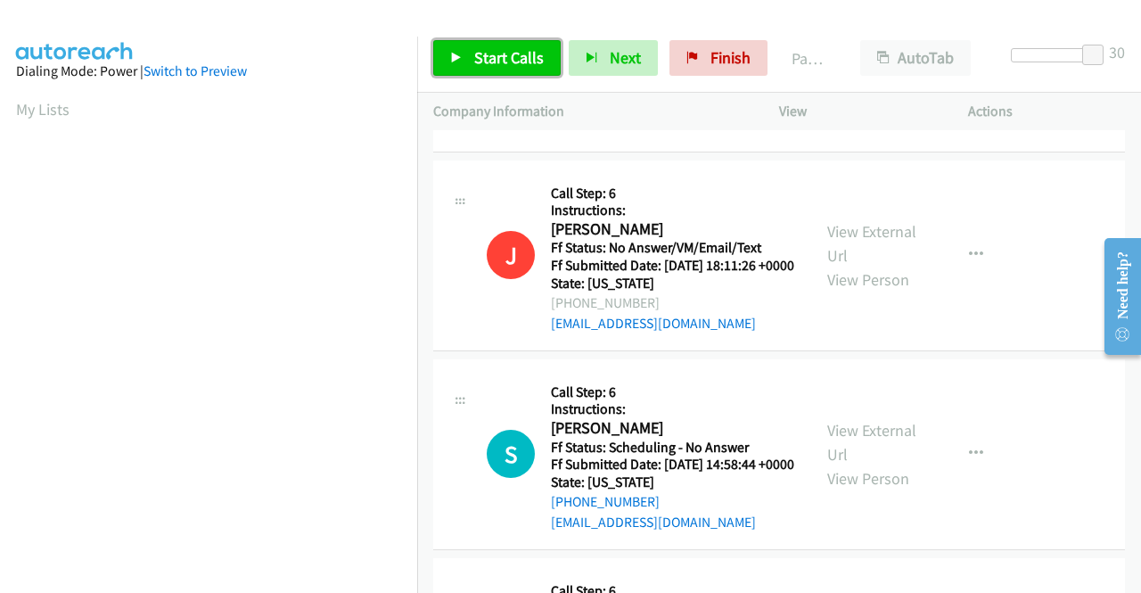
click at [464, 51] on link "Start Calls" at bounding box center [496, 58] width 127 height 36
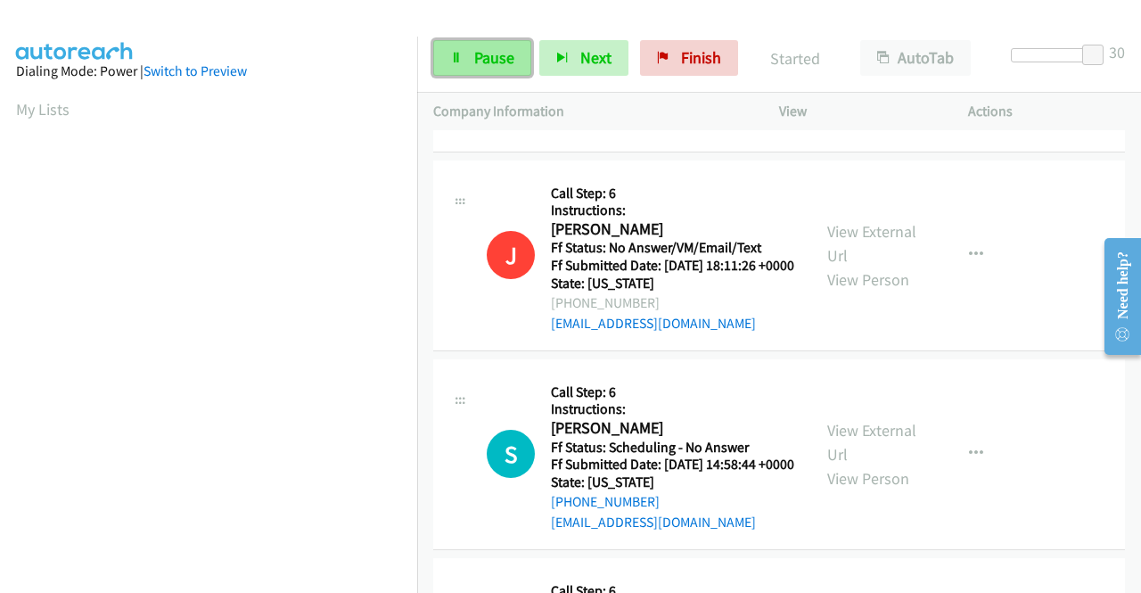
drag, startPoint x: 483, startPoint y: 61, endPoint x: 497, endPoint y: 66, distance: 15.2
click at [483, 61] on span "Pause" at bounding box center [494, 57] width 40 height 20
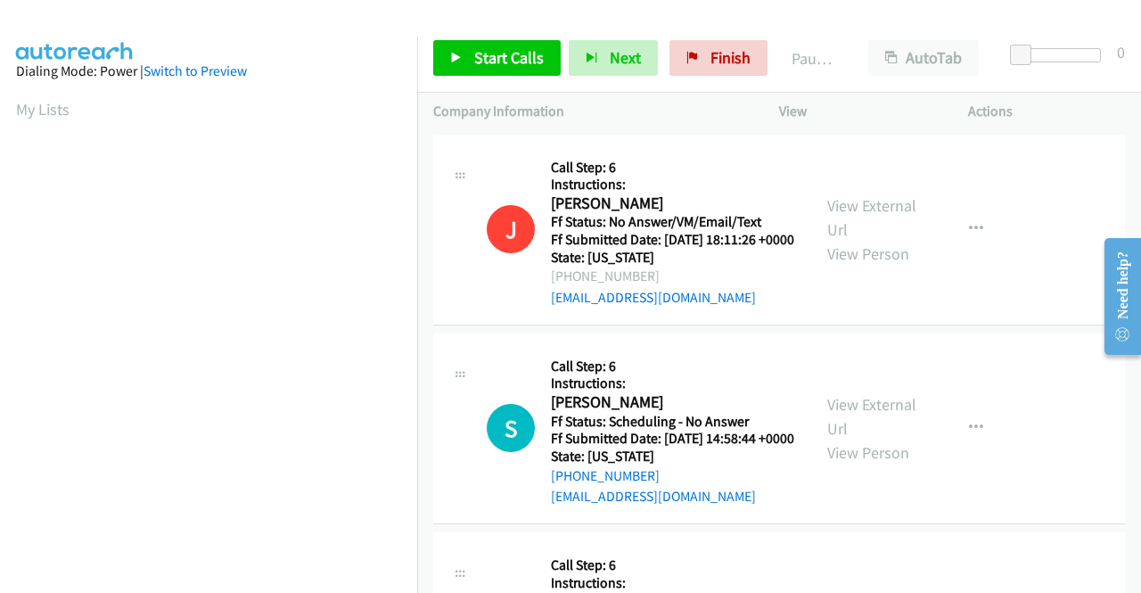
click at [480, 39] on div "Start Calls Pause Next Finish Paused AutoTab AutoTab 0" at bounding box center [779, 58] width 724 height 69
click at [492, 47] on span "Start Calls" at bounding box center [509, 57] width 70 height 20
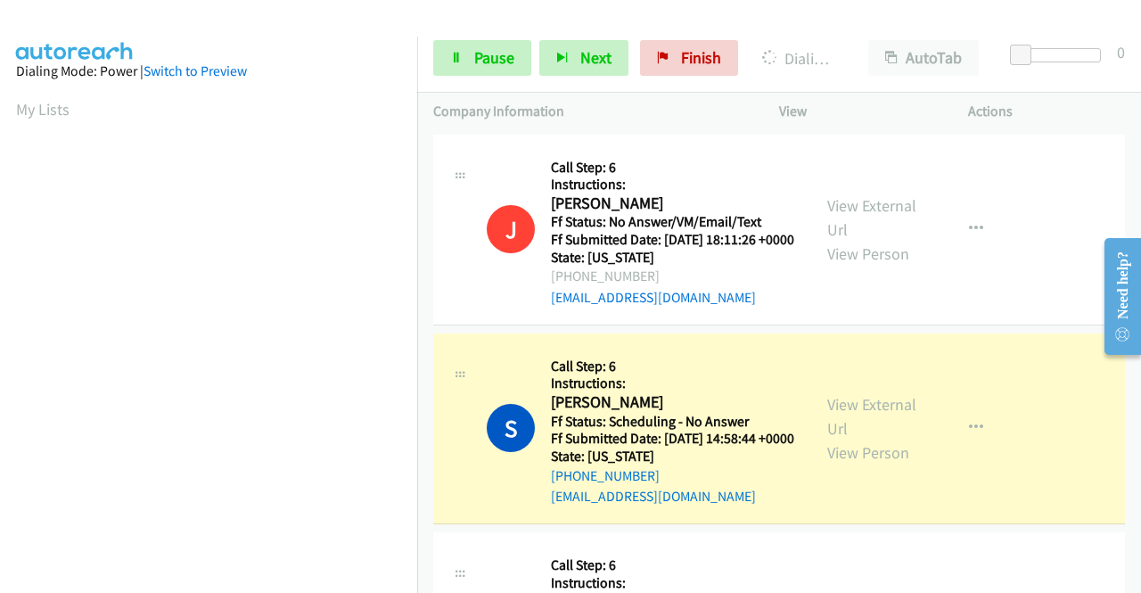
scroll to position [178, 0]
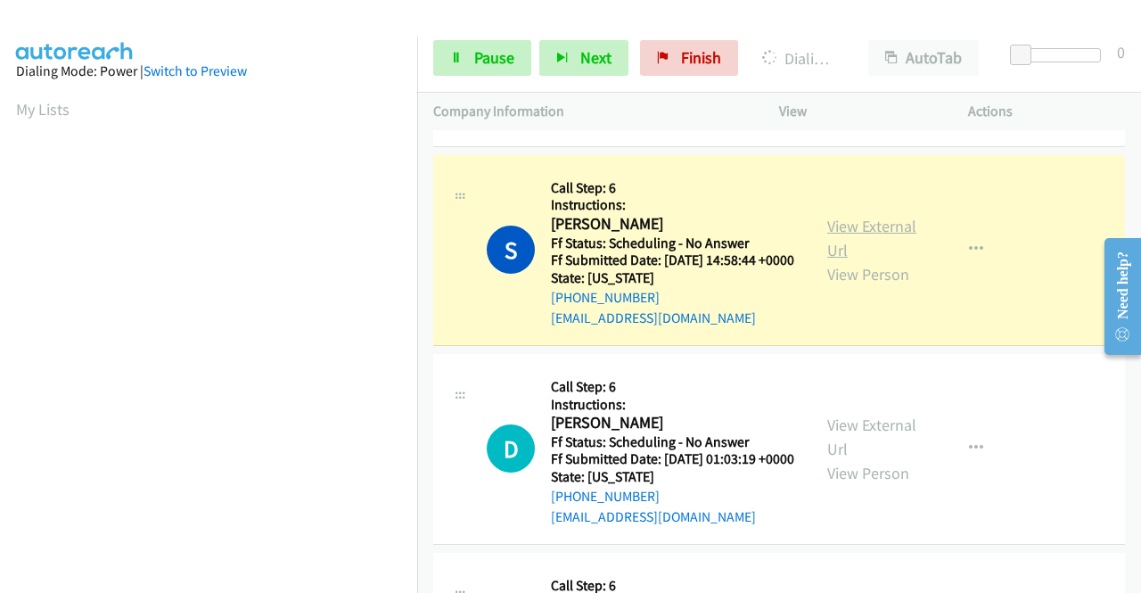
click at [855, 253] on link "View External Url" at bounding box center [871, 238] width 89 height 45
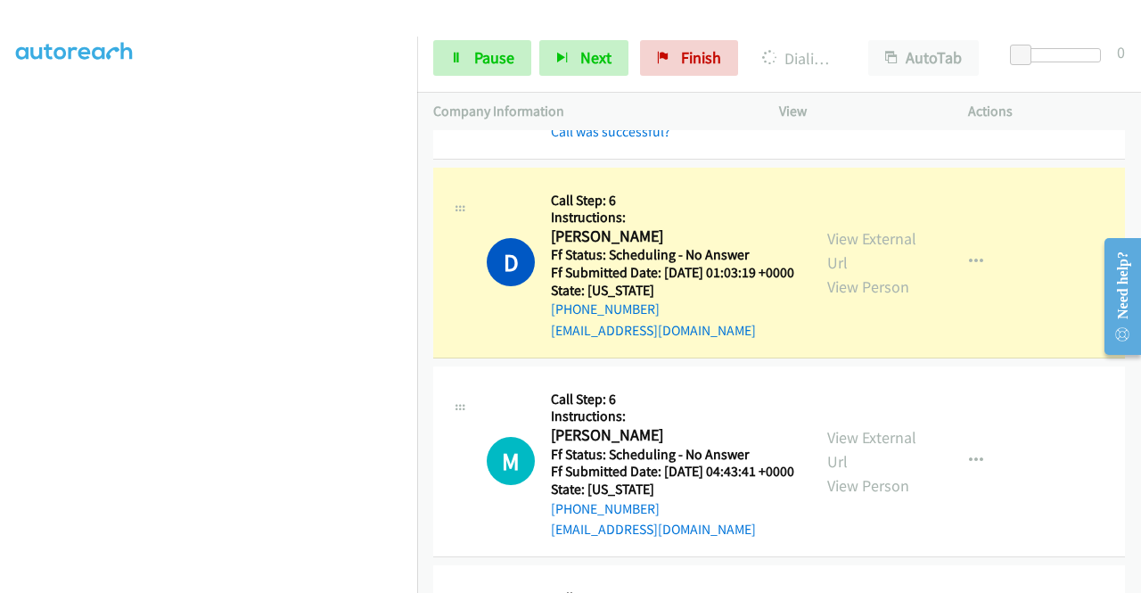
scroll to position [446, 0]
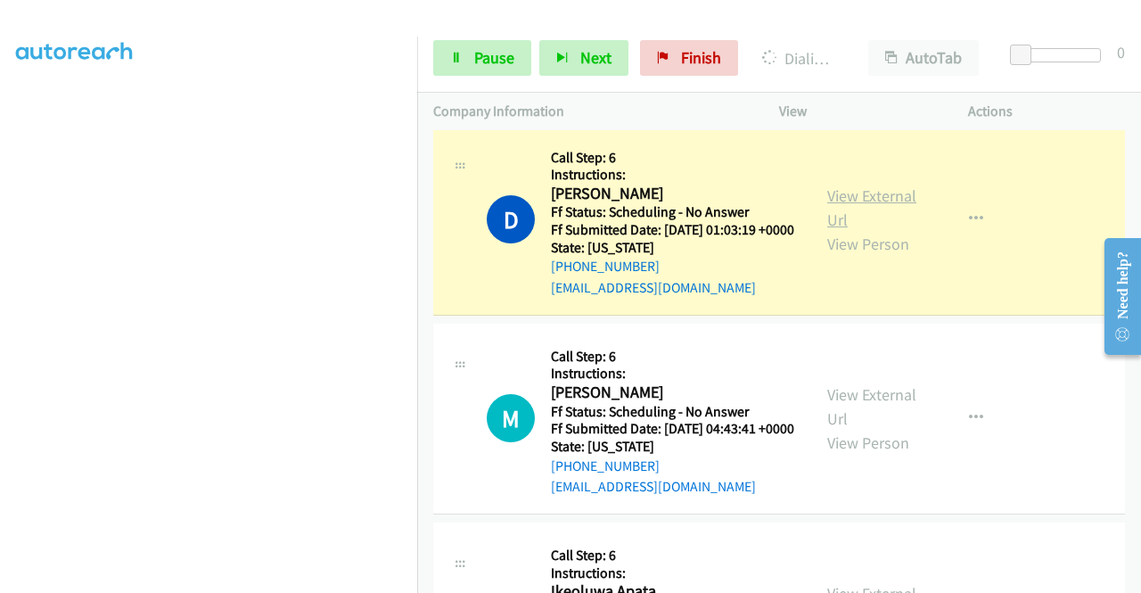
click at [839, 230] on link "View External Url" at bounding box center [871, 207] width 89 height 45
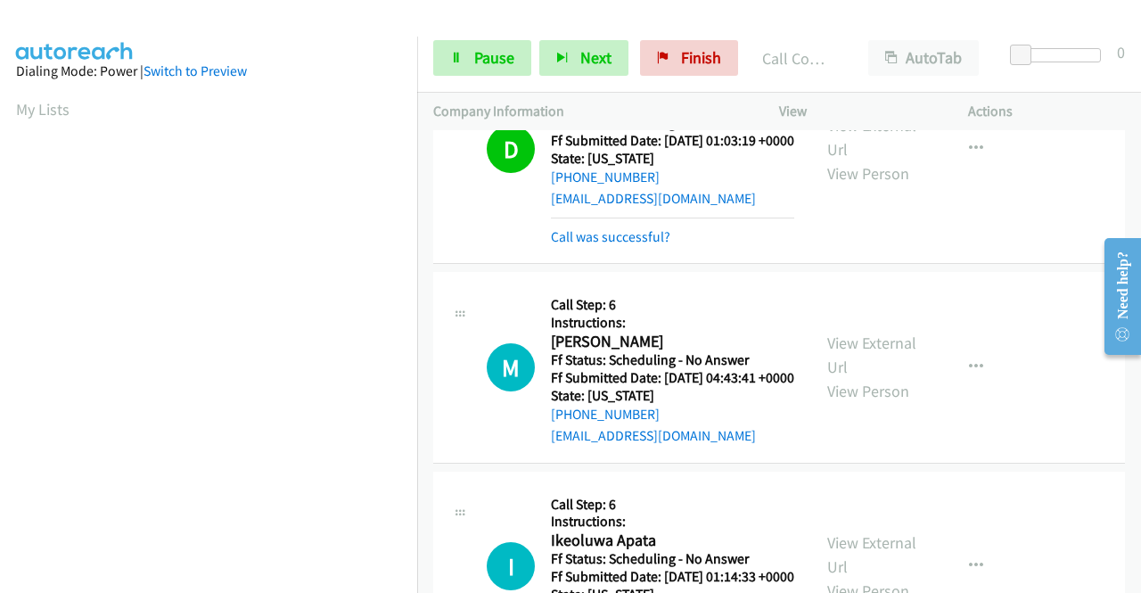
scroll to position [713, 0]
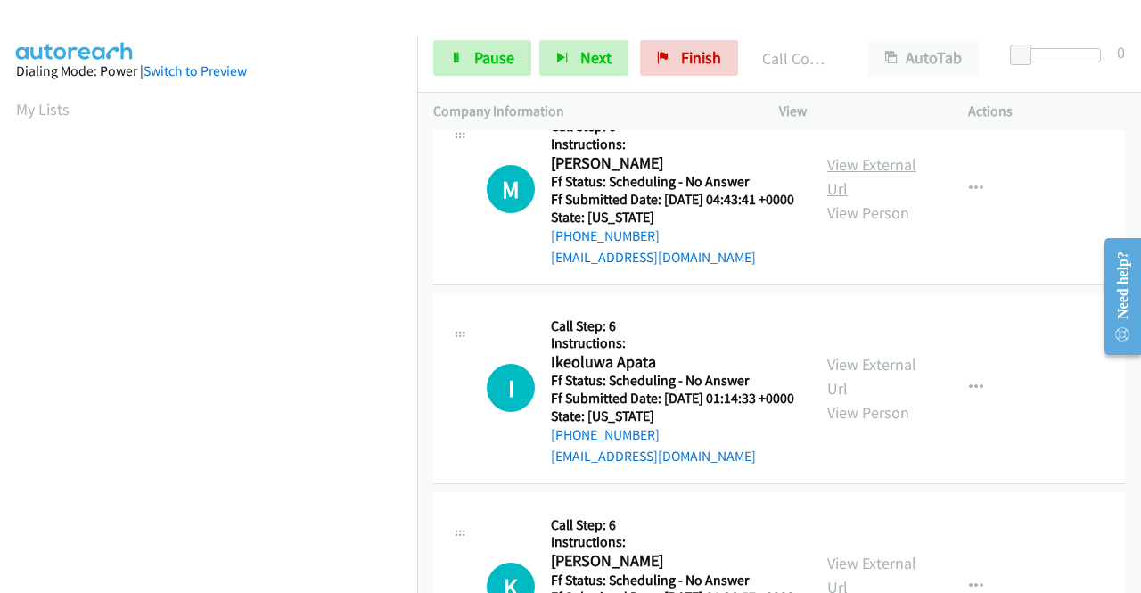
click at [861, 199] on link "View External Url" at bounding box center [871, 176] width 89 height 45
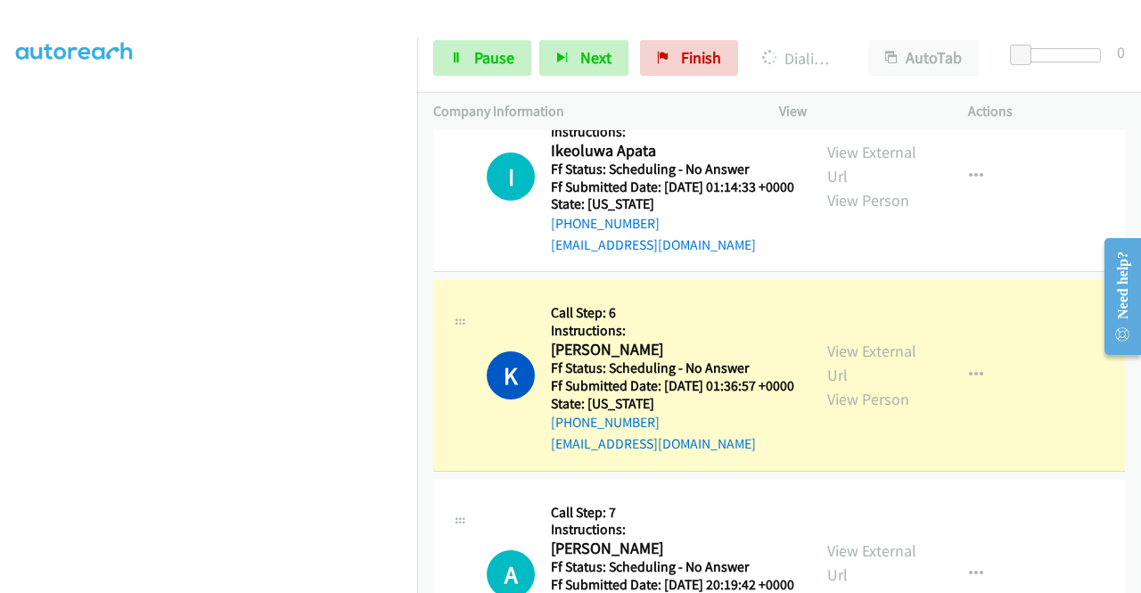
scroll to position [980, 0]
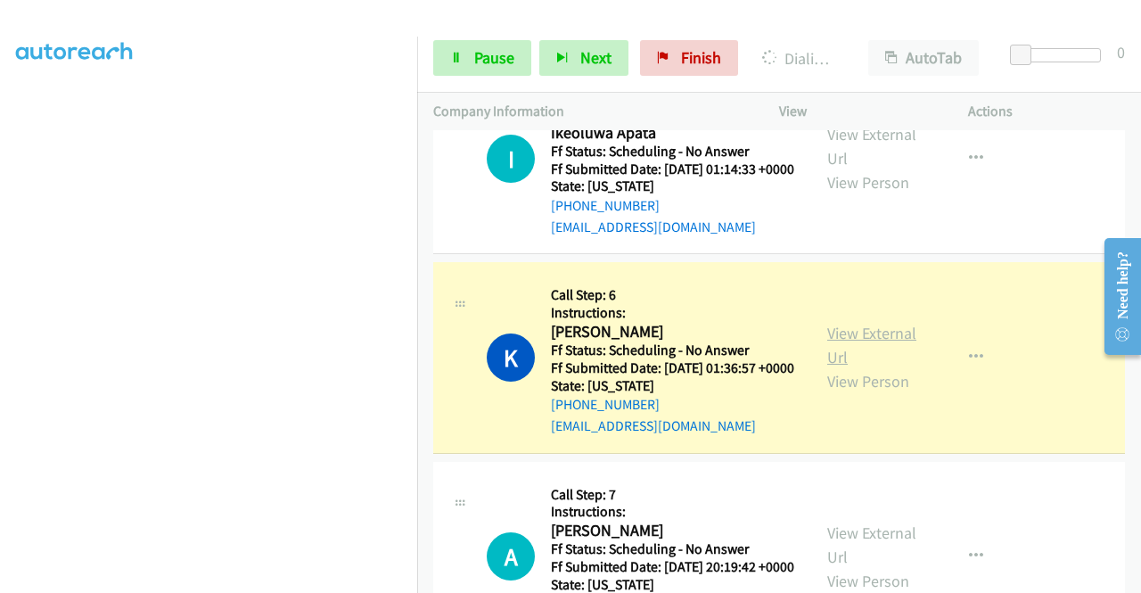
click at [859, 367] on link "View External Url" at bounding box center [871, 345] width 89 height 45
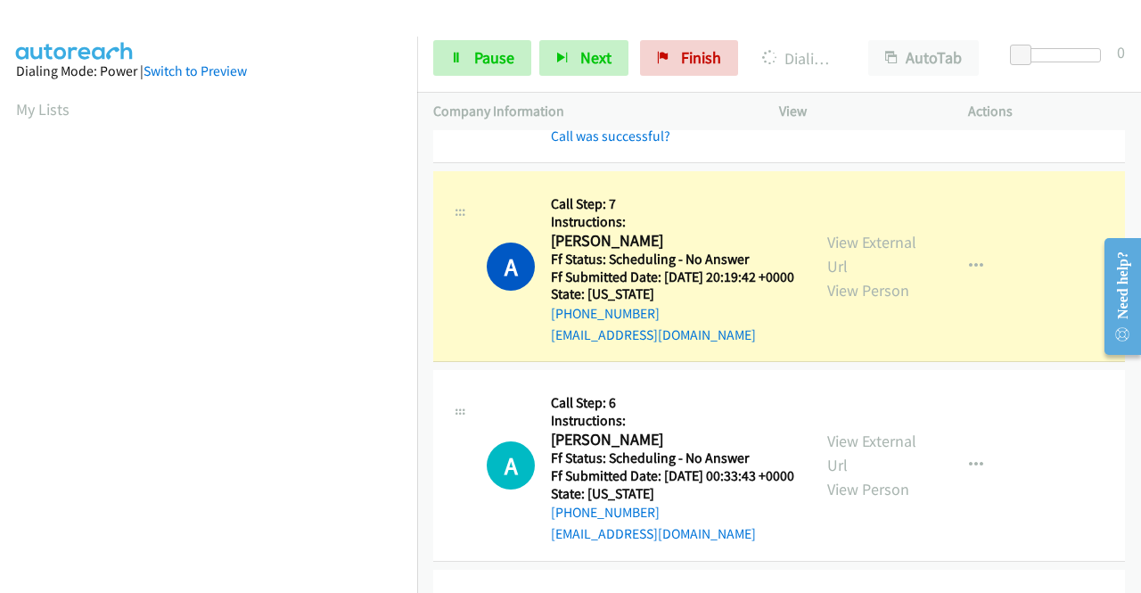
scroll to position [1337, 0]
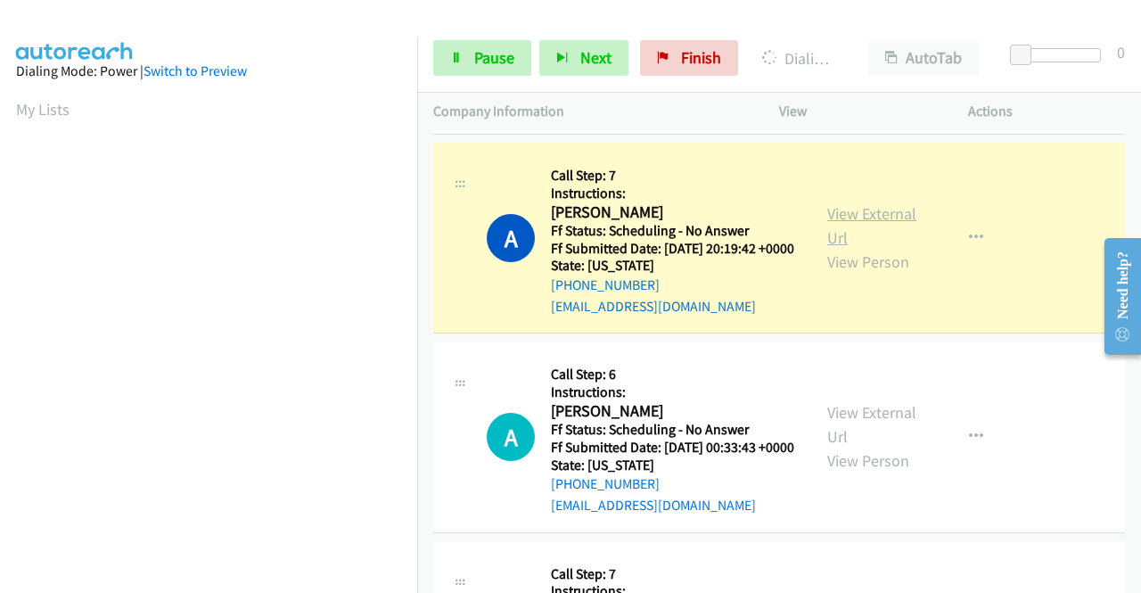
click at [831, 248] on link "View External Url" at bounding box center [871, 225] width 89 height 45
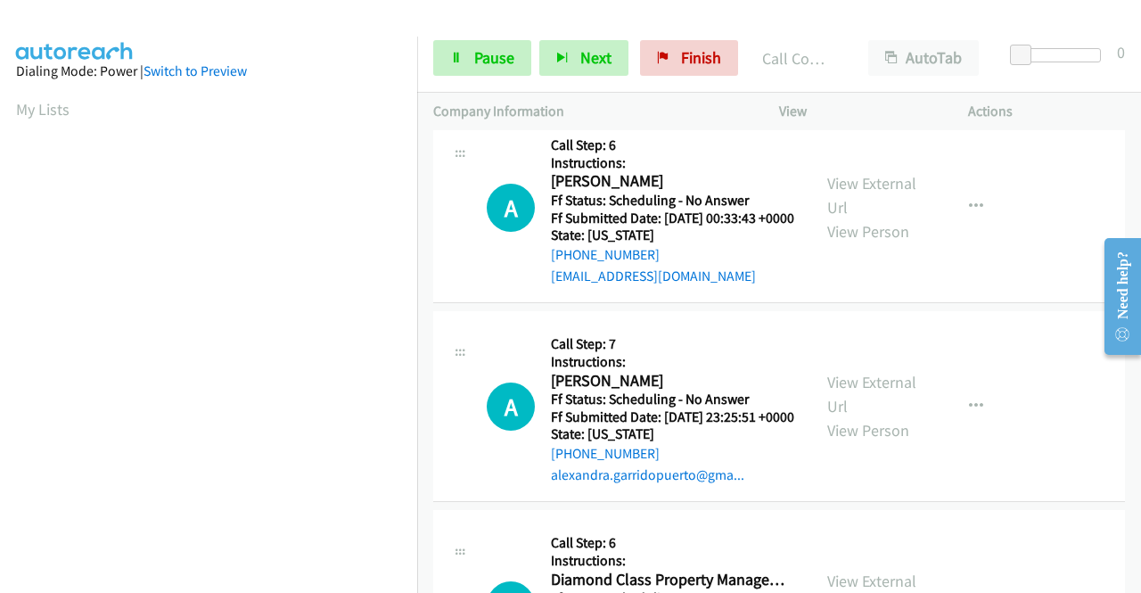
scroll to position [1693, 0]
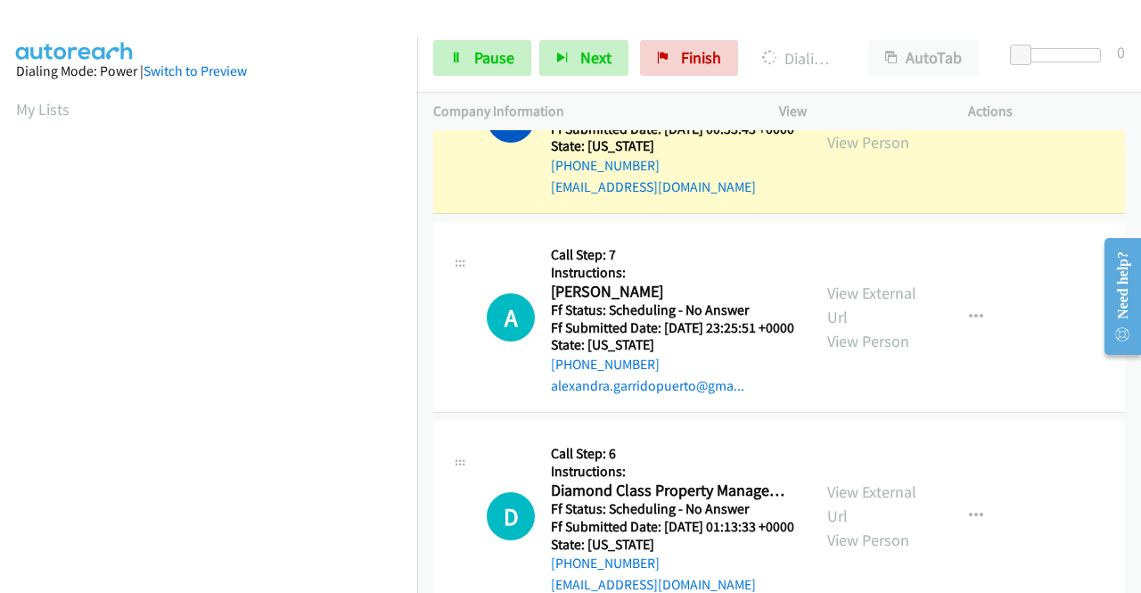
click at [852, 128] on link "View External Url" at bounding box center [871, 106] width 89 height 45
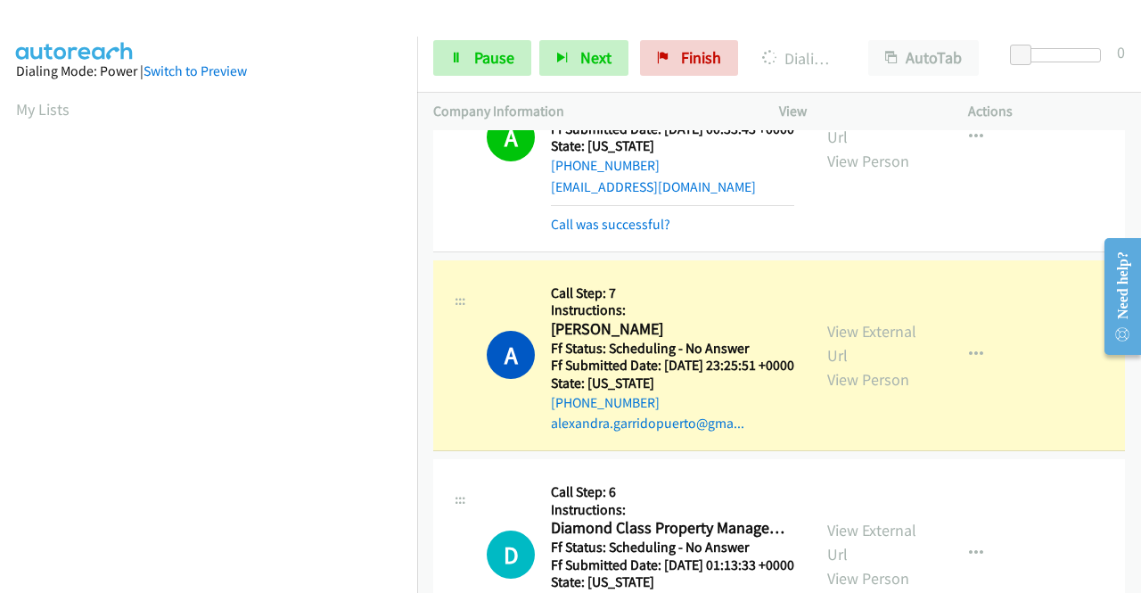
scroll to position [1871, 0]
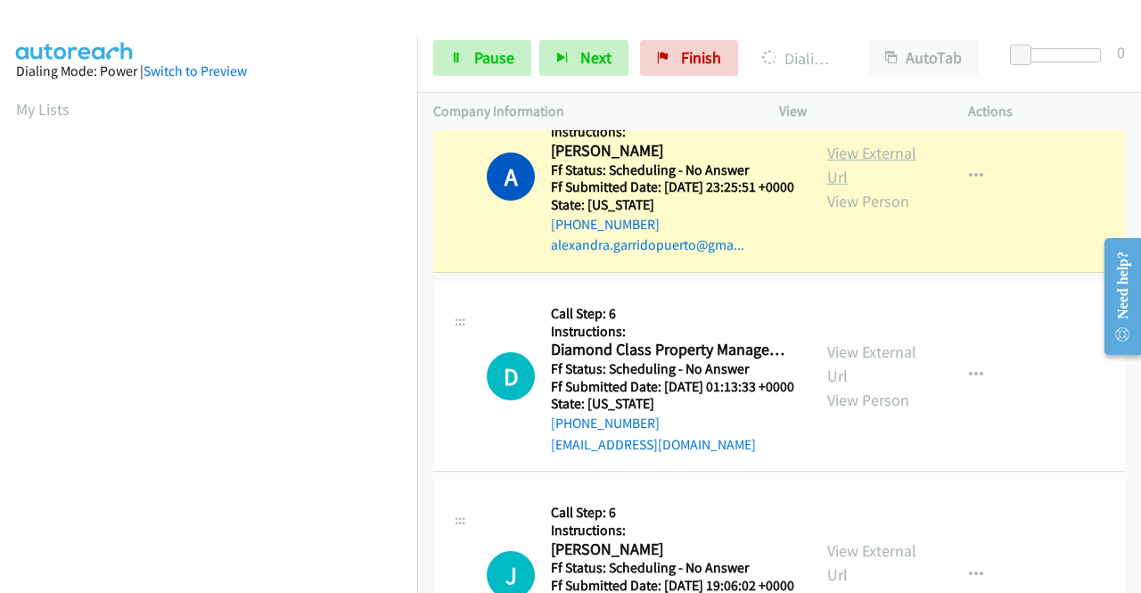
click at [842, 187] on link "View External Url" at bounding box center [871, 165] width 89 height 45
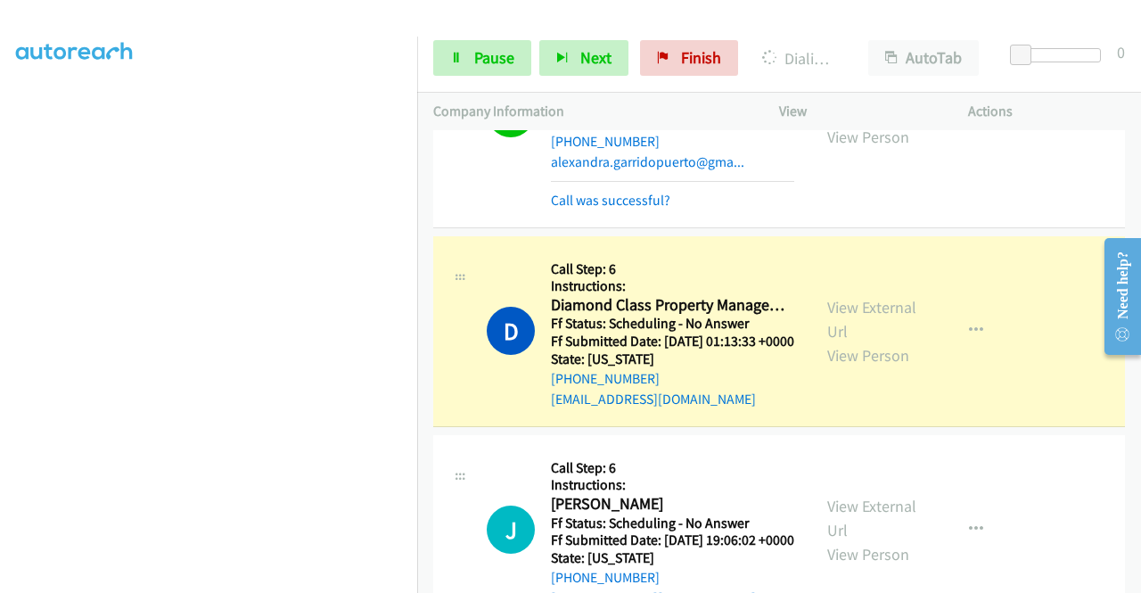
scroll to position [2050, 0]
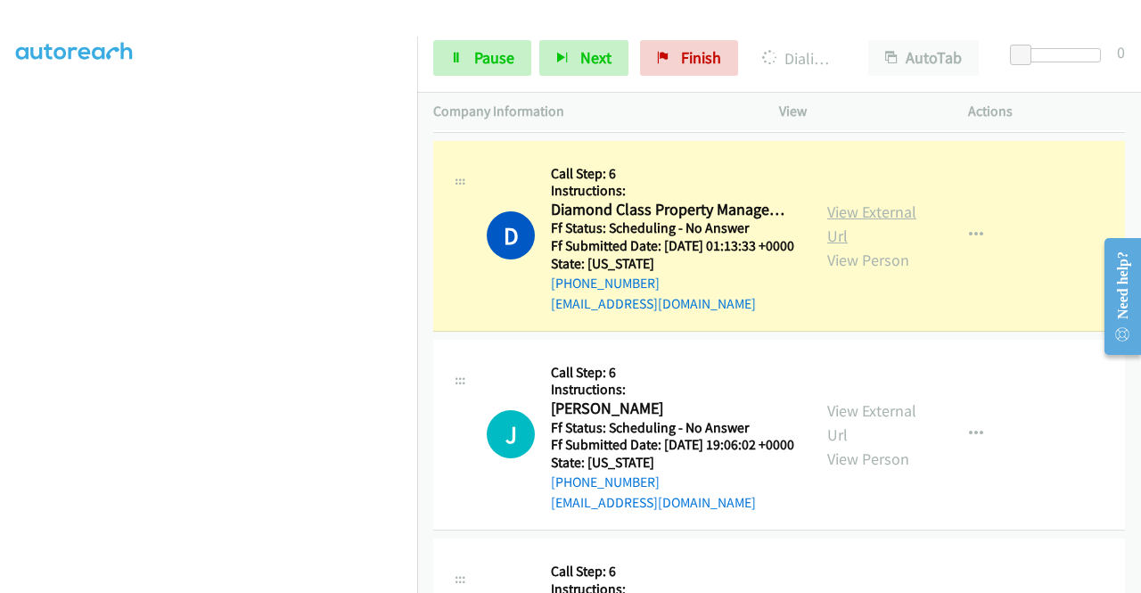
click at [863, 246] on link "View External Url" at bounding box center [871, 223] width 89 height 45
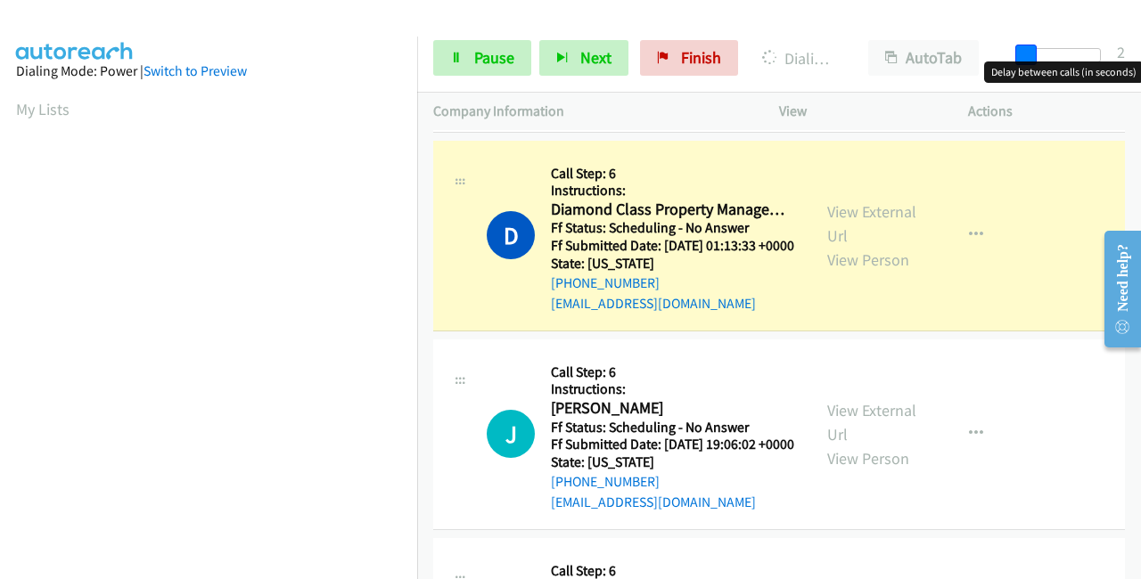
drag, startPoint x: 1018, startPoint y: 54, endPoint x: 1058, endPoint y: 72, distance: 43.9
click at [1134, 53] on div "Start Calls Pause Next Finish Dialing Diamond Class Property Management AutoTab…" at bounding box center [779, 58] width 724 height 69
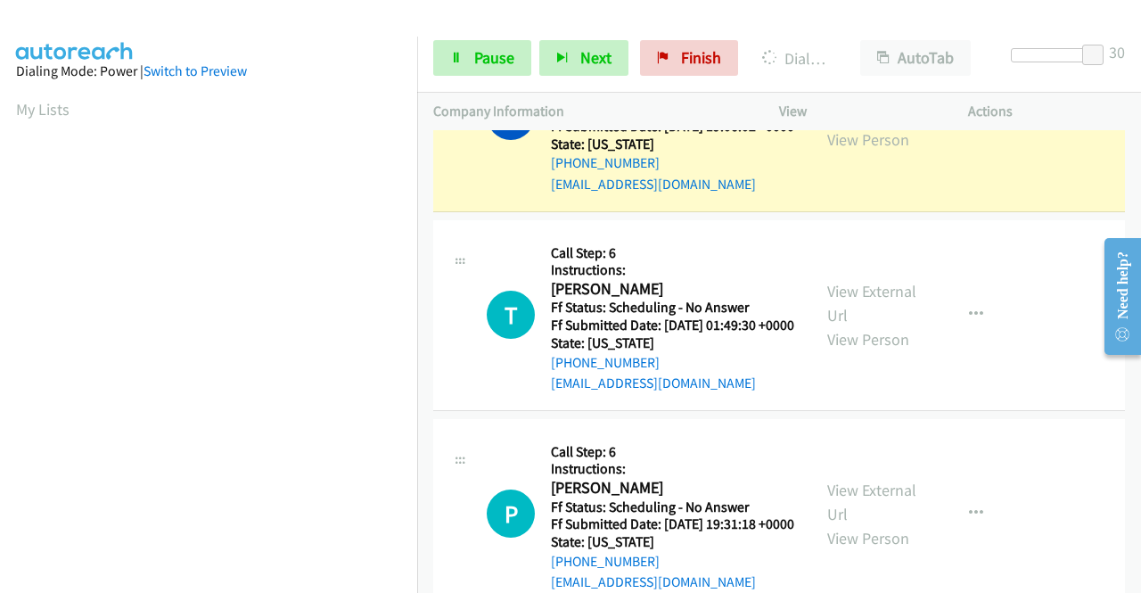
scroll to position [406, 0]
click at [870, 126] on link "View External Url" at bounding box center [871, 103] width 89 height 45
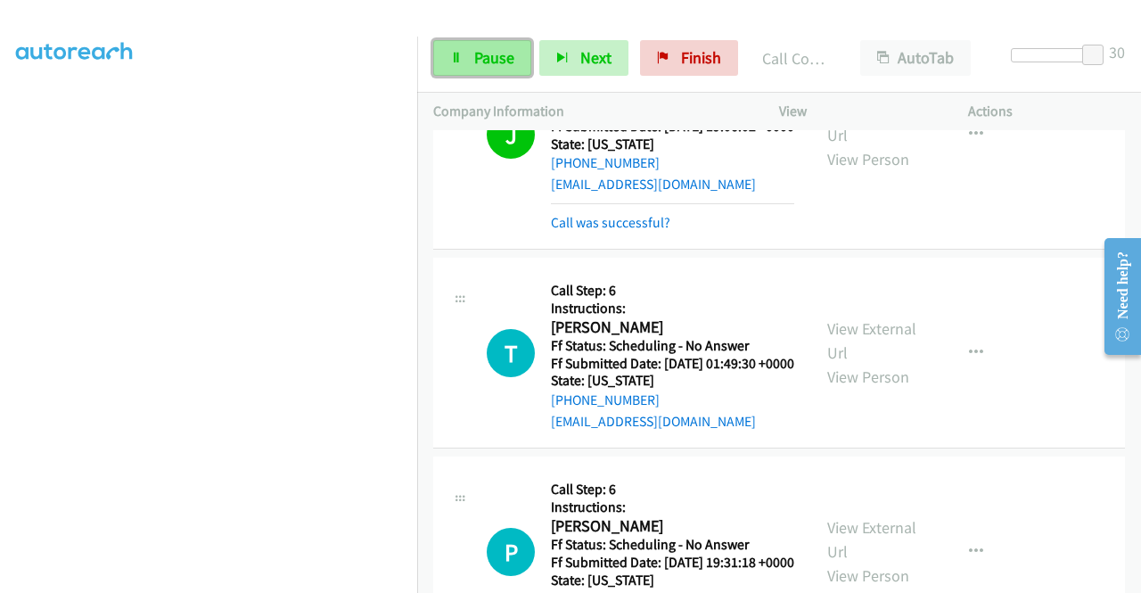
click at [487, 54] on span "Pause" at bounding box center [494, 57] width 40 height 20
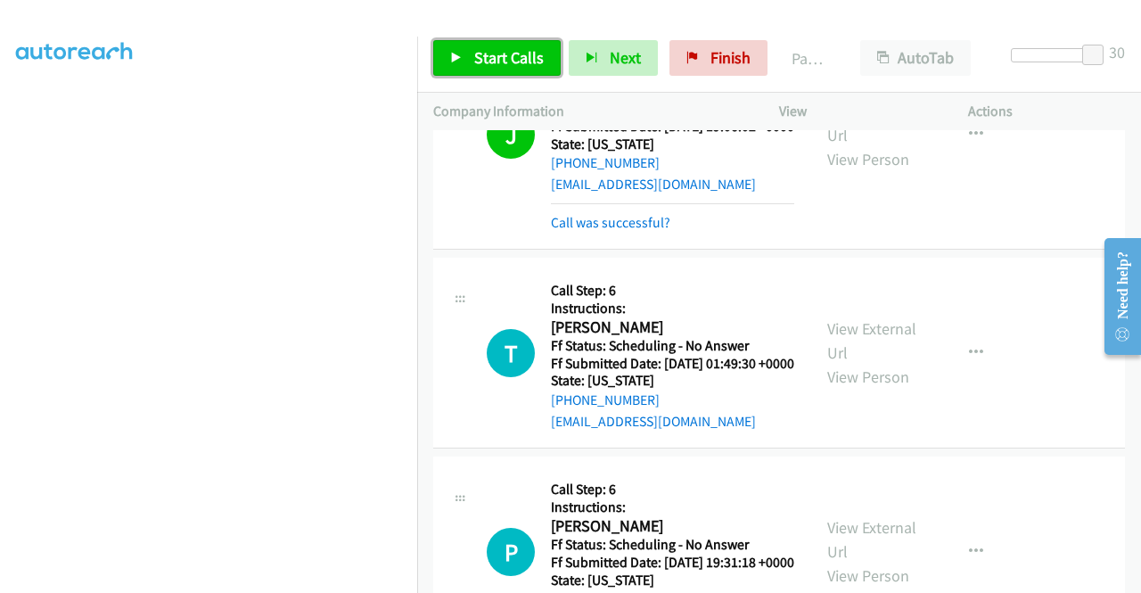
click at [488, 60] on span "Start Calls" at bounding box center [509, 57] width 70 height 20
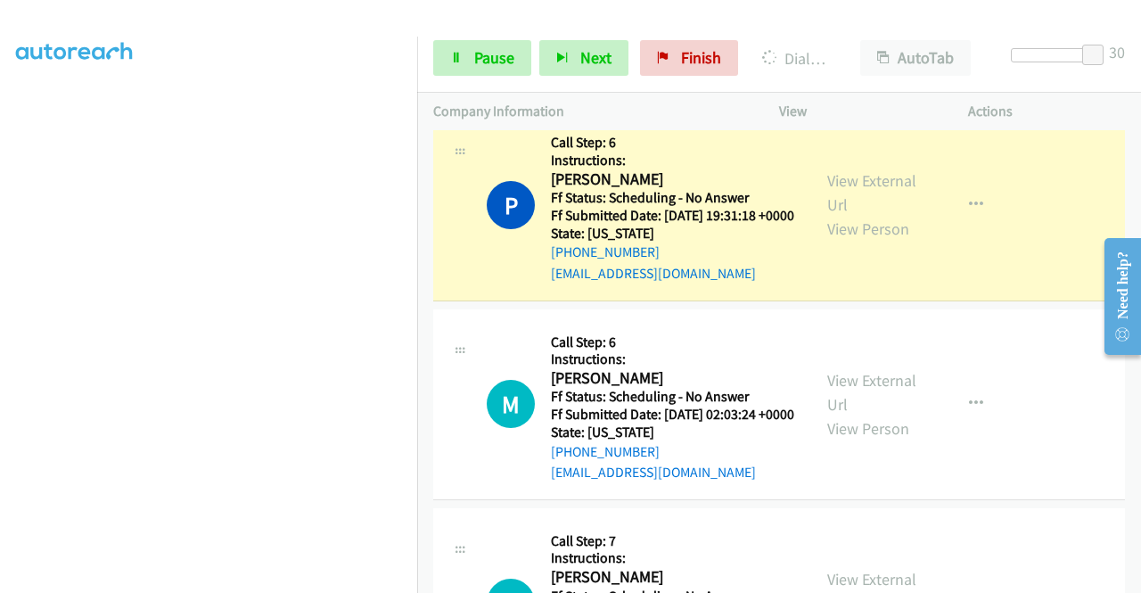
scroll to position [2852, 0]
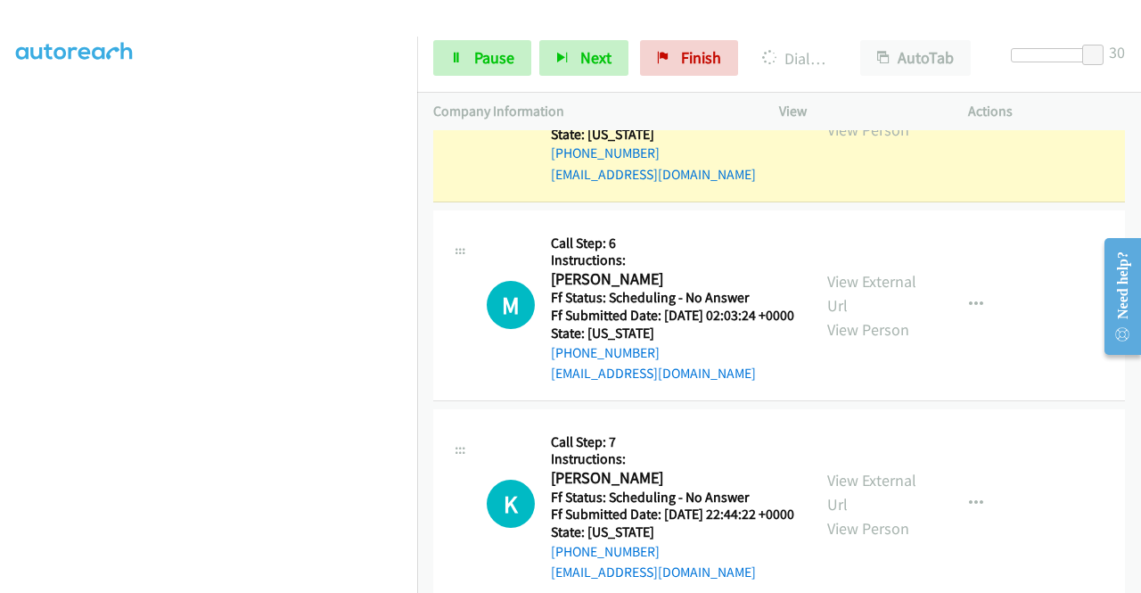
click at [847, 116] on link "View External Url" at bounding box center [871, 93] width 89 height 45
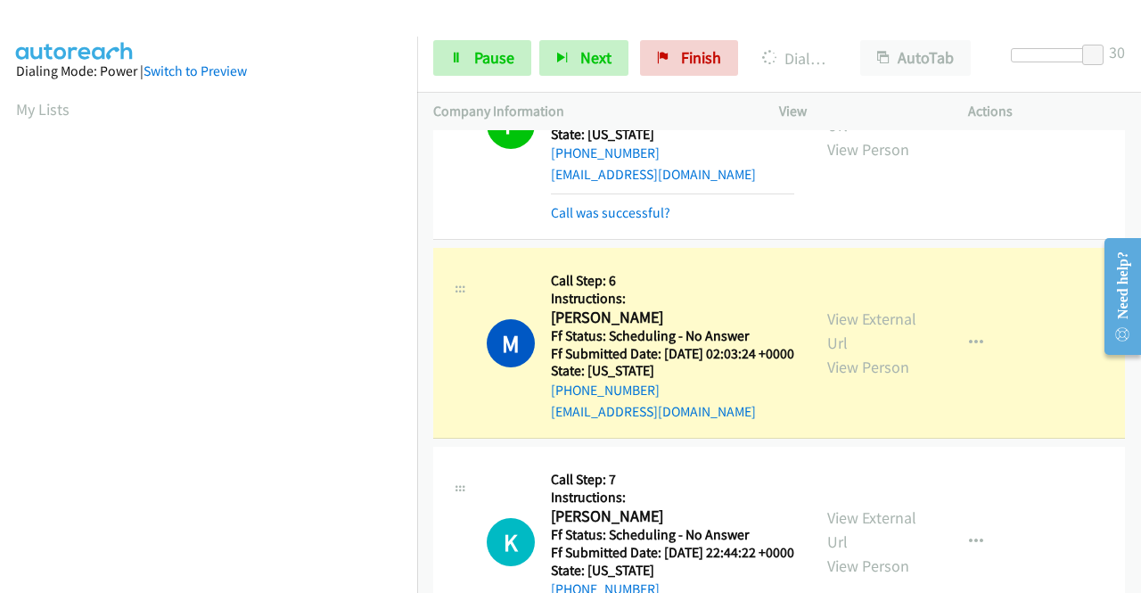
scroll to position [3030, 0]
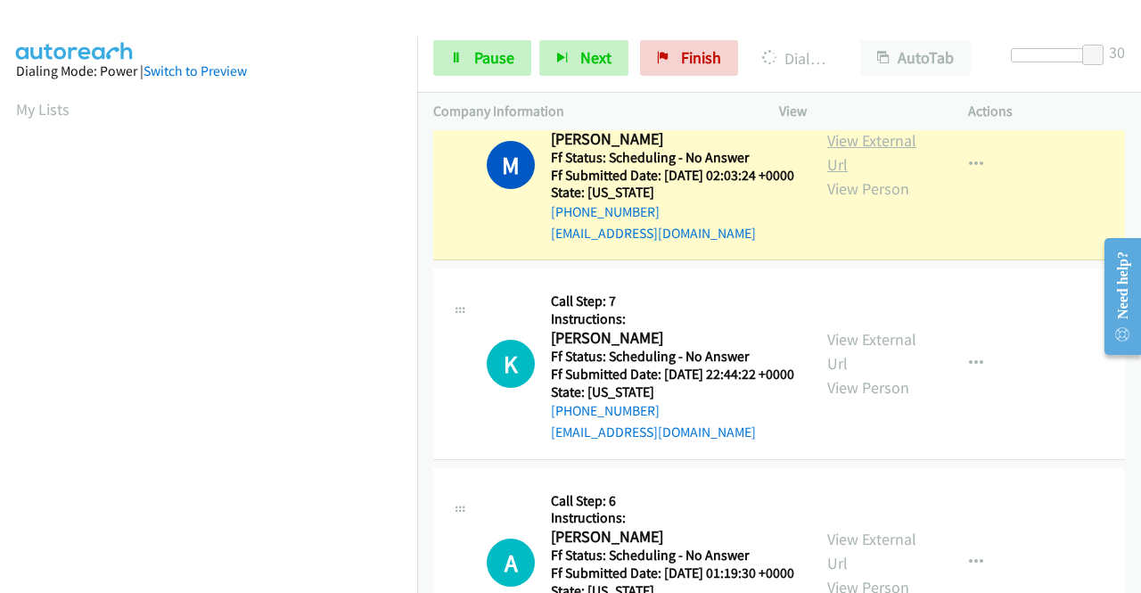
click at [858, 175] on link "View External Url" at bounding box center [871, 152] width 89 height 45
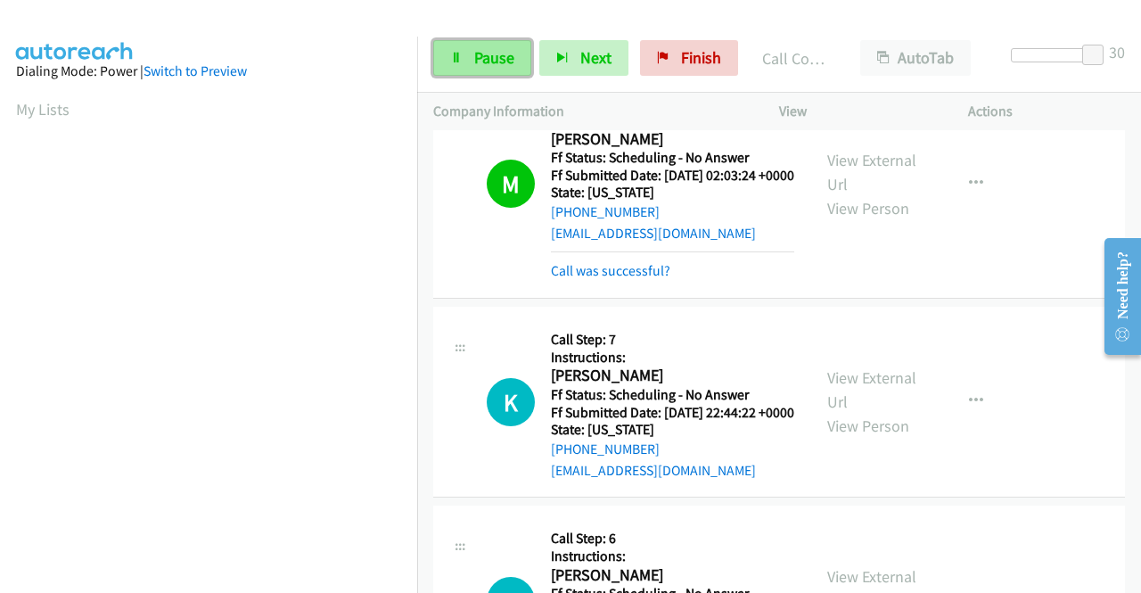
click at [485, 57] on span "Pause" at bounding box center [494, 57] width 40 height 20
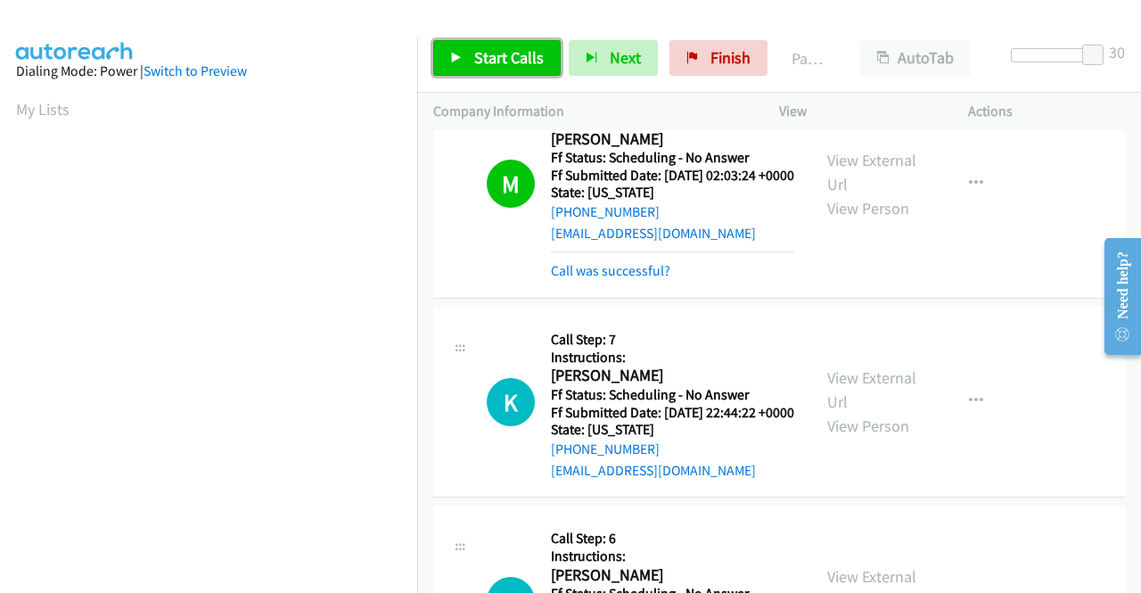
drag, startPoint x: 519, startPoint y: 61, endPoint x: 535, endPoint y: 88, distance: 31.2
click at [517, 61] on span "Start Calls" at bounding box center [509, 57] width 70 height 20
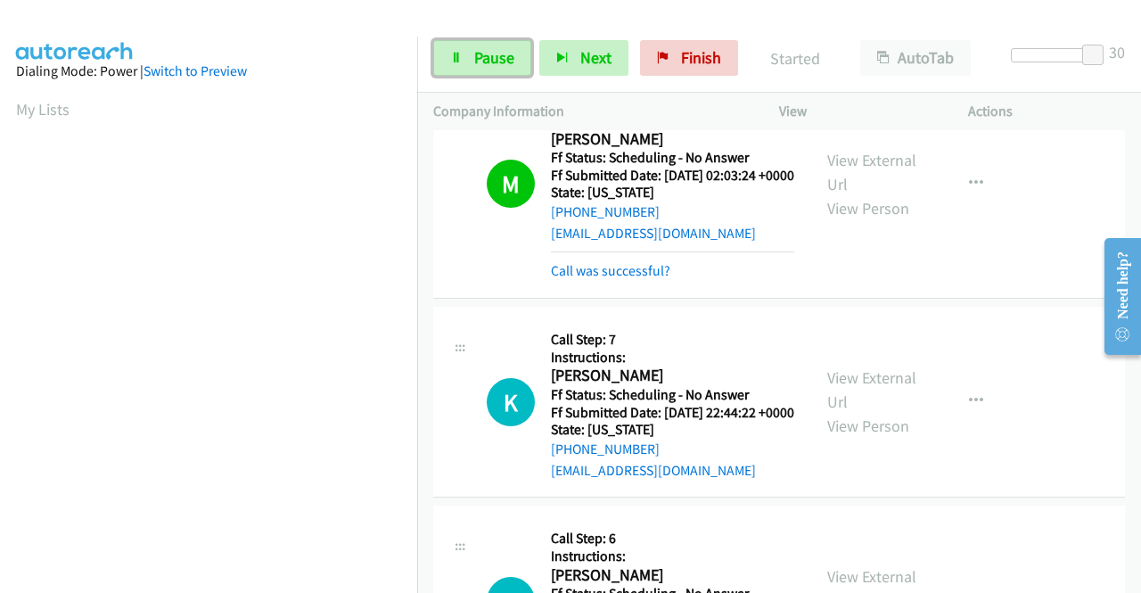
drag, startPoint x: 488, startPoint y: 51, endPoint x: 929, endPoint y: 83, distance: 441.4
click at [488, 51] on span "Pause" at bounding box center [494, 57] width 40 height 20
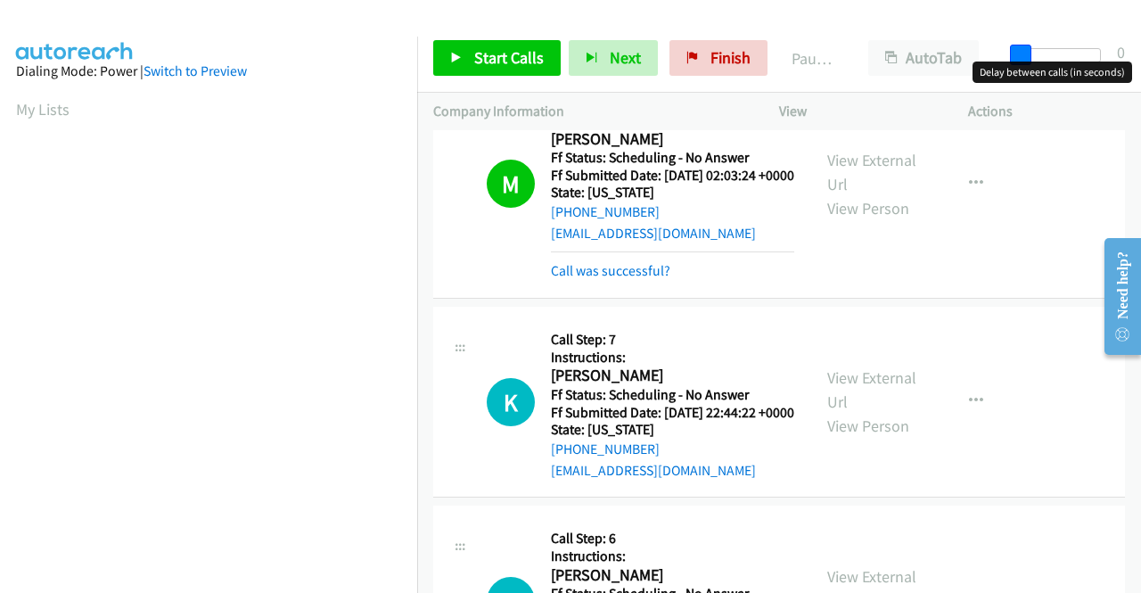
drag, startPoint x: 1100, startPoint y: 56, endPoint x: 816, endPoint y: 51, distance: 283.4
click at [825, 53] on div "Start Calls Pause Next Finish Paused AutoTab AutoTab 0" at bounding box center [779, 58] width 724 height 69
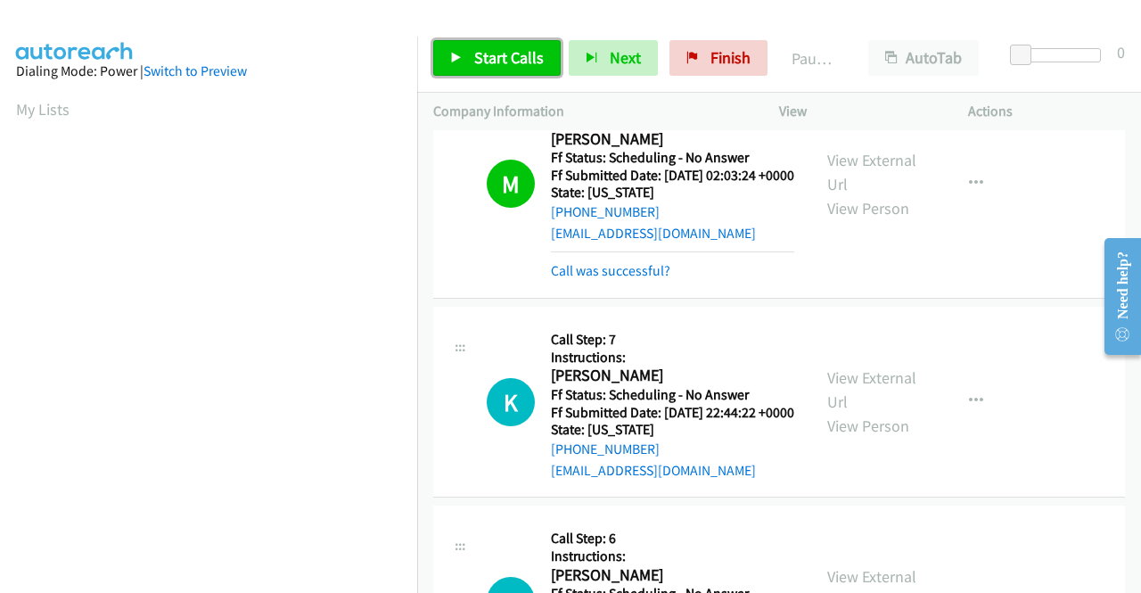
click at [512, 53] on span "Start Calls" at bounding box center [509, 57] width 70 height 20
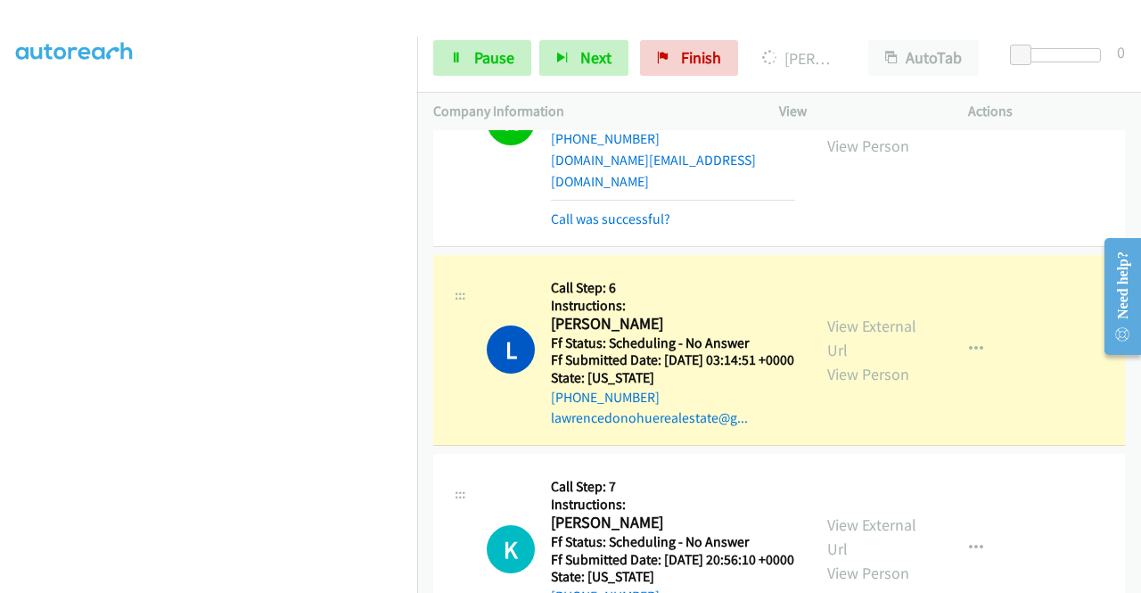
scroll to position [3832, 0]
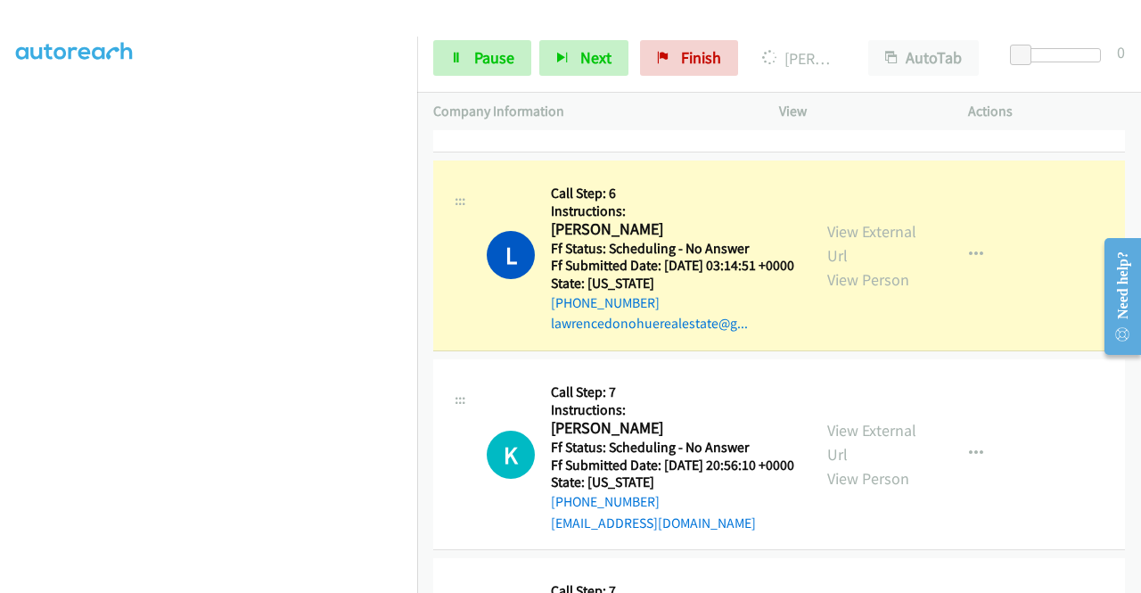
click at [854, 37] on link "View External Url" at bounding box center [871, 15] width 89 height 45
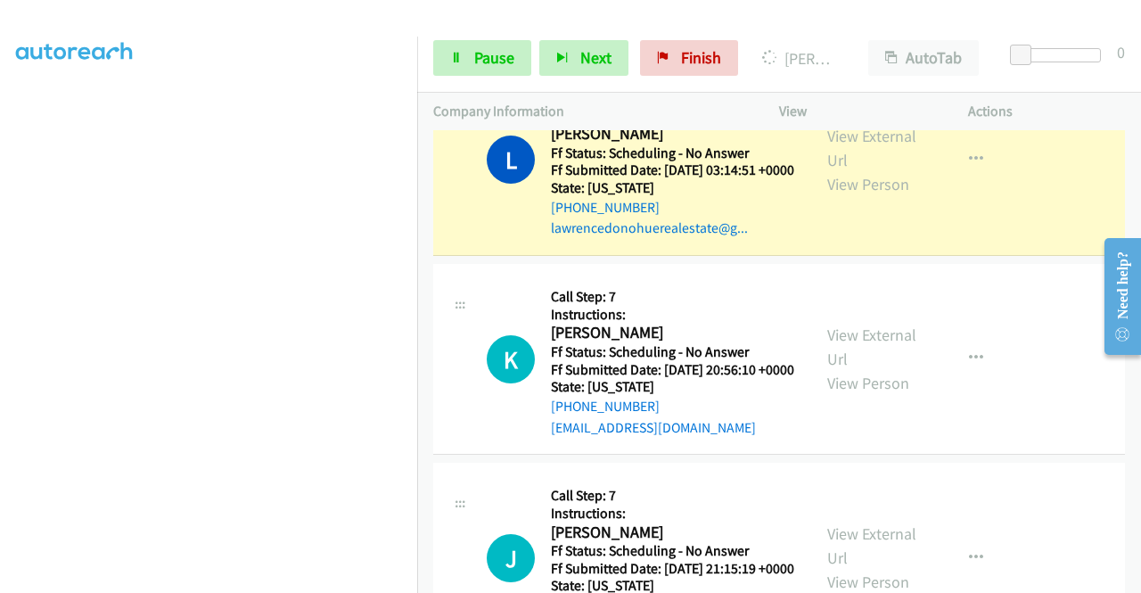
scroll to position [4010, 0]
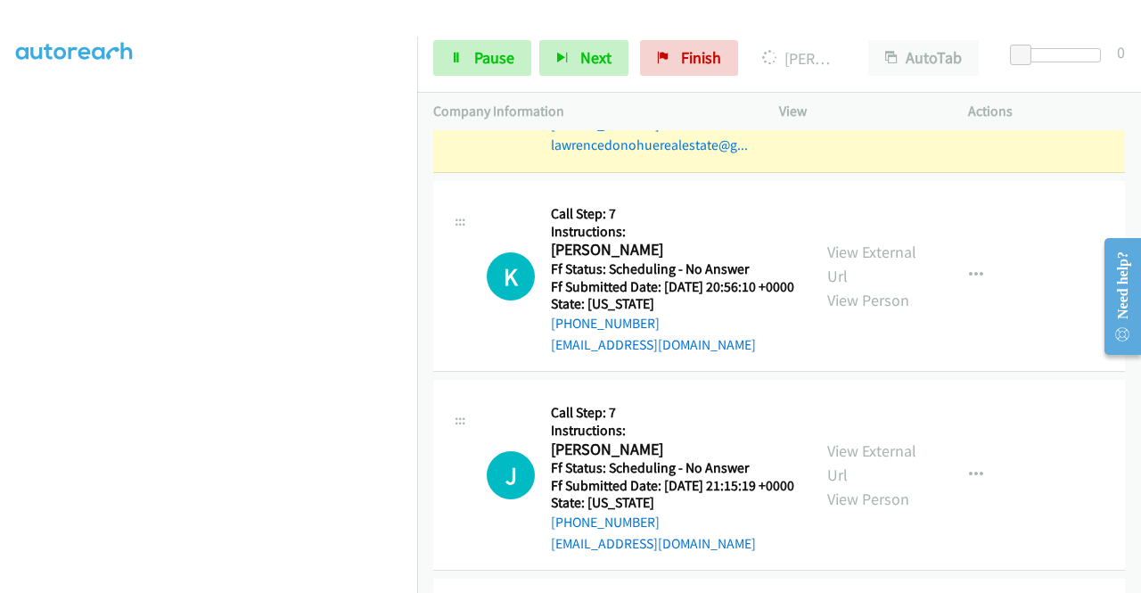
click at [888, 87] on link "View External Url" at bounding box center [871, 65] width 89 height 45
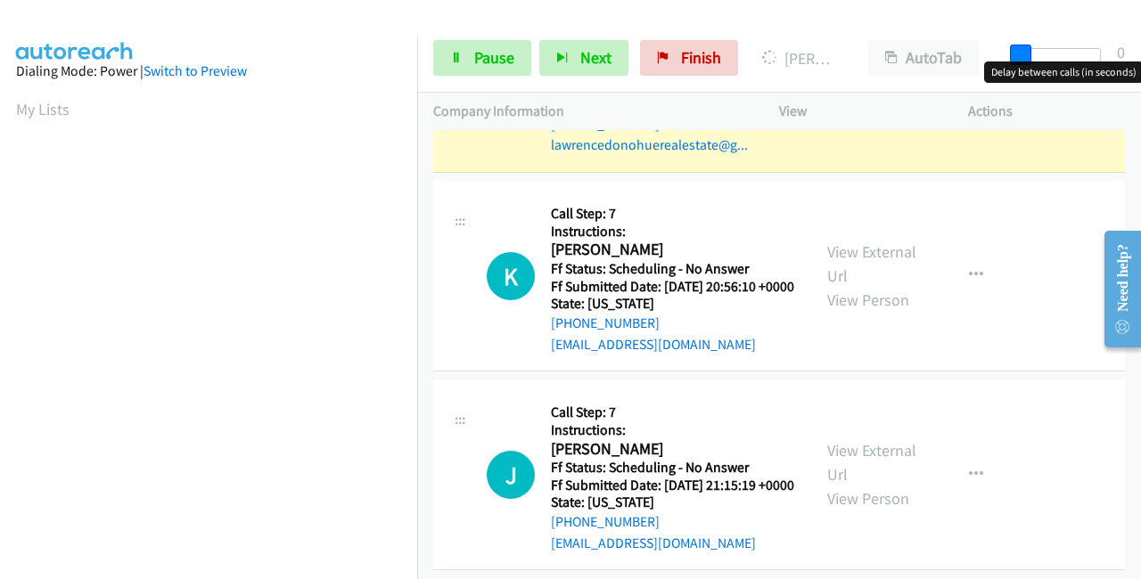
drag, startPoint x: 1018, startPoint y: 50, endPoint x: 1096, endPoint y: 52, distance: 78.4
click at [1031, 52] on span at bounding box center [1020, 55] width 21 height 21
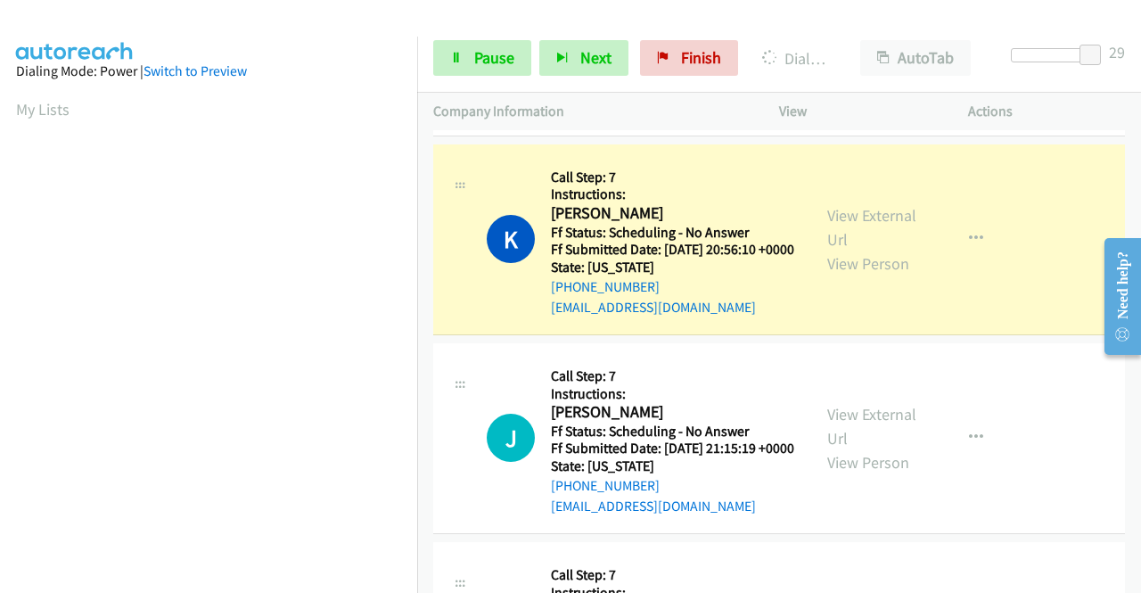
scroll to position [4188, 0]
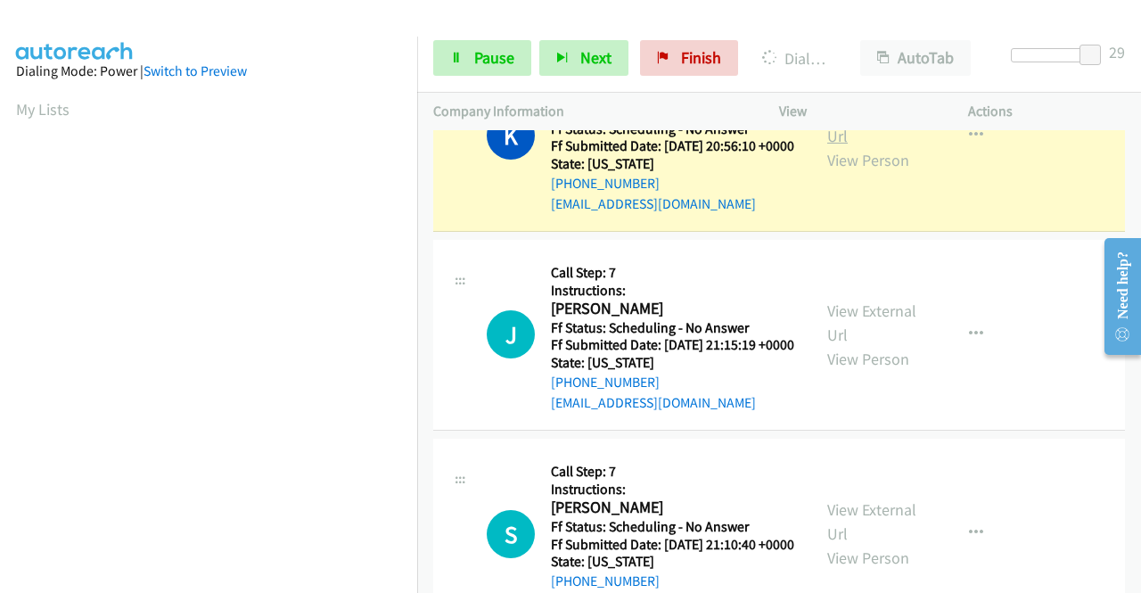
click at [827, 146] on link "View External Url" at bounding box center [871, 124] width 89 height 45
click at [445, 44] on link "Pause" at bounding box center [482, 58] width 98 height 36
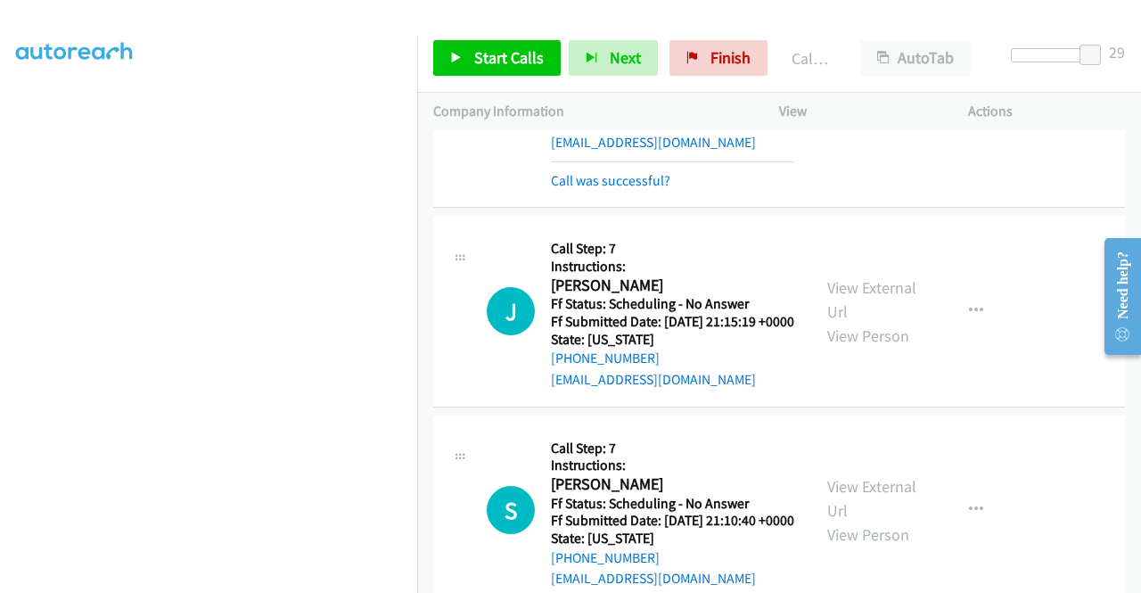
scroll to position [4278, 0]
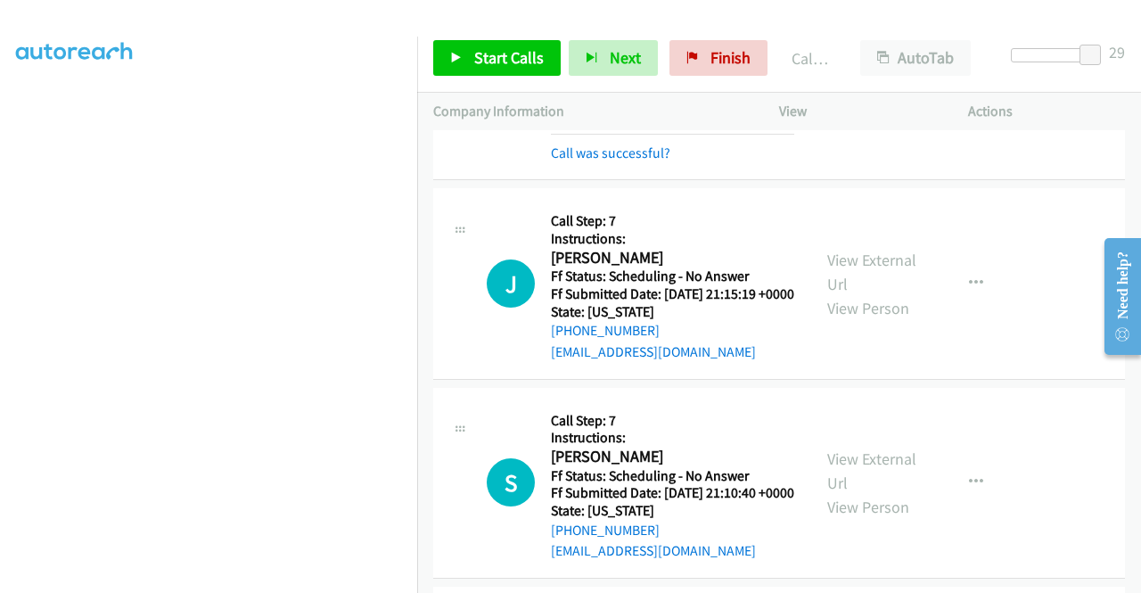
click at [570, 17] on div at bounding box center [562, 34] width 1125 height 69
click at [513, 56] on span "Start Calls" at bounding box center [509, 57] width 70 height 20
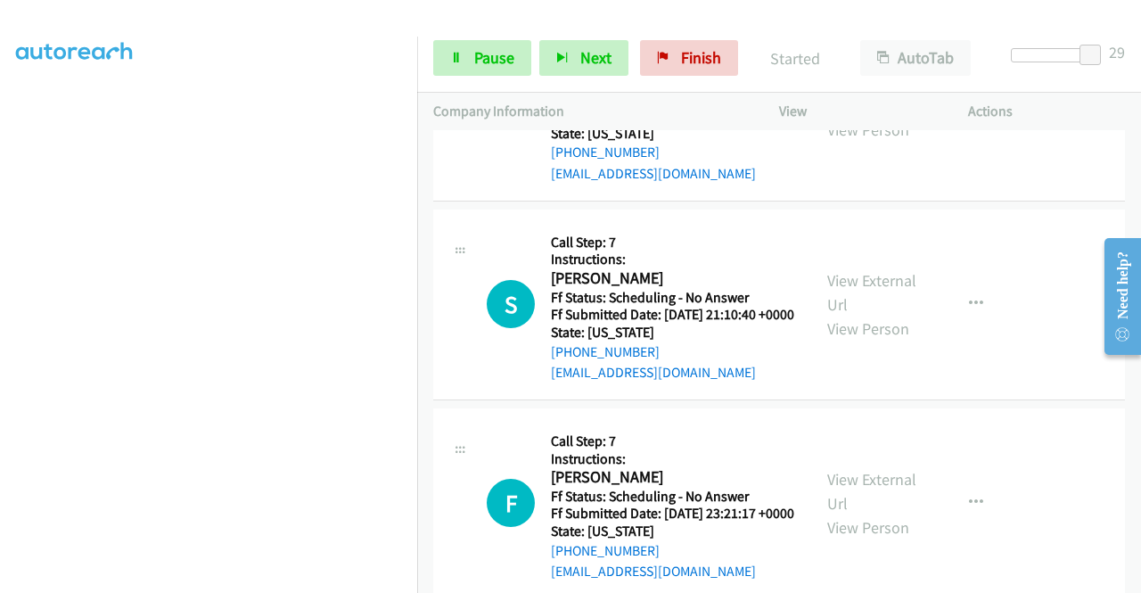
scroll to position [4545, 0]
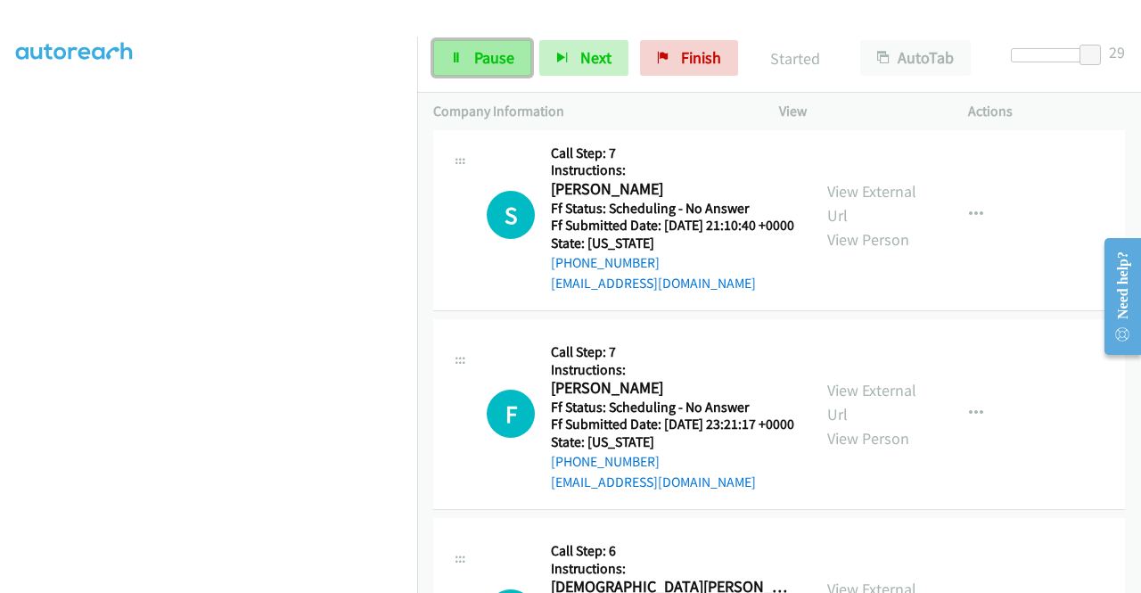
click at [474, 63] on span "Pause" at bounding box center [494, 57] width 40 height 20
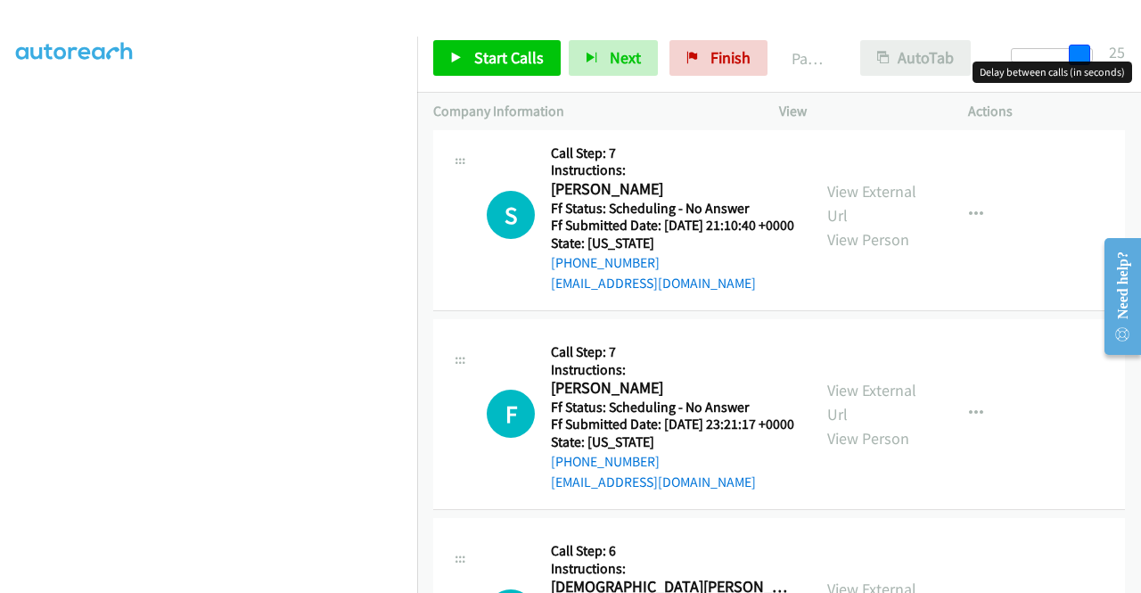
drag, startPoint x: 1094, startPoint y: 50, endPoint x: 970, endPoint y: 50, distance: 124.8
click at [971, 47] on div "Start Calls Pause Next Finish Paused AutoTab AutoTab 25" at bounding box center [779, 58] width 724 height 69
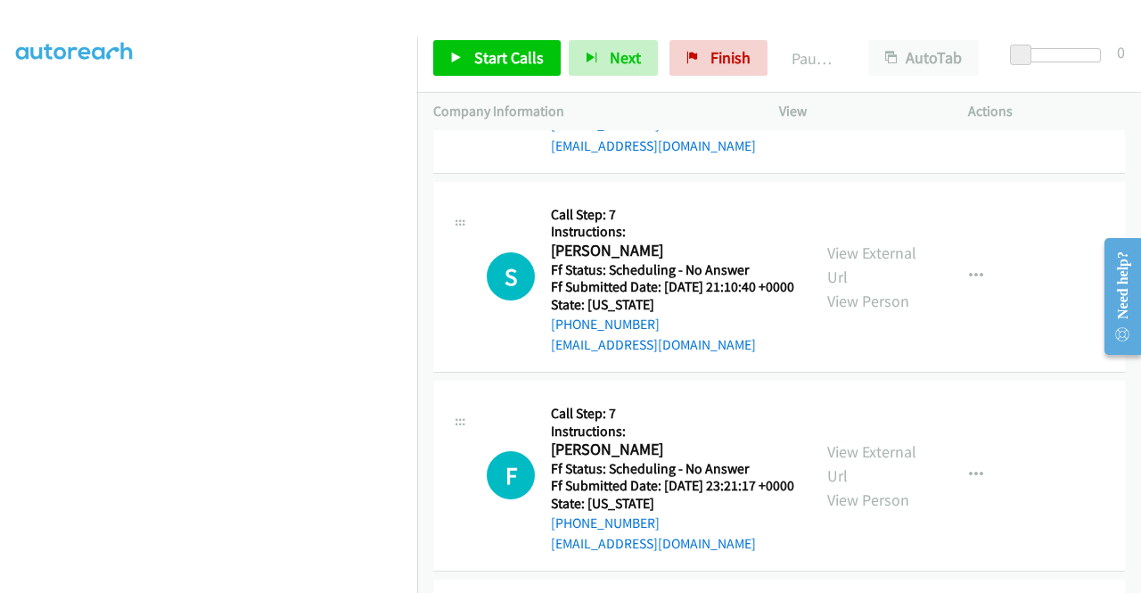
scroll to position [4456, 0]
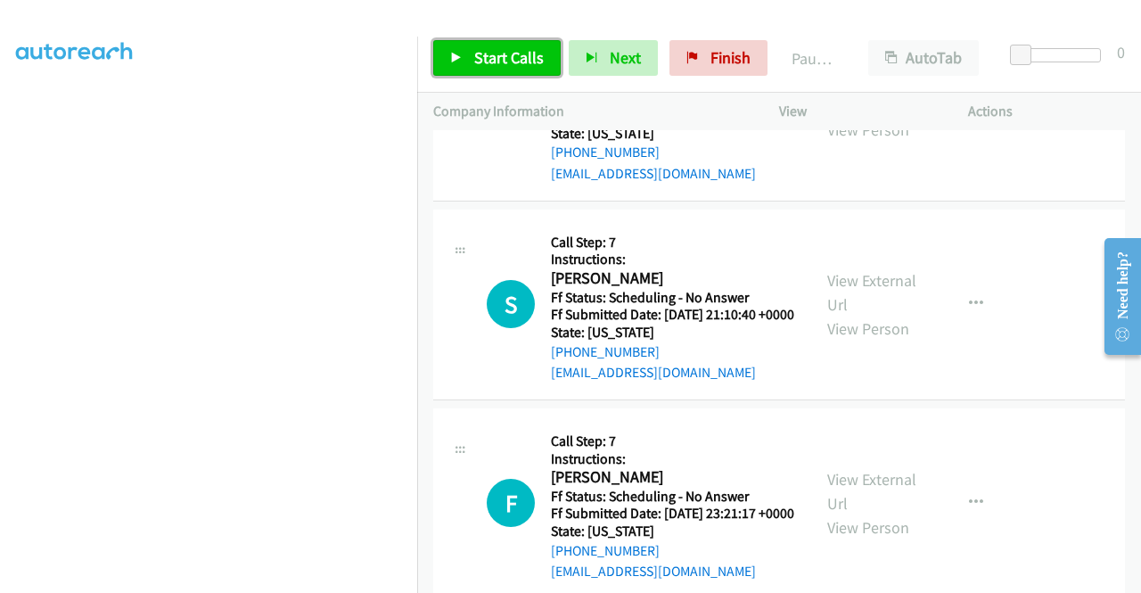
click at [482, 58] on span "Start Calls" at bounding box center [509, 57] width 70 height 20
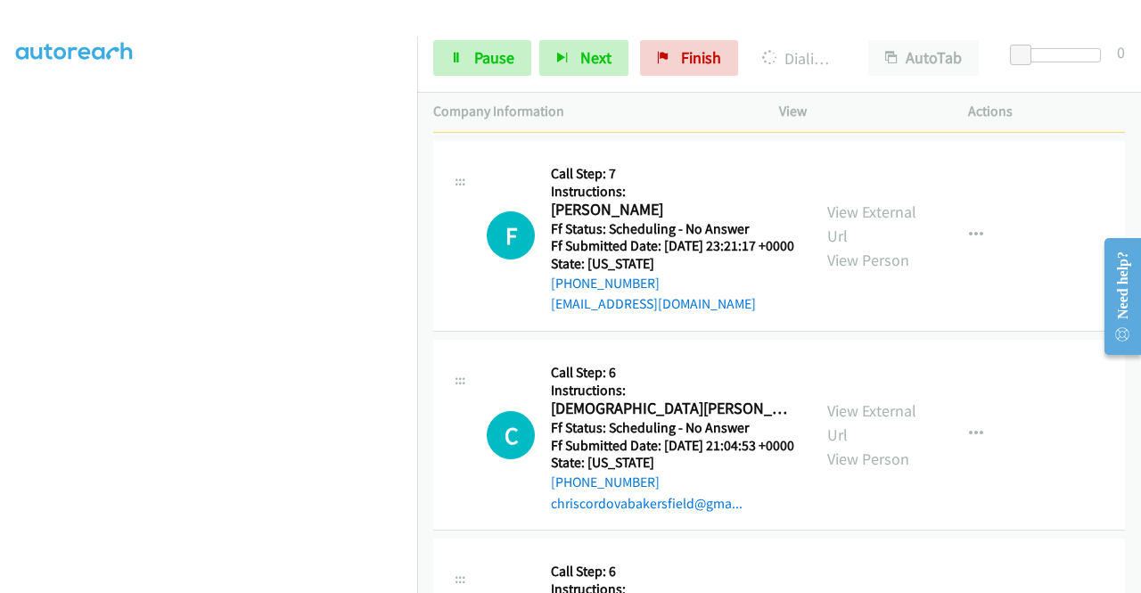
scroll to position [4901, 0]
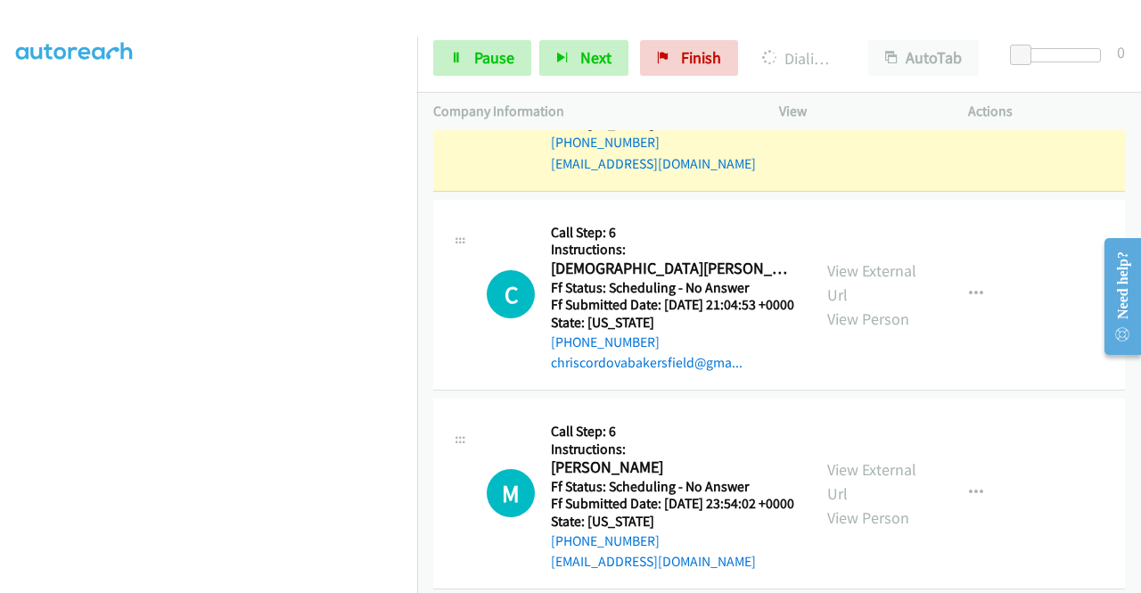
click at [846, 106] on link "View External Url" at bounding box center [871, 83] width 89 height 45
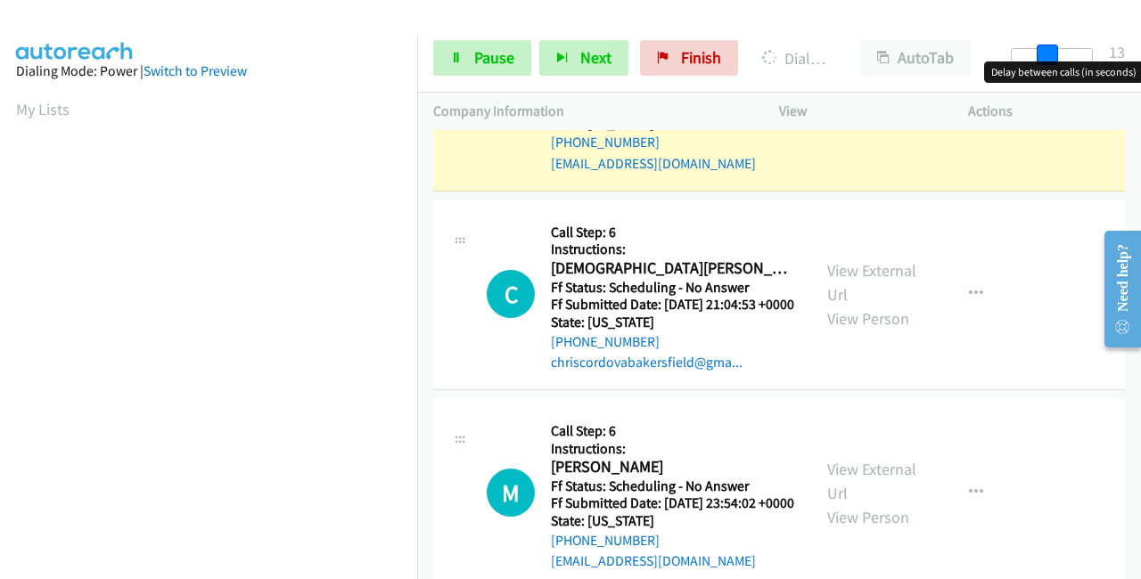
drag, startPoint x: 1018, startPoint y: 50, endPoint x: 1087, endPoint y: 53, distance: 69.6
click at [1058, 53] on span at bounding box center [1046, 55] width 21 height 21
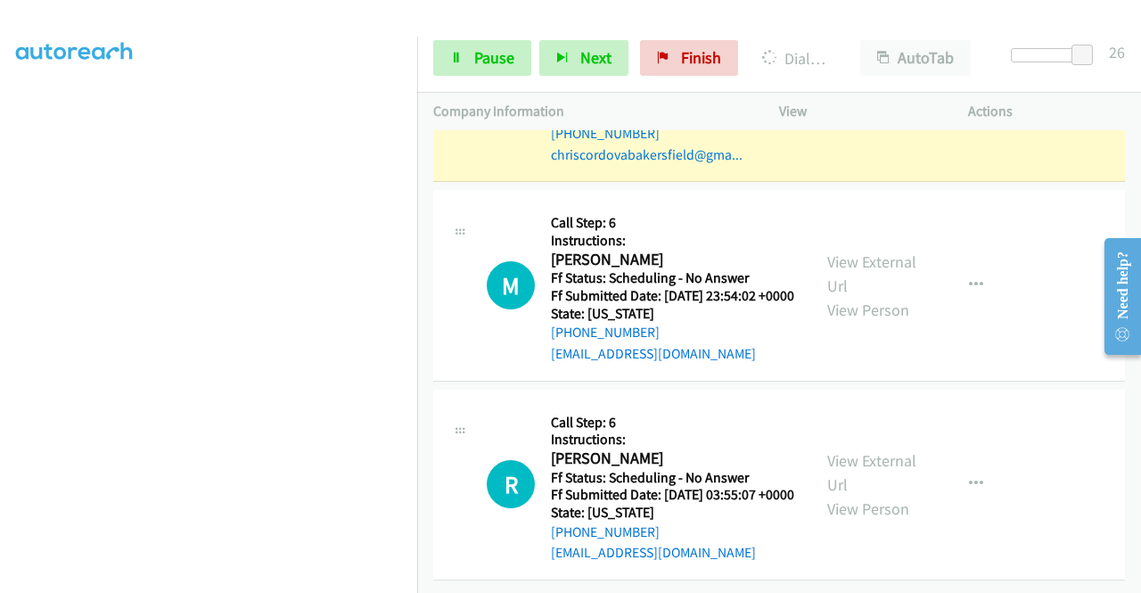
scroll to position [5258, 0]
click at [847, 96] on link "View External Url" at bounding box center [871, 74] width 89 height 45
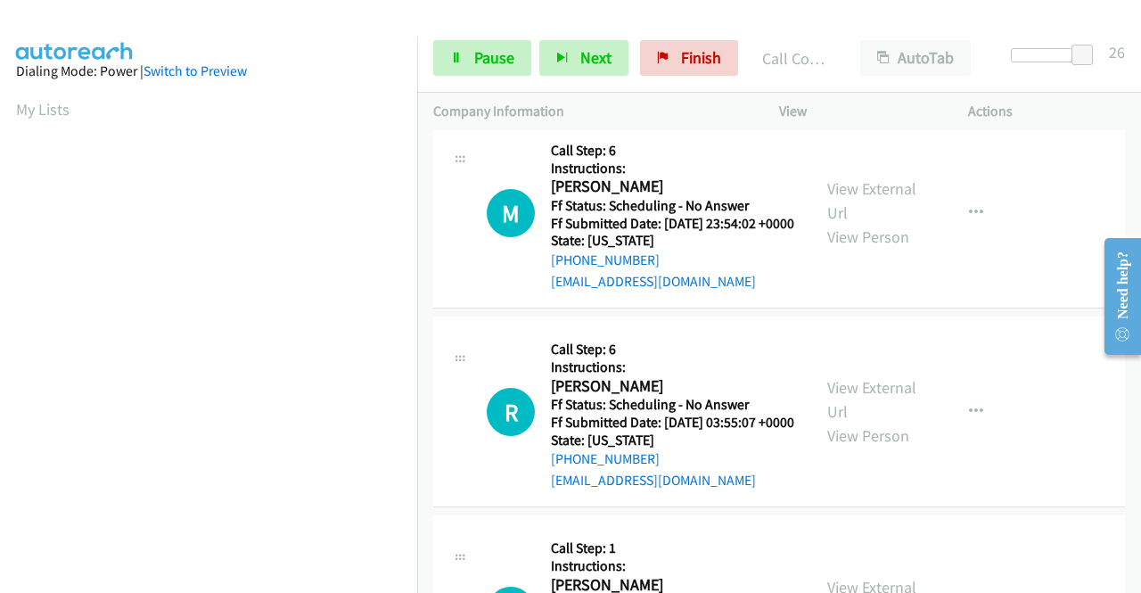
scroll to position [406, 0]
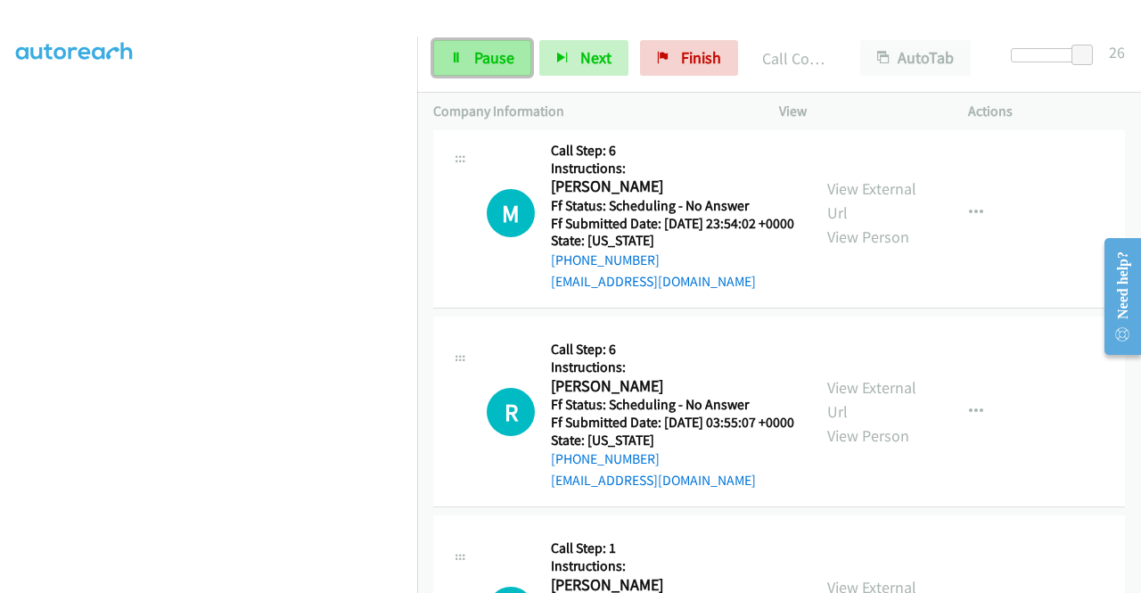
click at [501, 54] on span "Pause" at bounding box center [494, 57] width 40 height 20
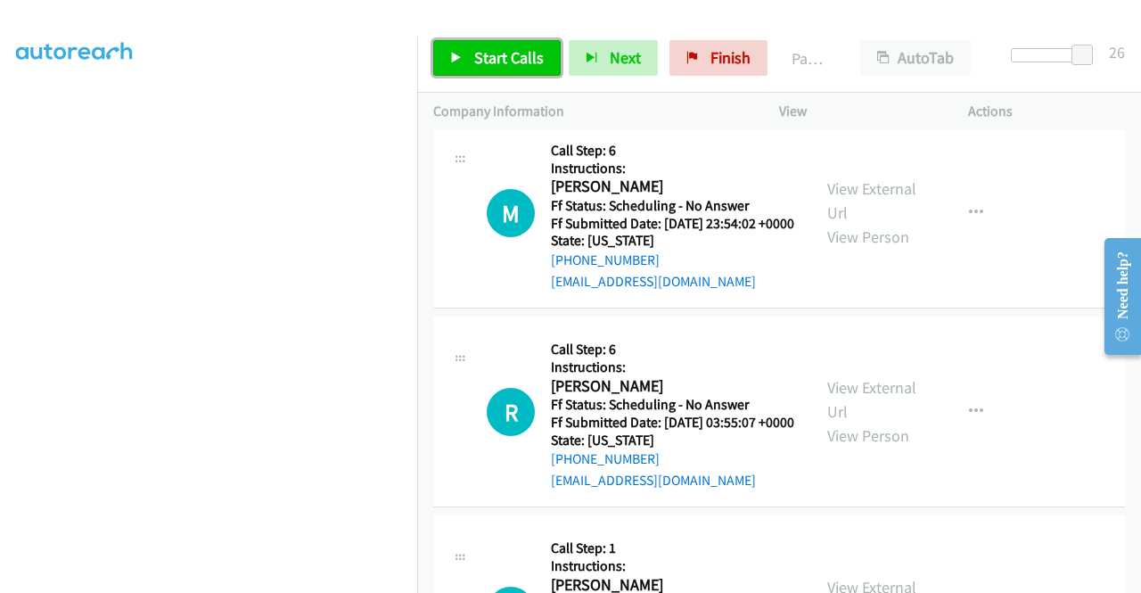
click at [492, 58] on span "Start Calls" at bounding box center [509, 57] width 70 height 20
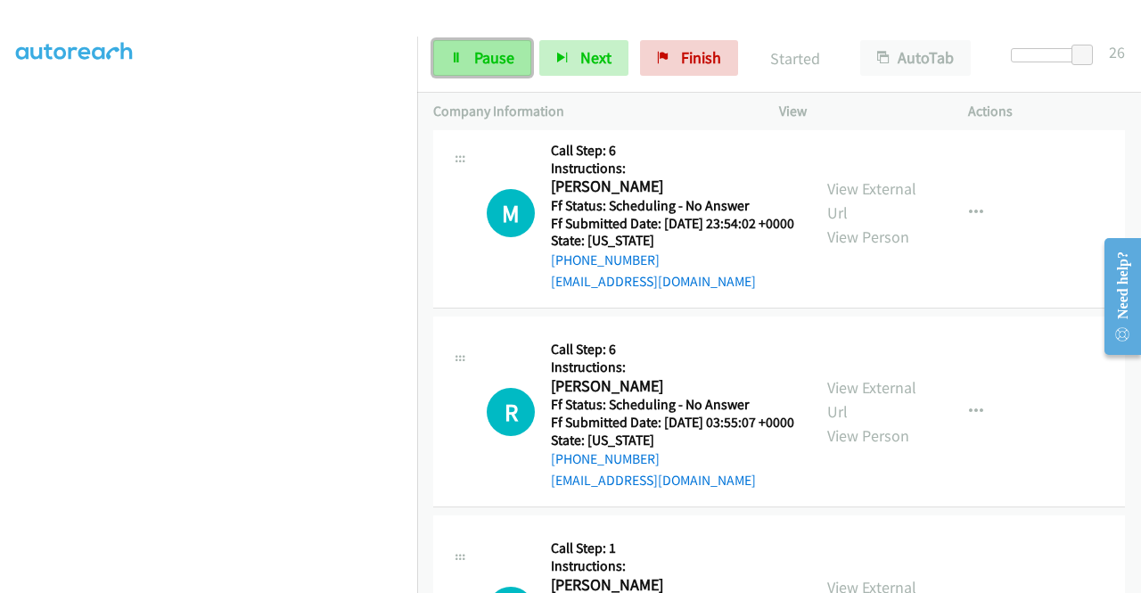
drag, startPoint x: 502, startPoint y: 53, endPoint x: 626, endPoint y: 75, distance: 125.9
click at [503, 53] on span "Pause" at bounding box center [494, 57] width 40 height 20
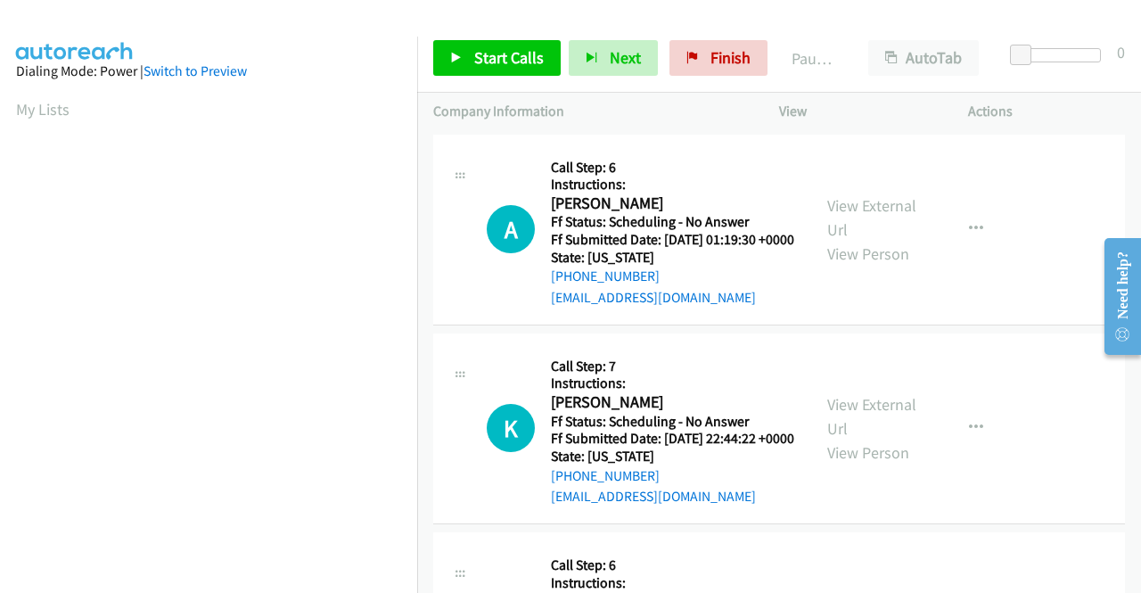
click at [557, 18] on div at bounding box center [562, 34] width 1125 height 69
click at [515, 54] on span "Start Calls" at bounding box center [509, 57] width 70 height 20
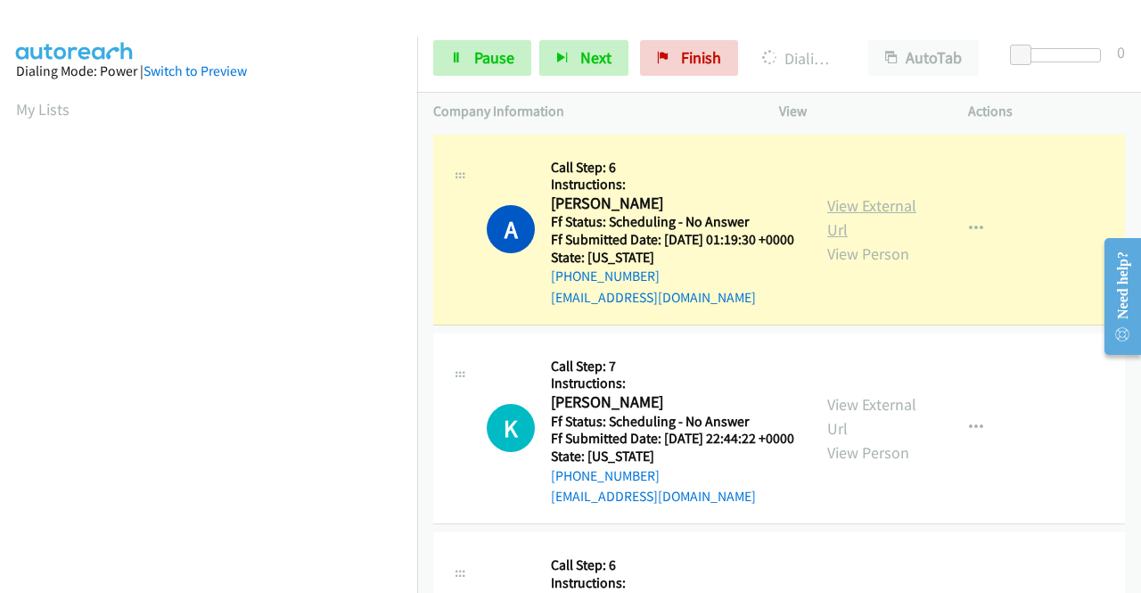
click at [839, 215] on link "View External Url" at bounding box center [871, 217] width 89 height 45
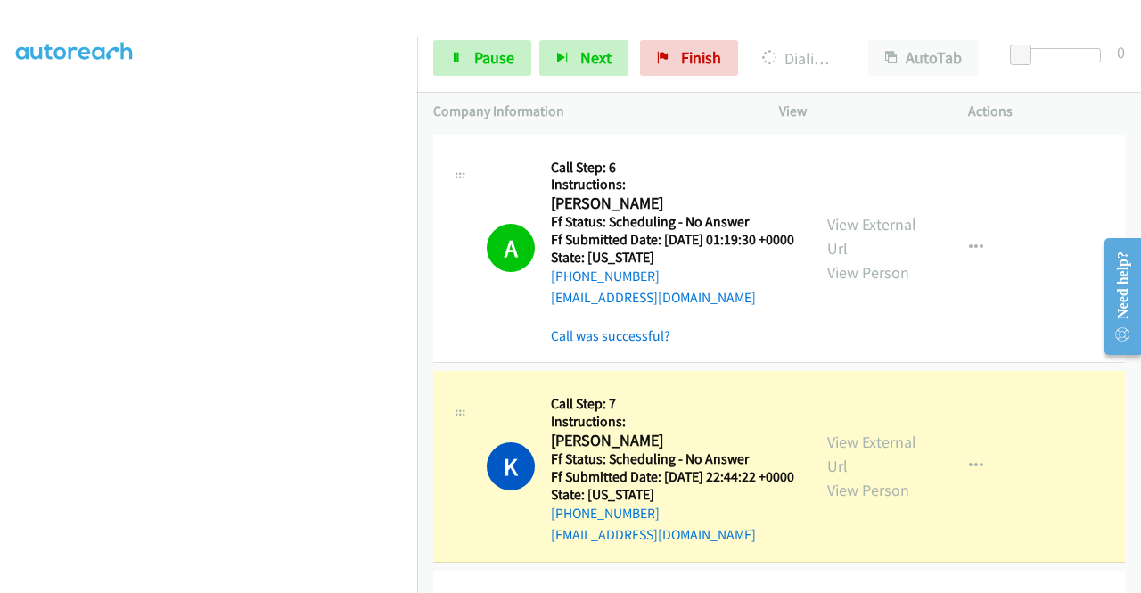
scroll to position [89, 0]
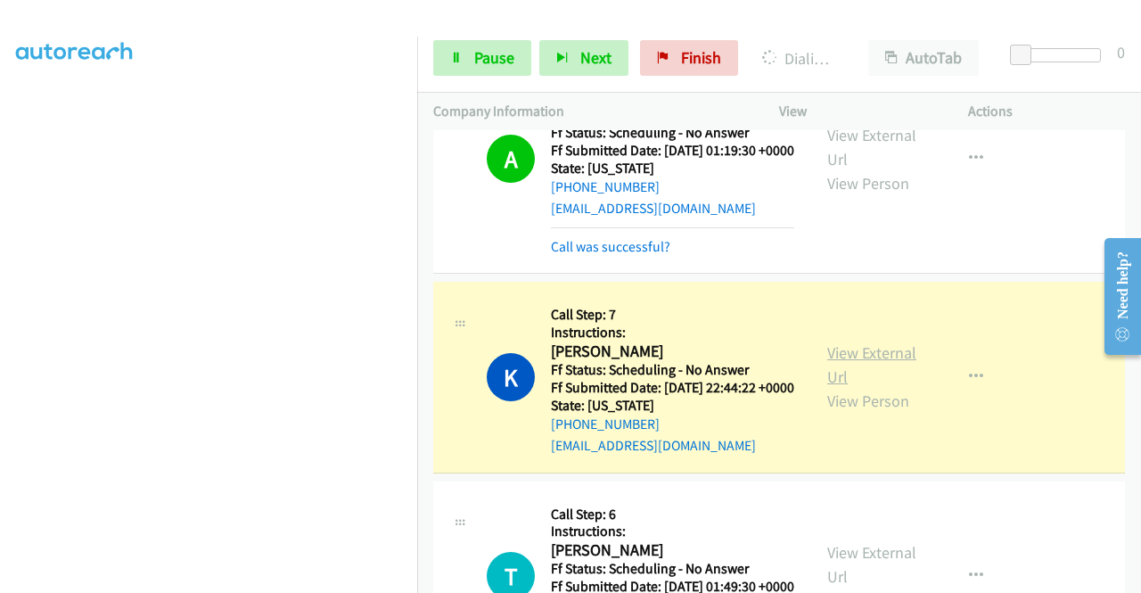
click at [850, 381] on link "View External Url" at bounding box center [871, 364] width 89 height 45
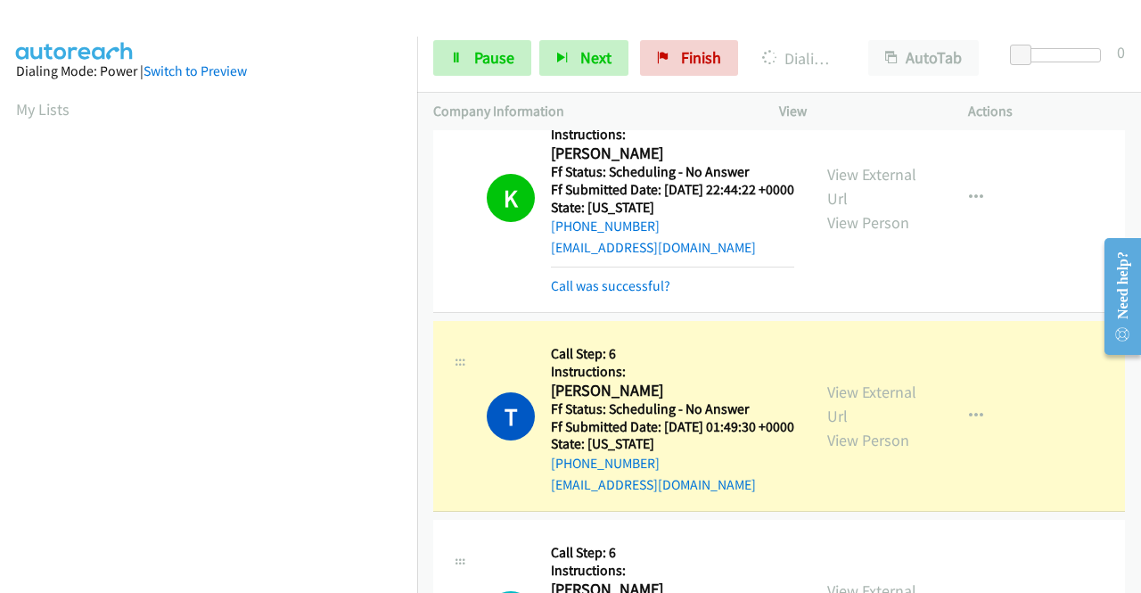
scroll to position [446, 0]
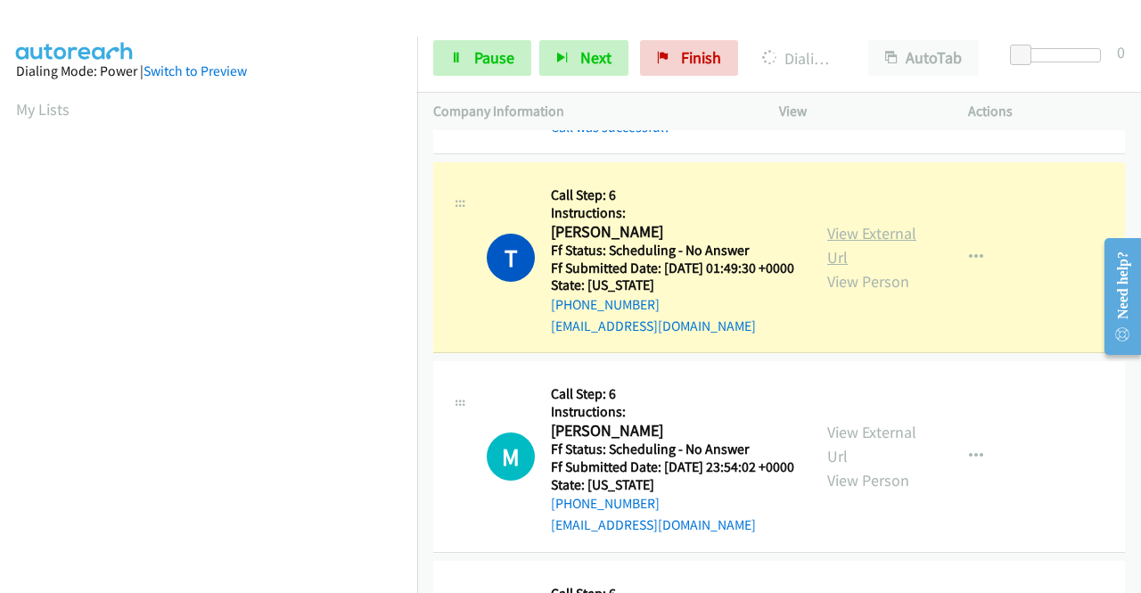
click at [847, 267] on link "View External Url" at bounding box center [871, 245] width 89 height 45
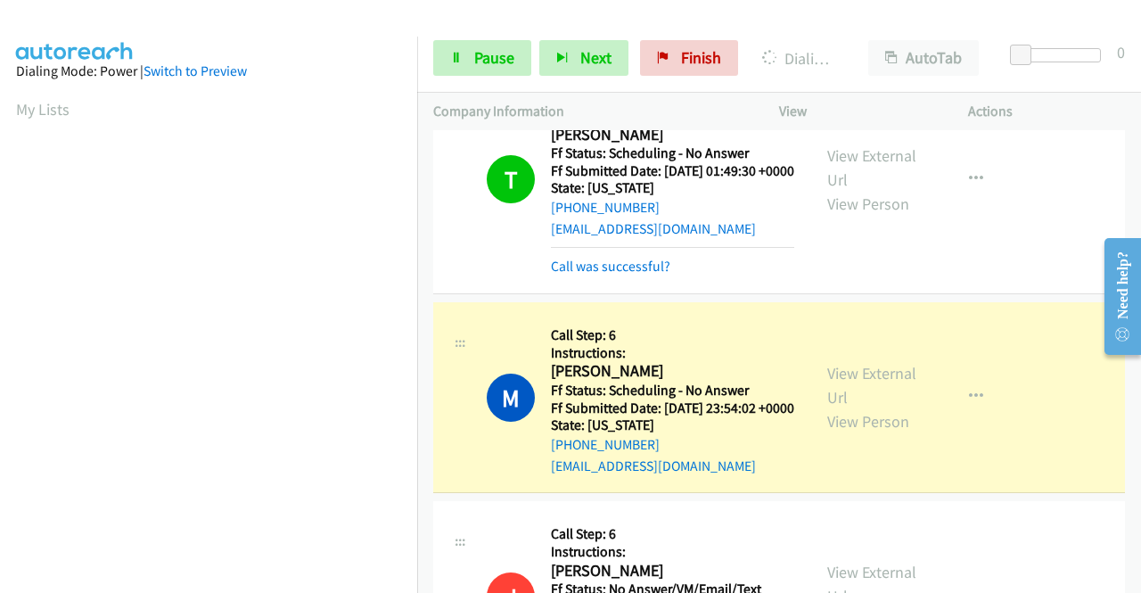
scroll to position [713, 0]
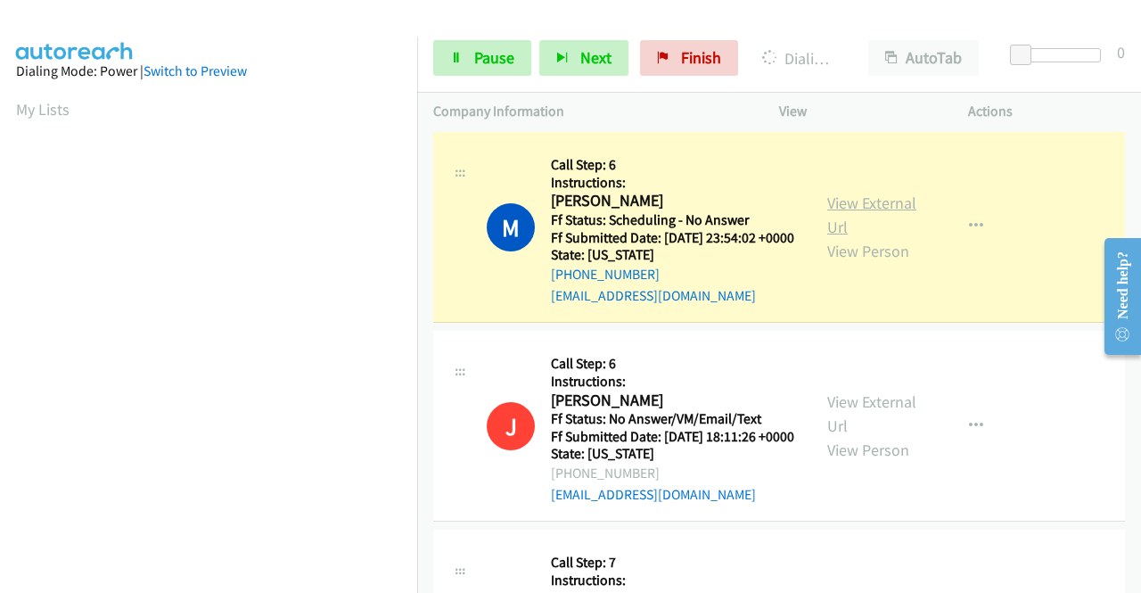
click at [831, 237] on link "View External Url" at bounding box center [871, 214] width 89 height 45
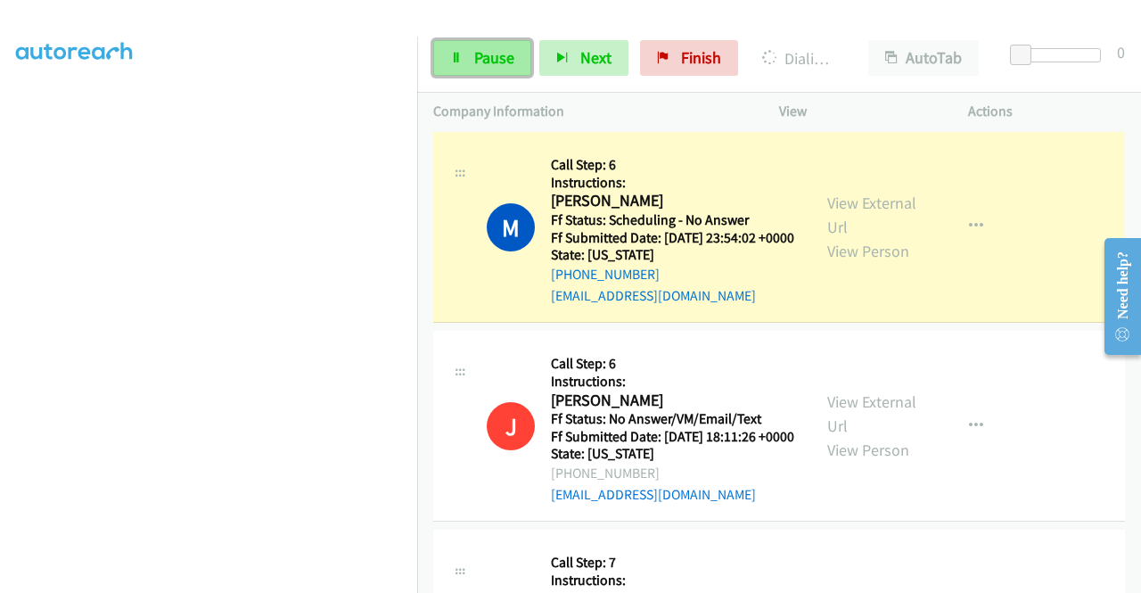
click at [474, 46] on link "Pause" at bounding box center [482, 58] width 98 height 36
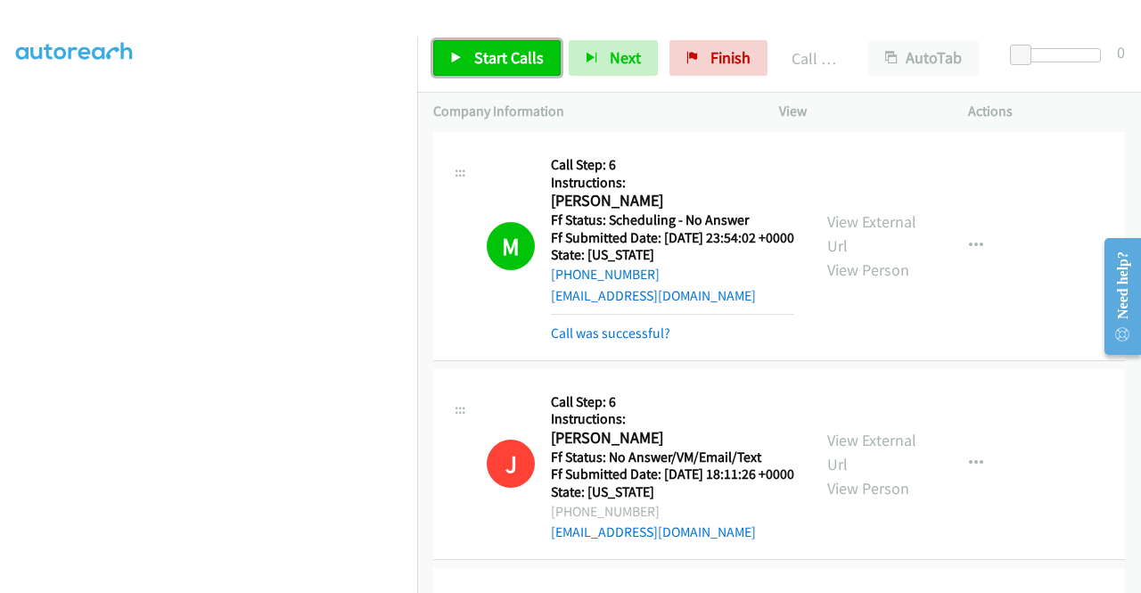
drag, startPoint x: 509, startPoint y: 51, endPoint x: 517, endPoint y: 42, distance: 12.0
click at [508, 51] on span "Start Calls" at bounding box center [509, 57] width 70 height 20
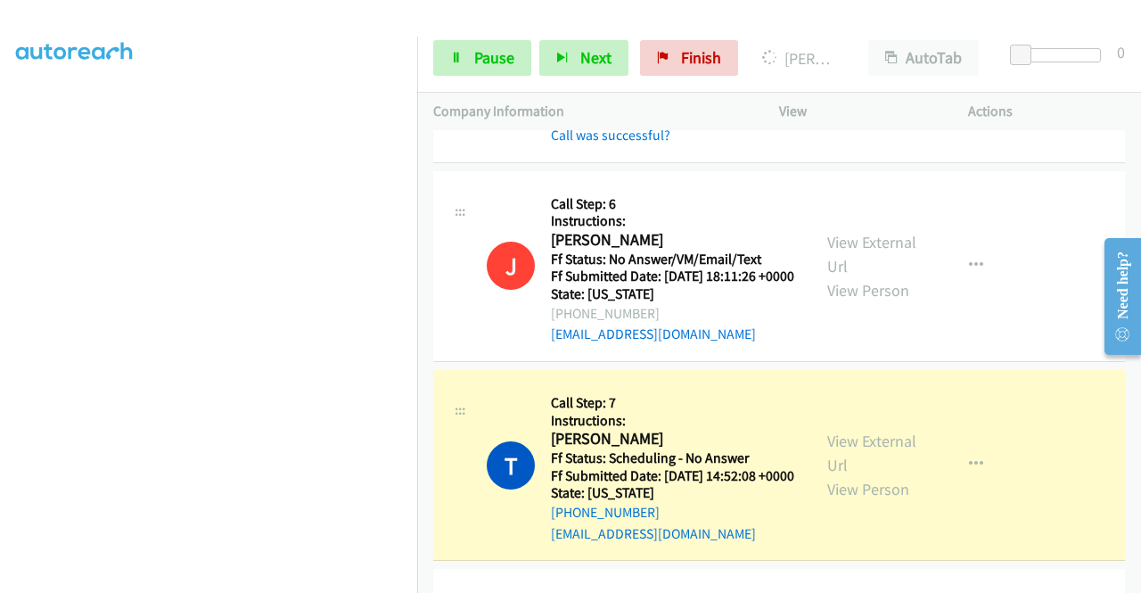
scroll to position [980, 0]
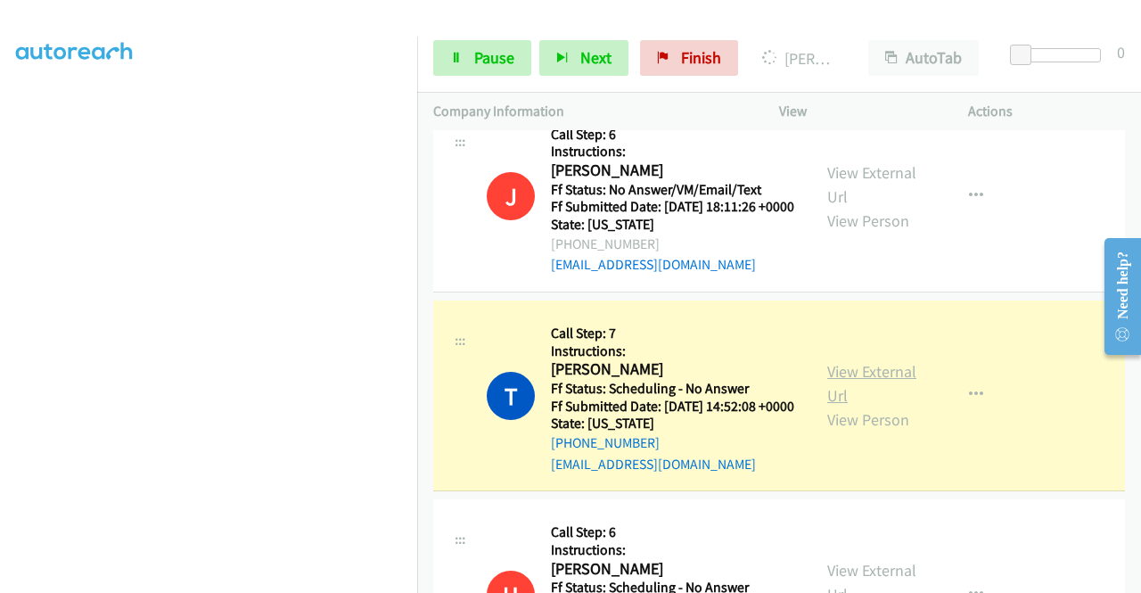
click at [861, 405] on link "View External Url" at bounding box center [871, 383] width 89 height 45
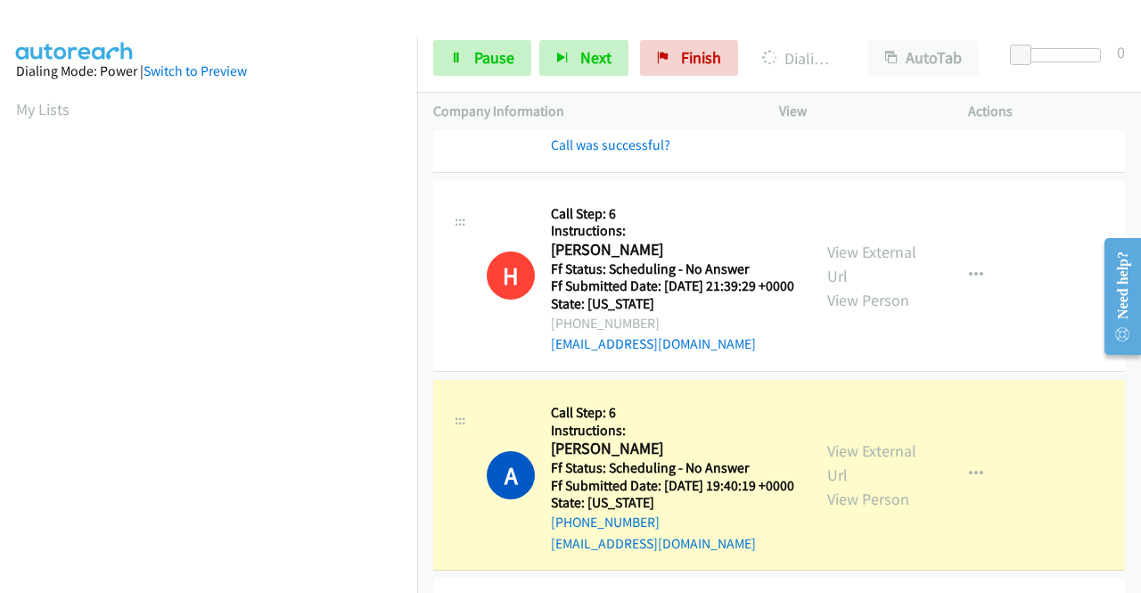
scroll to position [1604, 0]
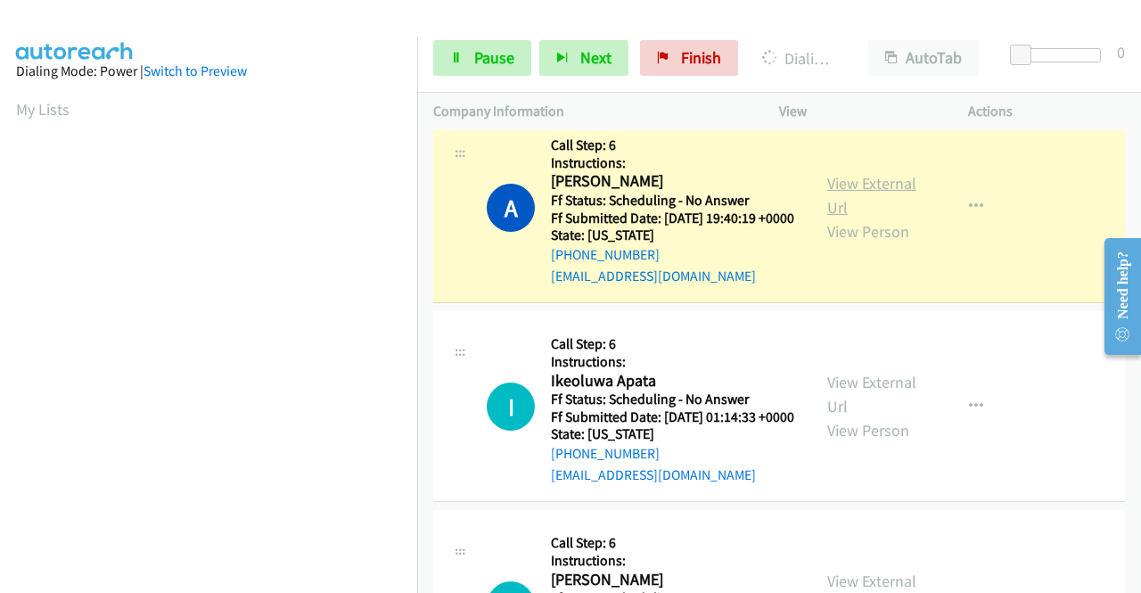
click at [850, 217] on link "View External Url" at bounding box center [871, 195] width 89 height 45
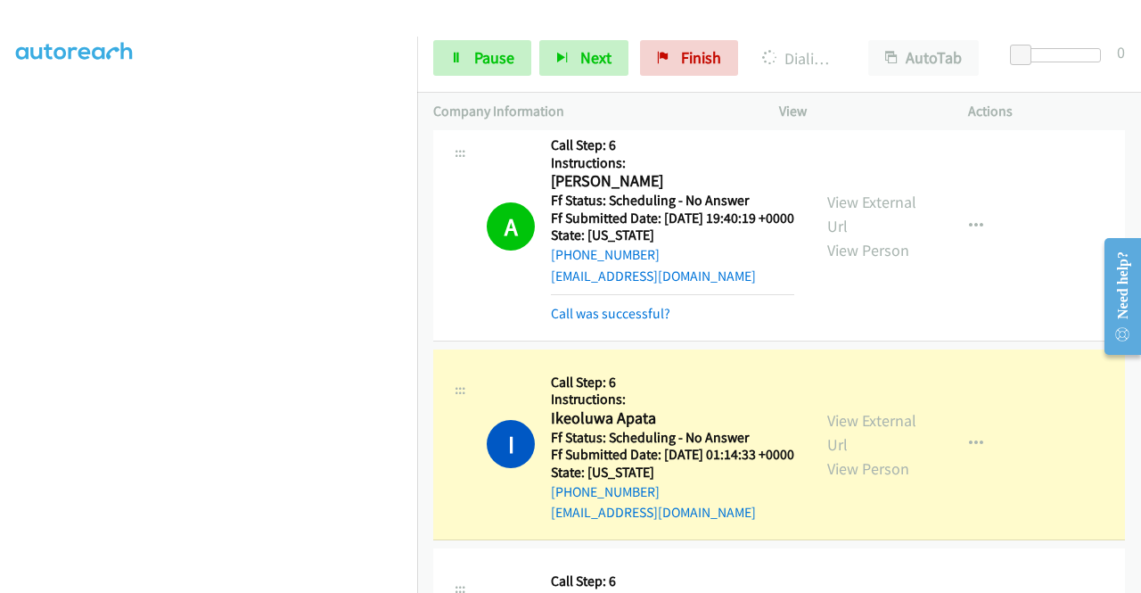
scroll to position [1961, 0]
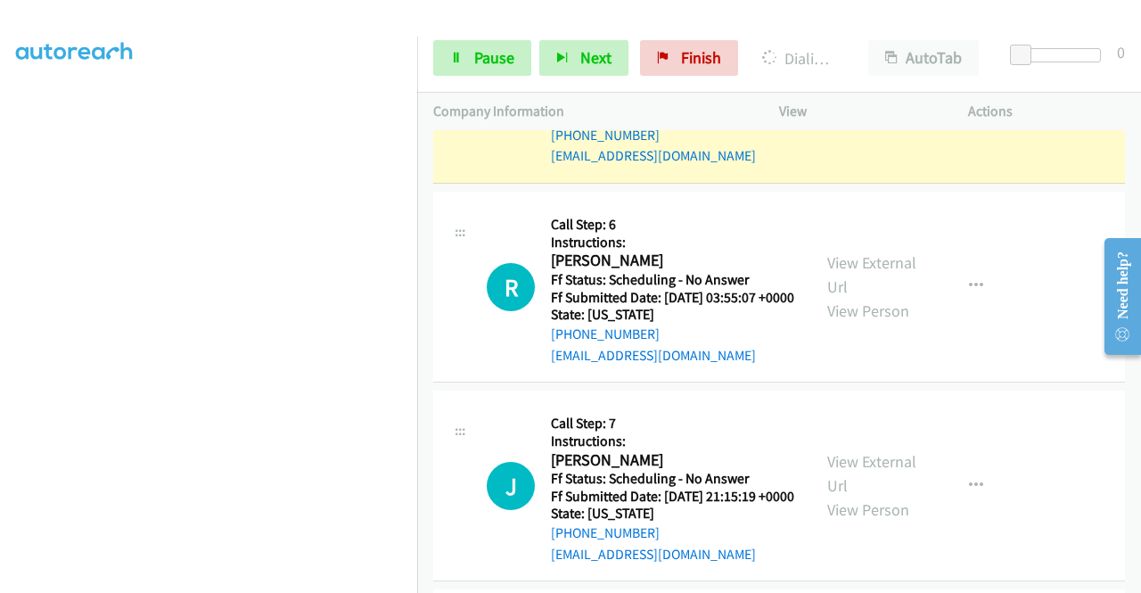
click at [859, 98] on link "View External Url" at bounding box center [871, 75] width 89 height 45
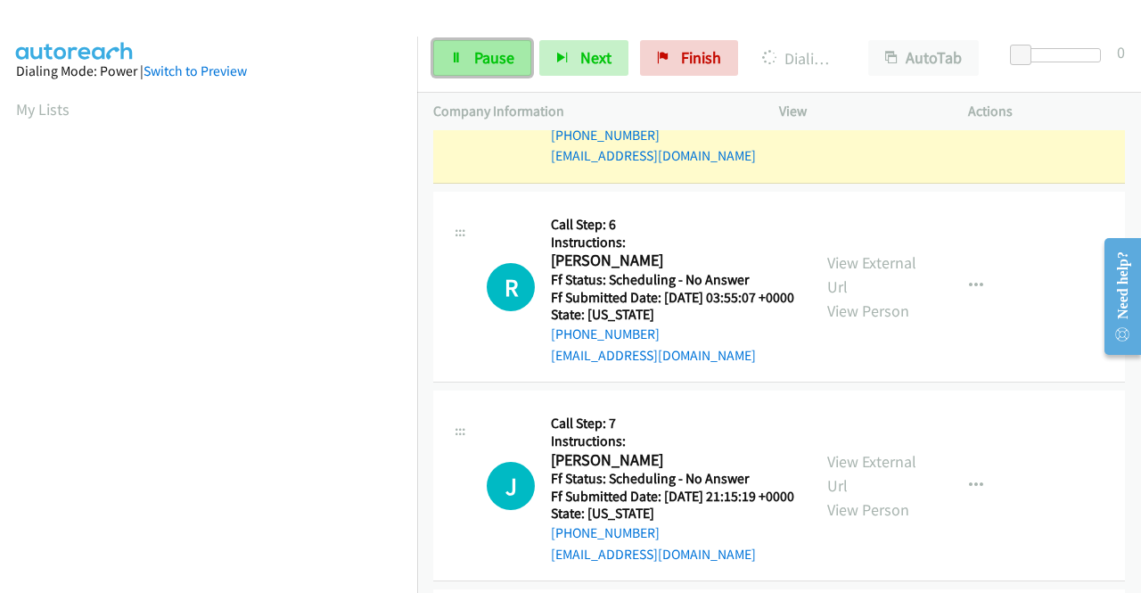
drag, startPoint x: 490, startPoint y: 58, endPoint x: 471, endPoint y: 88, distance: 36.1
click at [489, 58] on span "Pause" at bounding box center [494, 57] width 40 height 20
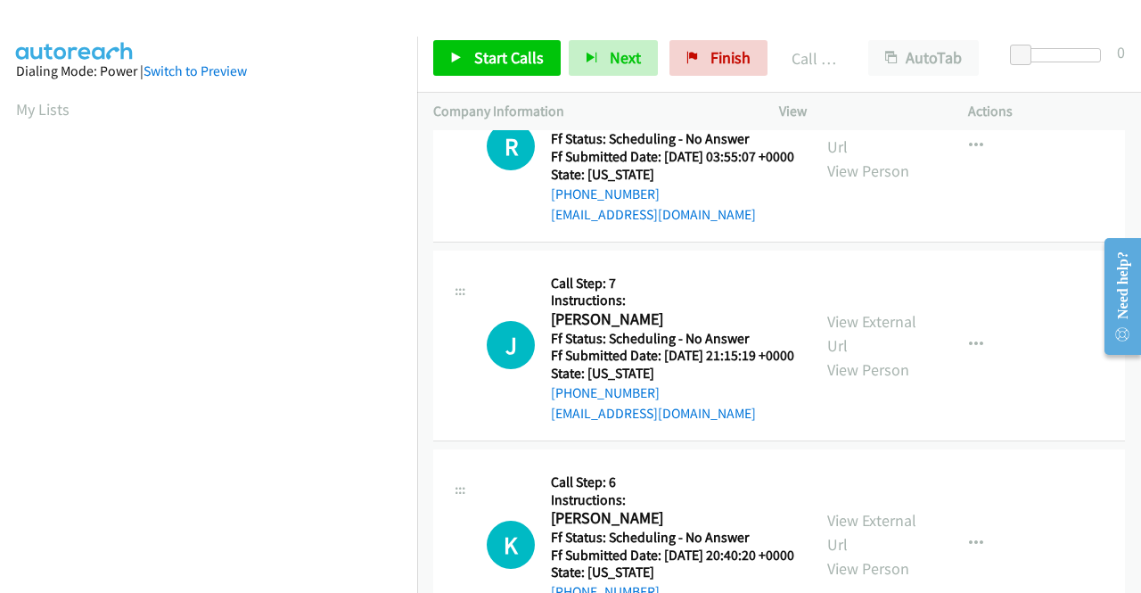
scroll to position [2228, 0]
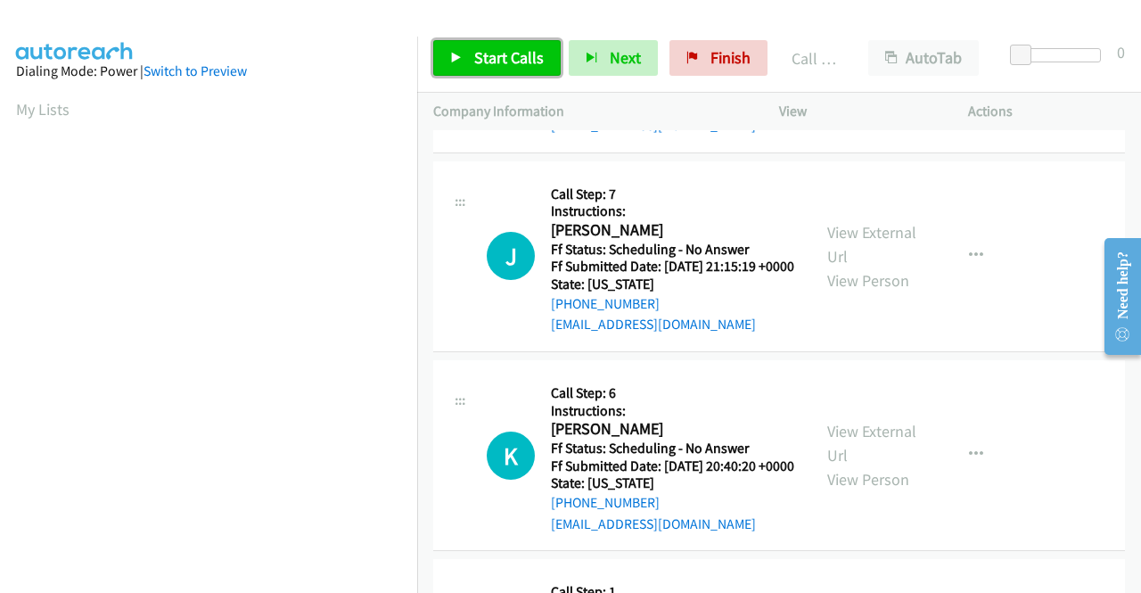
click at [491, 51] on span "Start Calls" at bounding box center [509, 57] width 70 height 20
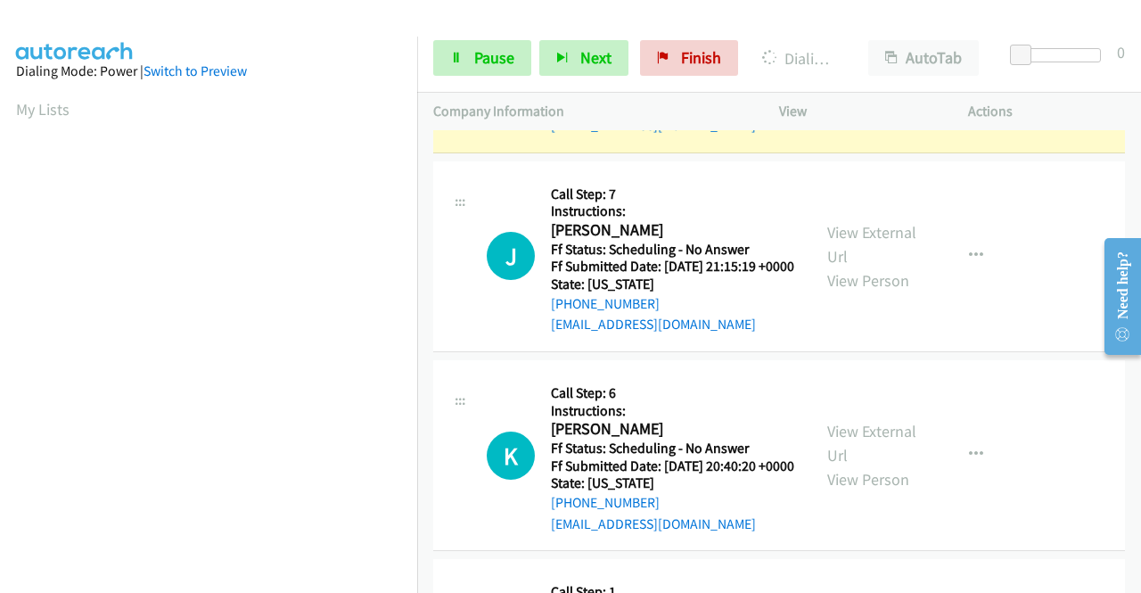
click at [882, 68] on link "View External Url" at bounding box center [871, 45] width 89 height 45
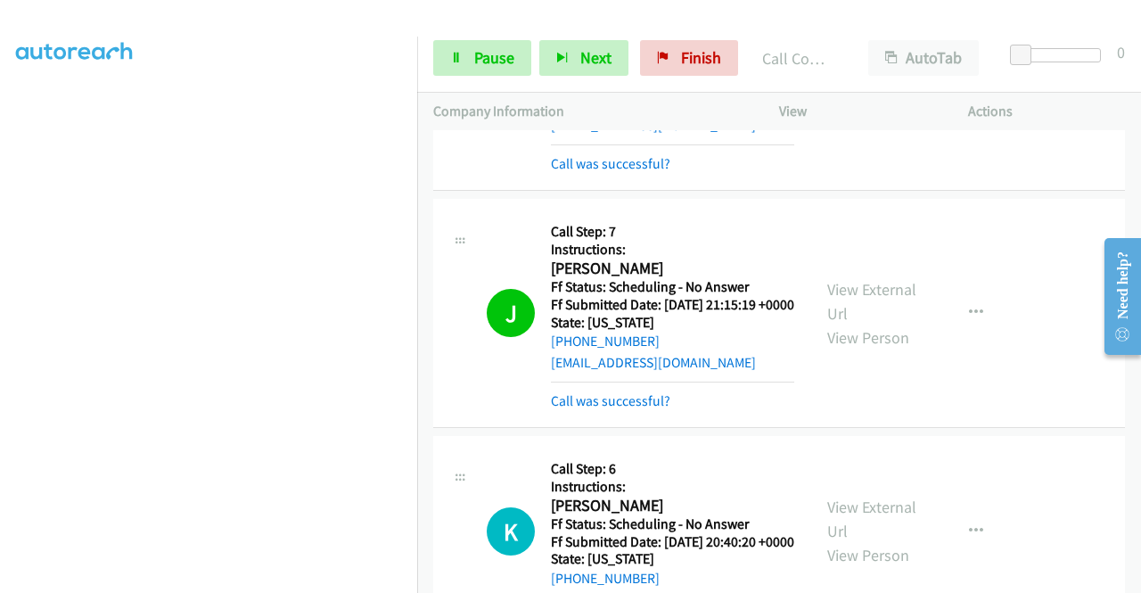
scroll to position [2495, 0]
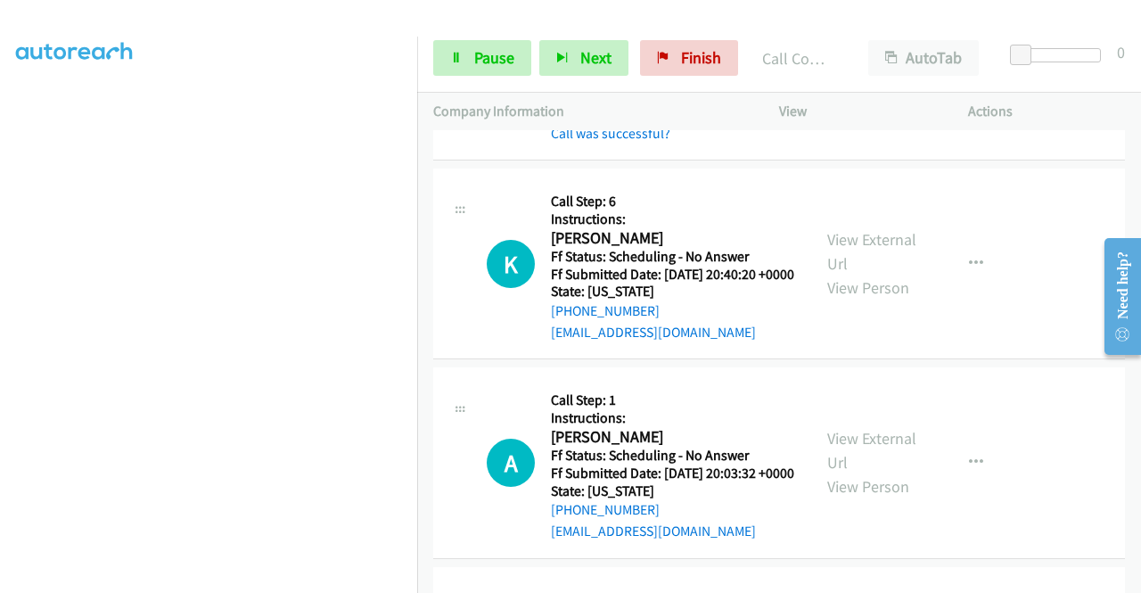
click at [877, 56] on link "View External Url" at bounding box center [871, 34] width 89 height 45
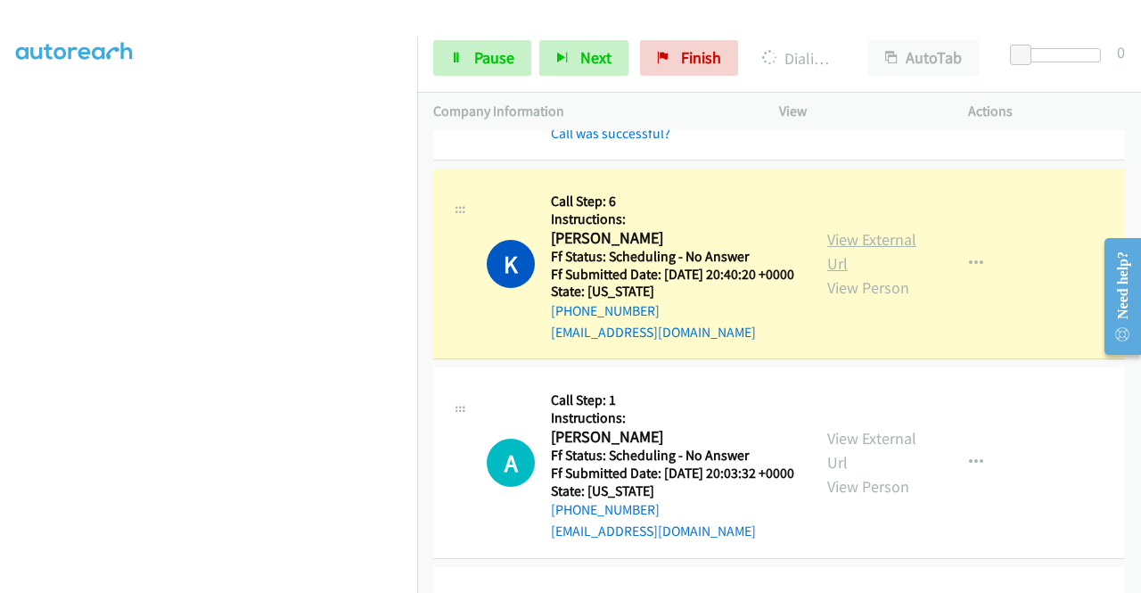
click at [886, 274] on link "View External Url" at bounding box center [871, 251] width 89 height 45
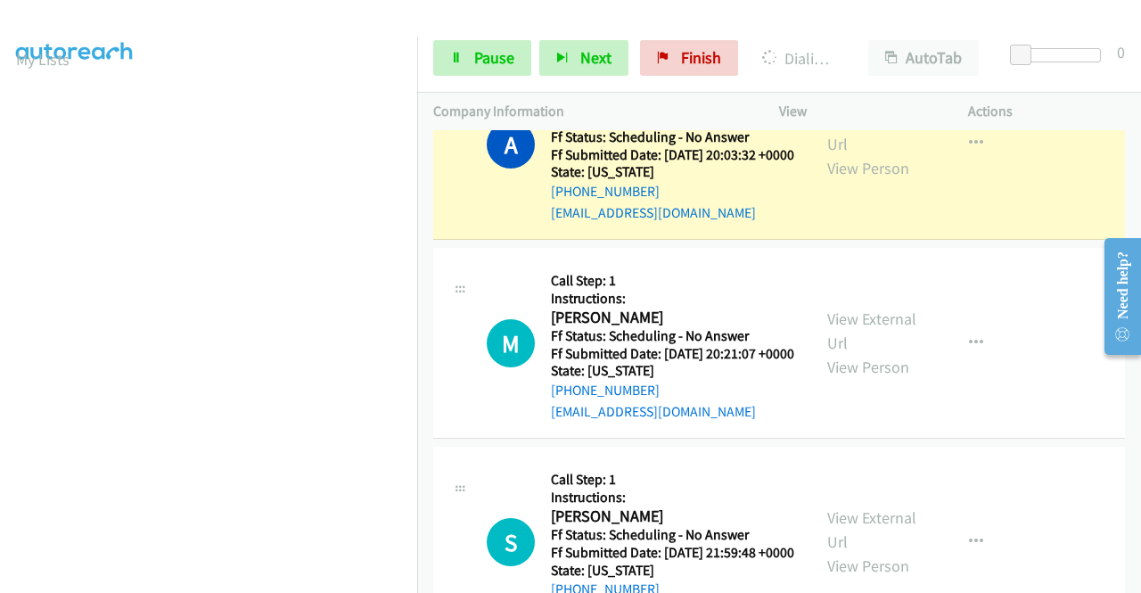
scroll to position [0, 0]
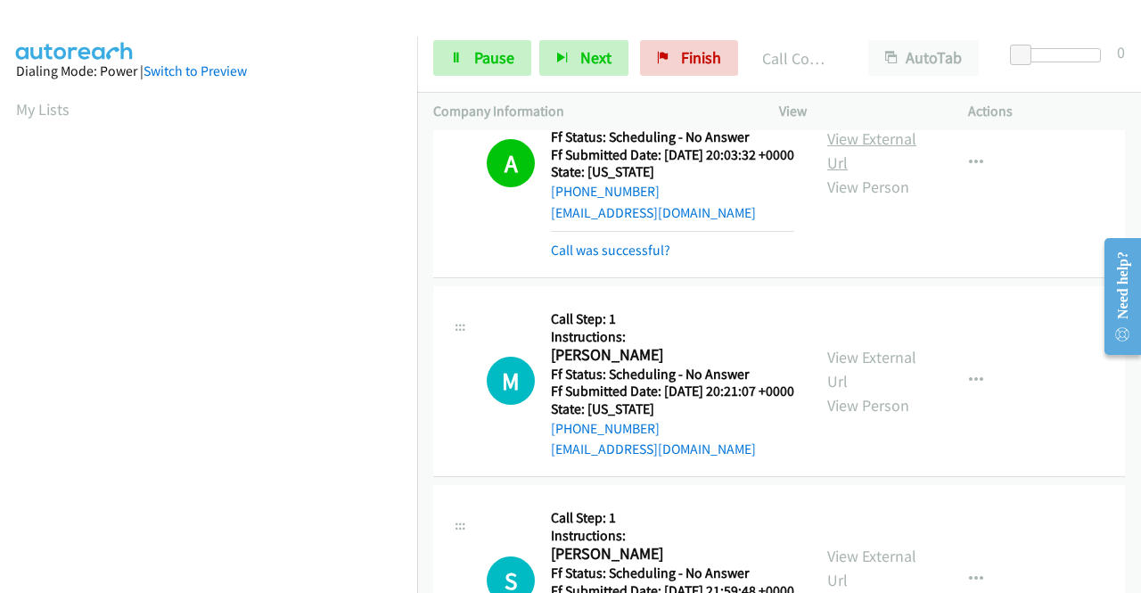
click at [841, 173] on link "View External Url" at bounding box center [871, 150] width 89 height 45
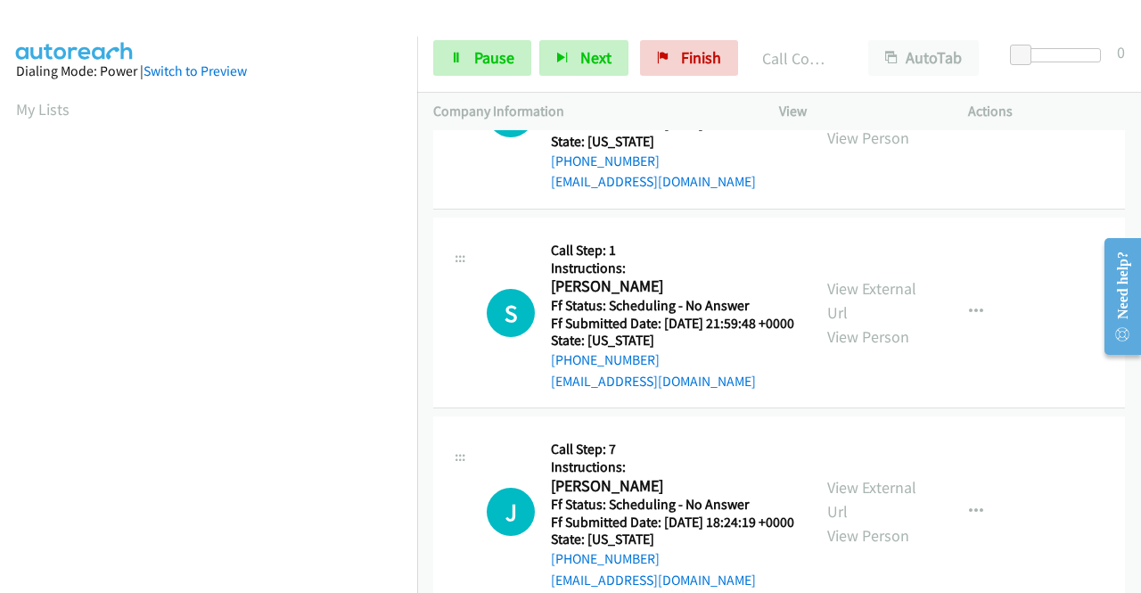
scroll to position [3208, 0]
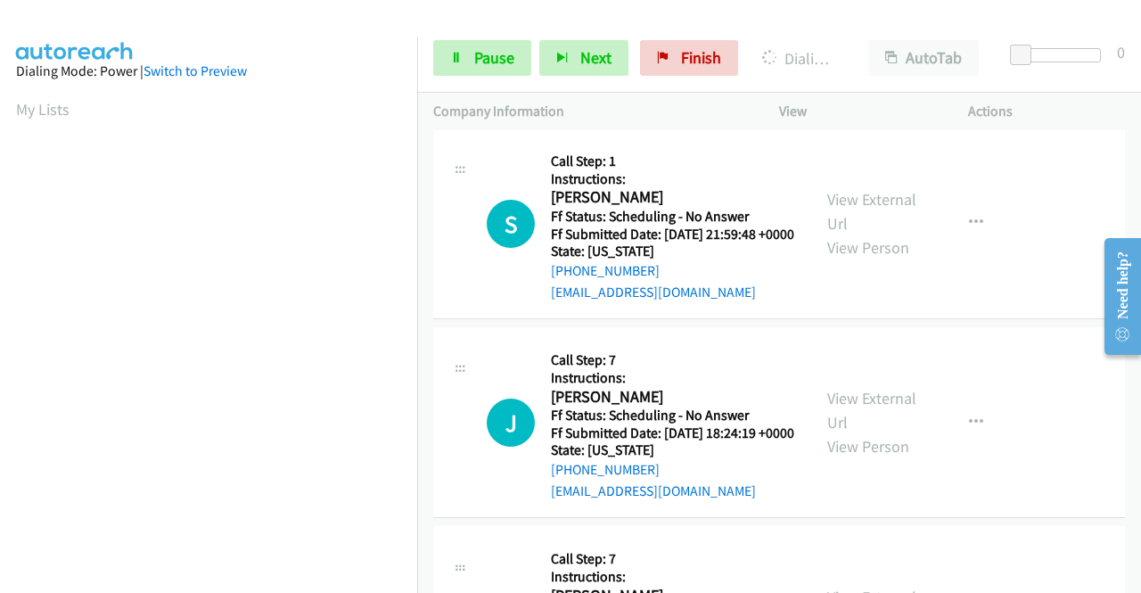
click at [856, 35] on link "View External Url" at bounding box center [871, 12] width 89 height 45
click at [834, 35] on link "View External Url" at bounding box center [871, 12] width 89 height 45
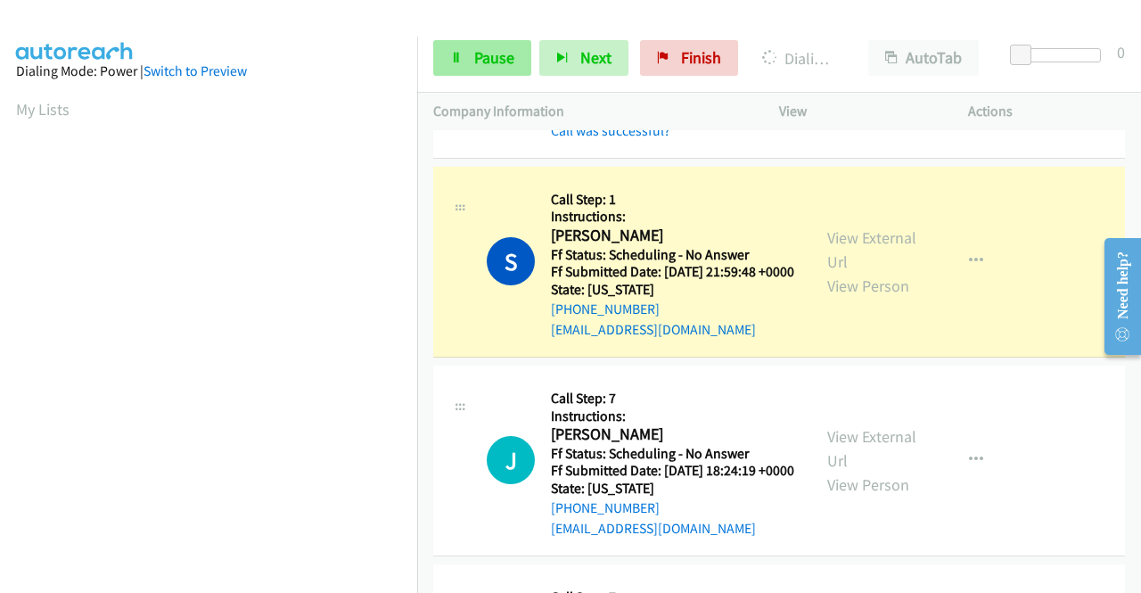
scroll to position [406, 0]
click at [486, 54] on span "Pause" at bounding box center [494, 57] width 40 height 20
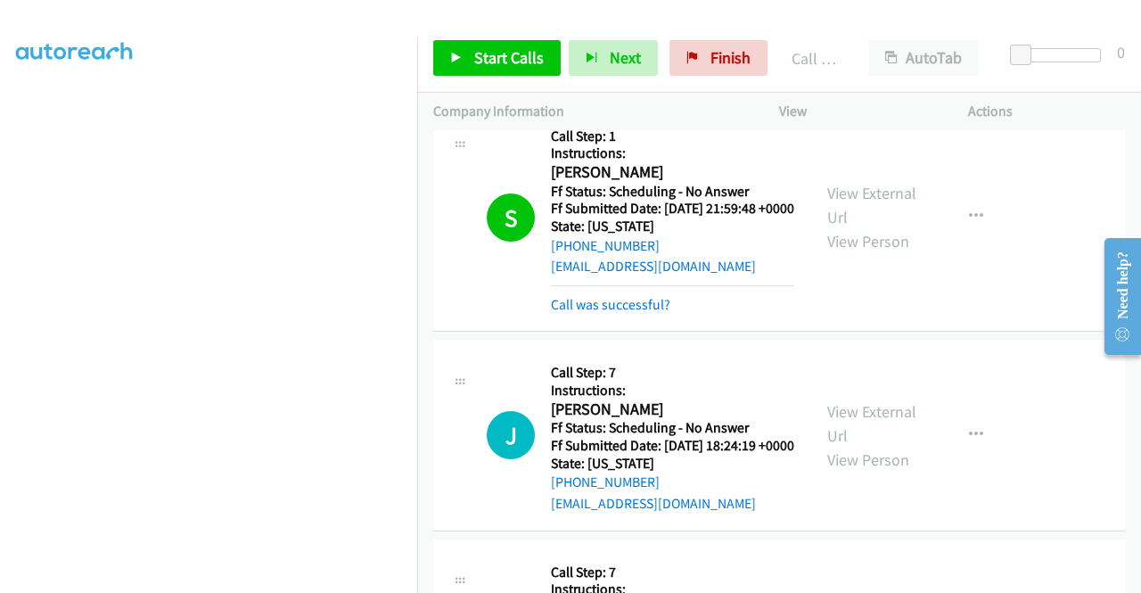
scroll to position [3386, 0]
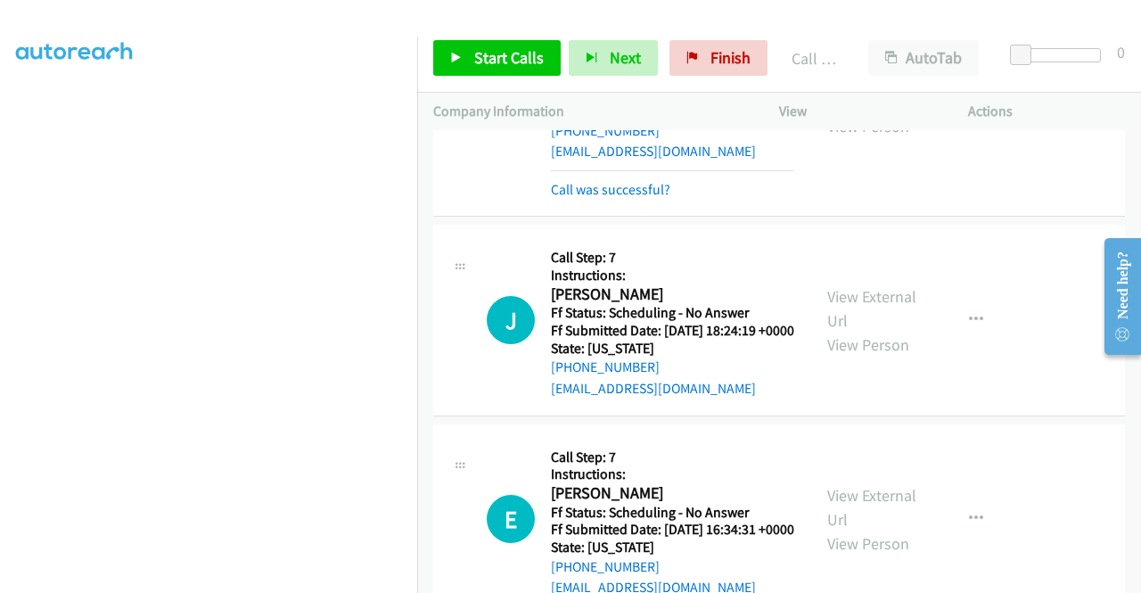
click at [832, 112] on link "View External Url" at bounding box center [871, 90] width 89 height 45
click at [701, 65] on link "Finish" at bounding box center [718, 58] width 98 height 36
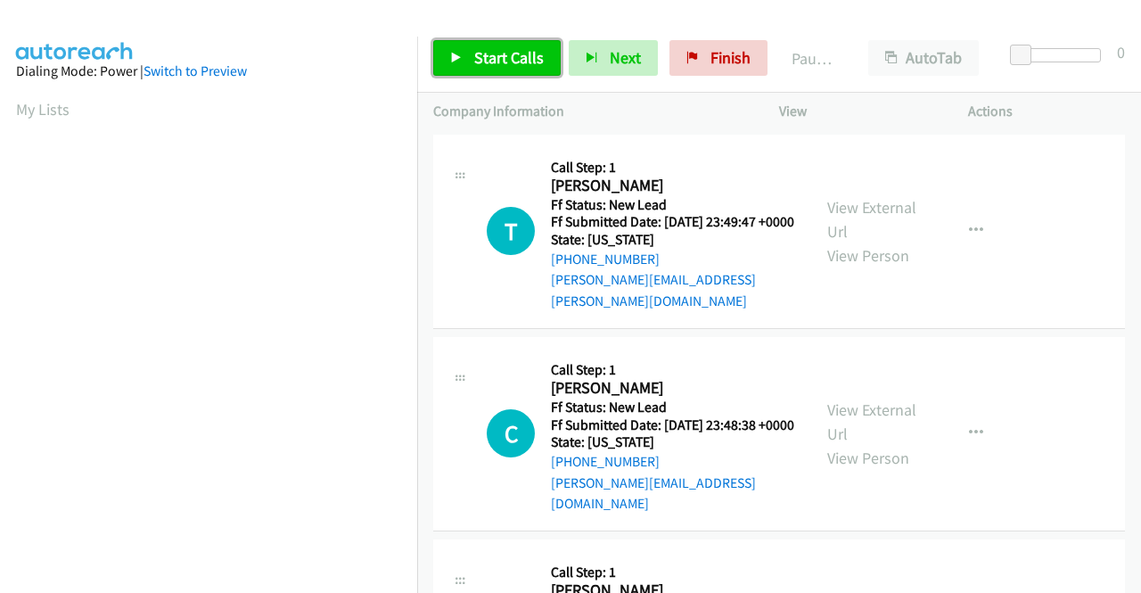
click at [500, 45] on link "Start Calls" at bounding box center [496, 58] width 127 height 36
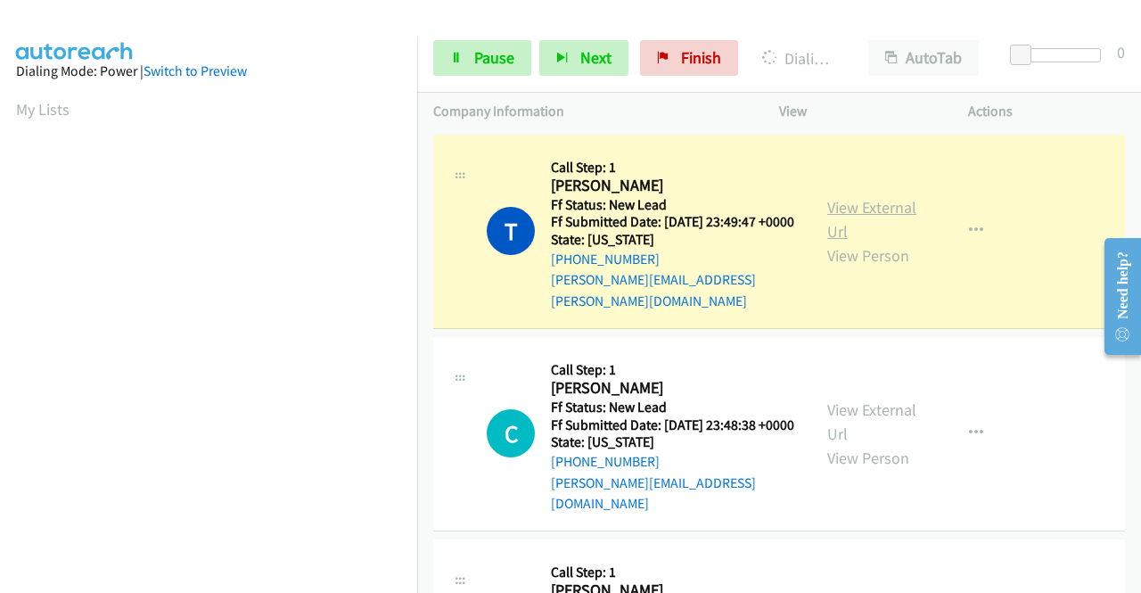
click at [840, 208] on link "View External Url" at bounding box center [871, 219] width 89 height 45
click at [476, 61] on span "Pause" at bounding box center [494, 57] width 40 height 20
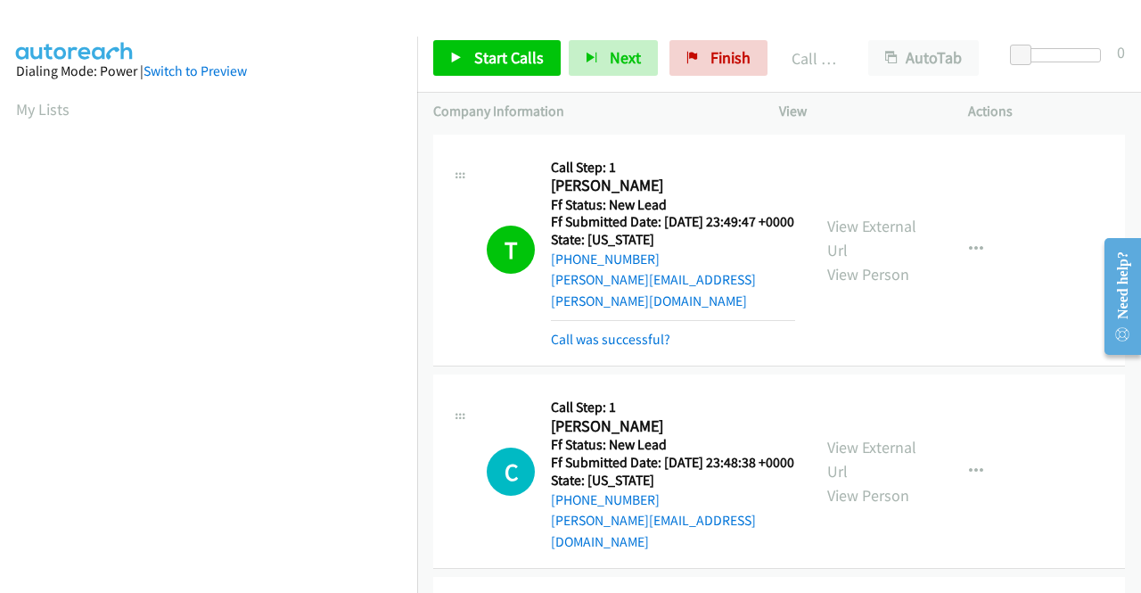
scroll to position [406, 0]
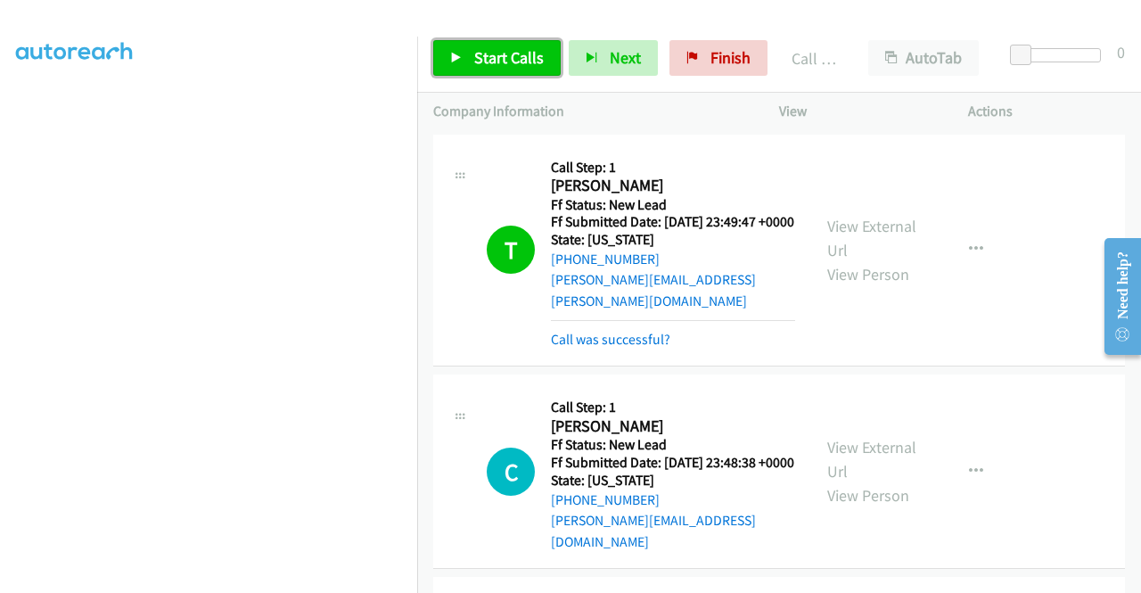
click at [524, 52] on span "Start Calls" at bounding box center [509, 57] width 70 height 20
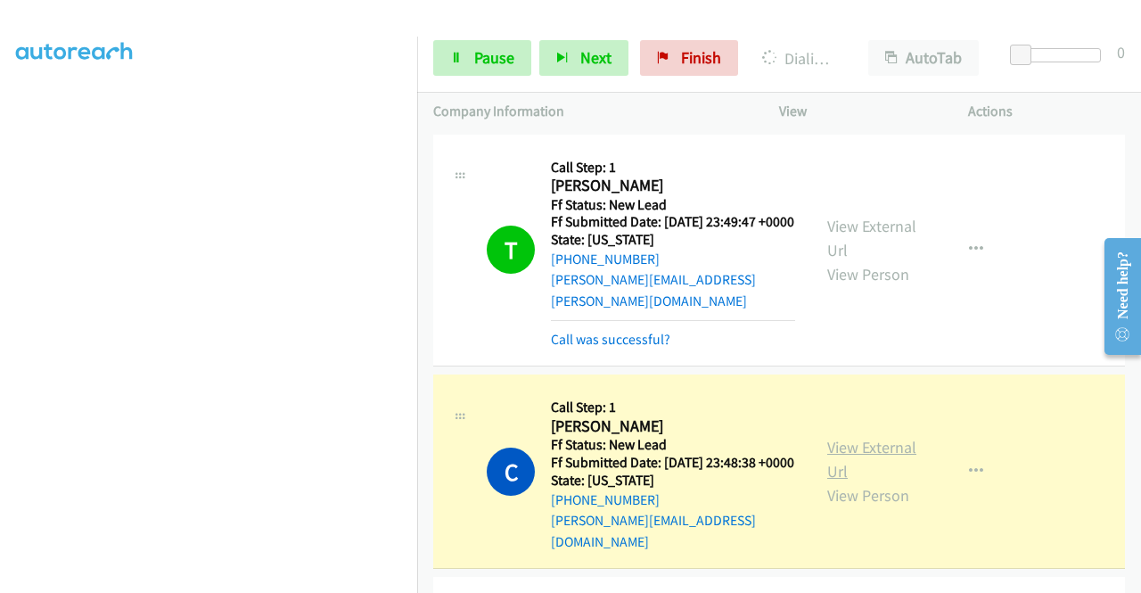
click at [839, 438] on link "View External Url" at bounding box center [871, 459] width 89 height 45
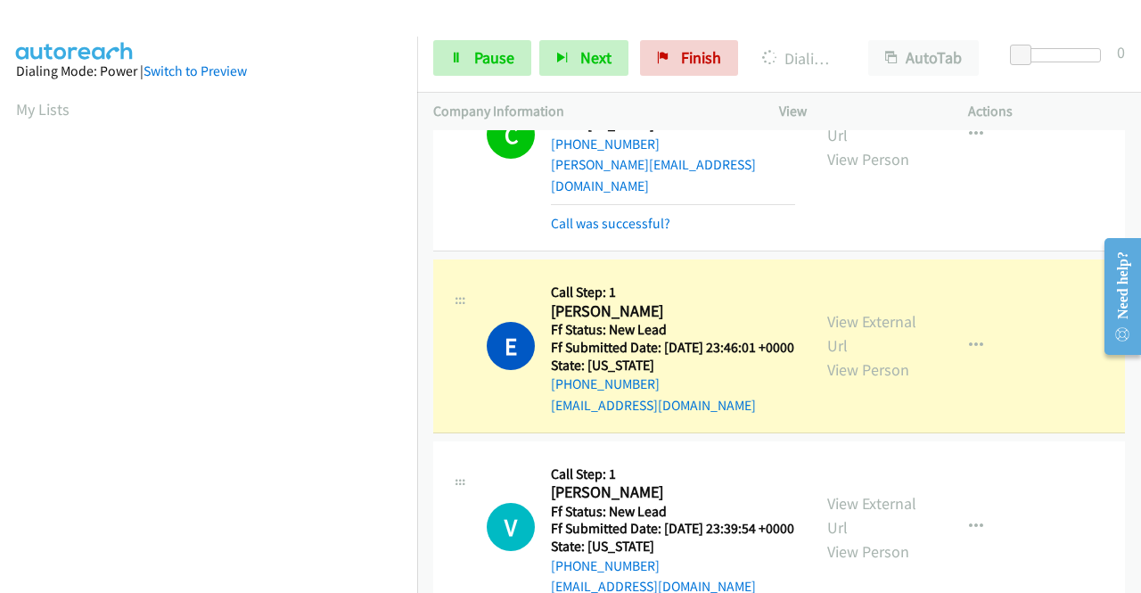
scroll to position [356, 0]
click at [833, 321] on link "View External Url" at bounding box center [871, 332] width 89 height 45
click at [469, 46] on link "Pause" at bounding box center [482, 58] width 98 height 36
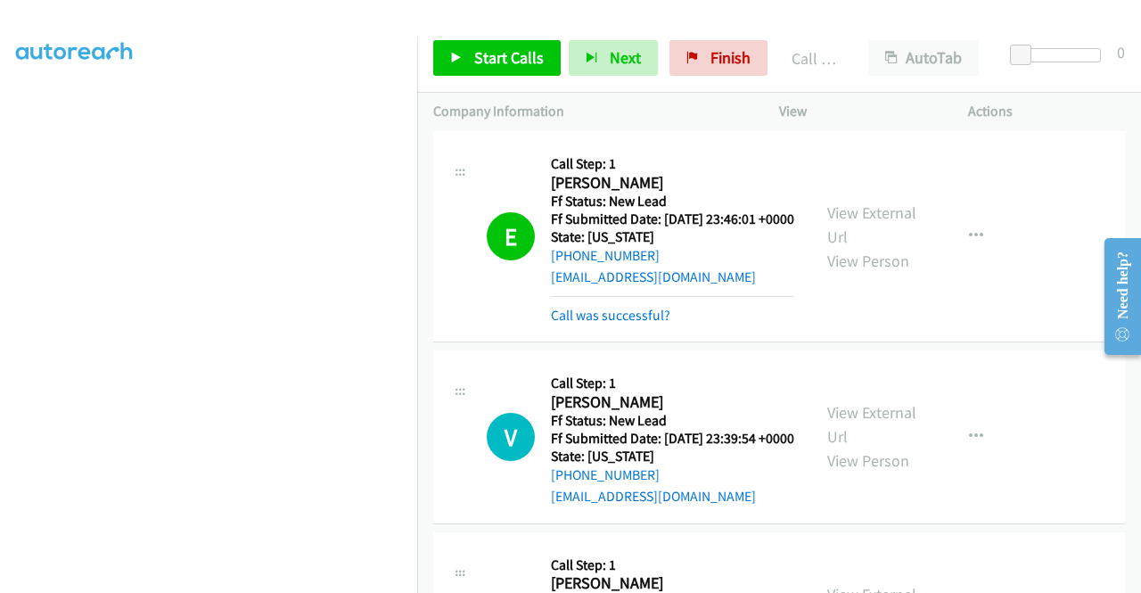
scroll to position [535, 0]
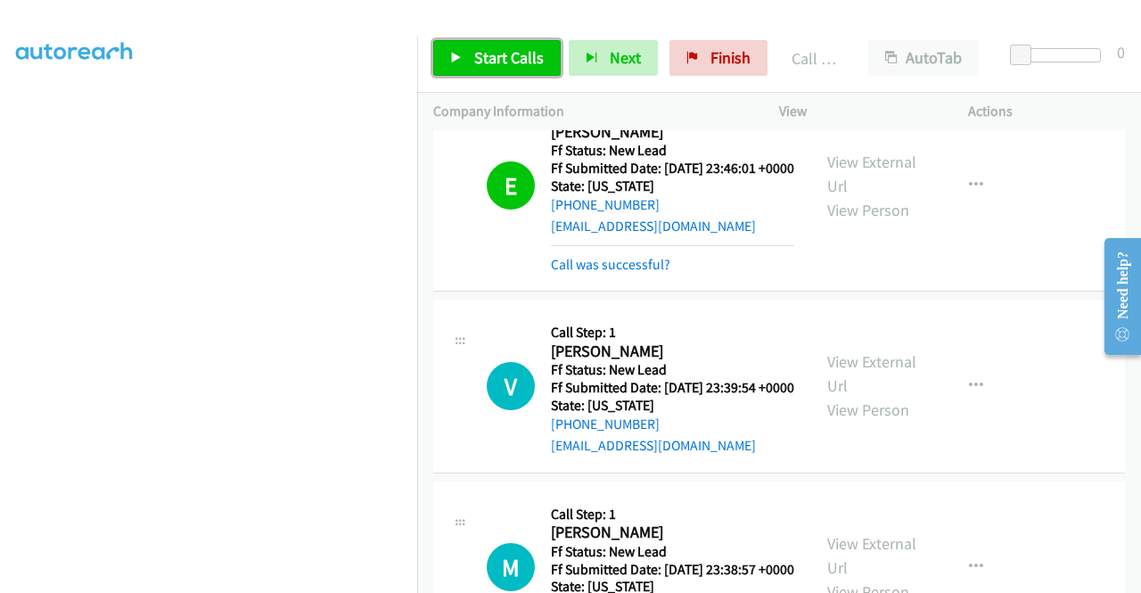
click at [479, 70] on link "Start Calls" at bounding box center [496, 58] width 127 height 36
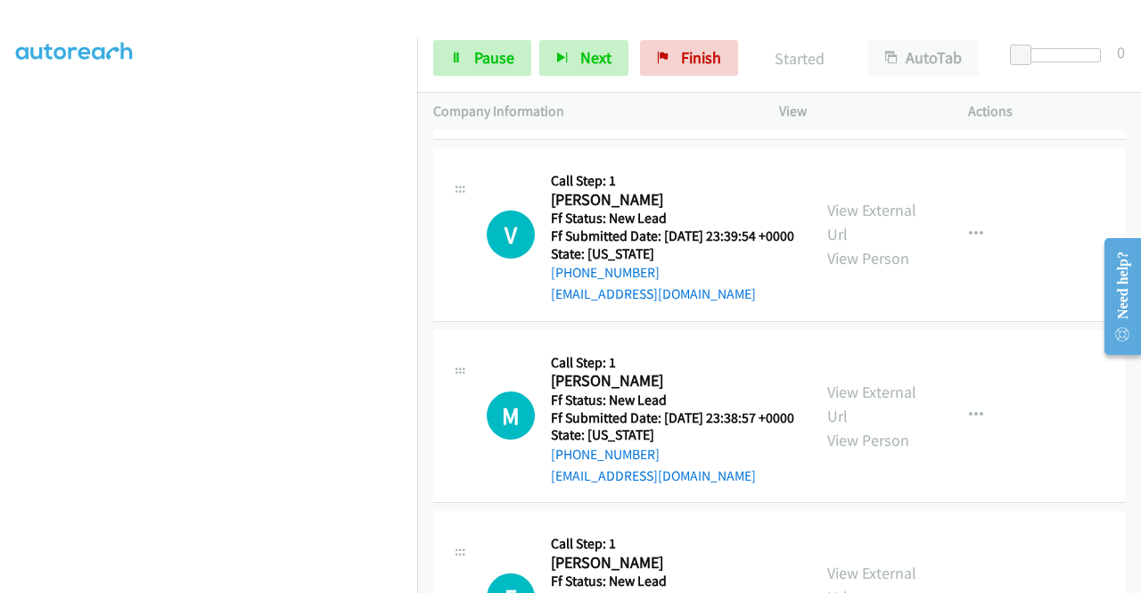
scroll to position [713, 0]
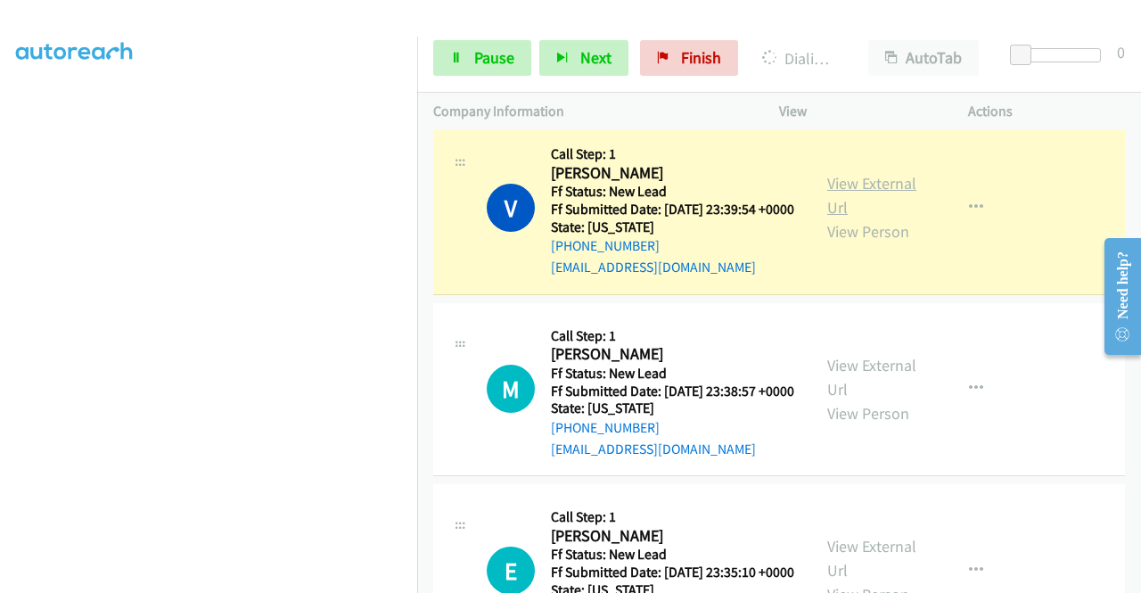
click at [859, 197] on link "View External Url" at bounding box center [871, 195] width 89 height 45
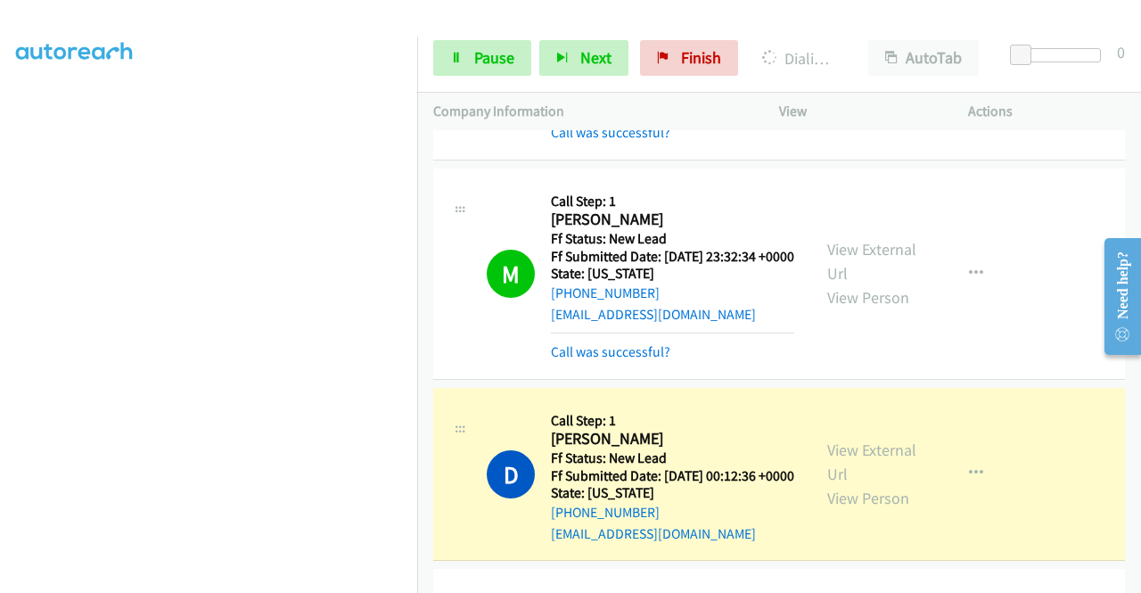
scroll to position [1515, 0]
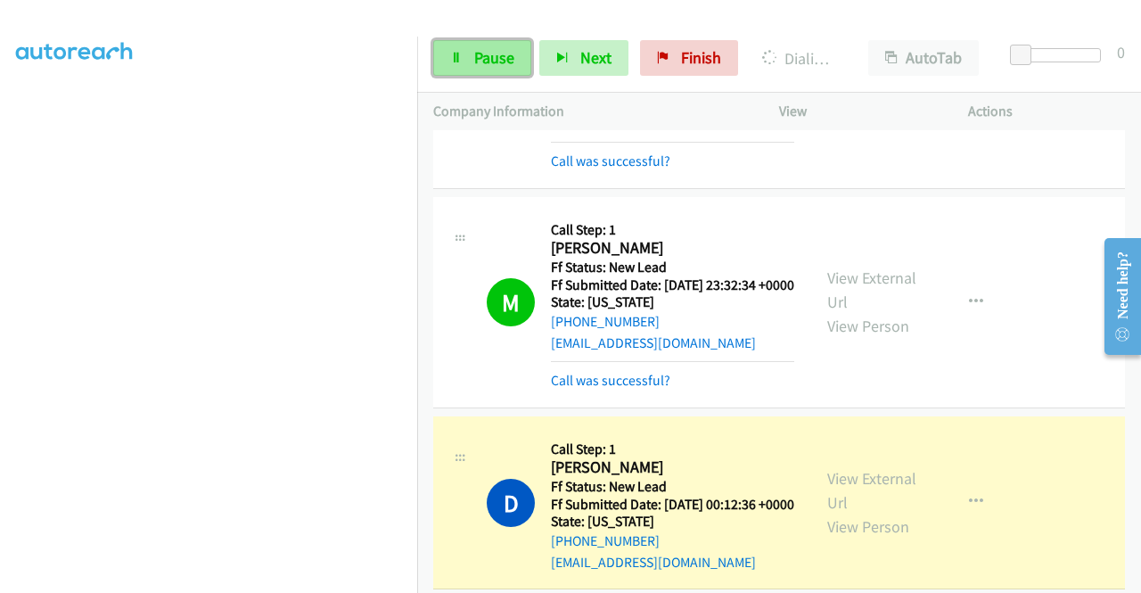
click at [471, 51] on link "Pause" at bounding box center [482, 58] width 98 height 36
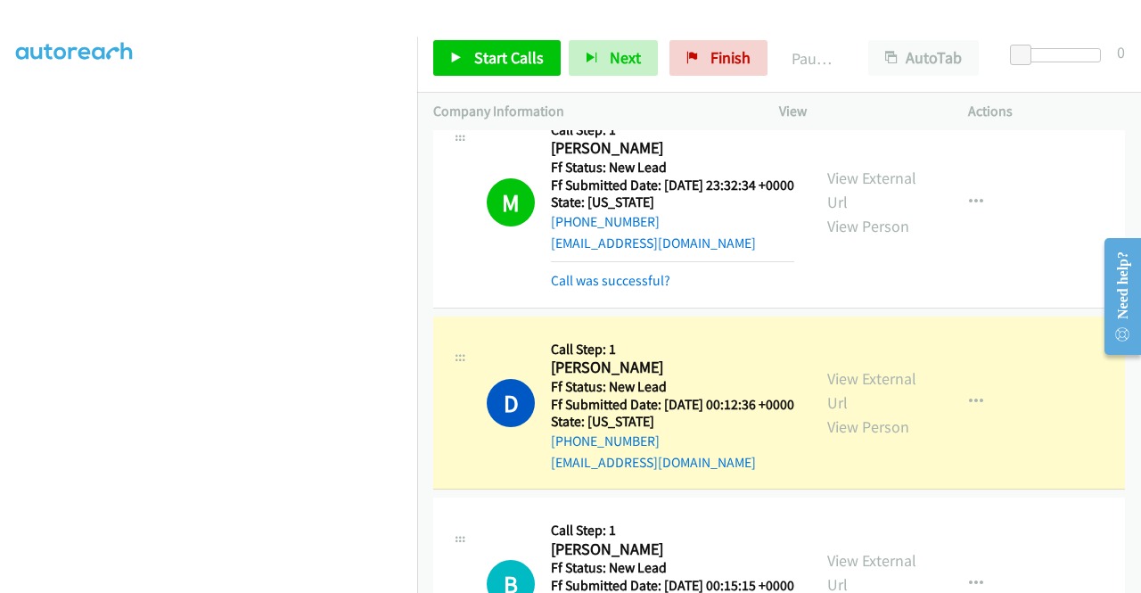
scroll to position [1693, 0]
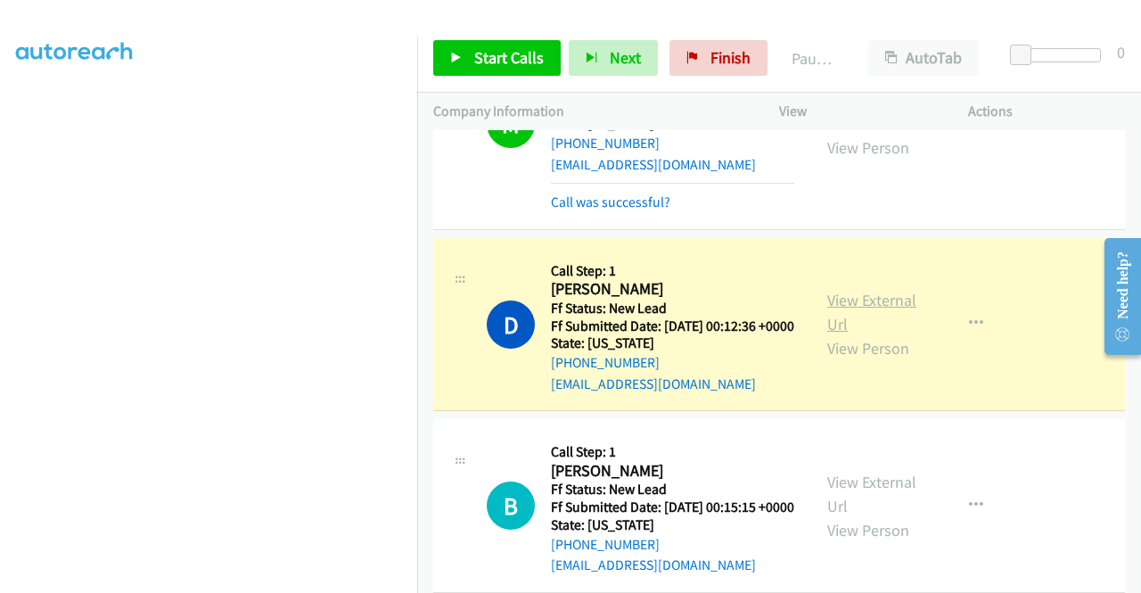
click at [881, 334] on link "View External Url" at bounding box center [871, 312] width 89 height 45
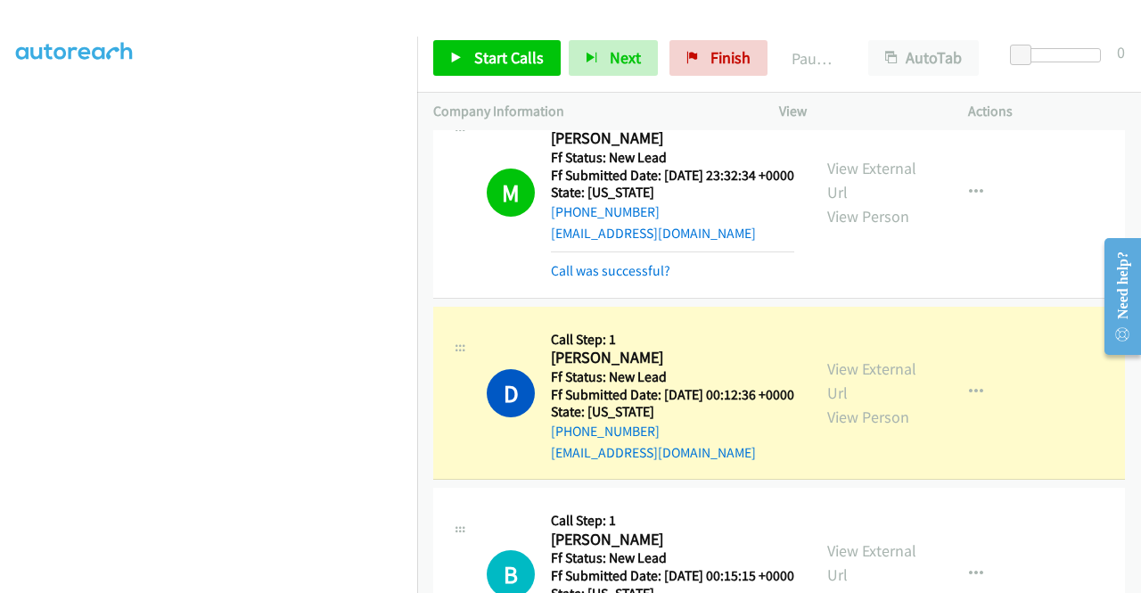
scroll to position [1515, 0]
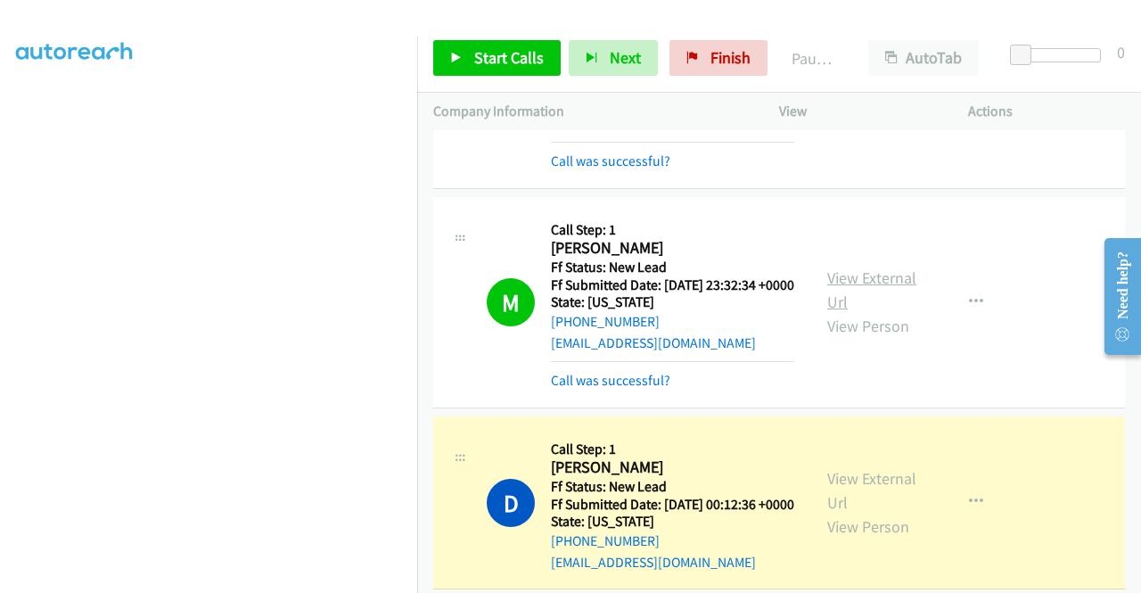
click at [873, 312] on link "View External Url" at bounding box center [871, 289] width 89 height 45
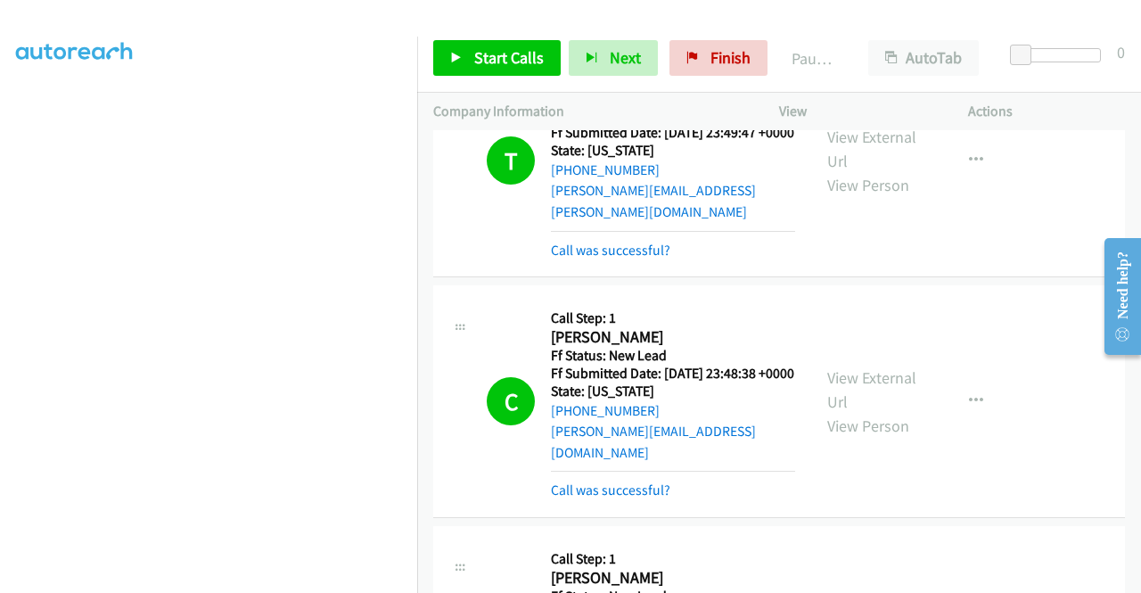
scroll to position [0, 0]
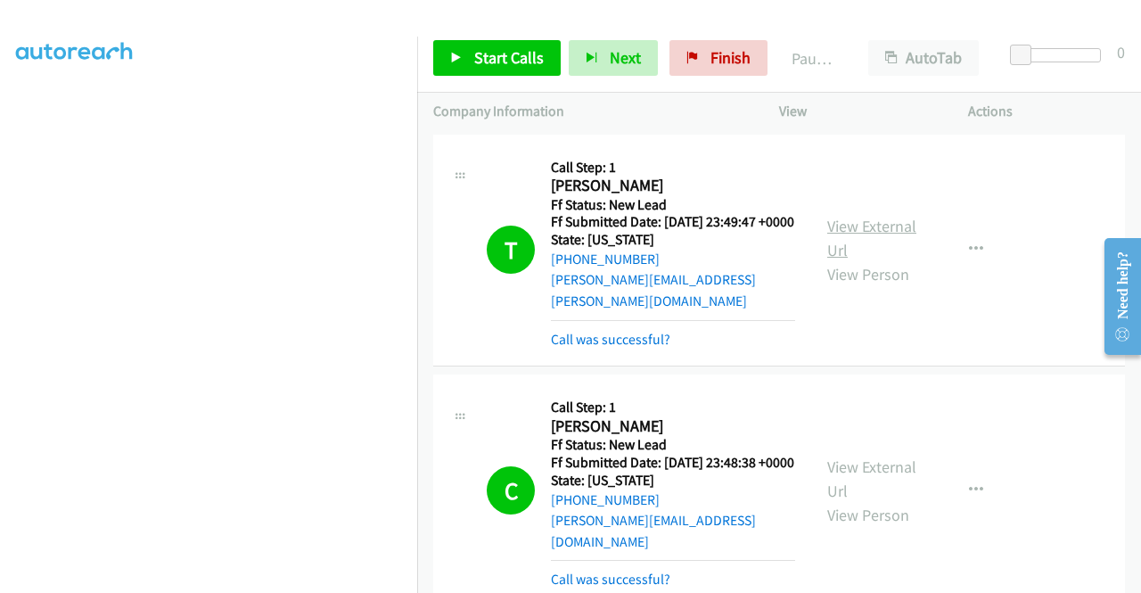
click at [843, 224] on link "View External Url" at bounding box center [871, 238] width 89 height 45
click at [896, 459] on link "View External Url" at bounding box center [871, 478] width 89 height 45
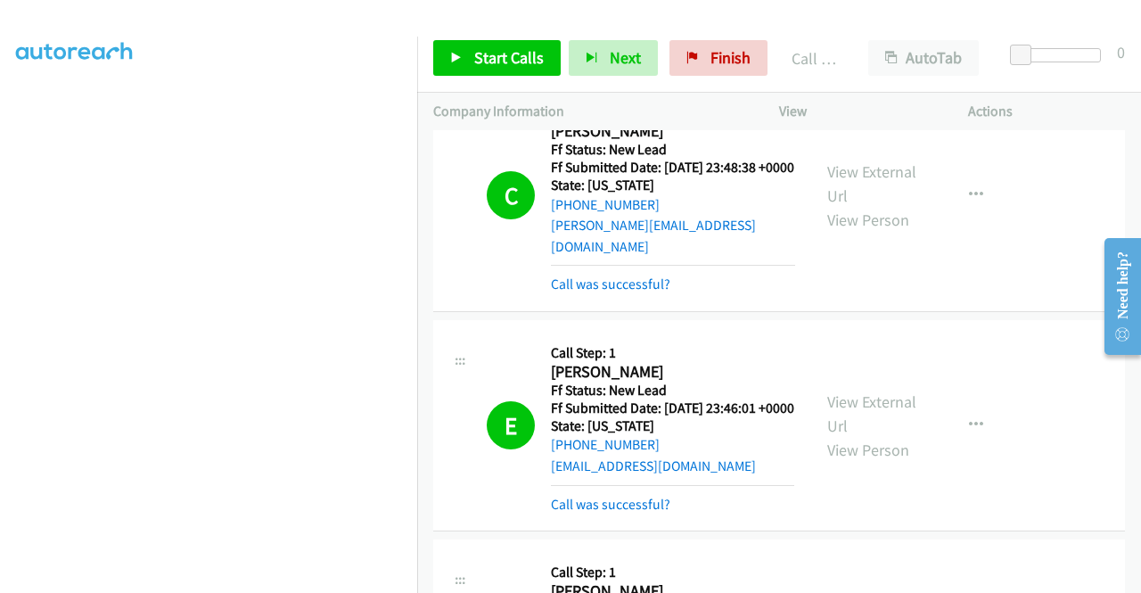
scroll to position [267, 0]
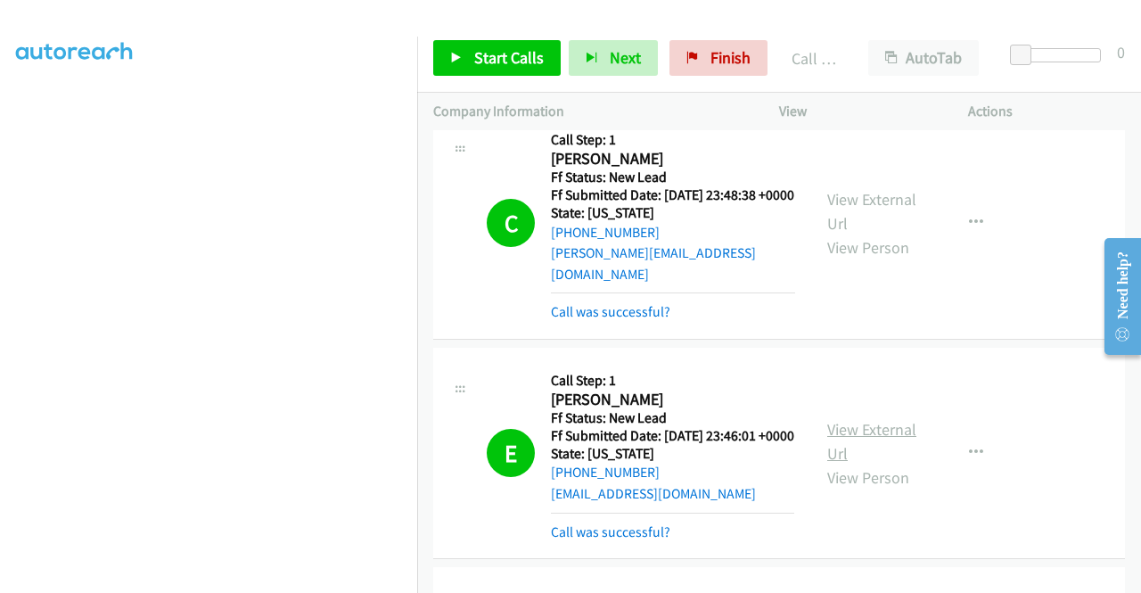
click at [881, 425] on link "View External Url" at bounding box center [871, 441] width 89 height 45
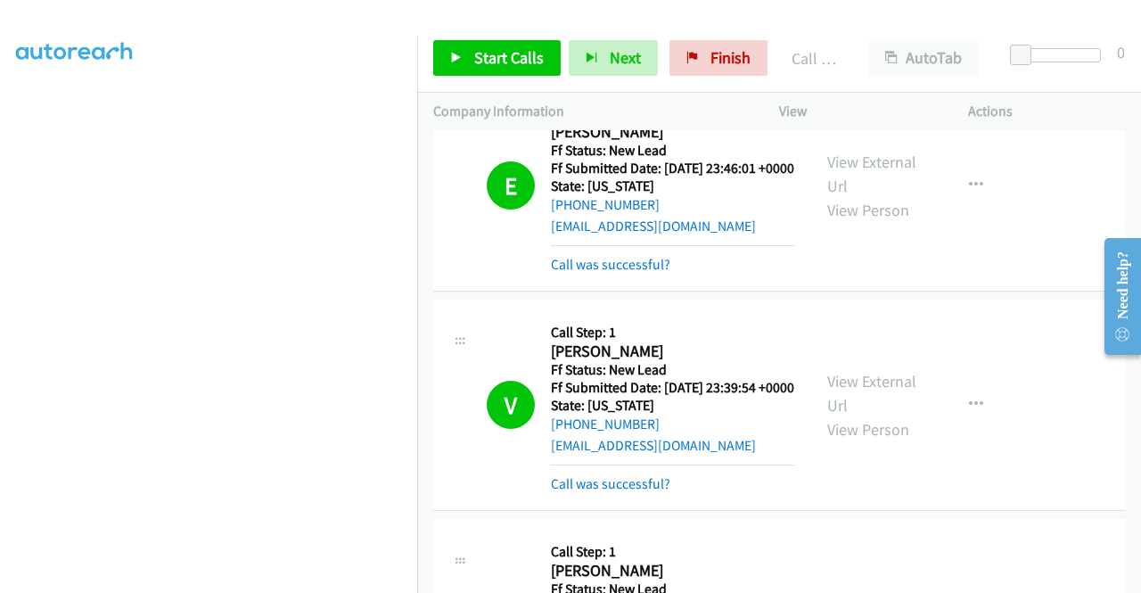
scroll to position [624, 0]
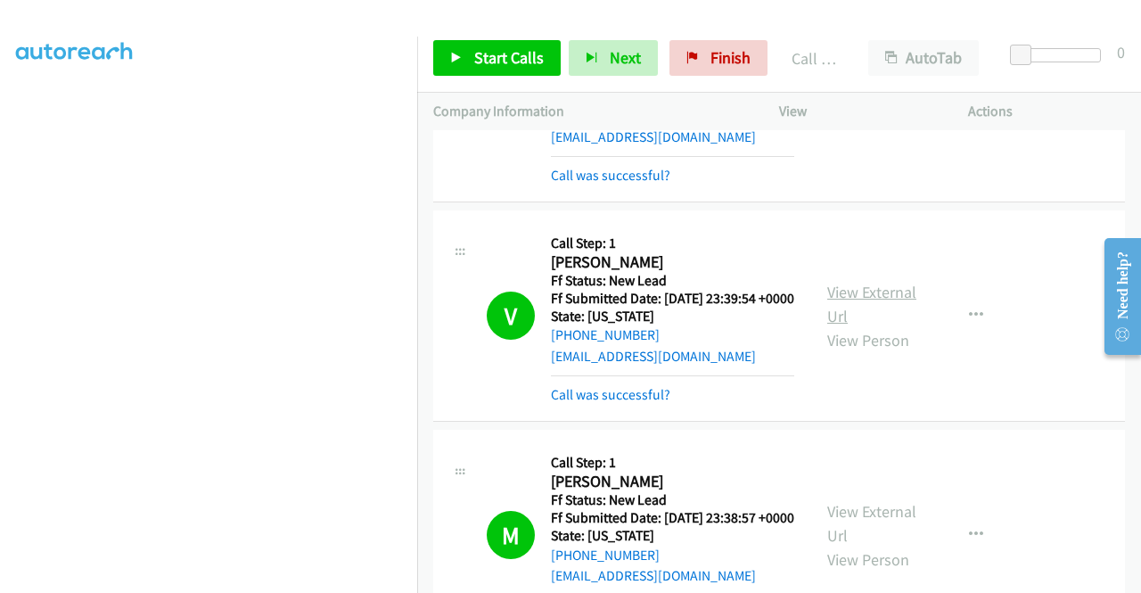
click at [862, 313] on link "View External Url" at bounding box center [871, 304] width 89 height 45
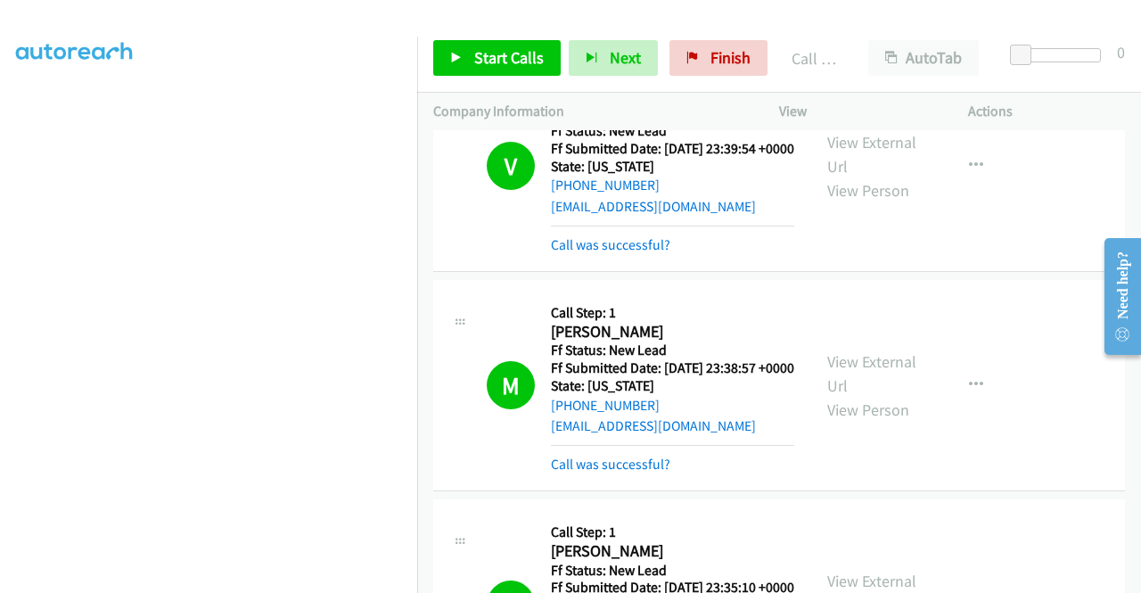
scroll to position [802, 0]
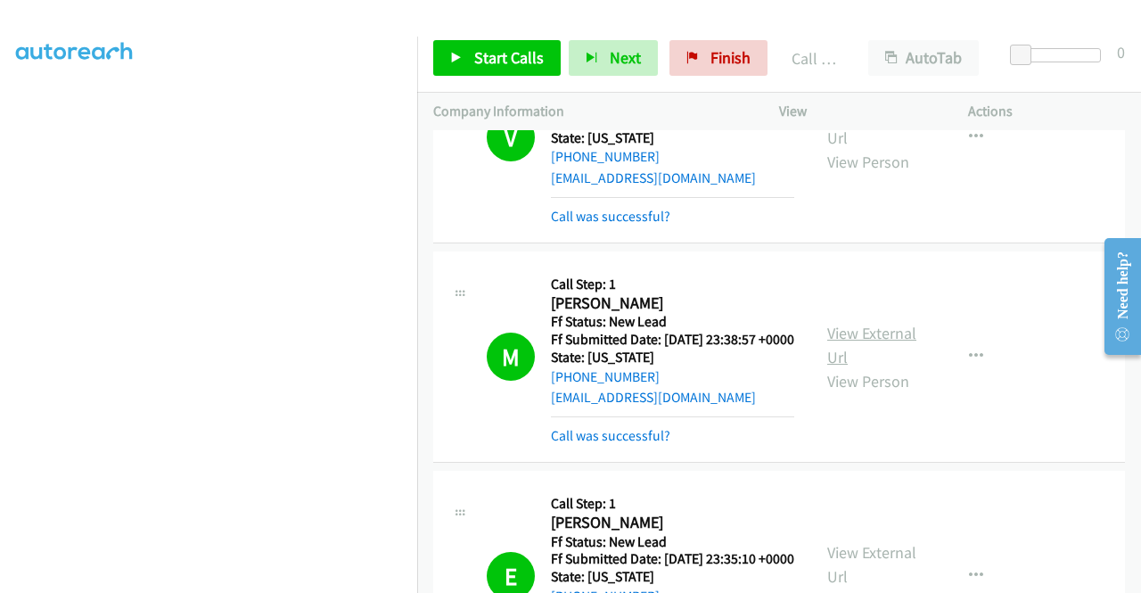
click at [857, 360] on link "View External Url" at bounding box center [871, 345] width 89 height 45
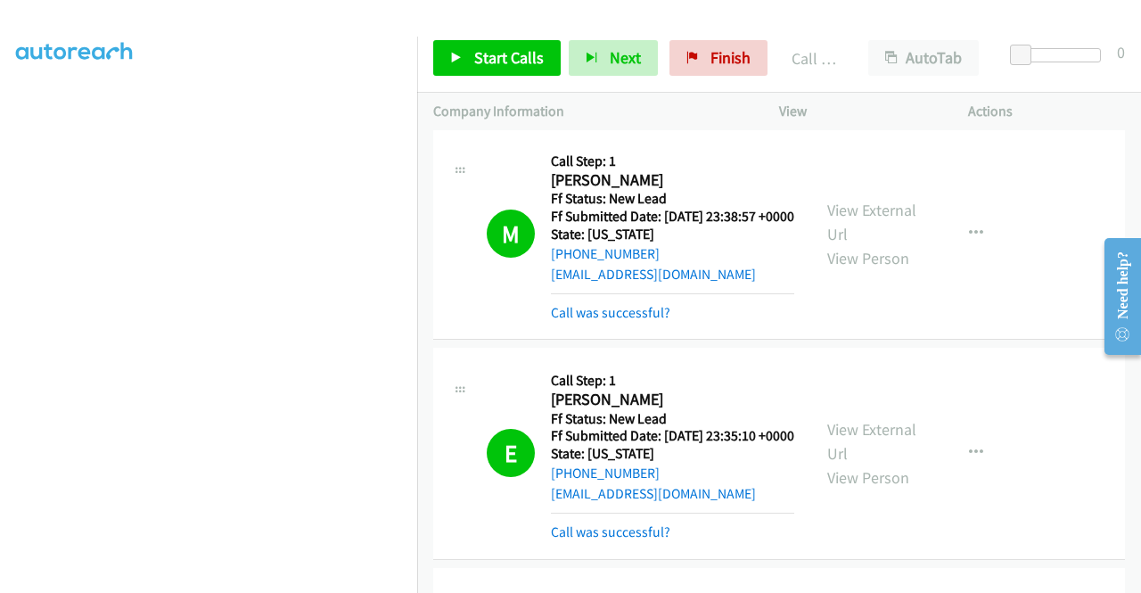
scroll to position [1069, 0]
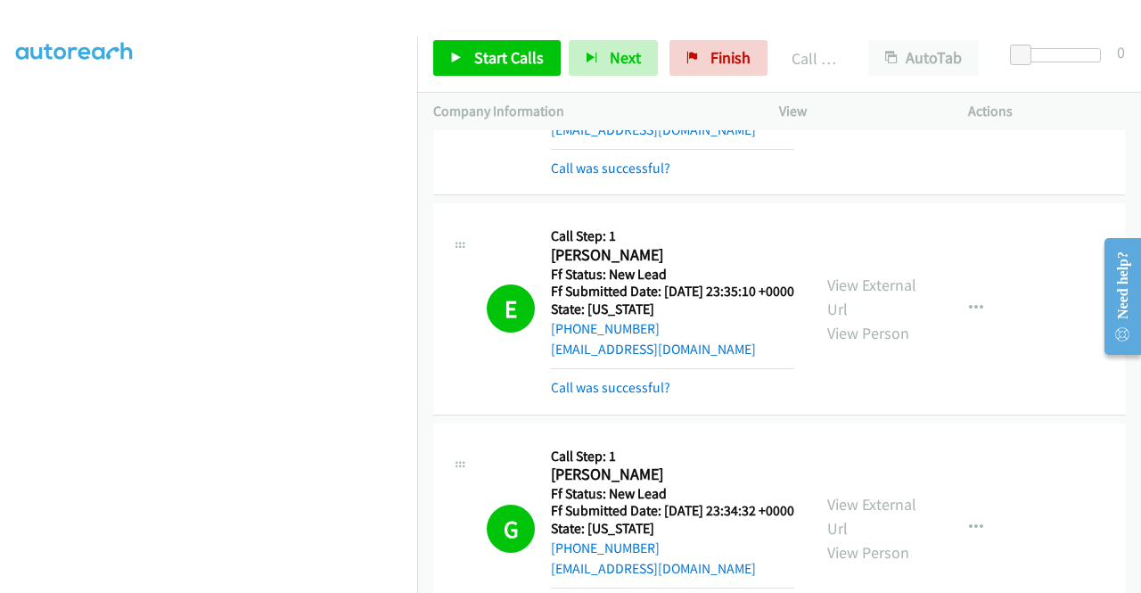
click at [869, 319] on link "View External Url" at bounding box center [871, 296] width 89 height 45
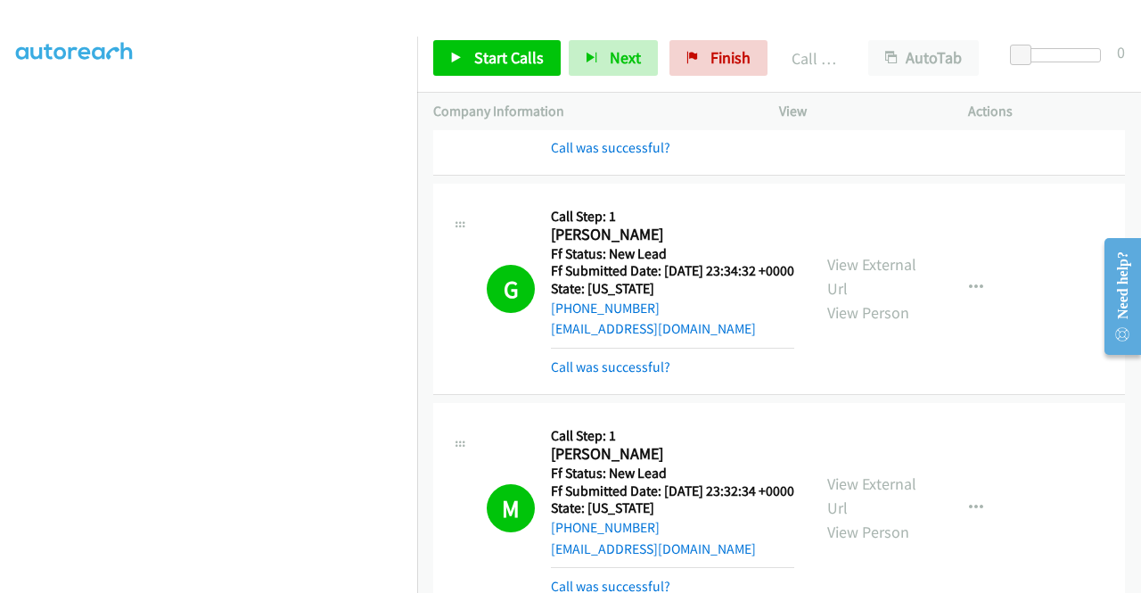
scroll to position [1337, 0]
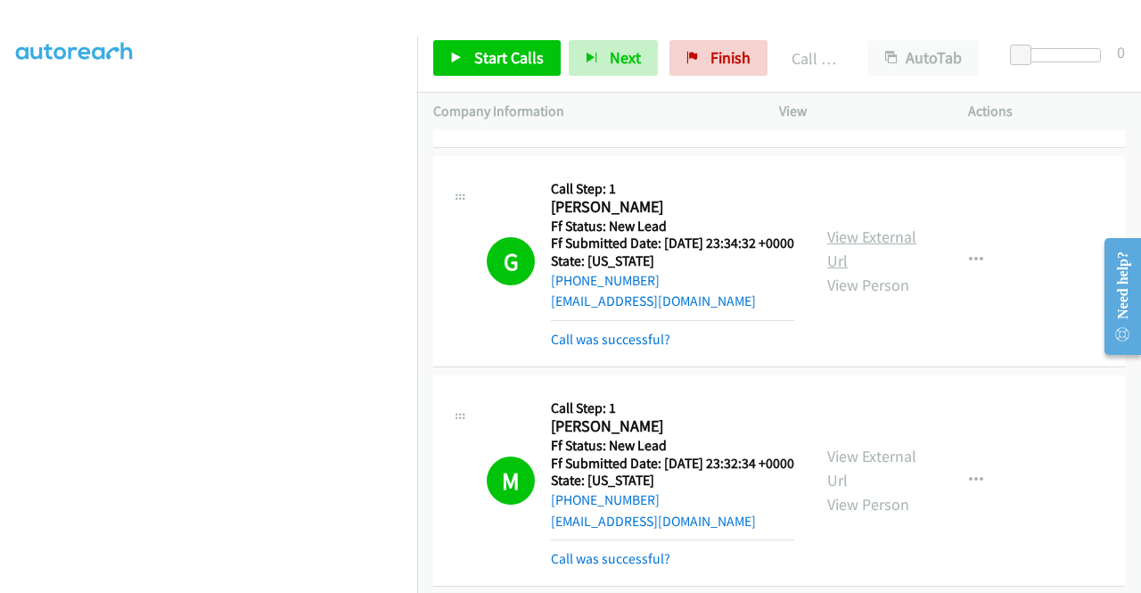
click at [862, 271] on link "View External Url" at bounding box center [871, 248] width 89 height 45
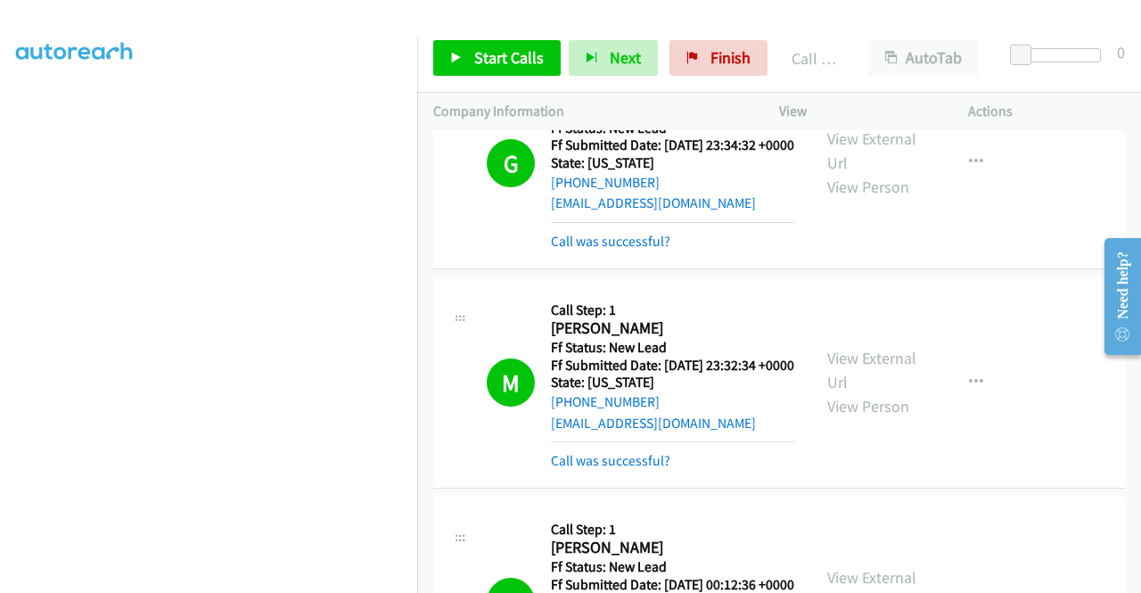
scroll to position [1515, 0]
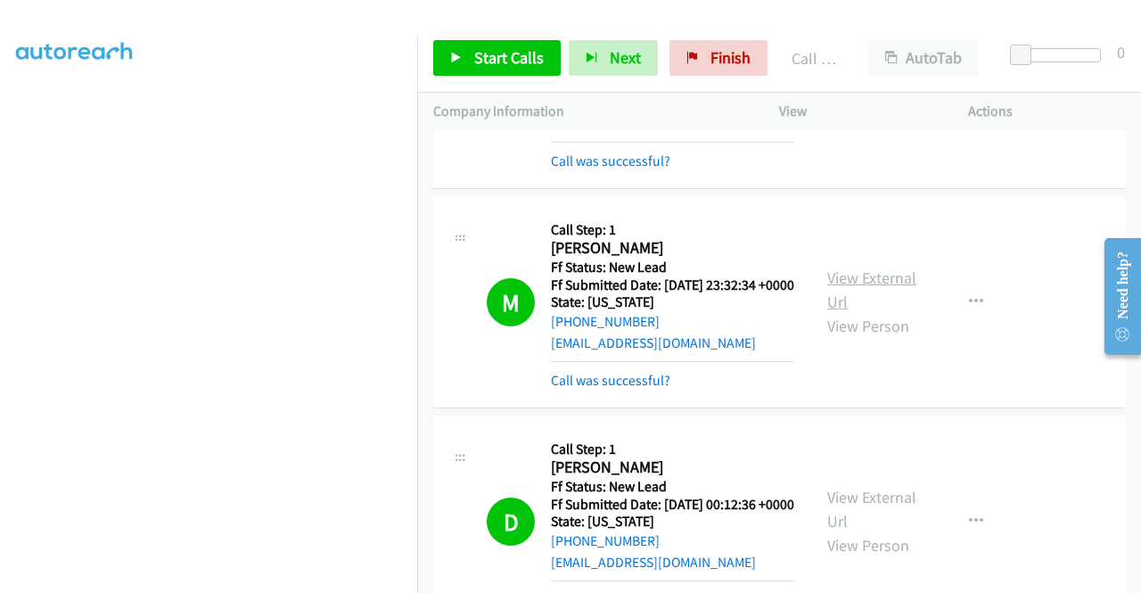
click at [866, 312] on link "View External Url" at bounding box center [871, 289] width 89 height 45
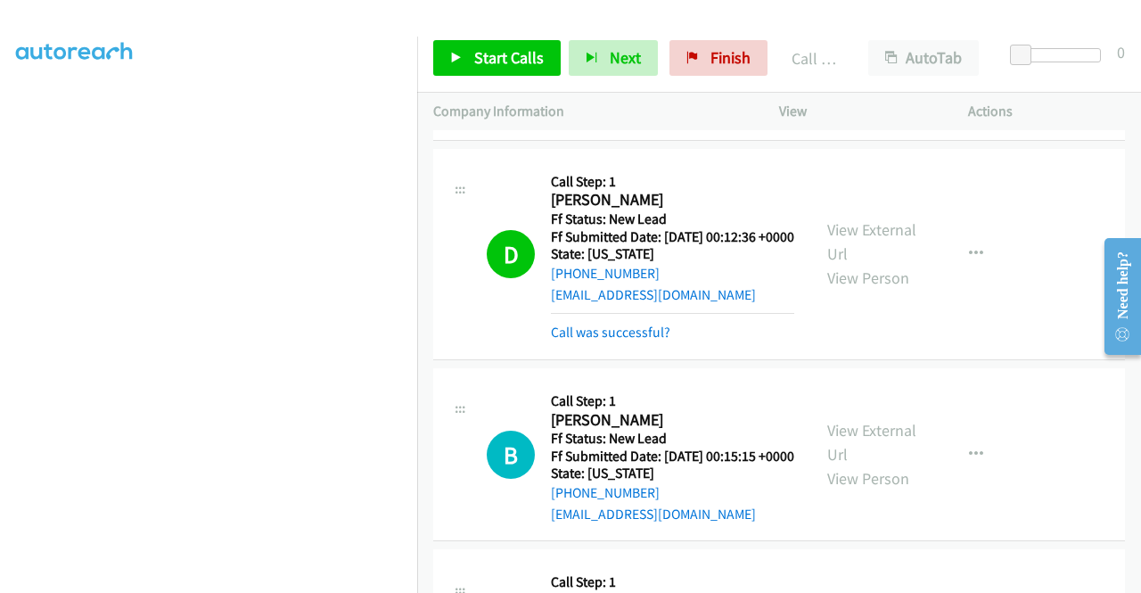
scroll to position [1961, 0]
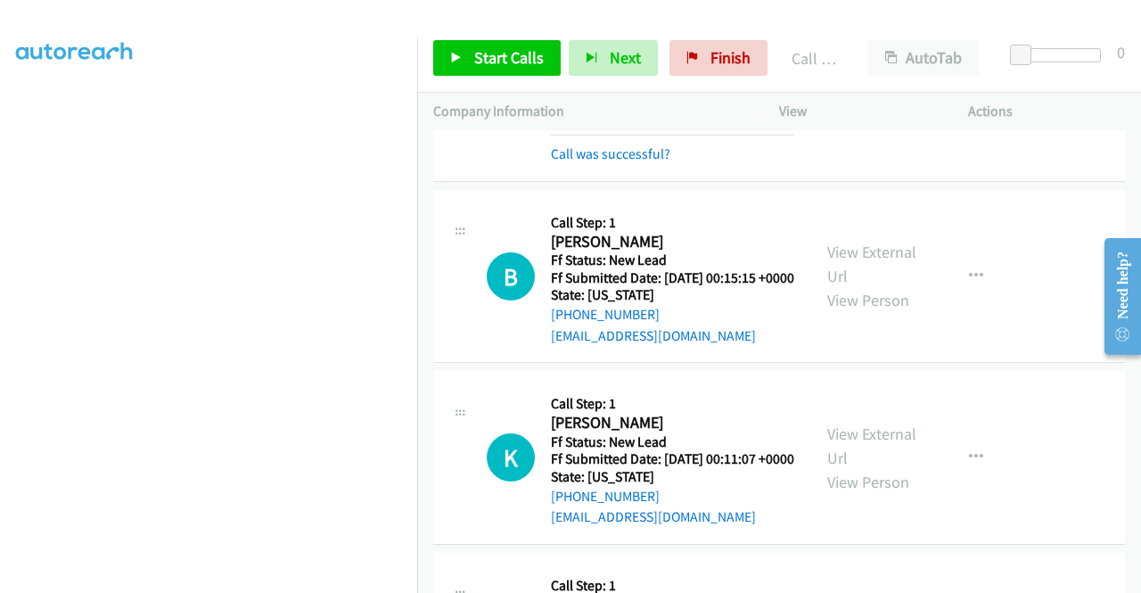
click at [879, 86] on link "View External Url" at bounding box center [871, 63] width 89 height 45
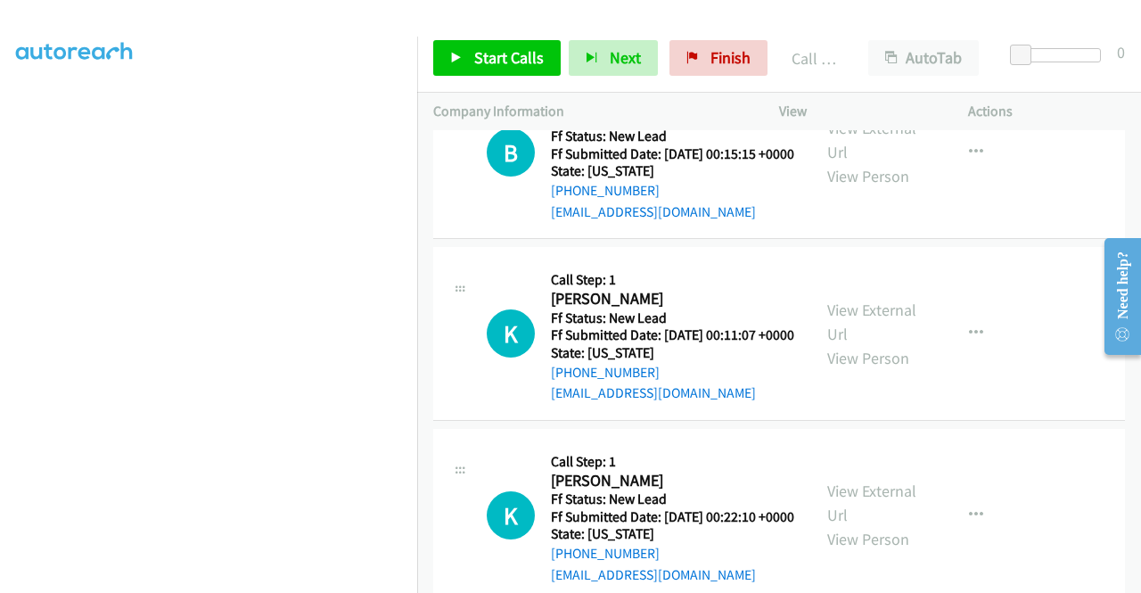
scroll to position [2228, 0]
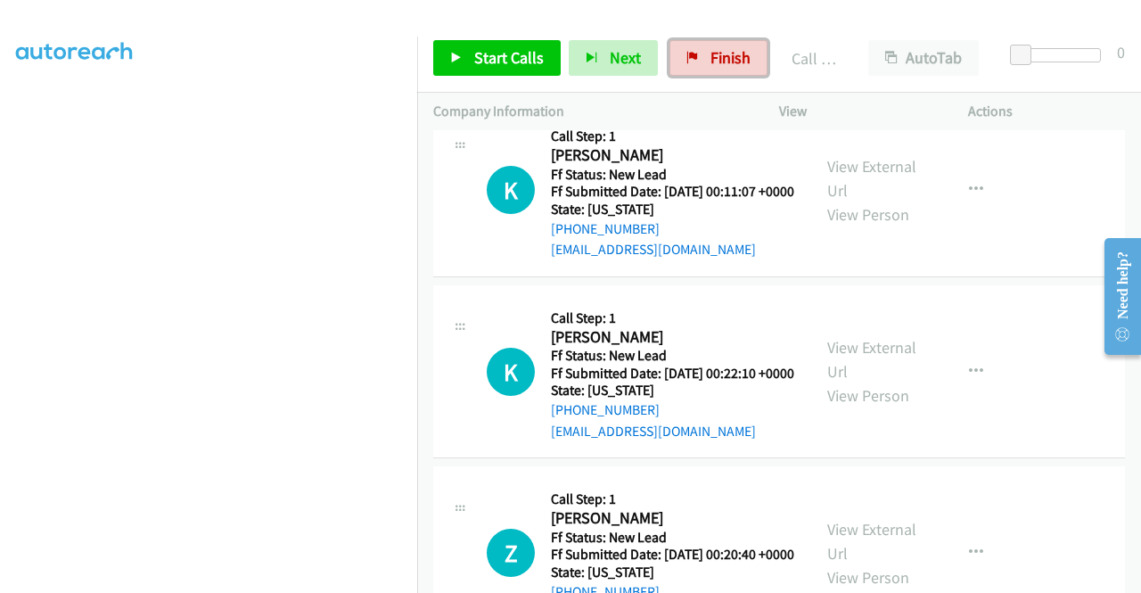
drag, startPoint x: 683, startPoint y: 48, endPoint x: 633, endPoint y: 83, distance: 60.8
click at [683, 48] on link "Finish" at bounding box center [718, 58] width 98 height 36
